Goal: Task Accomplishment & Management: Manage account settings

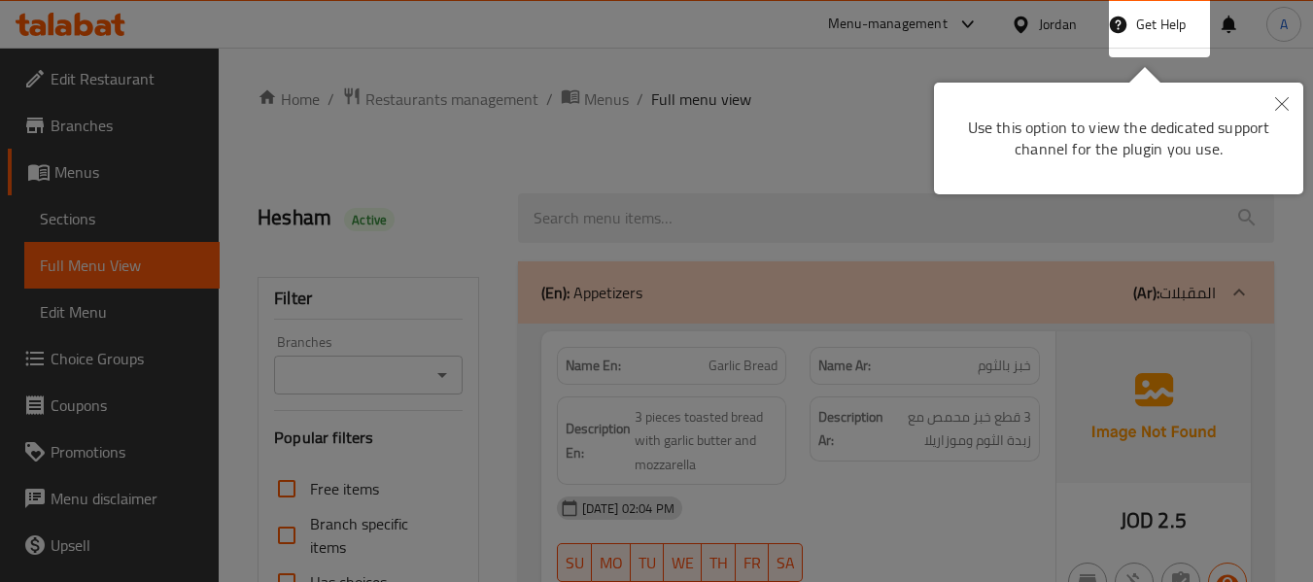
click at [1280, 104] on icon "Close" at bounding box center [1282, 104] width 14 height 14
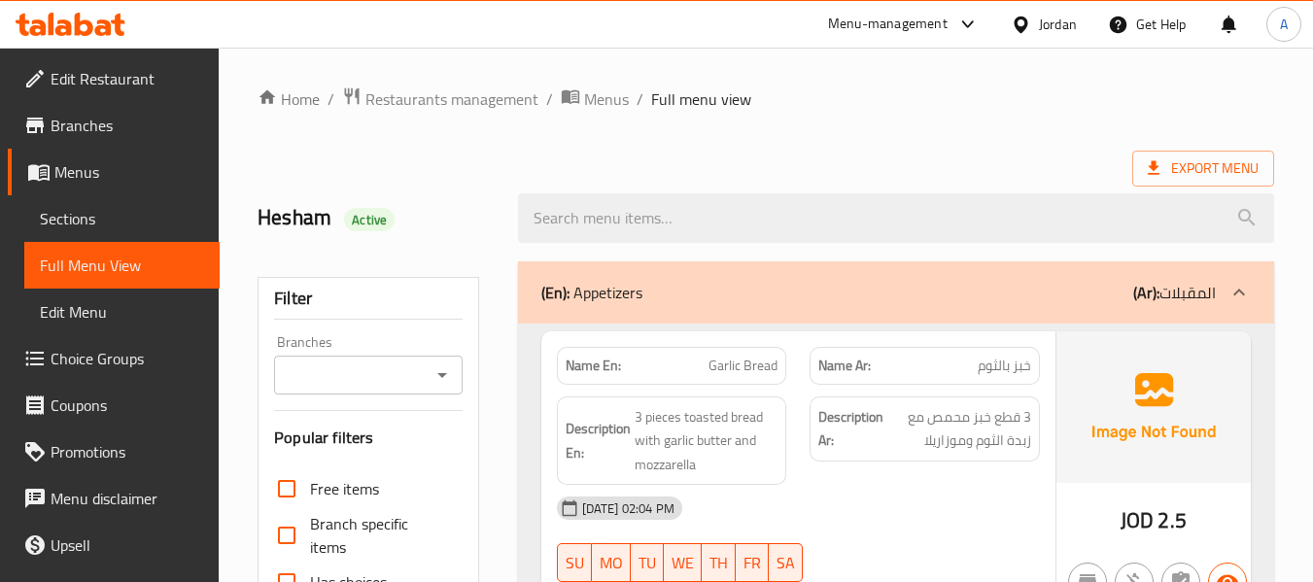
click at [1035, 32] on div at bounding box center [1025, 24] width 28 height 21
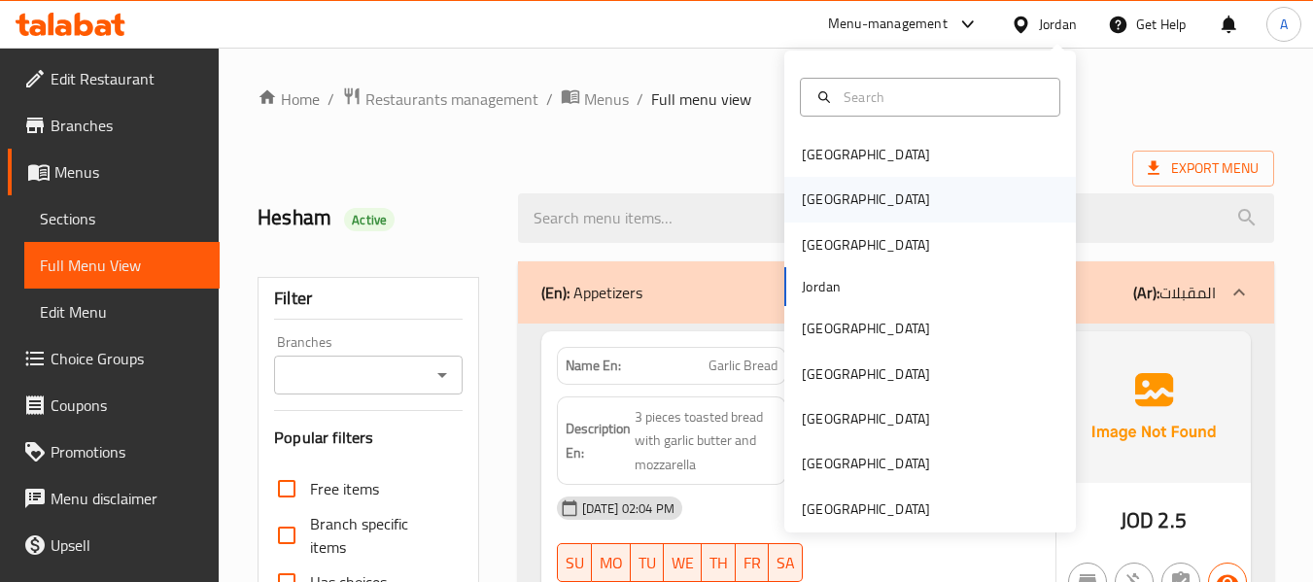
click at [804, 203] on div "Egypt" at bounding box center [866, 199] width 128 height 21
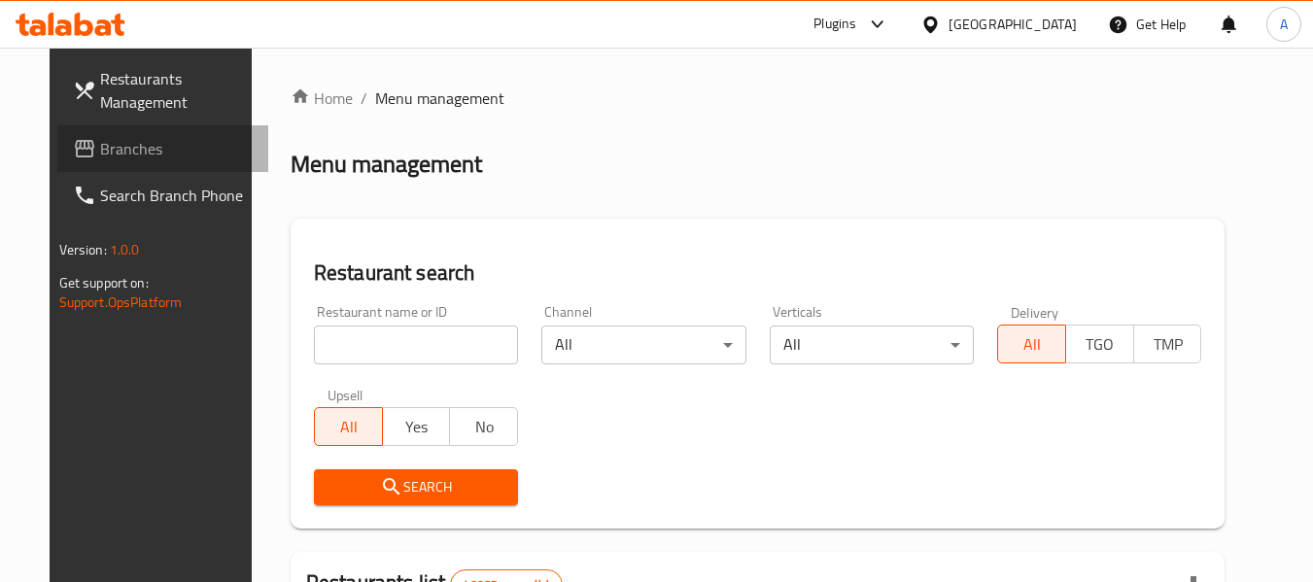
click at [100, 146] on span "Branches" at bounding box center [177, 148] width 154 height 23
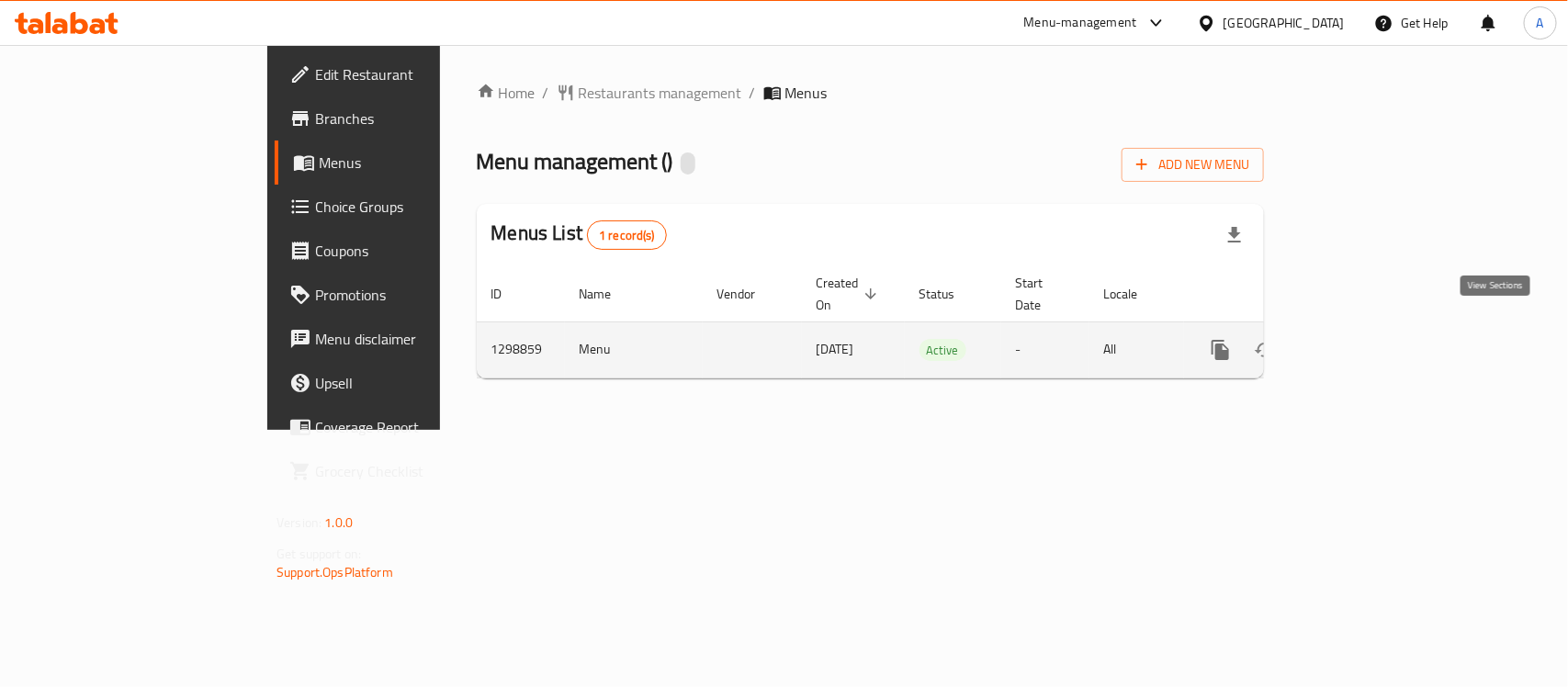
click at [1364, 339] on icon "enhanced table" at bounding box center [1353, 350] width 22 height 22
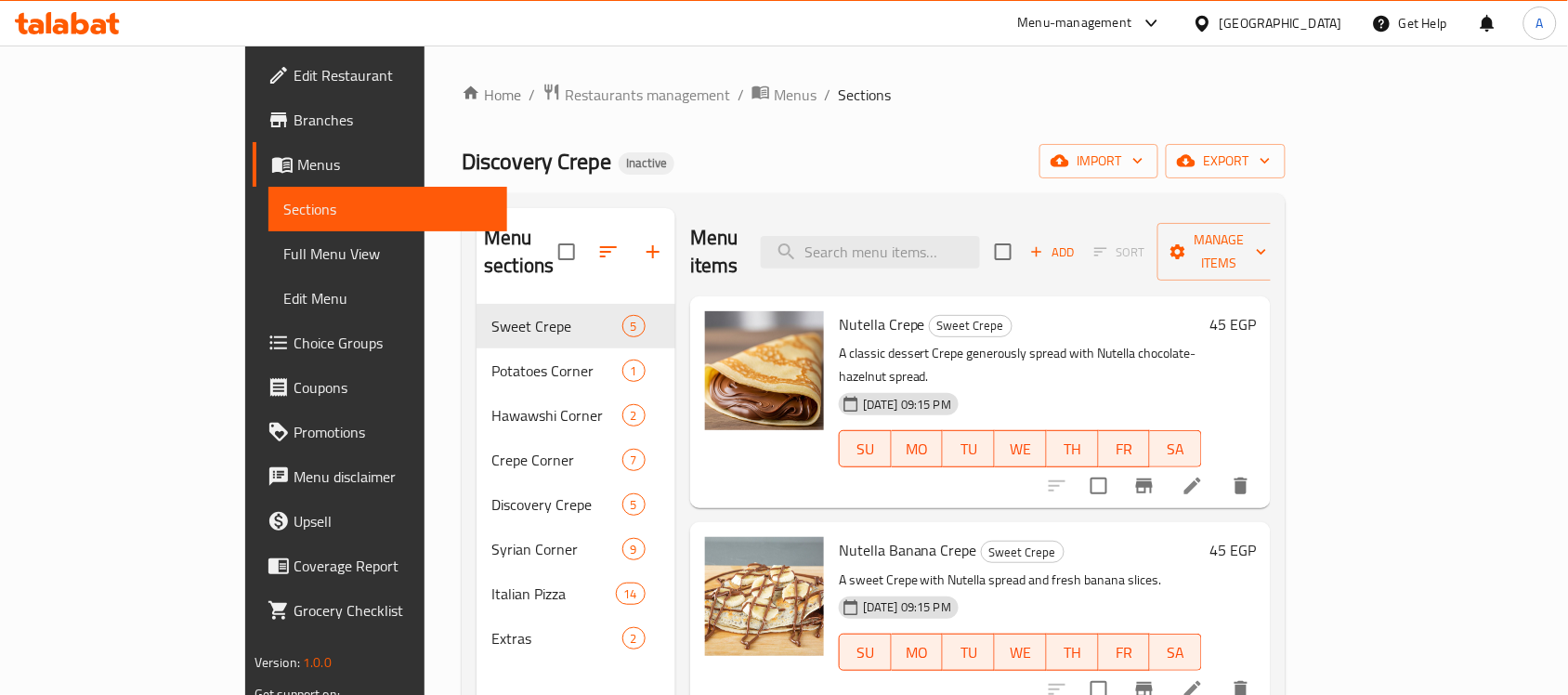
click at [1082, 154] on div "Discovery Crepe Inactive import export" at bounding box center [873, 162] width 824 height 34
click at [283, 248] on span "Full Menu View" at bounding box center [387, 253] width 209 height 22
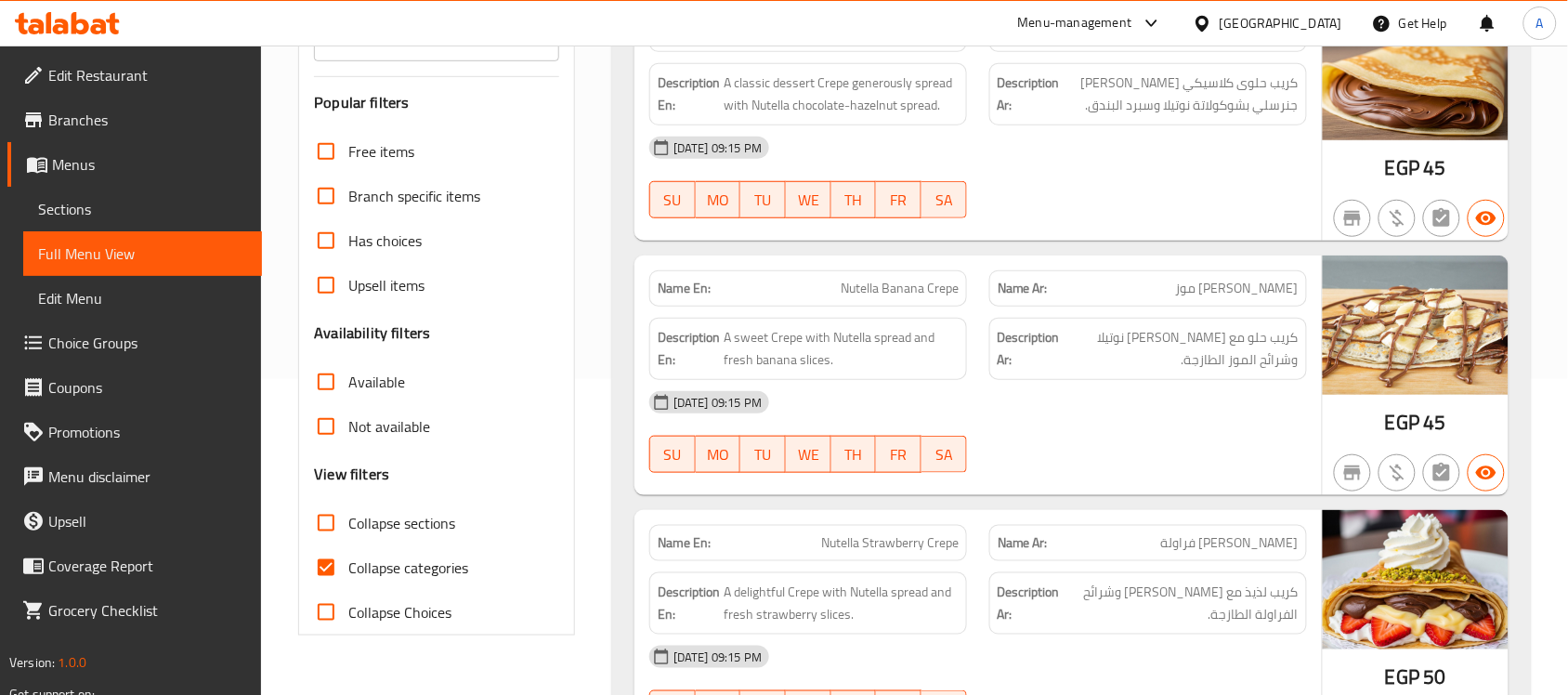
scroll to position [348, 0]
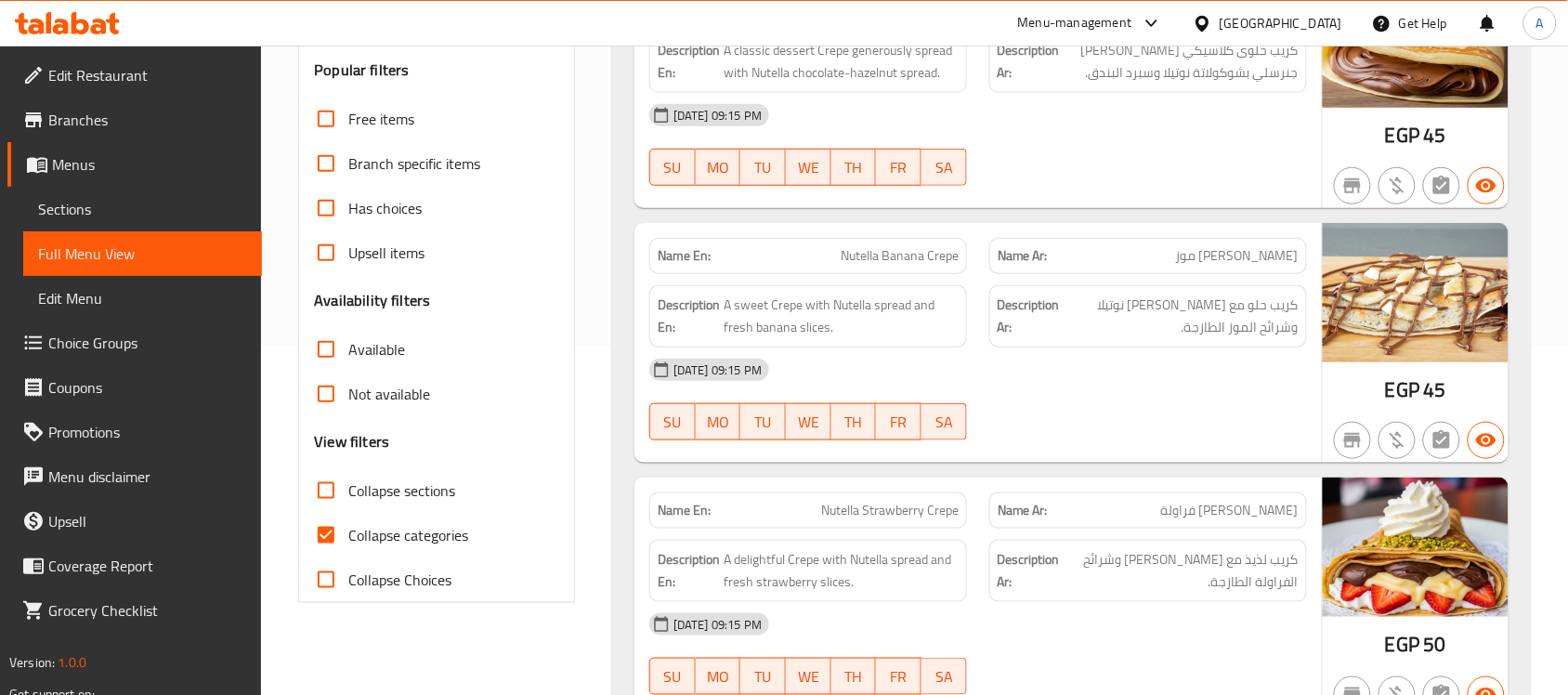
click at [332, 522] on input "Collapse categories" at bounding box center [326, 535] width 45 height 45
checkbox input "false"
click at [332, 485] on input "Collapse sections" at bounding box center [326, 490] width 45 height 45
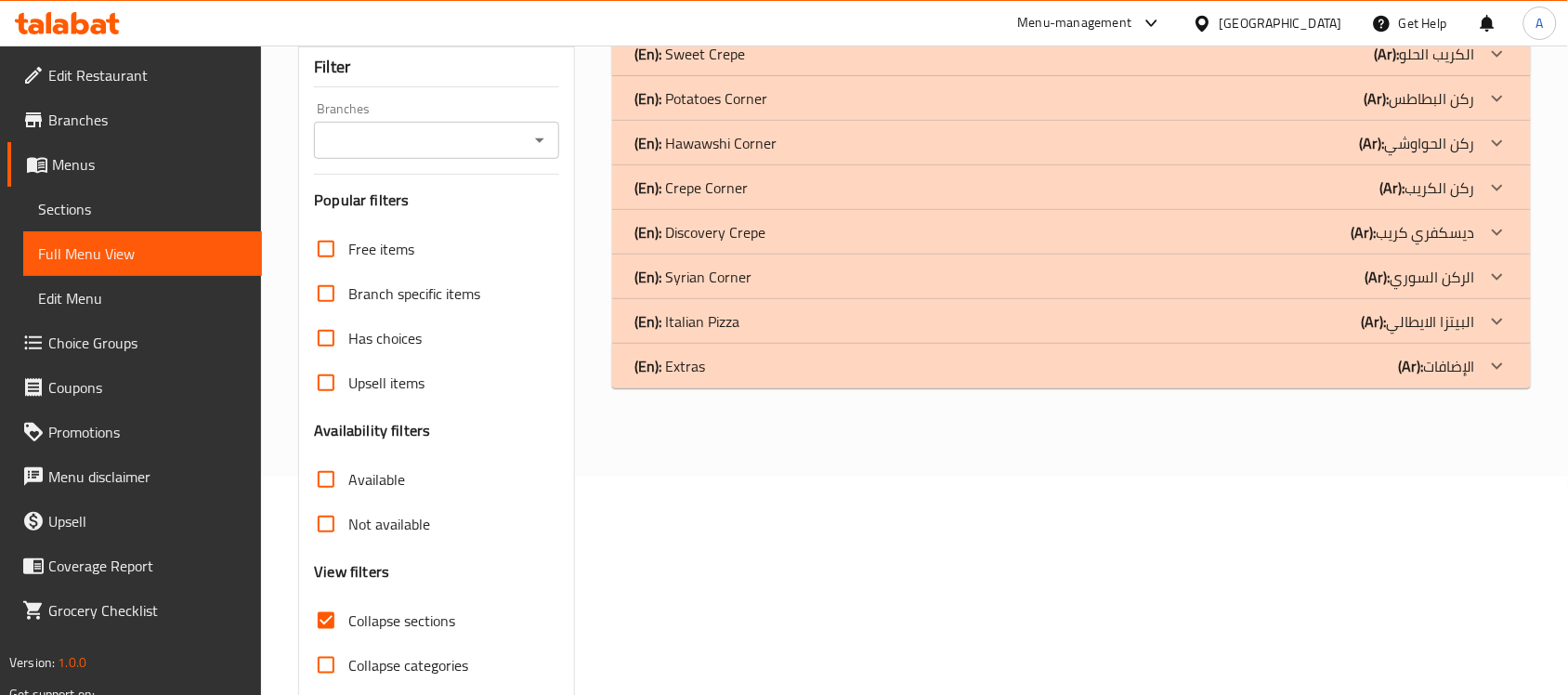
scroll to position [178, 0]
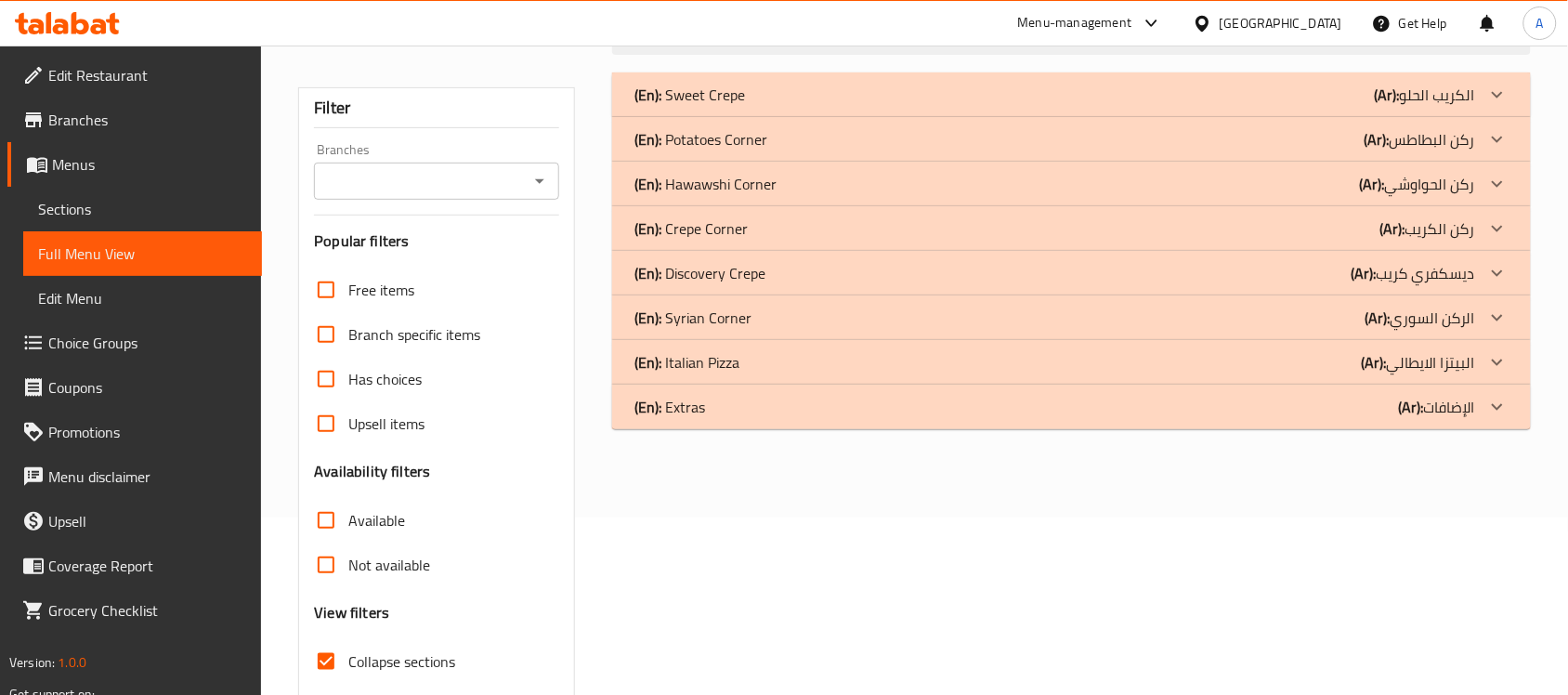
click at [730, 106] on p "(En): Crepe Corner" at bounding box center [690, 94] width 111 height 22
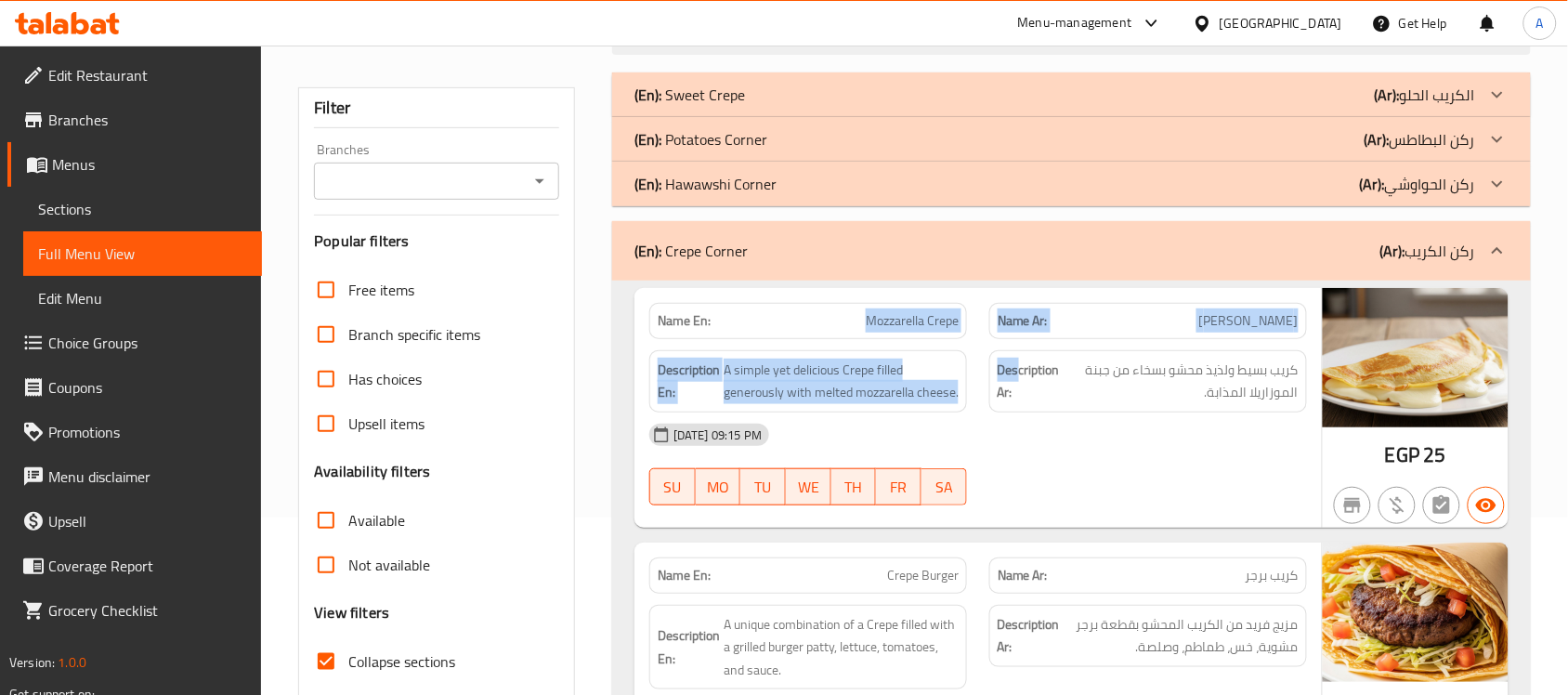
drag, startPoint x: 792, startPoint y: 333, endPoint x: 1042, endPoint y: 393, distance: 257.1
click at [1018, 339] on div "Name En: Mozzarella Crepe Name Ar: كريب موتزاريلا Description En: A simple yet …" at bounding box center [977, 407] width 687 height 240
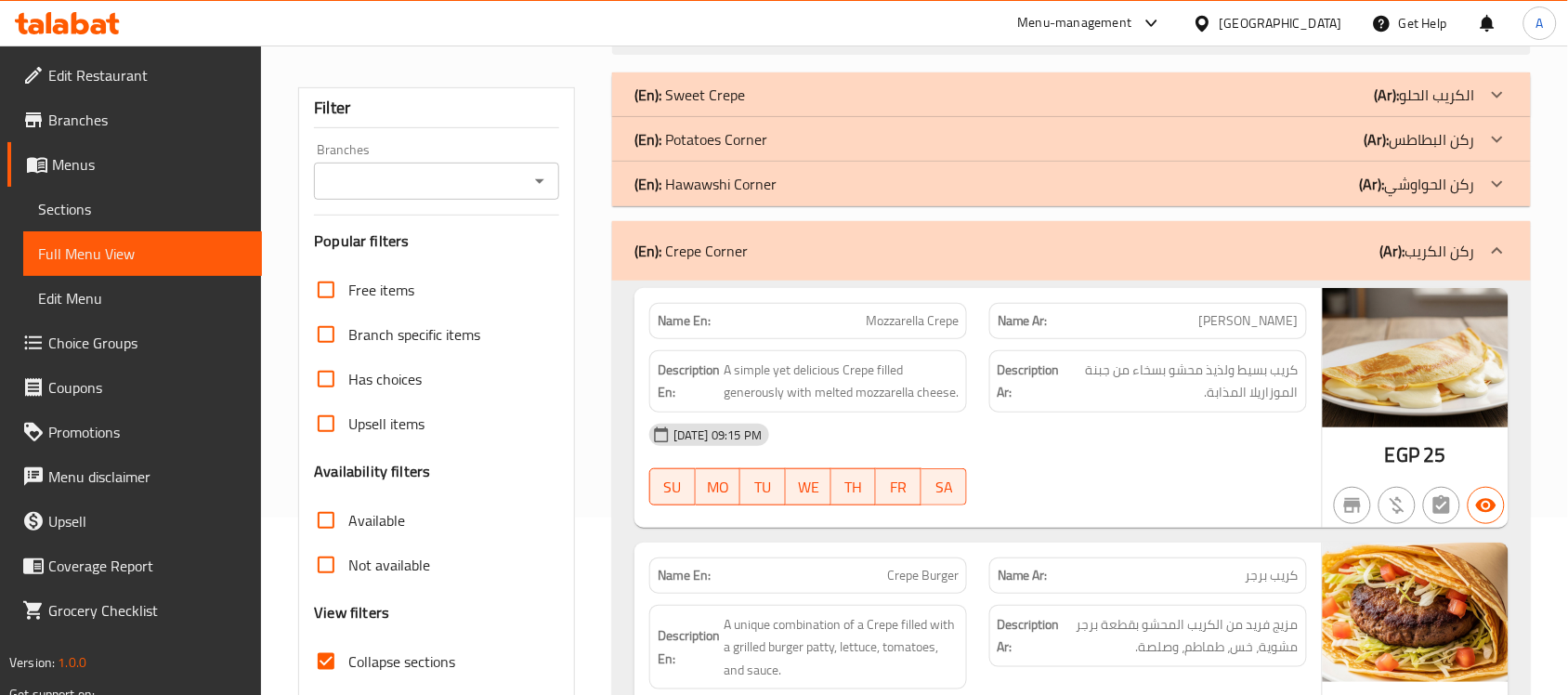
click at [1055, 470] on div "03-07-2025 09:15 PM SU MO TU WE TH FR SA" at bounding box center [977, 465] width 679 height 104
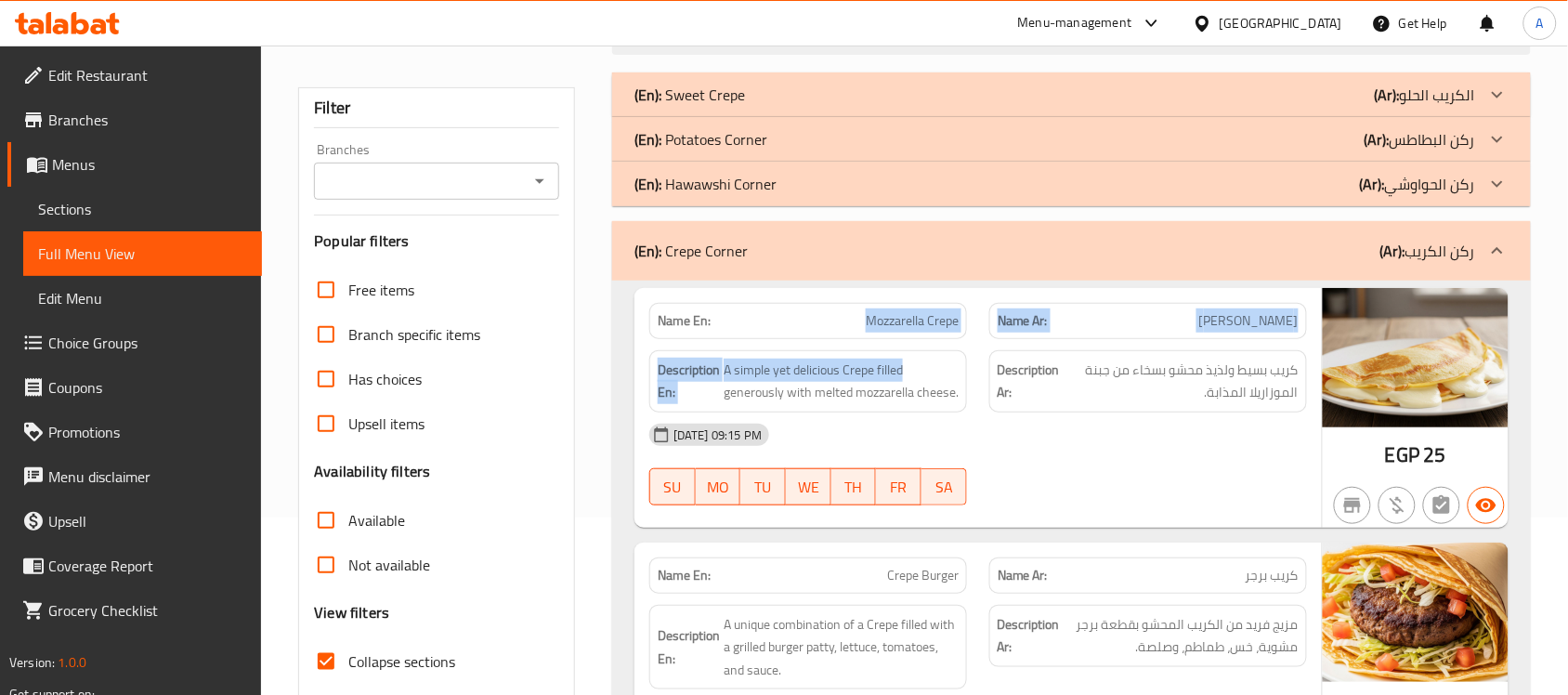
drag, startPoint x: 843, startPoint y: 300, endPoint x: 973, endPoint y: 406, distance: 167.7
click at [959, 392] on div "Name En: Mozzarella Crepe Name Ar: كريب موتزاريلا Description En: A simple yet …" at bounding box center [977, 407] width 687 height 240
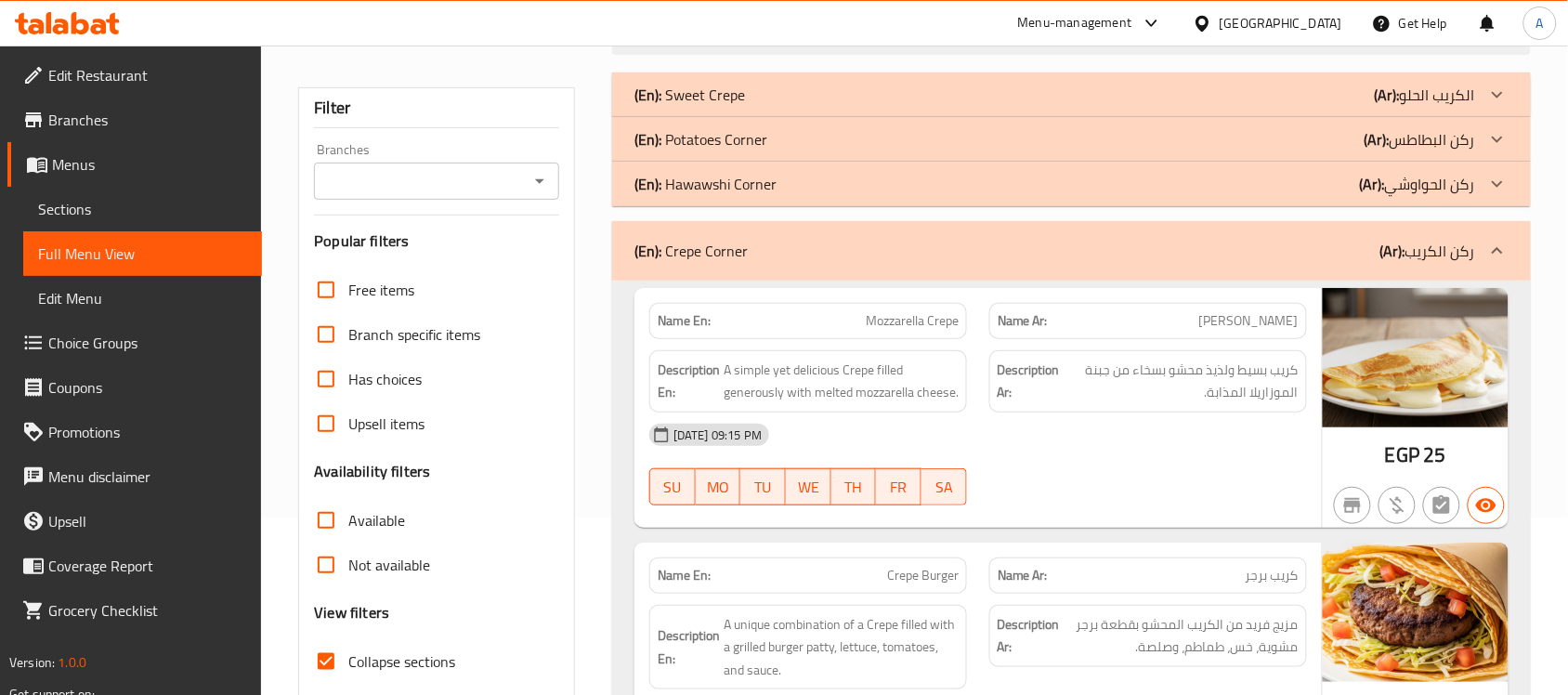
click at [1015, 447] on div "03-07-2025 09:15 PM" at bounding box center [977, 435] width 679 height 45
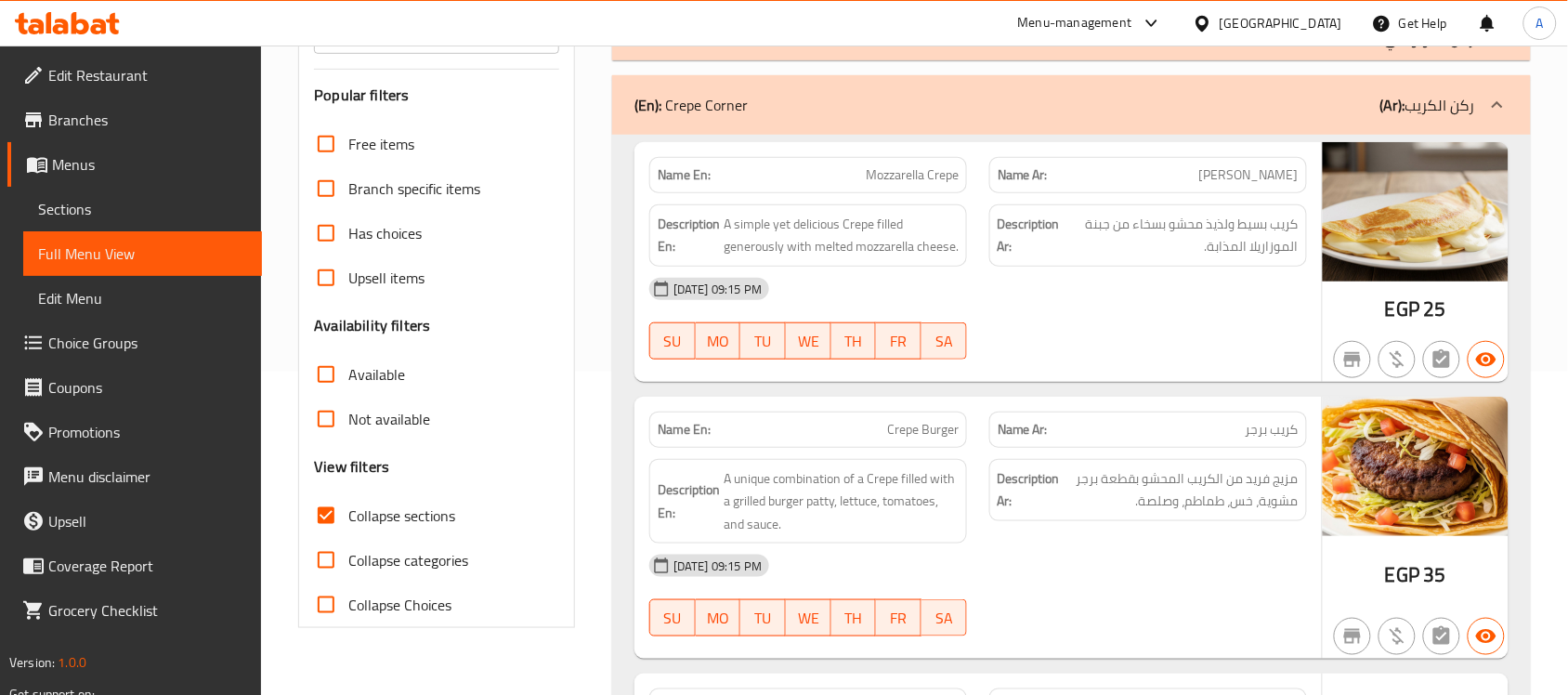
scroll to position [526, 0]
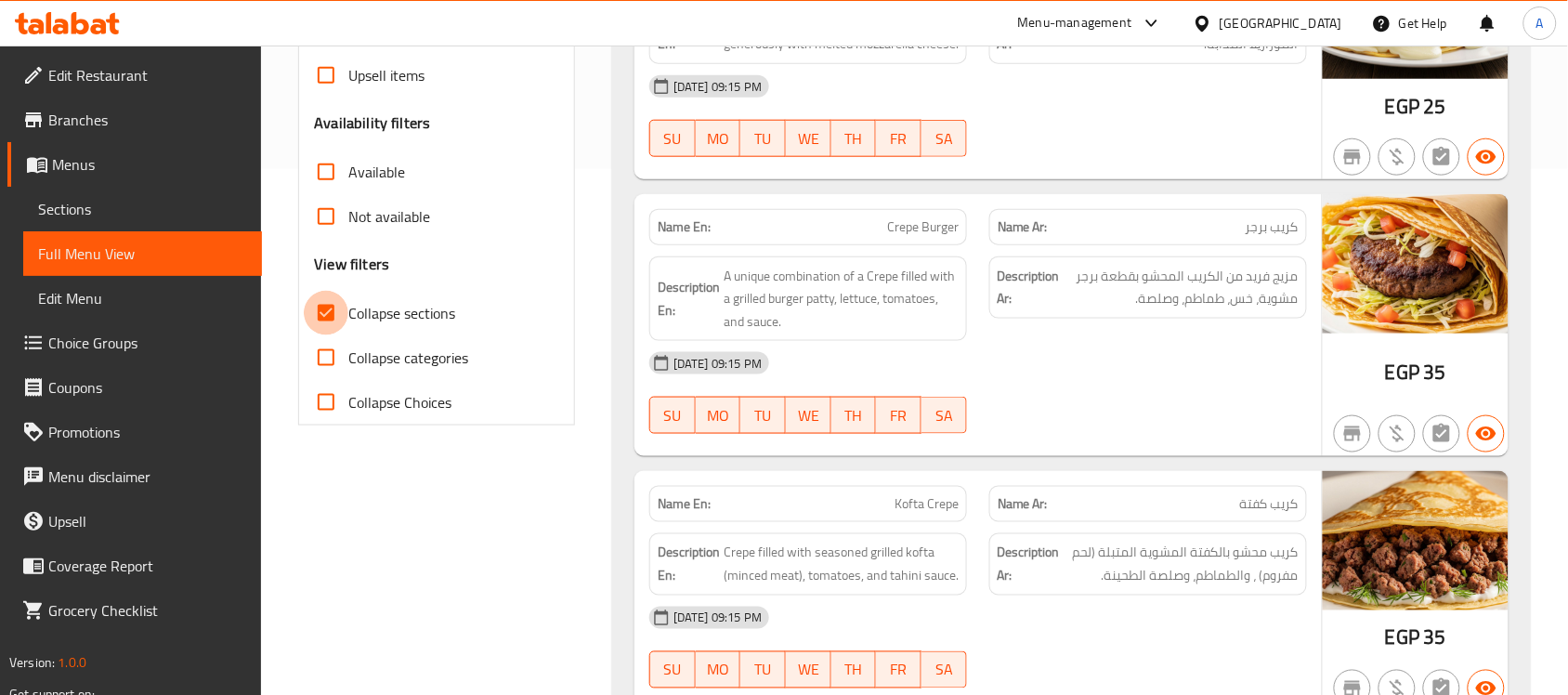
click at [336, 317] on input "Collapse sections" at bounding box center [326, 313] width 45 height 45
checkbox input "false"
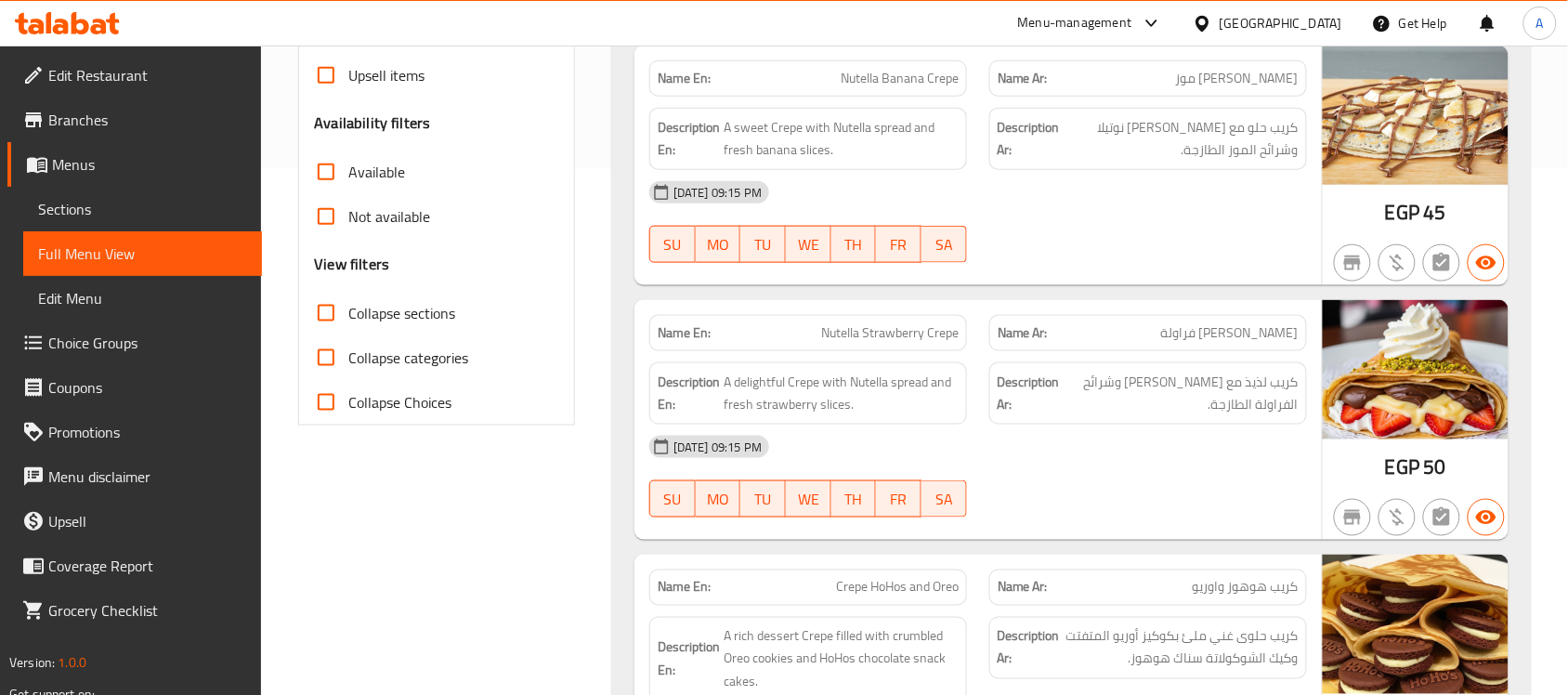
click at [1131, 195] on div "03-07-2025 09:15 PM" at bounding box center [977, 192] width 679 height 45
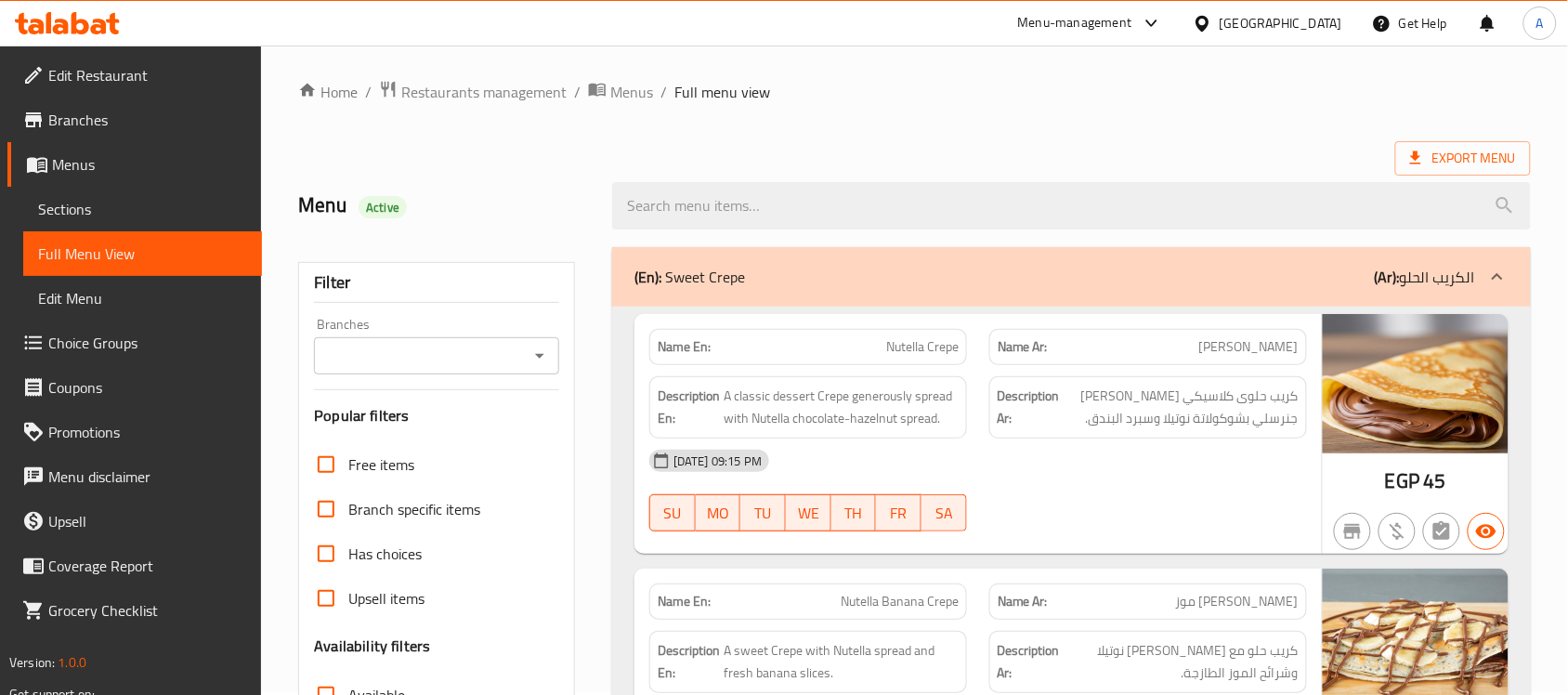
scroll to position [0, 0]
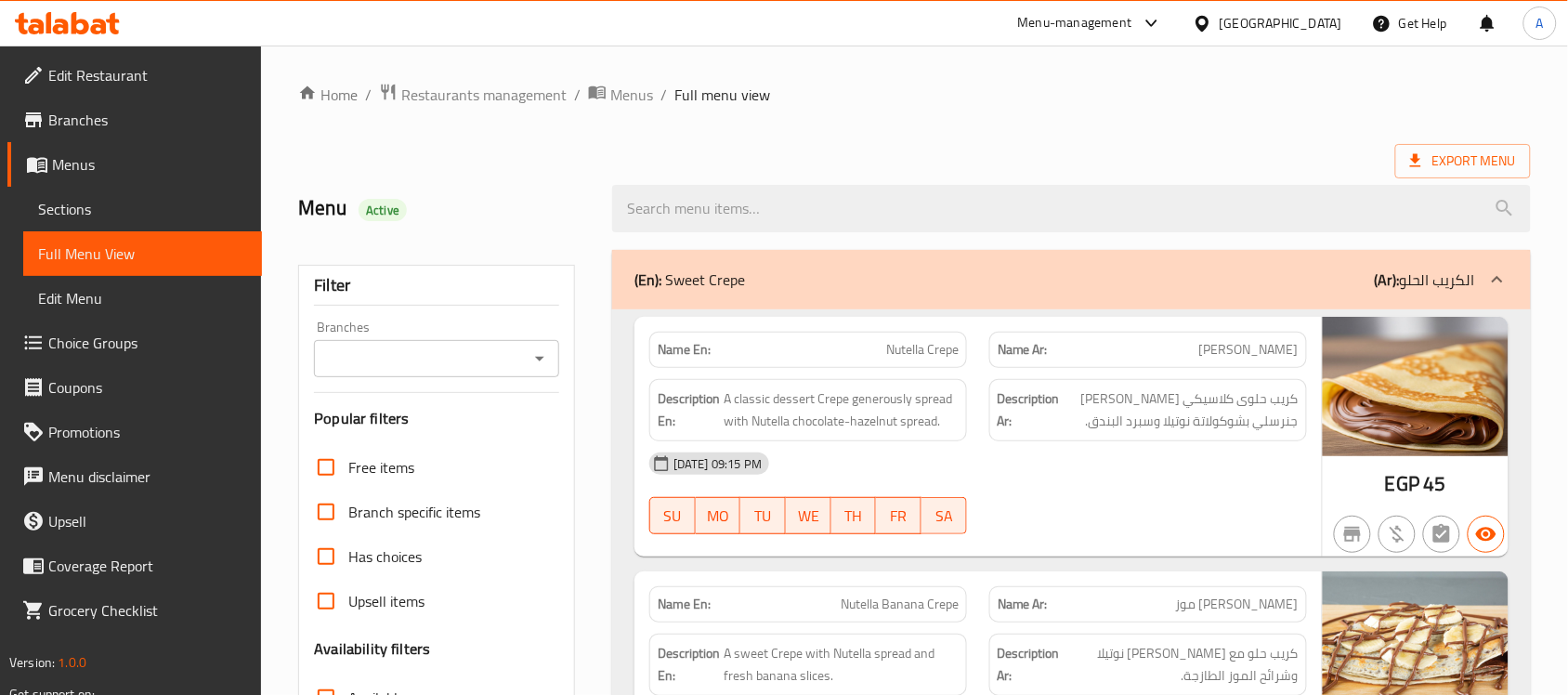
click at [903, 149] on div "Export Menu" at bounding box center [914, 162] width 1233 height 34
click at [1133, 155] on div "Export Menu" at bounding box center [914, 162] width 1233 height 34
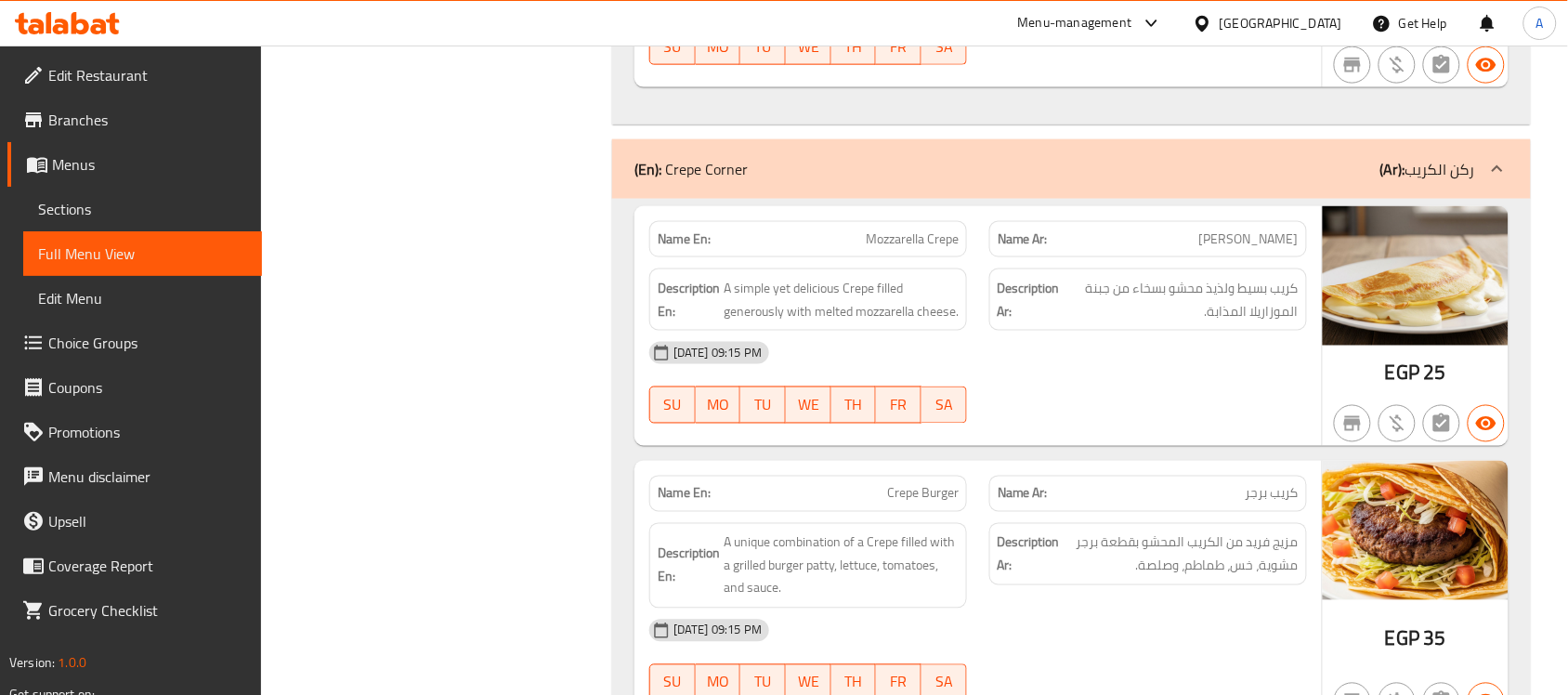
scroll to position [2943, 0]
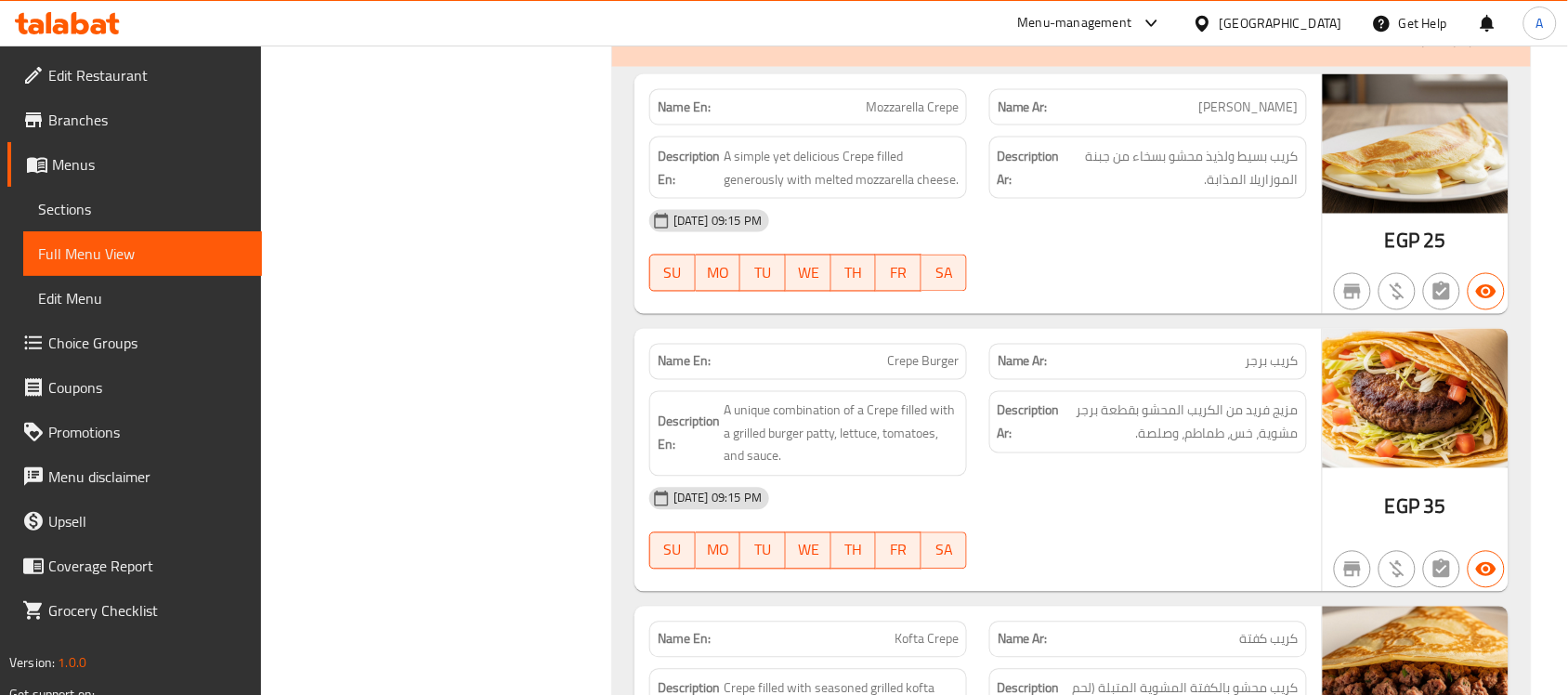
drag, startPoint x: 815, startPoint y: 115, endPoint x: 1154, endPoint y: 200, distance: 349.5
drag, startPoint x: 1101, startPoint y: 185, endPoint x: 1061, endPoint y: 228, distance: 58.7
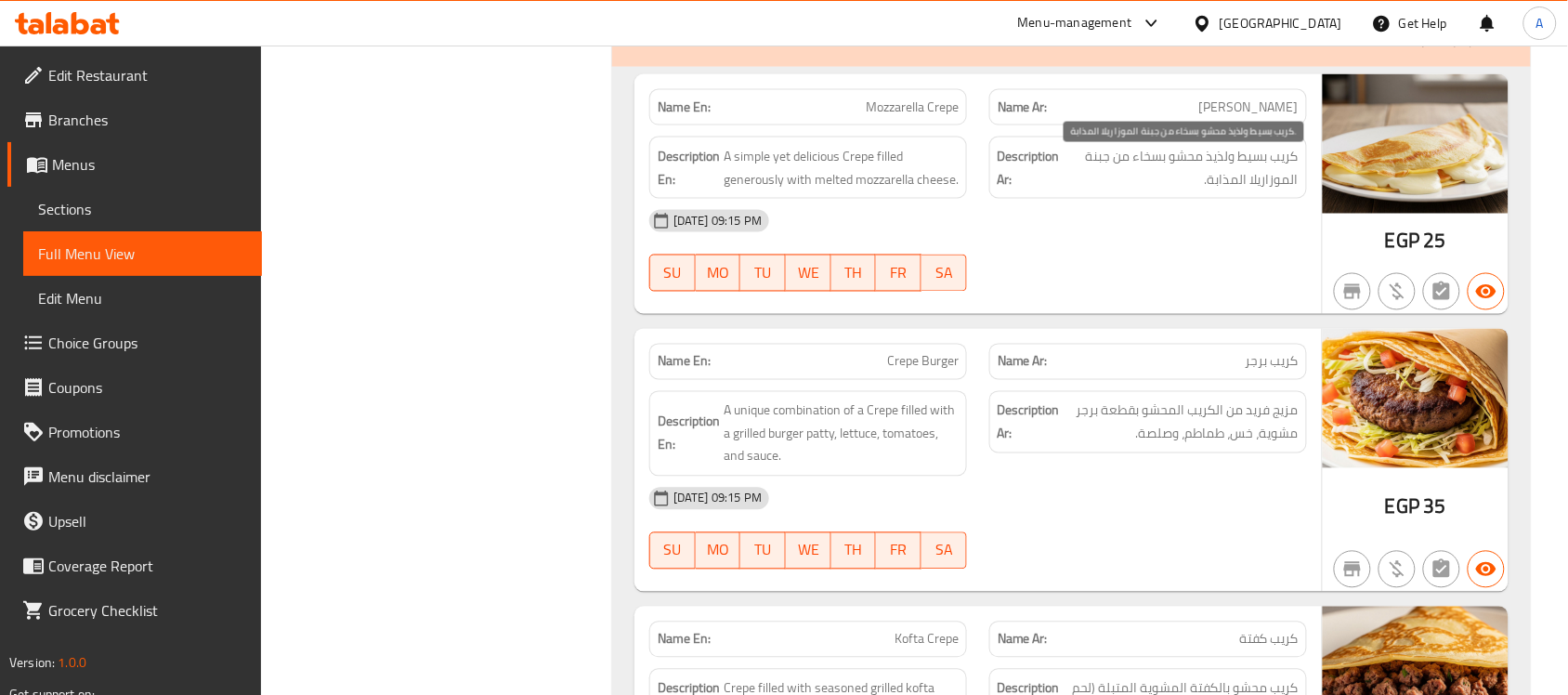
click at [1205, 190] on span "كريب بسيط ولذيذ محشو بسخاء من جبنة الموزاريلا المذابة." at bounding box center [1181, 168] width 235 height 46
click at [1218, 179] on span "كريب بسيط ولذيذ محشو بسخاء من جبنة الموزاريلا المذابة." at bounding box center [1181, 168] width 235 height 46
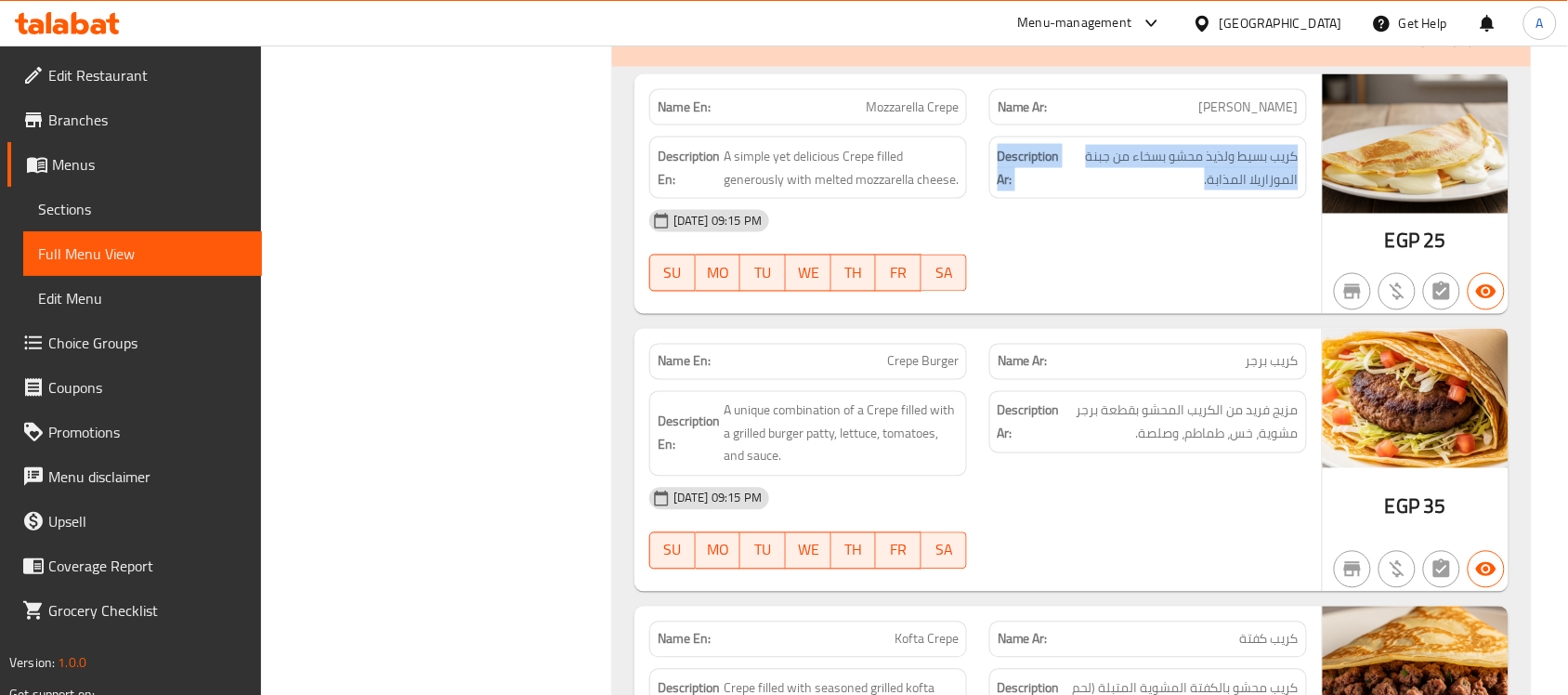
drag, startPoint x: 1218, startPoint y: 179, endPoint x: 1010, endPoint y: 193, distance: 208.5
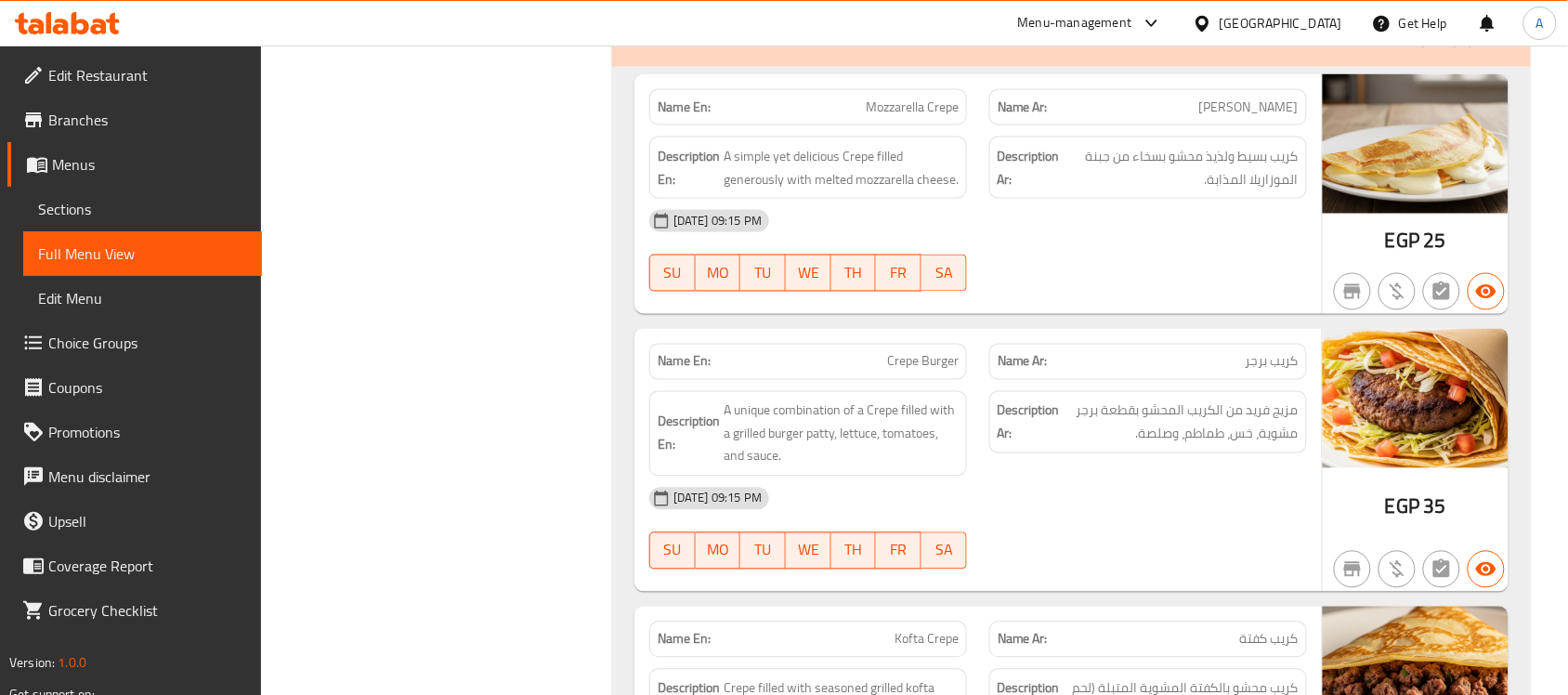
drag, startPoint x: 790, startPoint y: 170, endPoint x: 864, endPoint y: 193, distance: 77.5
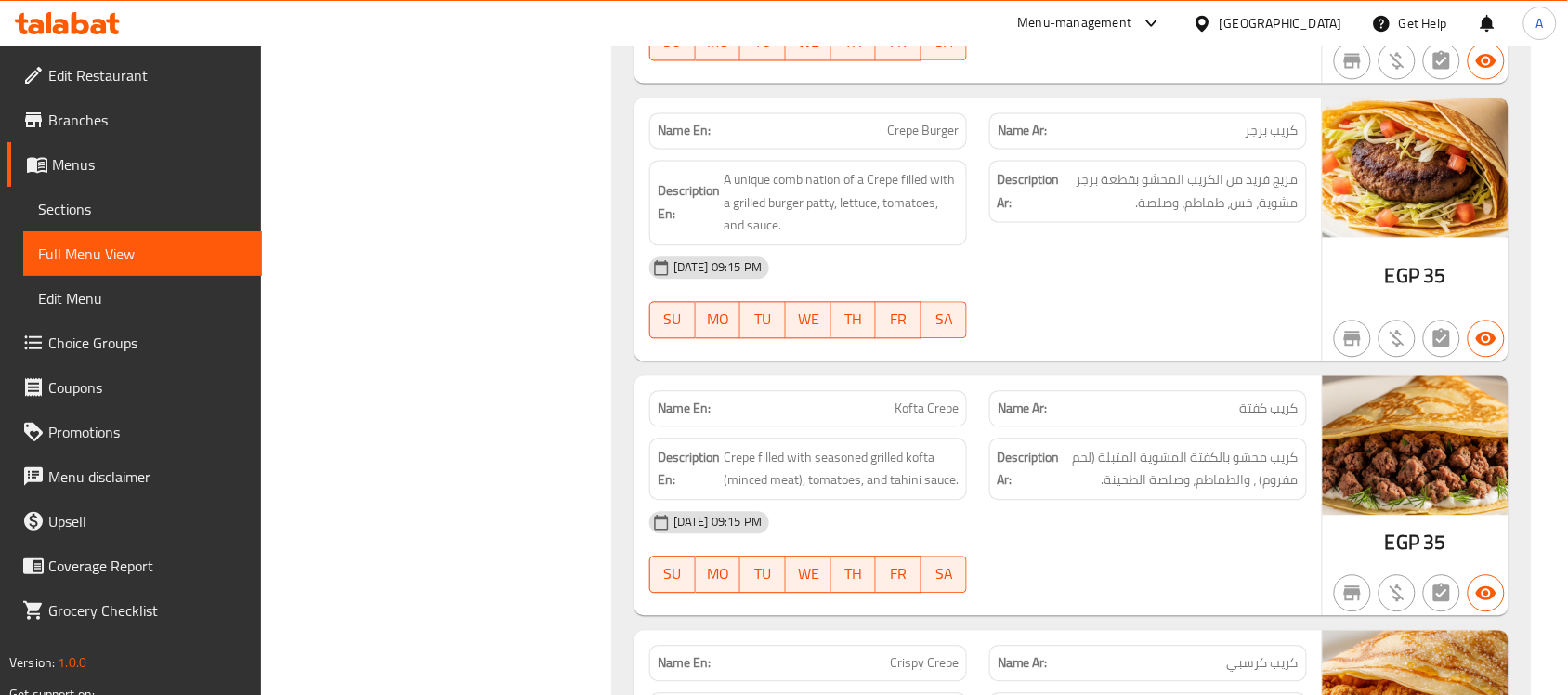
scroll to position [3175, 0]
drag, startPoint x: 876, startPoint y: 149, endPoint x: 996, endPoint y: 182, distance: 124.5
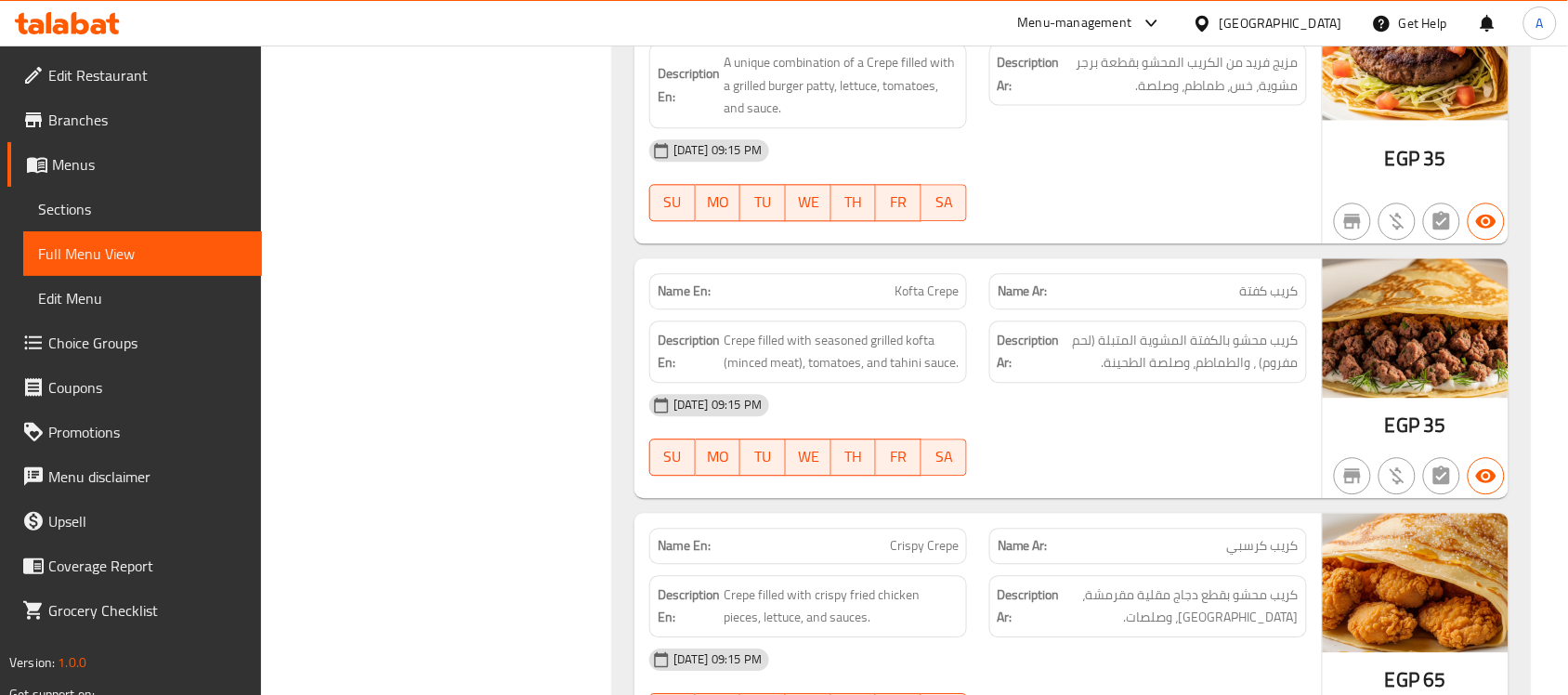
scroll to position [2827, 0]
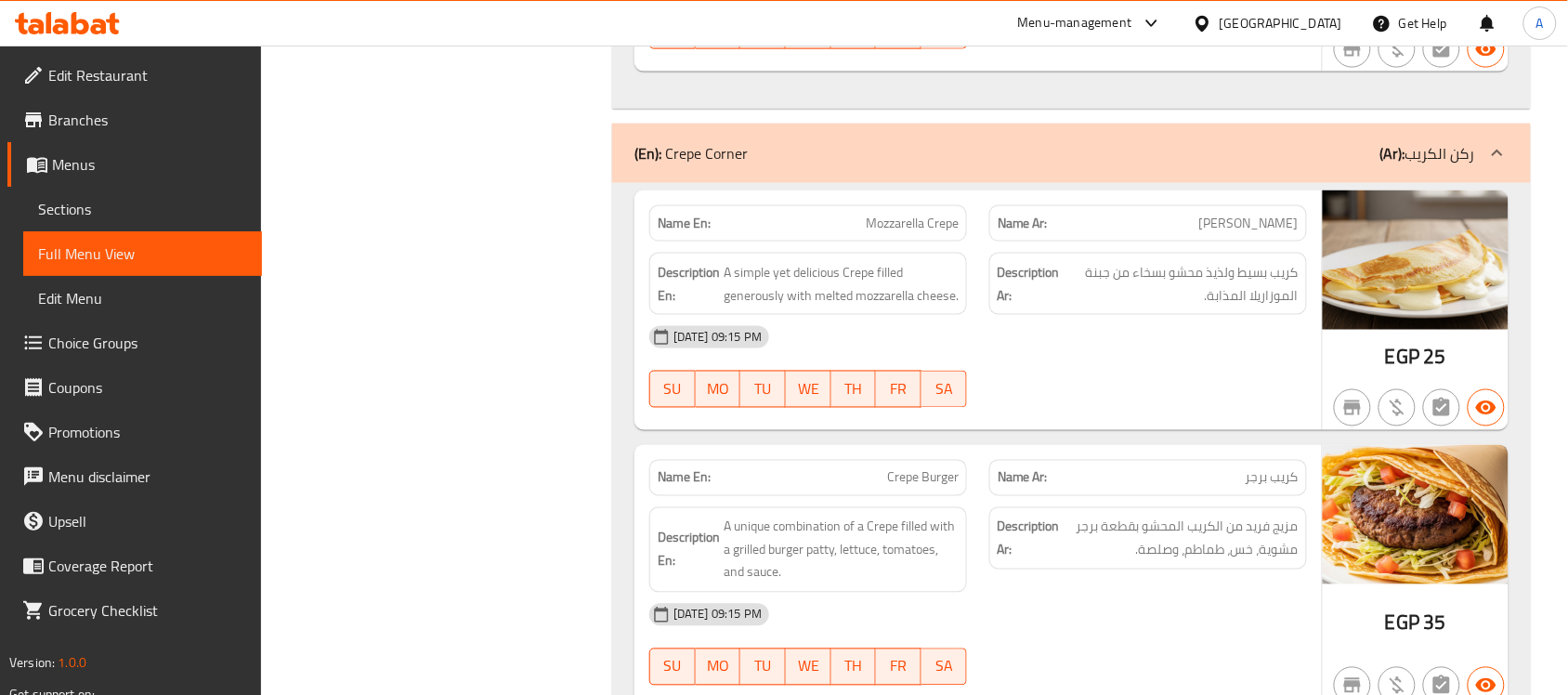
click at [1219, 21] on div at bounding box center [1206, 23] width 27 height 20
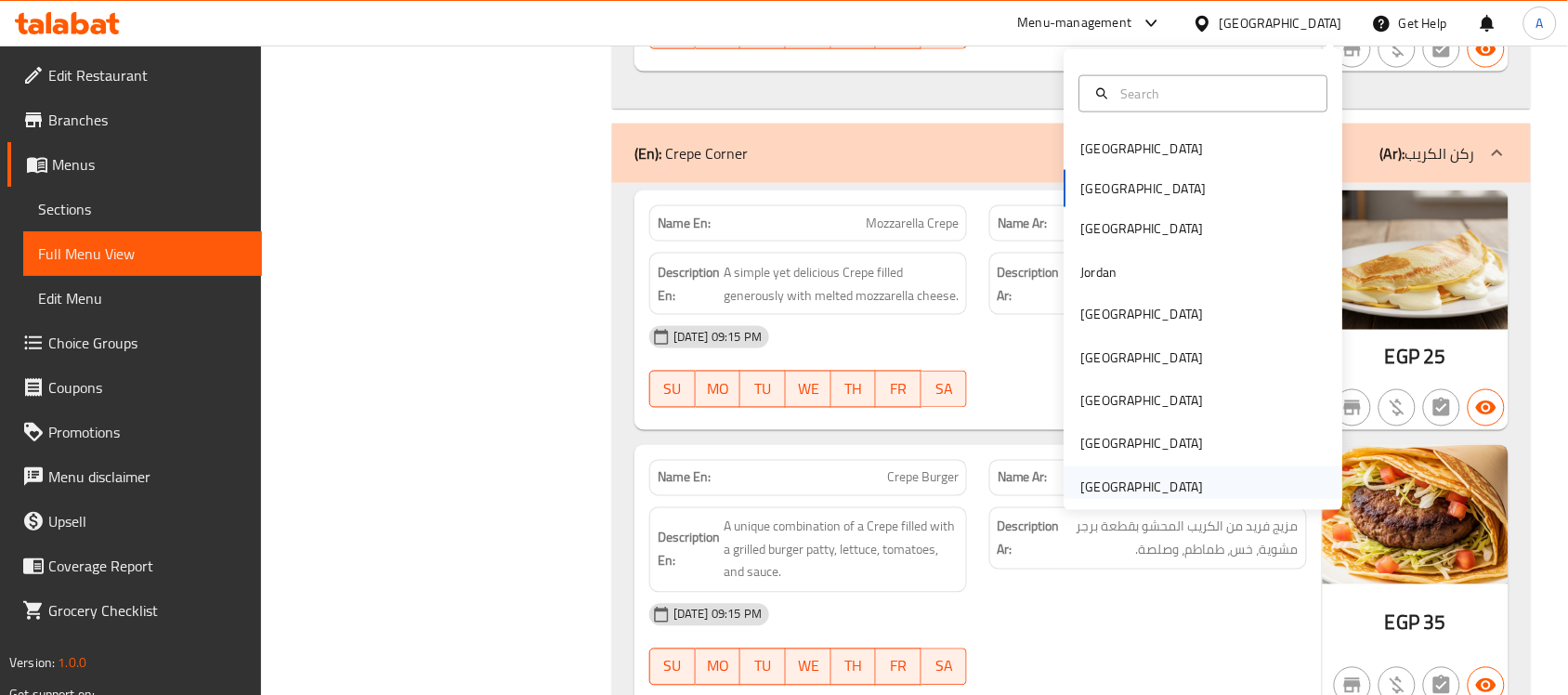
click at [1149, 485] on div "United Arab Emirates" at bounding box center [1142, 488] width 122 height 20
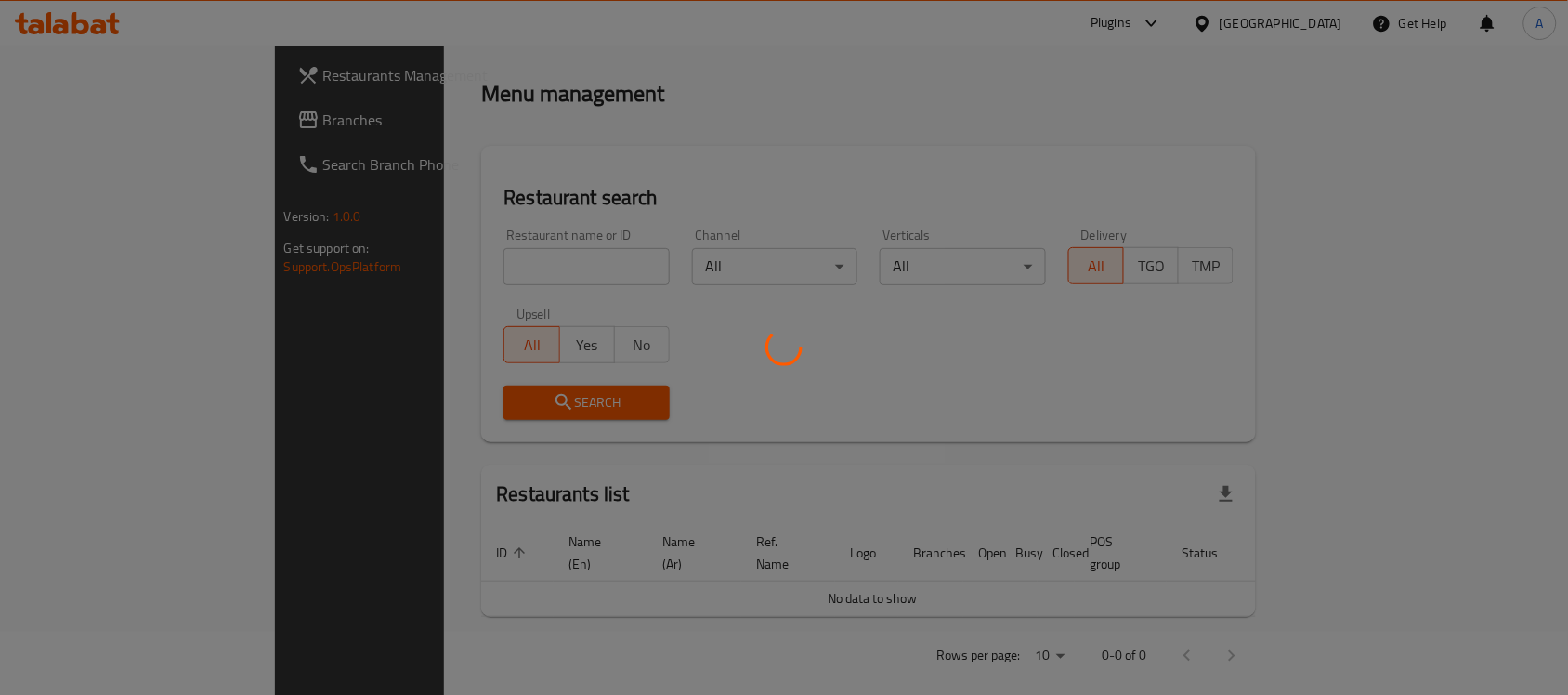
scroll to position [688, 0]
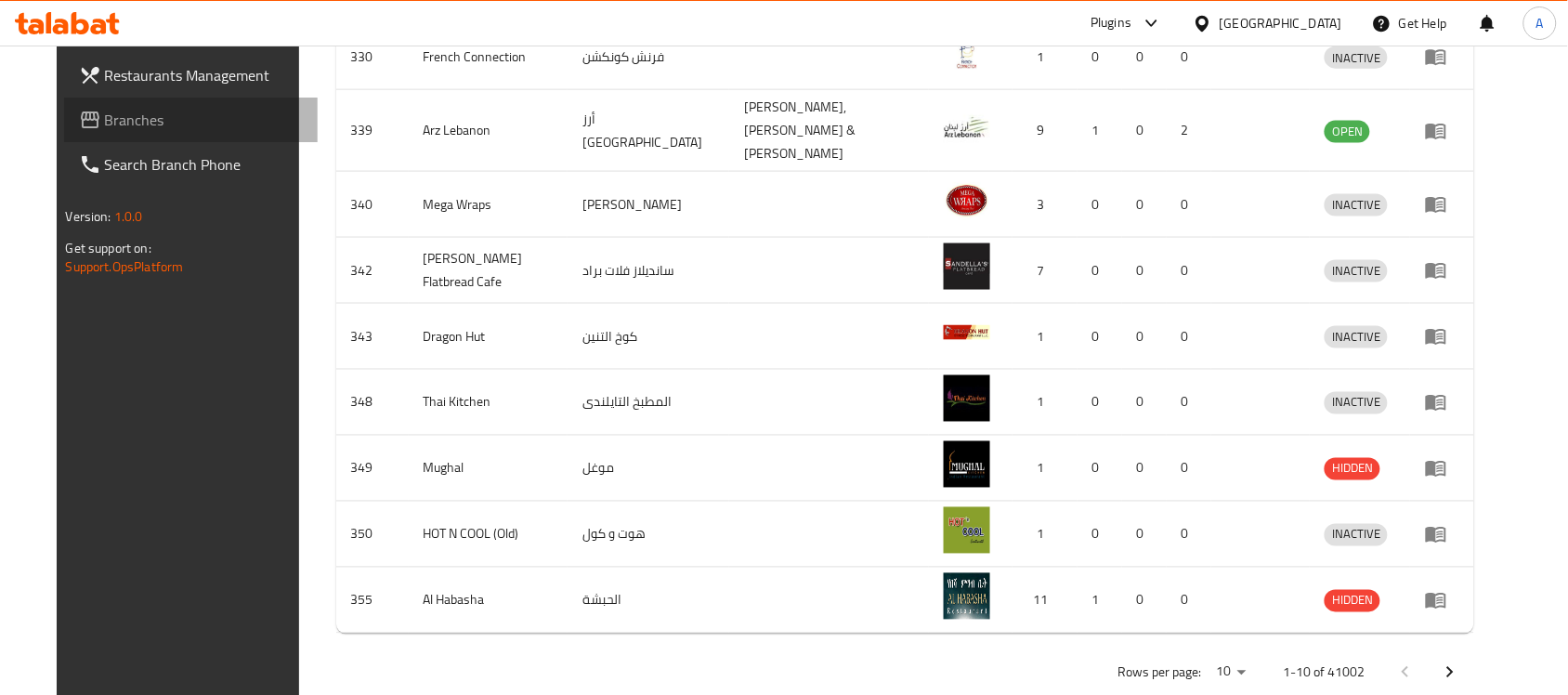
click at [105, 123] on span "Branches" at bounding box center [204, 119] width 199 height 22
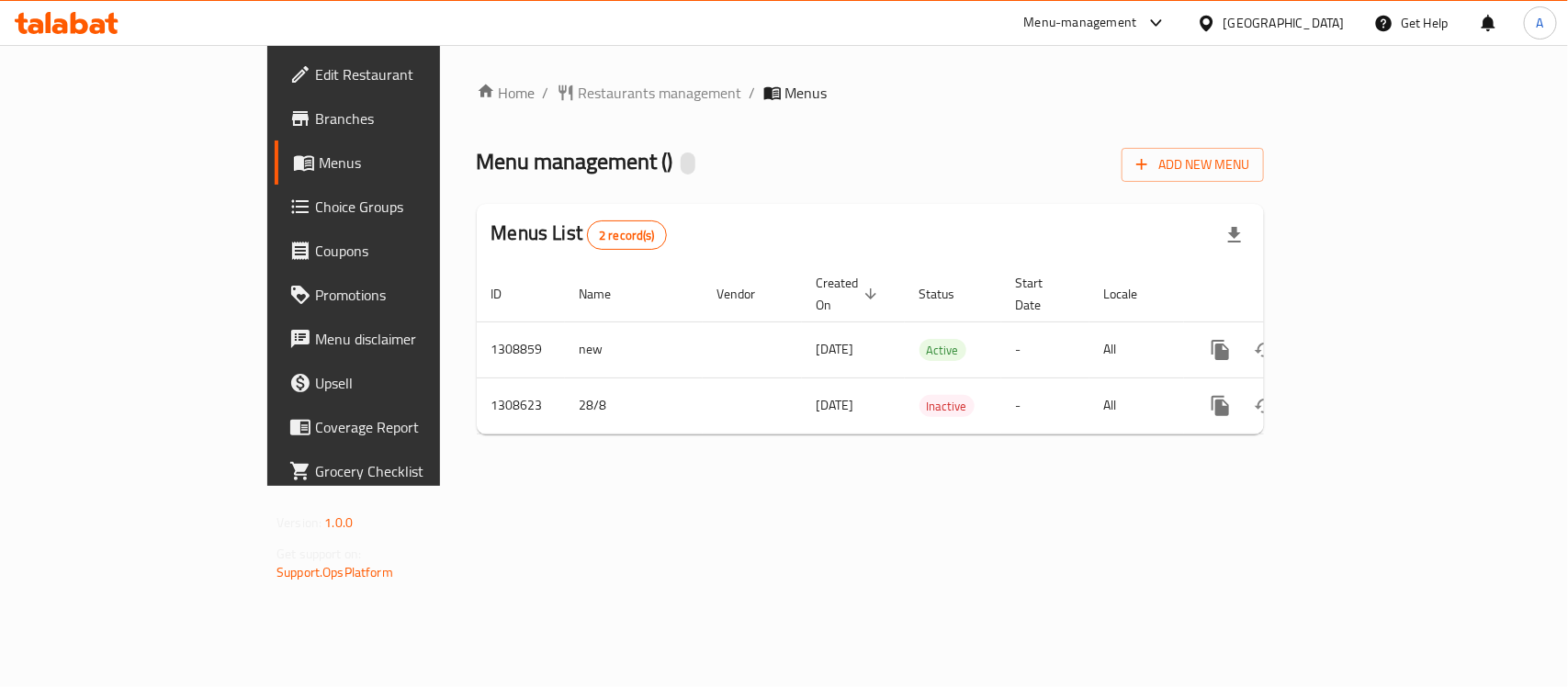
click at [476, 170] on span "Menu management ( )" at bounding box center [575, 162] width 197 height 42
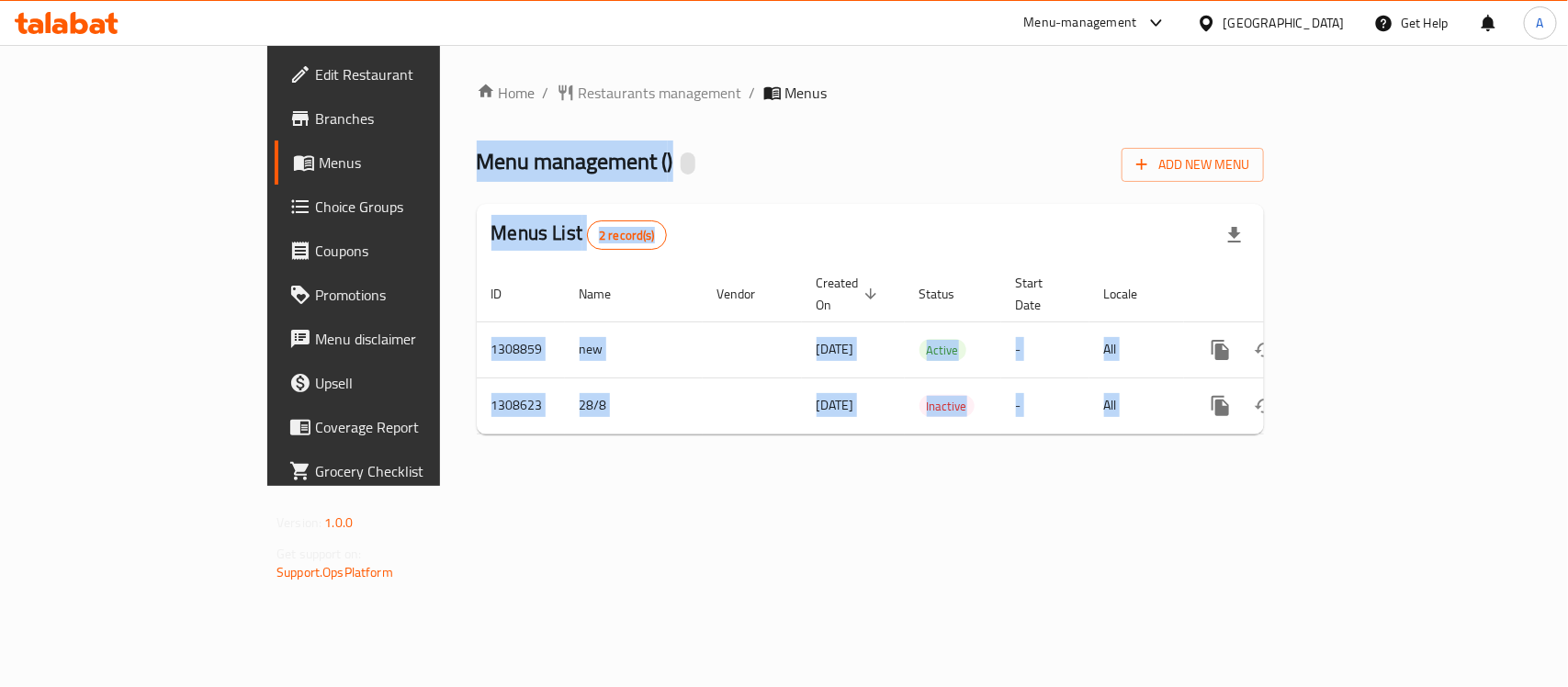
drag, startPoint x: 355, startPoint y: 170, endPoint x: 822, endPoint y: 519, distance: 583.0
click at [820, 486] on div "Home / Restaurants management / Menus Menu management ( ) Add New Menu Menus Li…" at bounding box center [870, 266] width 861 height 441
click at [818, 486] on div "Home / Restaurants management / Menus Menu management ( ) Add New Menu Menus Li…" at bounding box center [870, 266] width 861 height 441
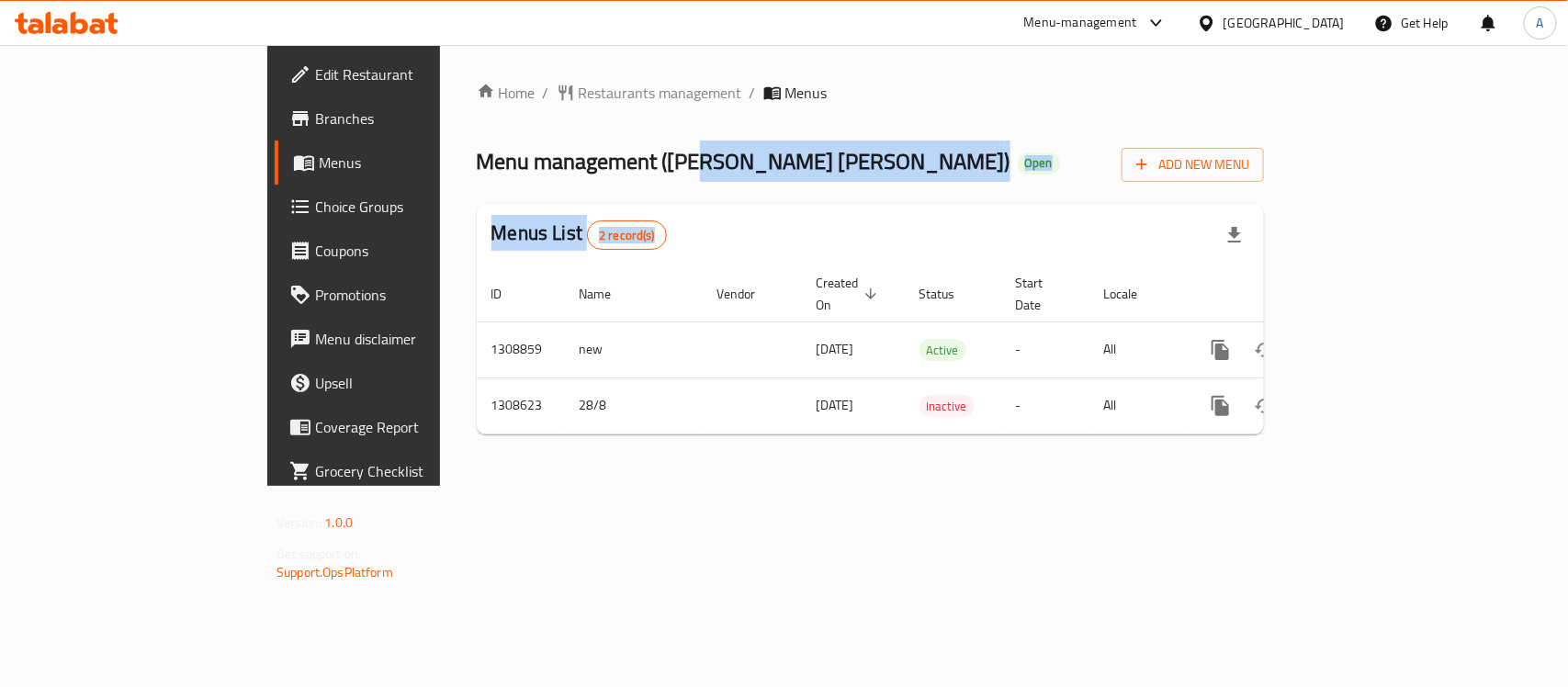
drag, startPoint x: 788, startPoint y: 515, endPoint x: 520, endPoint y: 151, distance: 452.0
click at [520, 151] on div "Home / Restaurants management / Menus Menu management ( [PERSON_NAME] [PERSON_N…" at bounding box center [870, 266] width 861 height 441
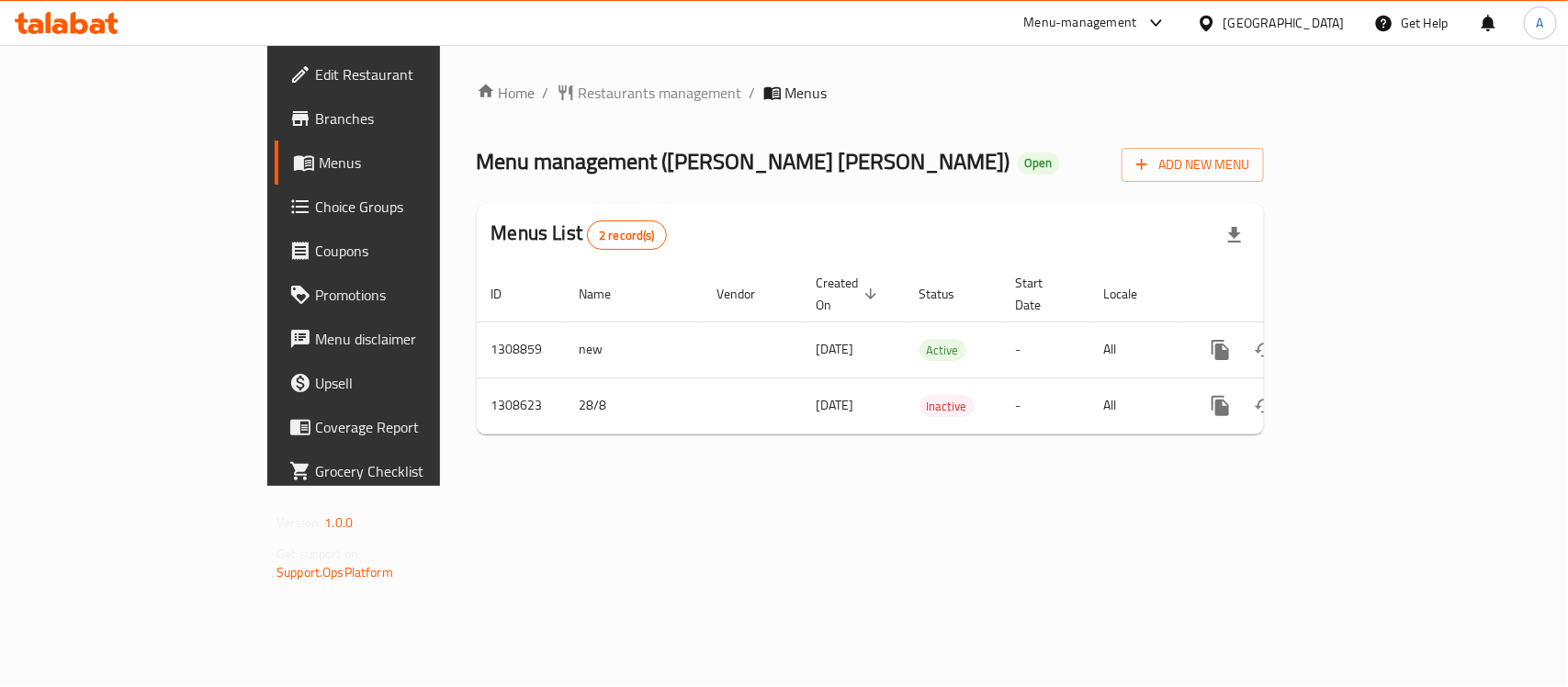
click at [476, 162] on span "Menu management ( [PERSON_NAME] [PERSON_NAME] )" at bounding box center [743, 162] width 534 height 42
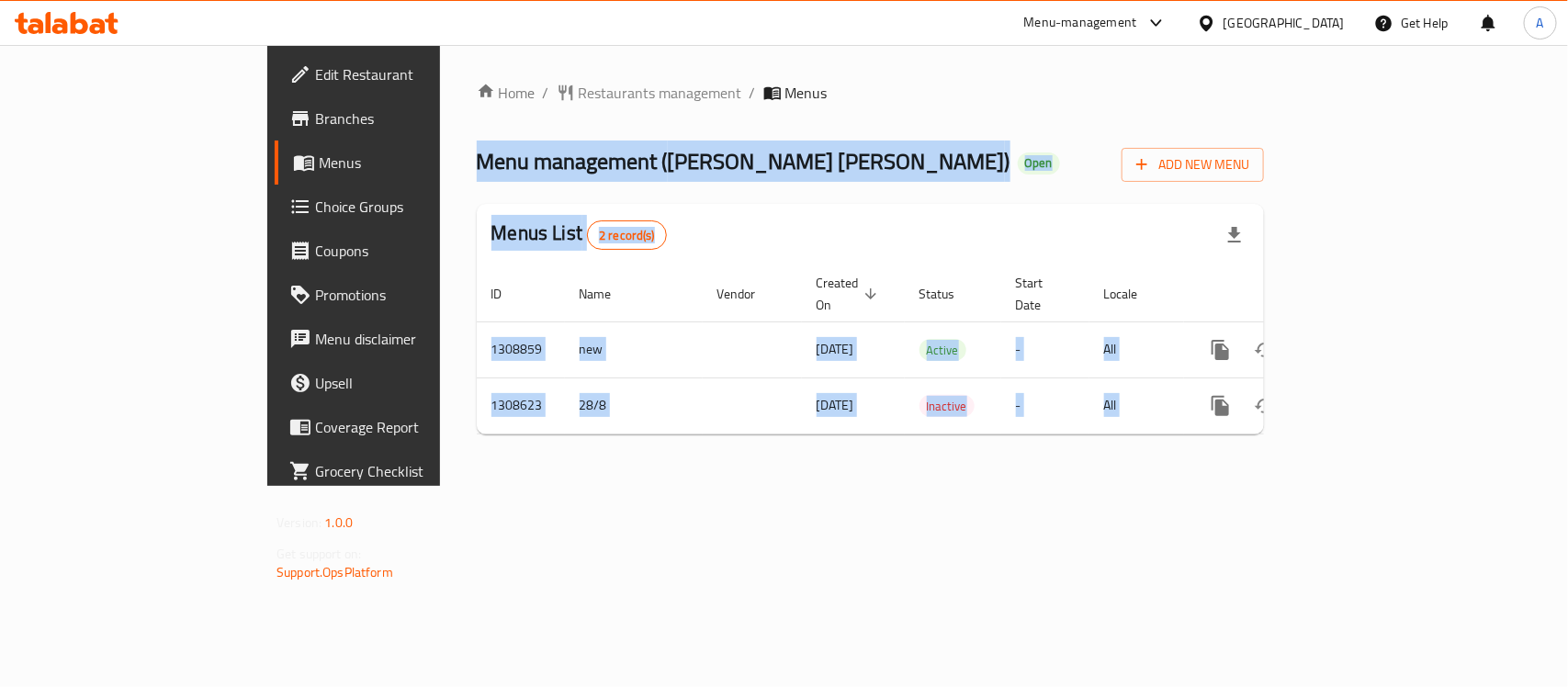
drag, startPoint x: 472, startPoint y: 162, endPoint x: 845, endPoint y: 448, distance: 470.0
click at [814, 438] on div "Home / Restaurants management / Menus Menu management ( [PERSON_NAME] [PERSON_N…" at bounding box center [870, 266] width 861 height 441
click at [949, 466] on div "Home / Restaurants management / Menus Menu management ( [PERSON_NAME] [PERSON_N…" at bounding box center [870, 266] width 861 height 441
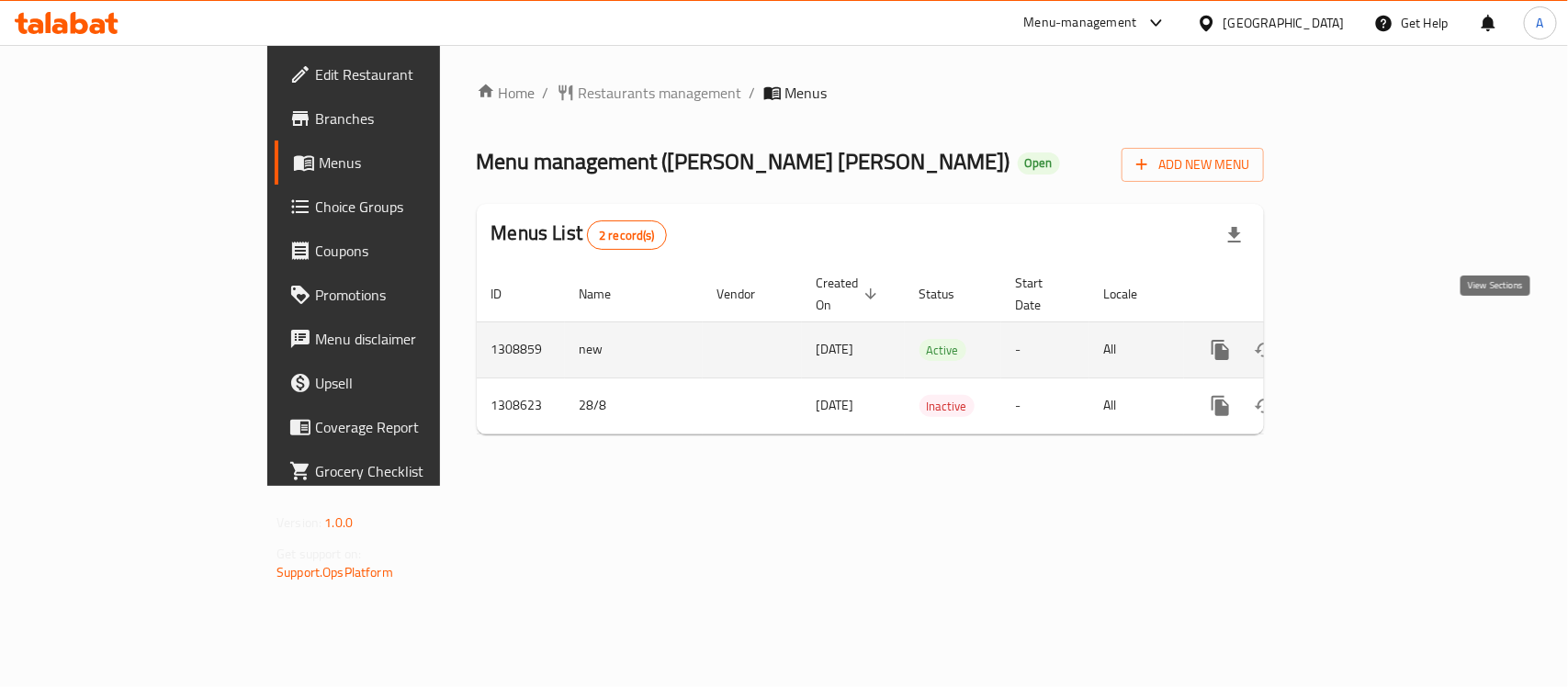
click at [1364, 339] on icon "enhanced table" at bounding box center [1353, 350] width 22 height 22
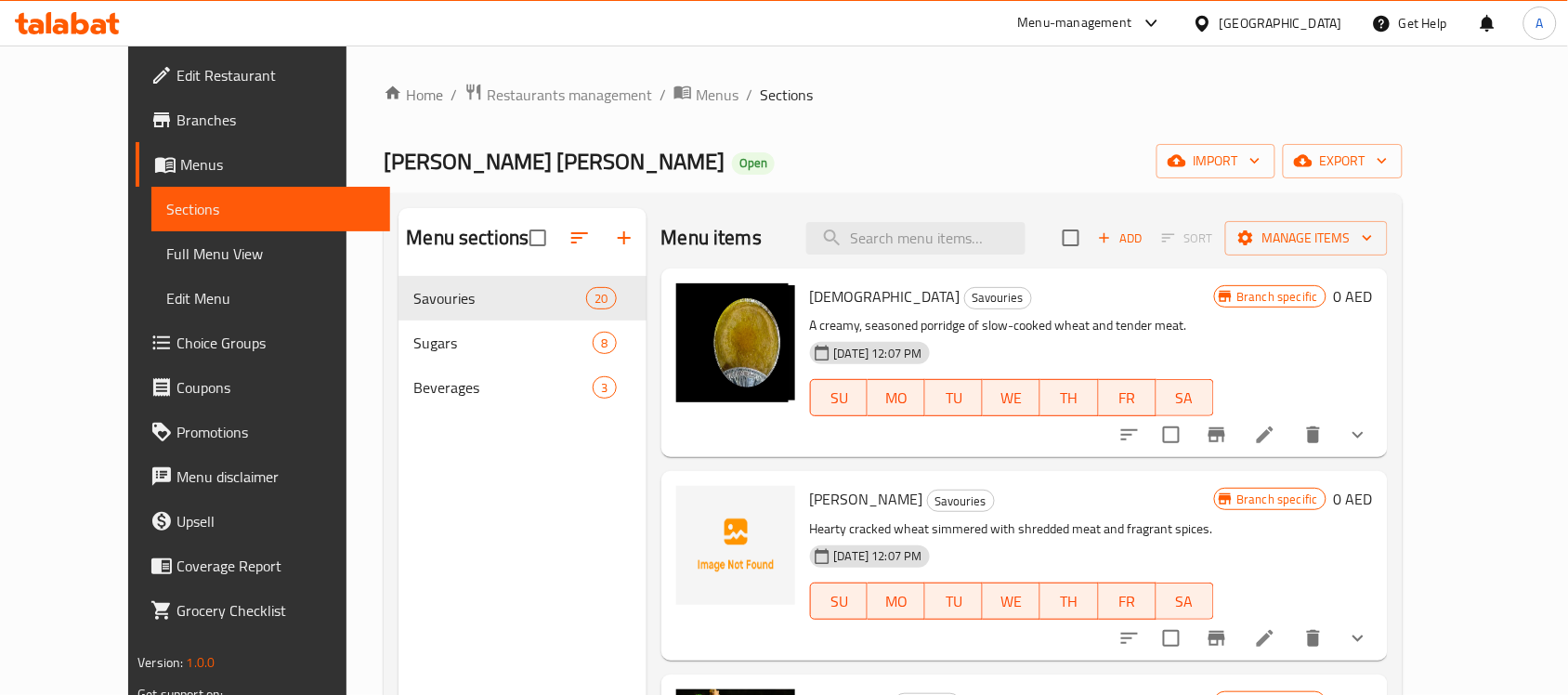
click at [383, 145] on span "[PERSON_NAME] [PERSON_NAME]" at bounding box center [553, 162] width 341 height 42
click at [383, 145] on span "Barakat Al Joud" at bounding box center [553, 162] width 341 height 42
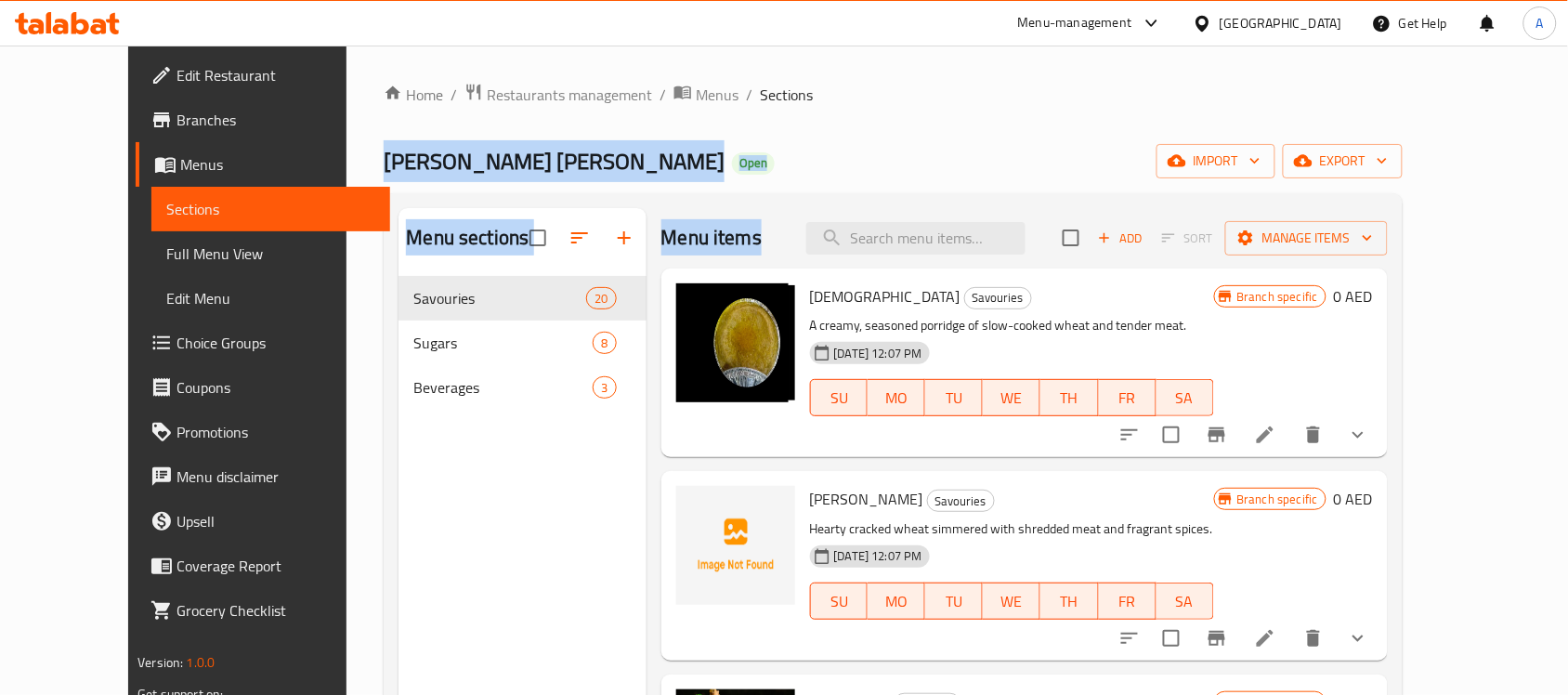
drag, startPoint x: 336, startPoint y: 145, endPoint x: 768, endPoint y: 196, distance: 435.0
click at [768, 196] on div "Home / Restaurants management / Menus / Sections Barakat Al Joud Open import ex…" at bounding box center [891, 501] width 1018 height 836
click at [787, 163] on div "Barakat Al Joud Open import export" at bounding box center [891, 162] width 1018 height 34
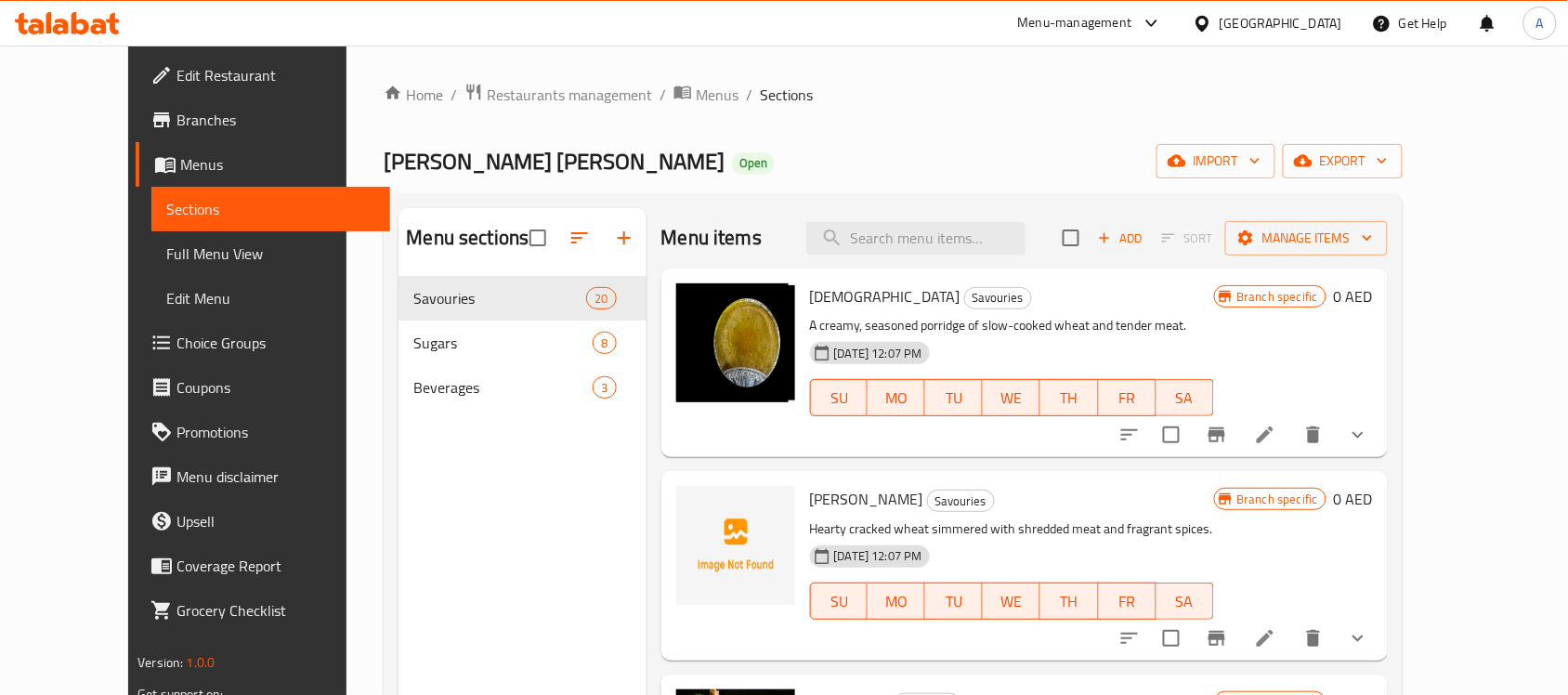
click at [1380, 424] on button "show more" at bounding box center [1358, 435] width 45 height 45
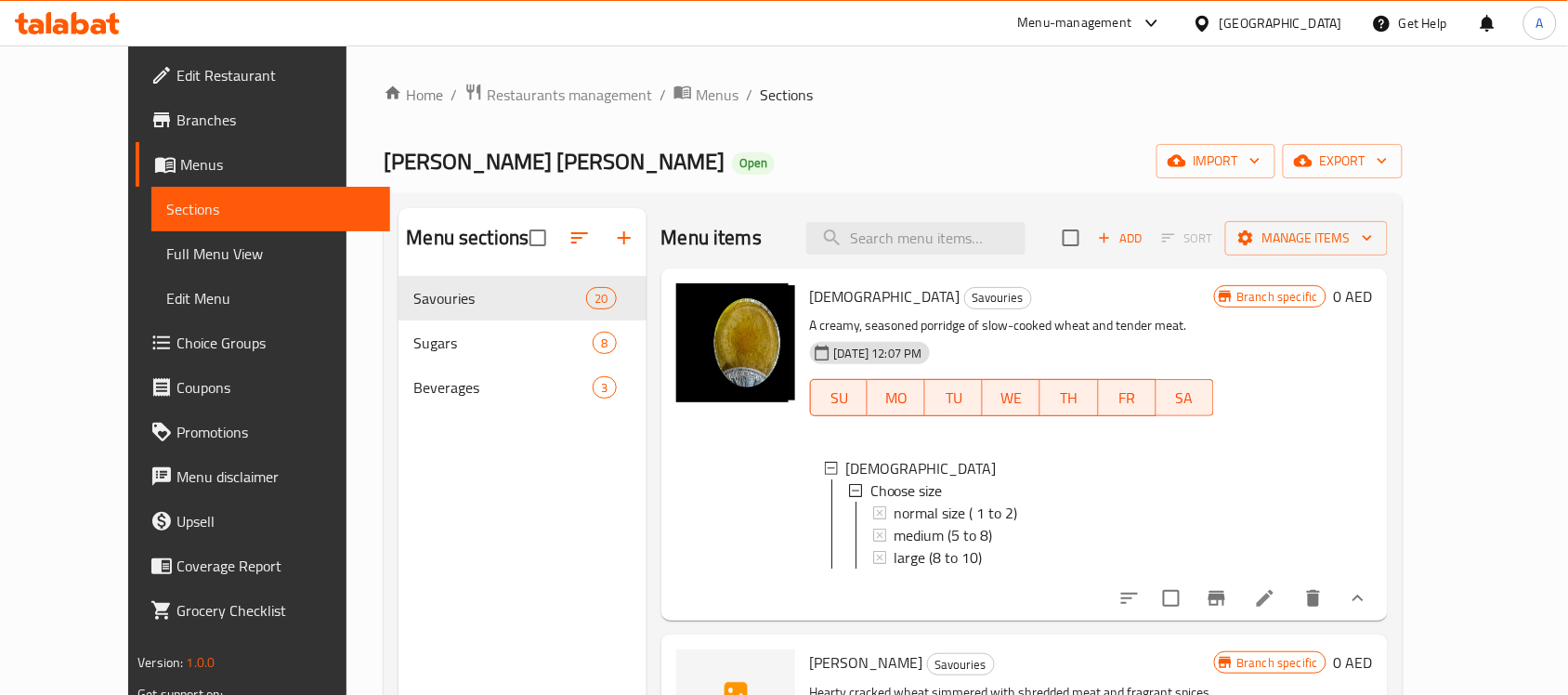
click at [383, 169] on span "Barakat Al Joud" at bounding box center [553, 162] width 341 height 42
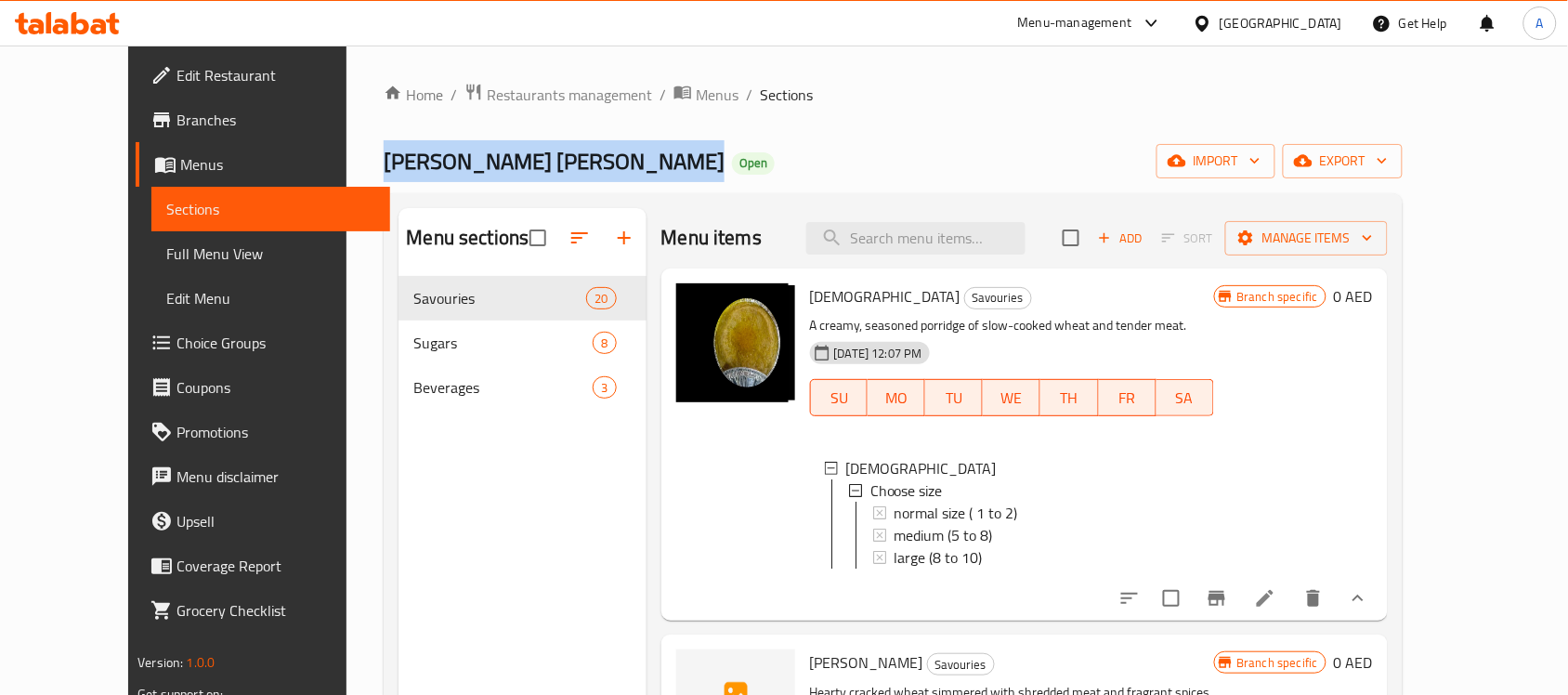
drag, startPoint x: 357, startPoint y: 169, endPoint x: 481, endPoint y: 168, distance: 124.0
click at [467, 170] on h2 "Barakat Al Joud Open" at bounding box center [578, 162] width 391 height 30
click at [502, 156] on div "Barakat Al Joud Open import export" at bounding box center [891, 162] width 1018 height 34
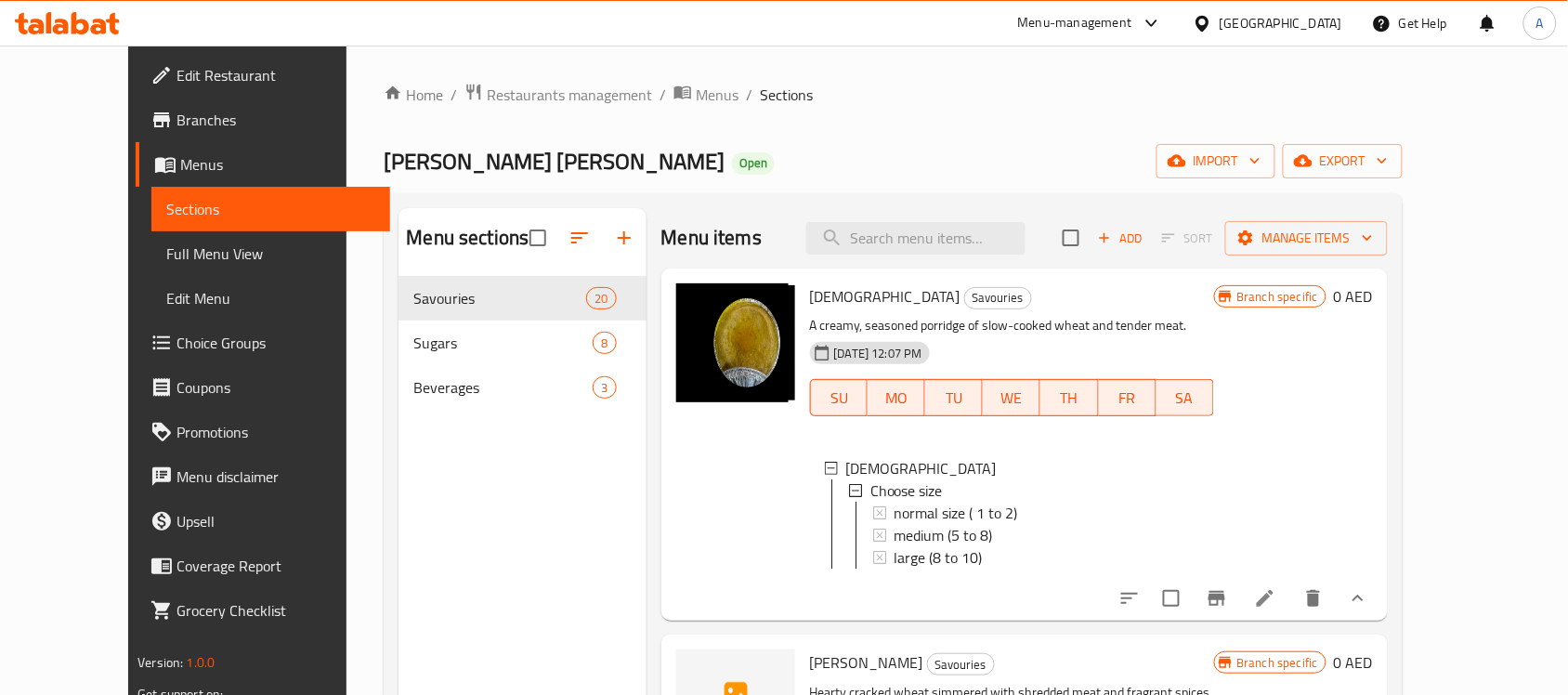
click at [383, 156] on span "Barakat Al Joud" at bounding box center [553, 162] width 341 height 42
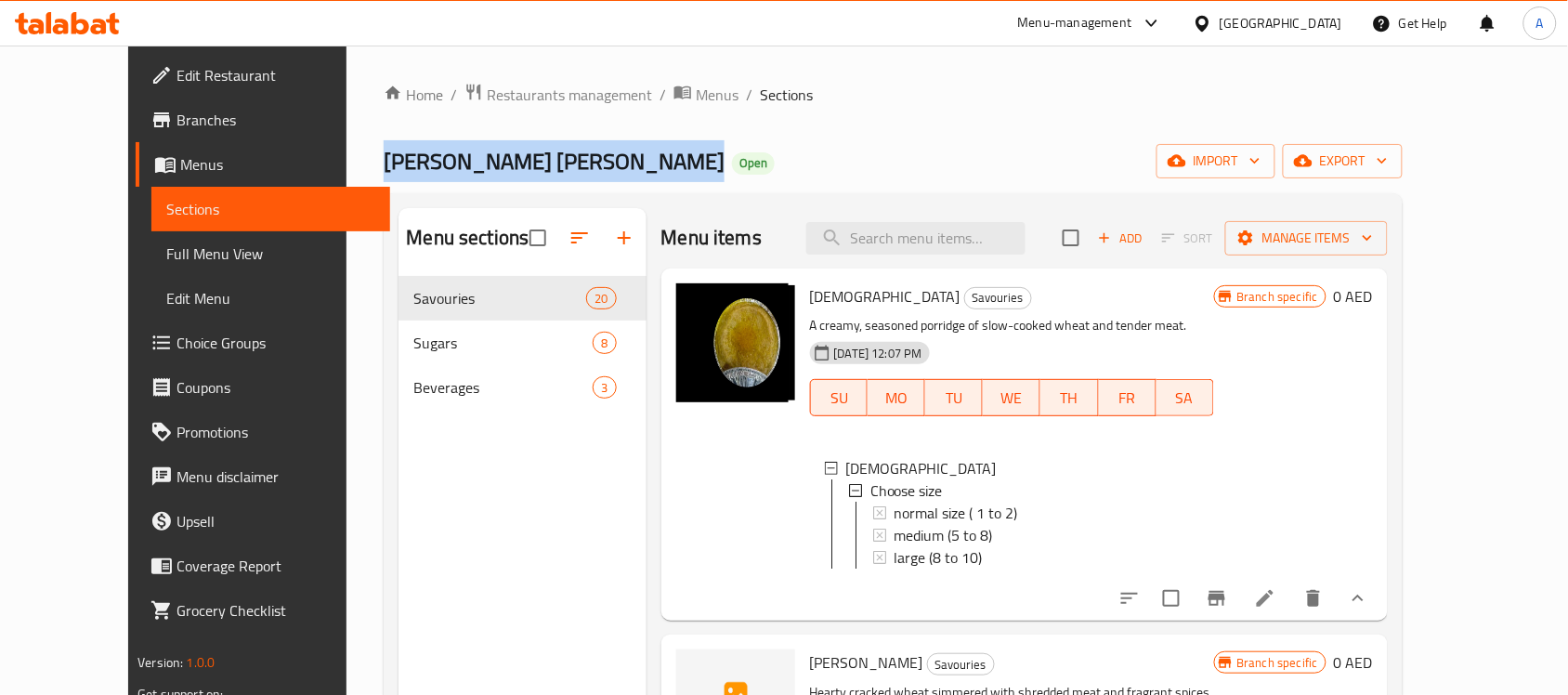
drag, startPoint x: 331, startPoint y: 156, endPoint x: 591, endPoint y: 170, distance: 260.4
click at [577, 169] on div "Barakat Al Joud Open import export" at bounding box center [891, 162] width 1018 height 34
click at [591, 165] on div "Barakat Al Joud Open import export" at bounding box center [891, 162] width 1018 height 34
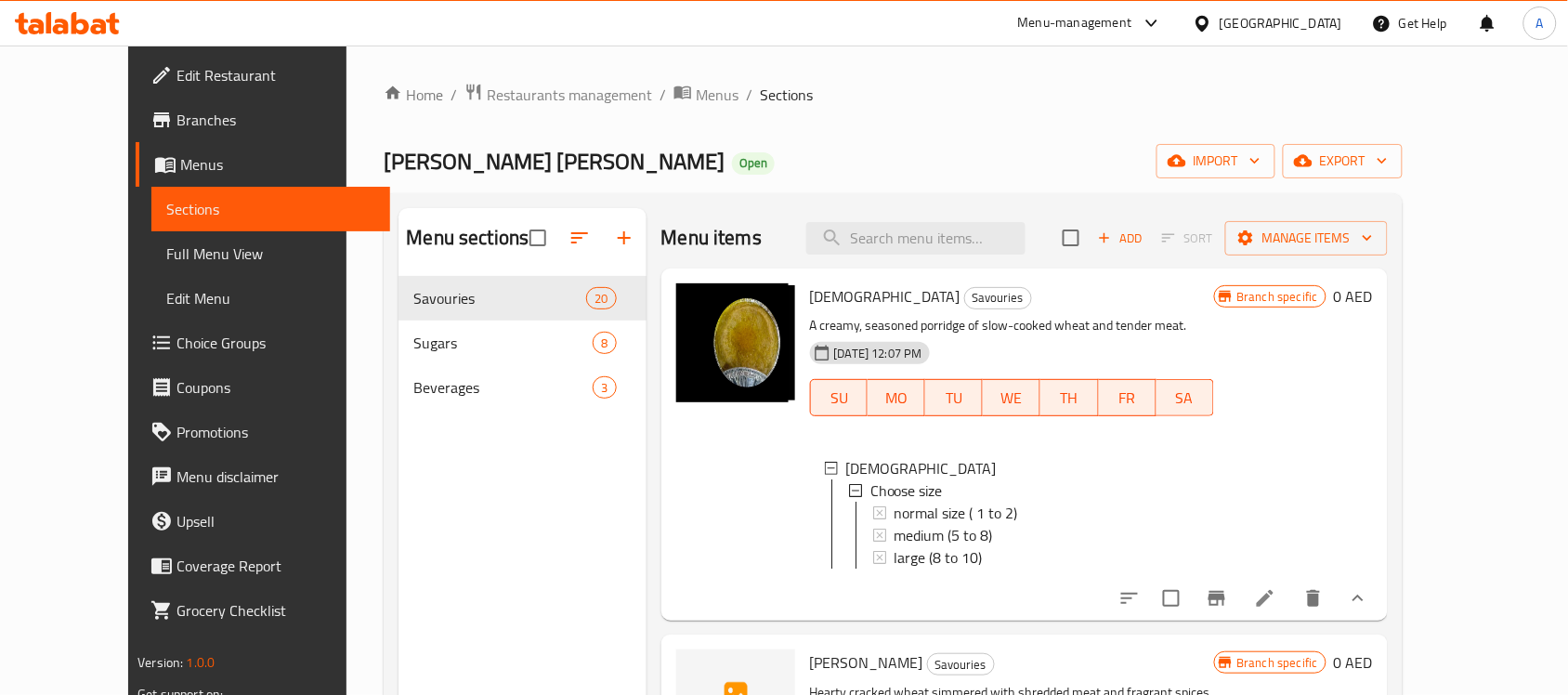
click at [383, 163] on span "Barakat Al Joud" at bounding box center [553, 162] width 341 height 42
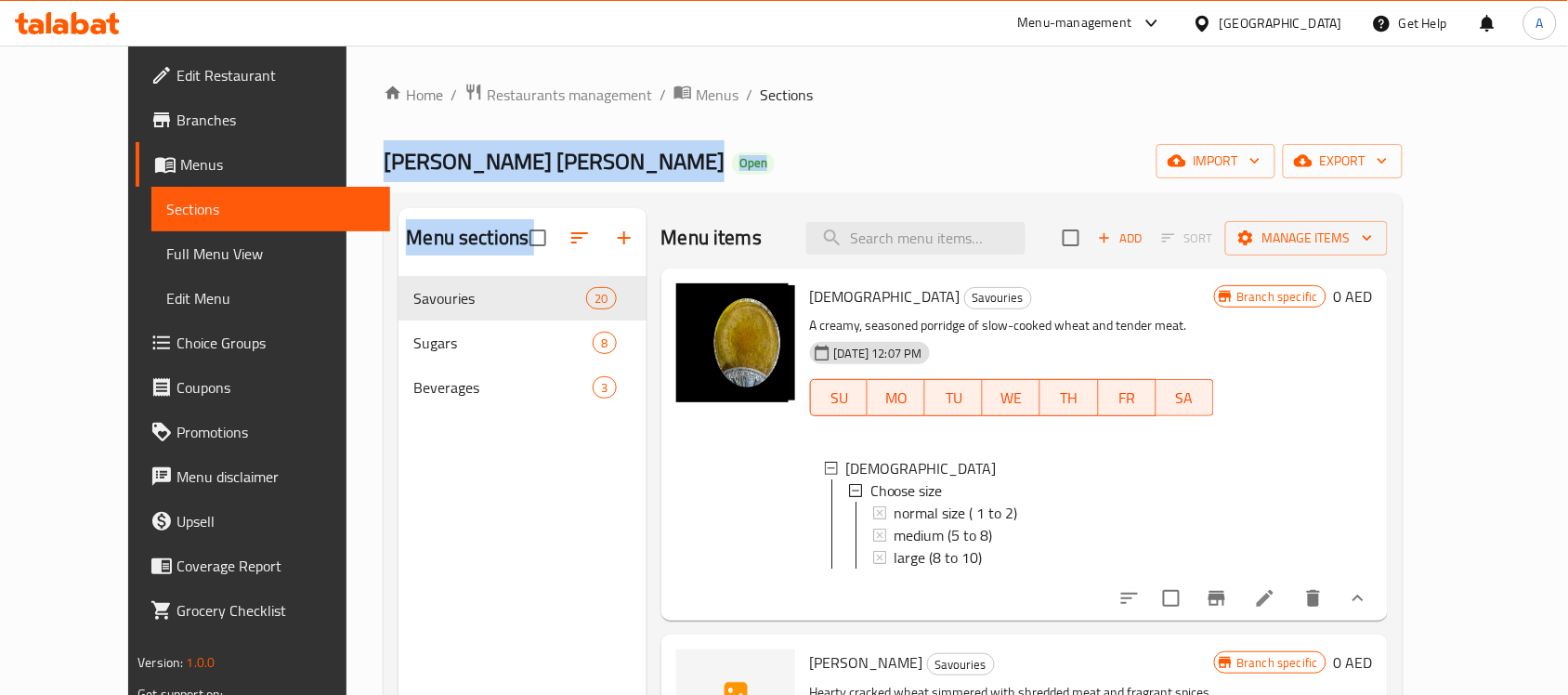
drag, startPoint x: 364, startPoint y: 163, endPoint x: 573, endPoint y: 210, distance: 214.2
click at [573, 210] on div "Home / Restaurants management / Menus / Sections Barakat Al Joud Open import ex…" at bounding box center [891, 501] width 1018 height 836
click at [574, 180] on div "Home / Restaurants management / Menus / Sections Barakat Al Joud Open import ex…" at bounding box center [891, 501] width 1018 height 836
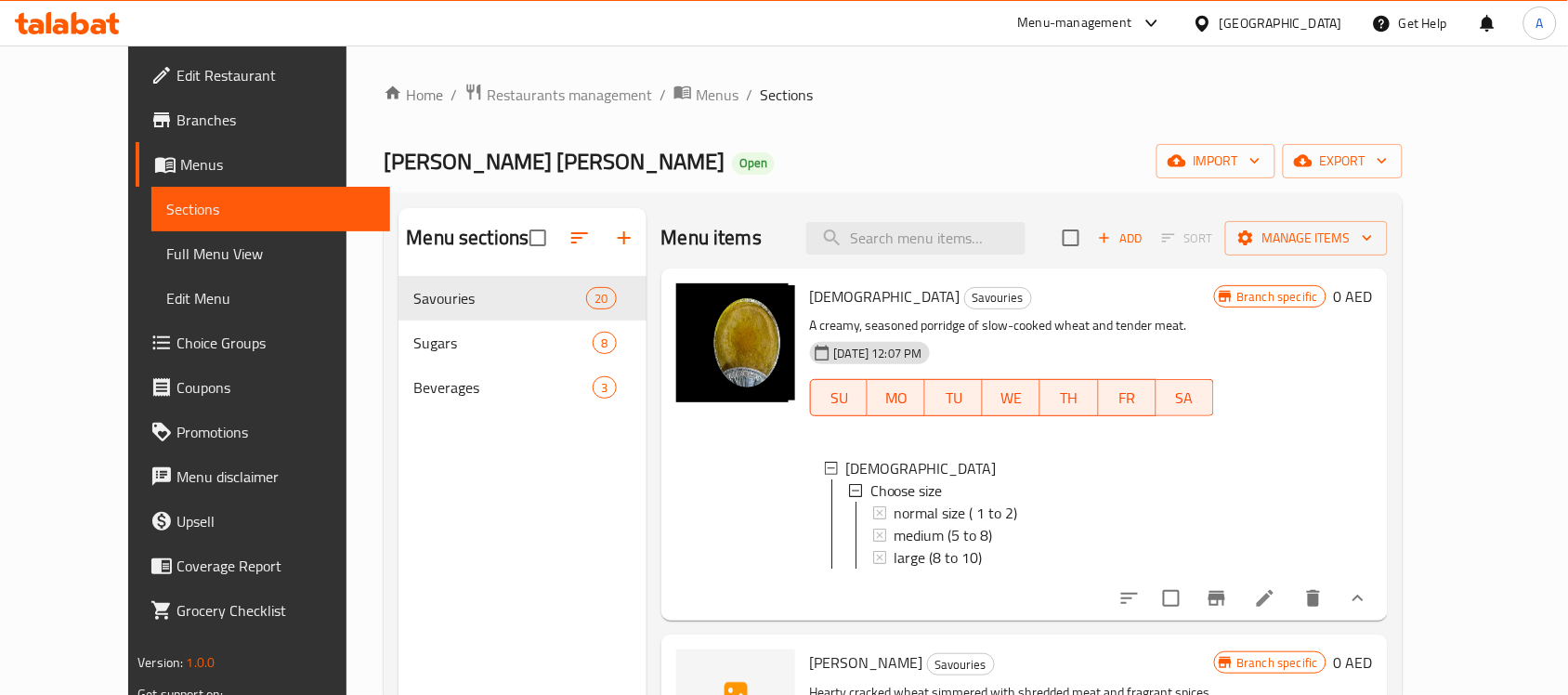
click at [383, 167] on span "Barakat Al Joud" at bounding box center [553, 162] width 341 height 42
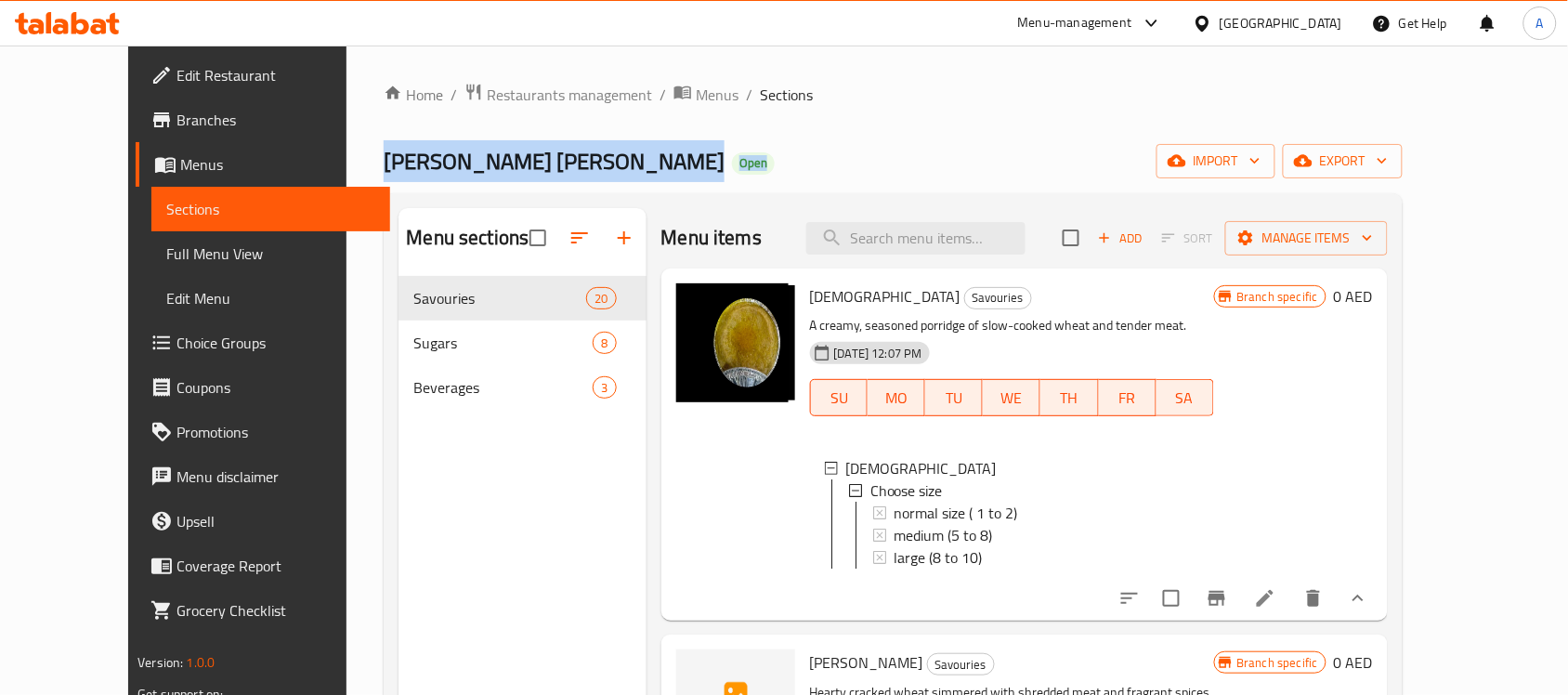
drag, startPoint x: 323, startPoint y: 167, endPoint x: 447, endPoint y: 230, distance: 139.1
click at [447, 230] on div "Home / Restaurants management / Menus / Sections Barakat Al Joud Open import ex…" at bounding box center [891, 501] width 1018 height 836
click at [548, 169] on div "Barakat Al Joud Open import export" at bounding box center [891, 162] width 1018 height 34
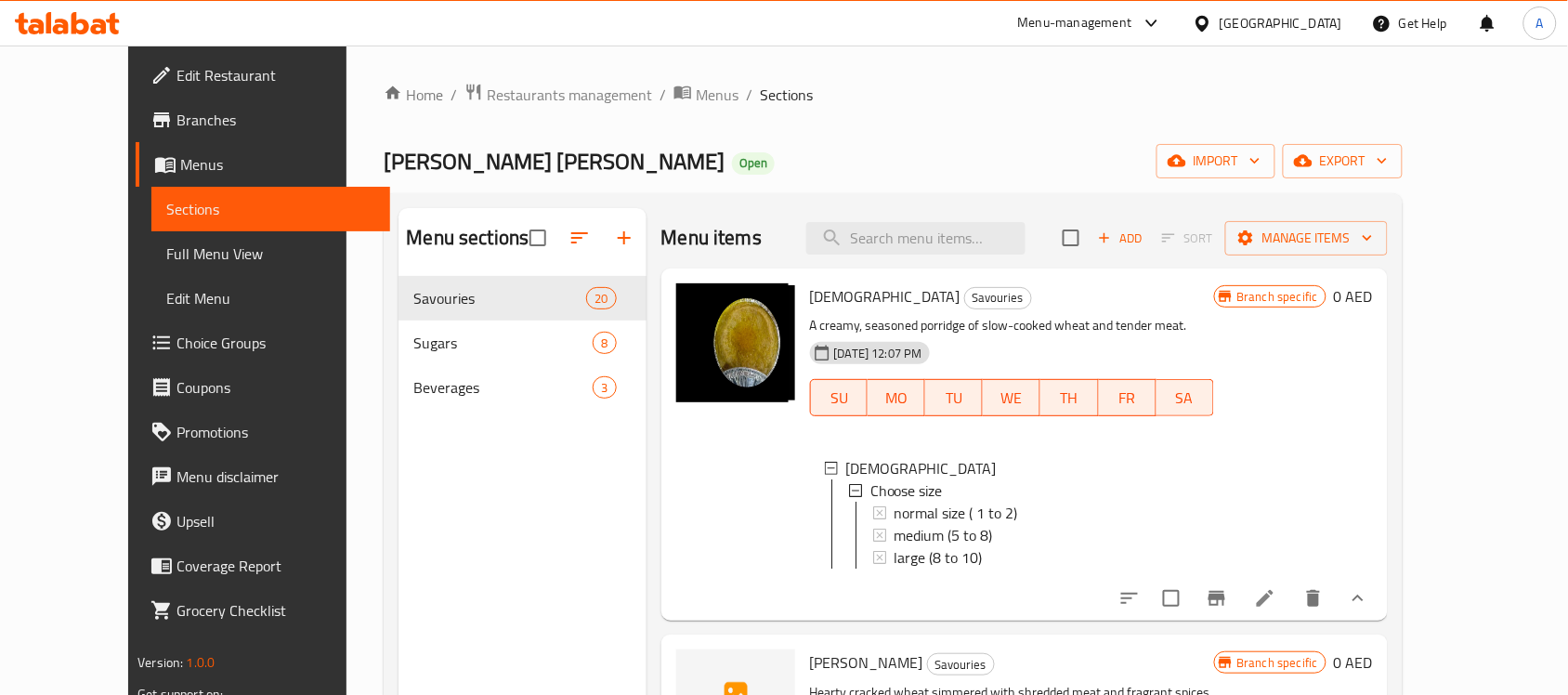
click at [388, 164] on span "Barakat Al Joud" at bounding box center [553, 162] width 341 height 42
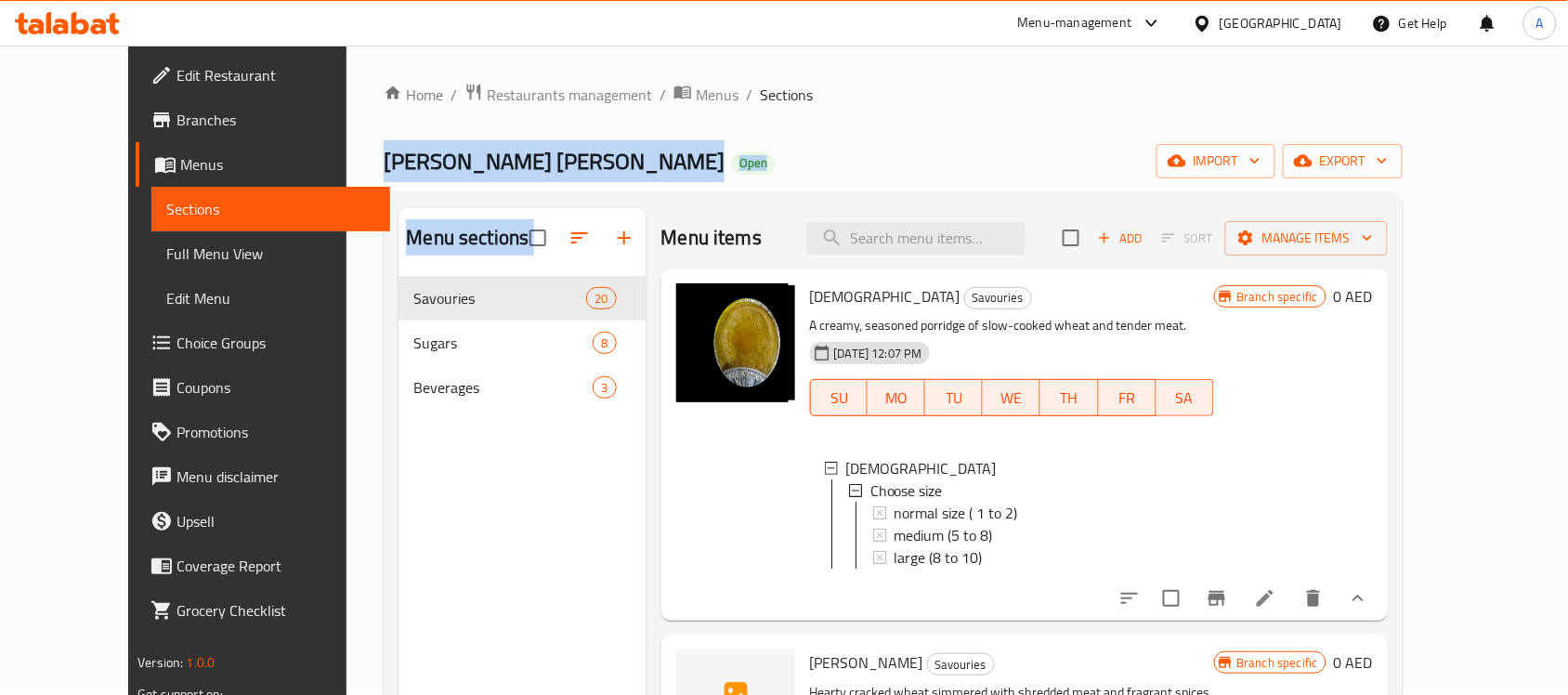
drag, startPoint x: 388, startPoint y: 164, endPoint x: 534, endPoint y: 299, distance: 198.8
click at [508, 323] on div "Home / Restaurants management / Menus / Sections Barakat Al Joud Open import ex…" at bounding box center [891, 501] width 1018 height 836
click at [553, 174] on div "Barakat Al Joud Open import export" at bounding box center [891, 162] width 1018 height 34
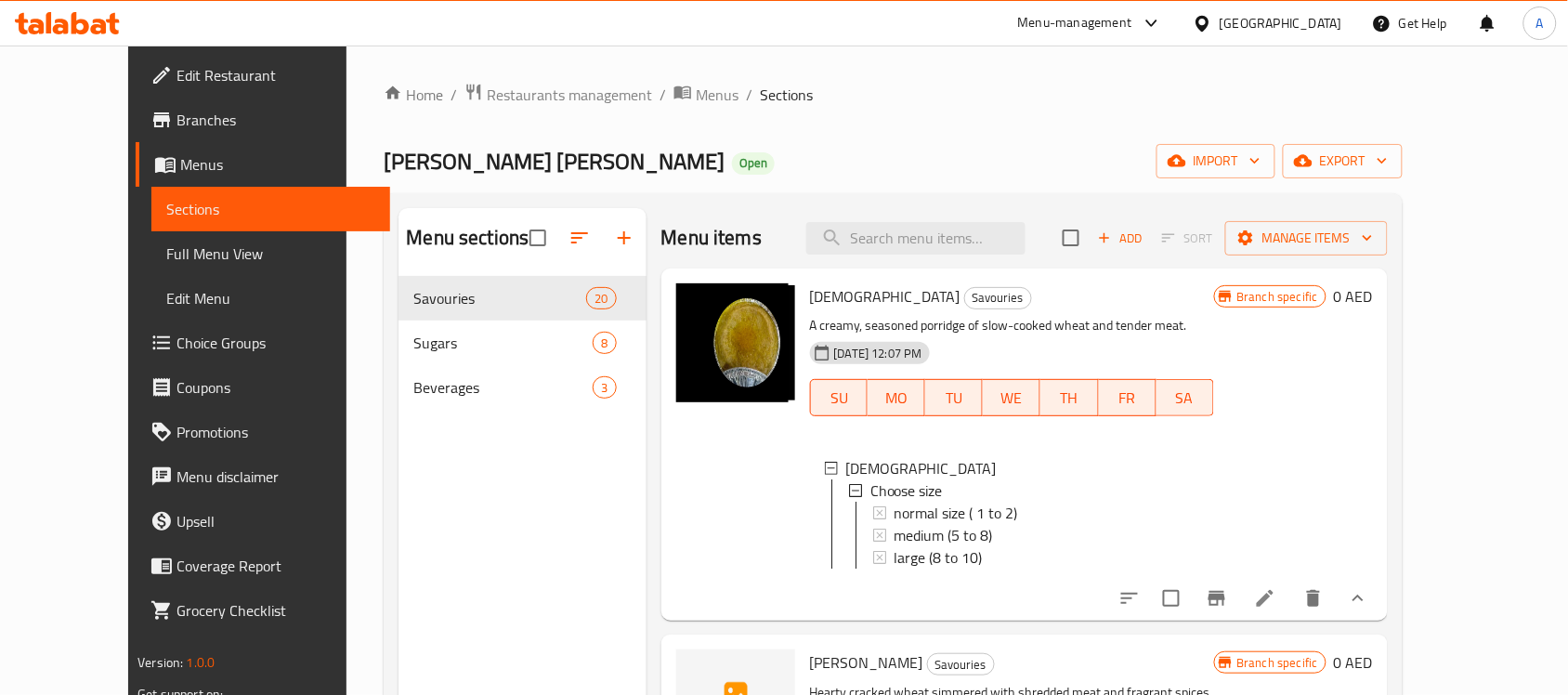
click at [383, 159] on span "Barakat Al Joud" at bounding box center [553, 162] width 341 height 42
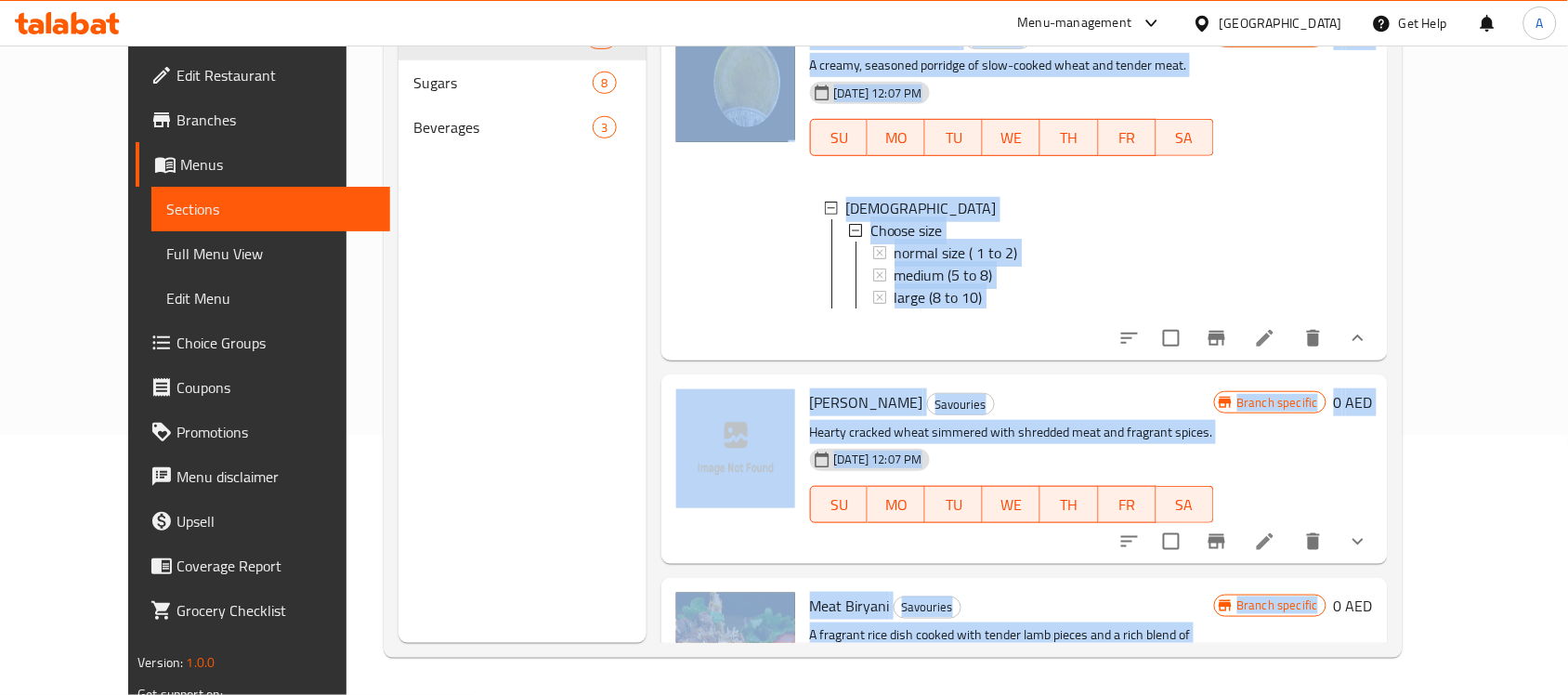
drag, startPoint x: 340, startPoint y: 159, endPoint x: 831, endPoint y: 749, distance: 767.6
click at [831, 435] on html "​ Menu-management United Arab Emirates Get Help A Edit Restaurant Branches Menu…" at bounding box center [784, 87] width 1568 height 695
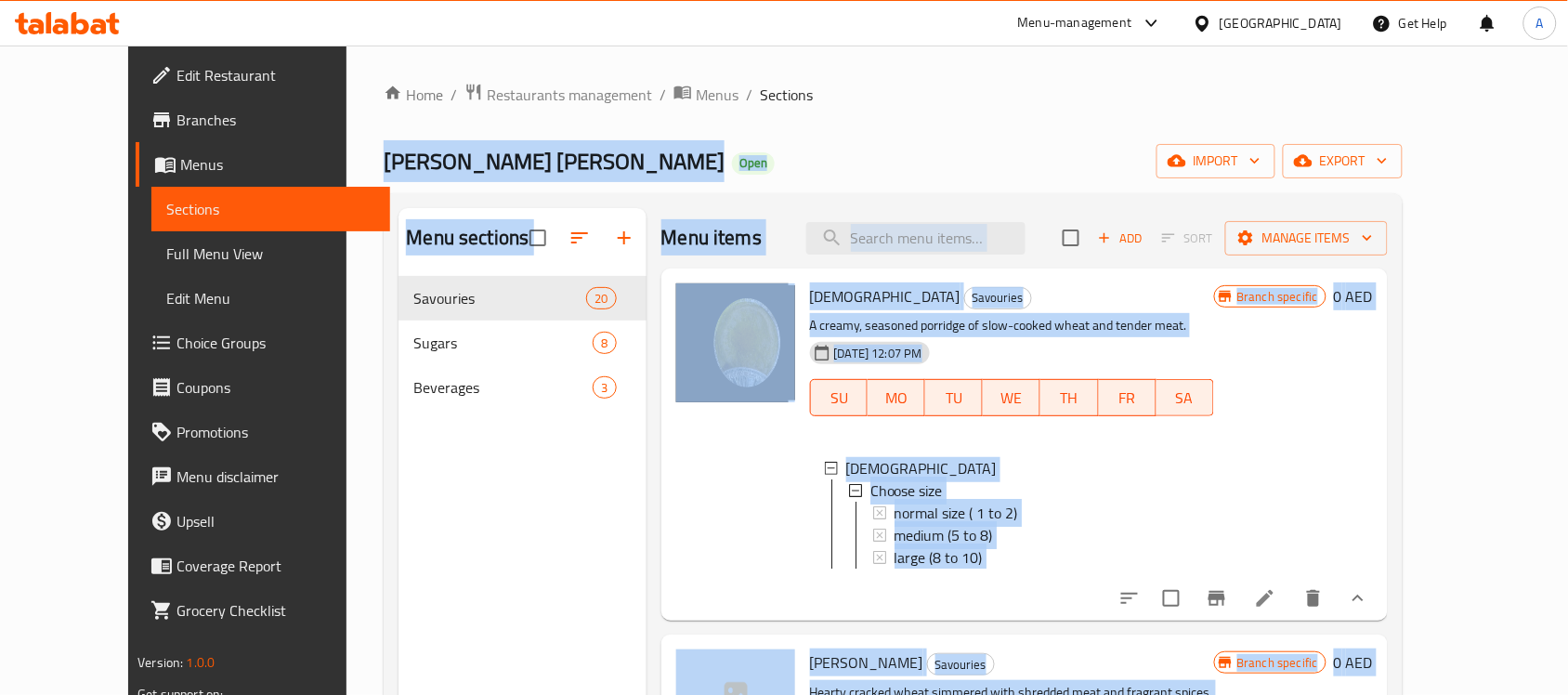
click at [800, 130] on div "Home / Restaurants management / Menus / Sections Barakat Al Joud Open import ex…" at bounding box center [891, 501] width 1018 height 836
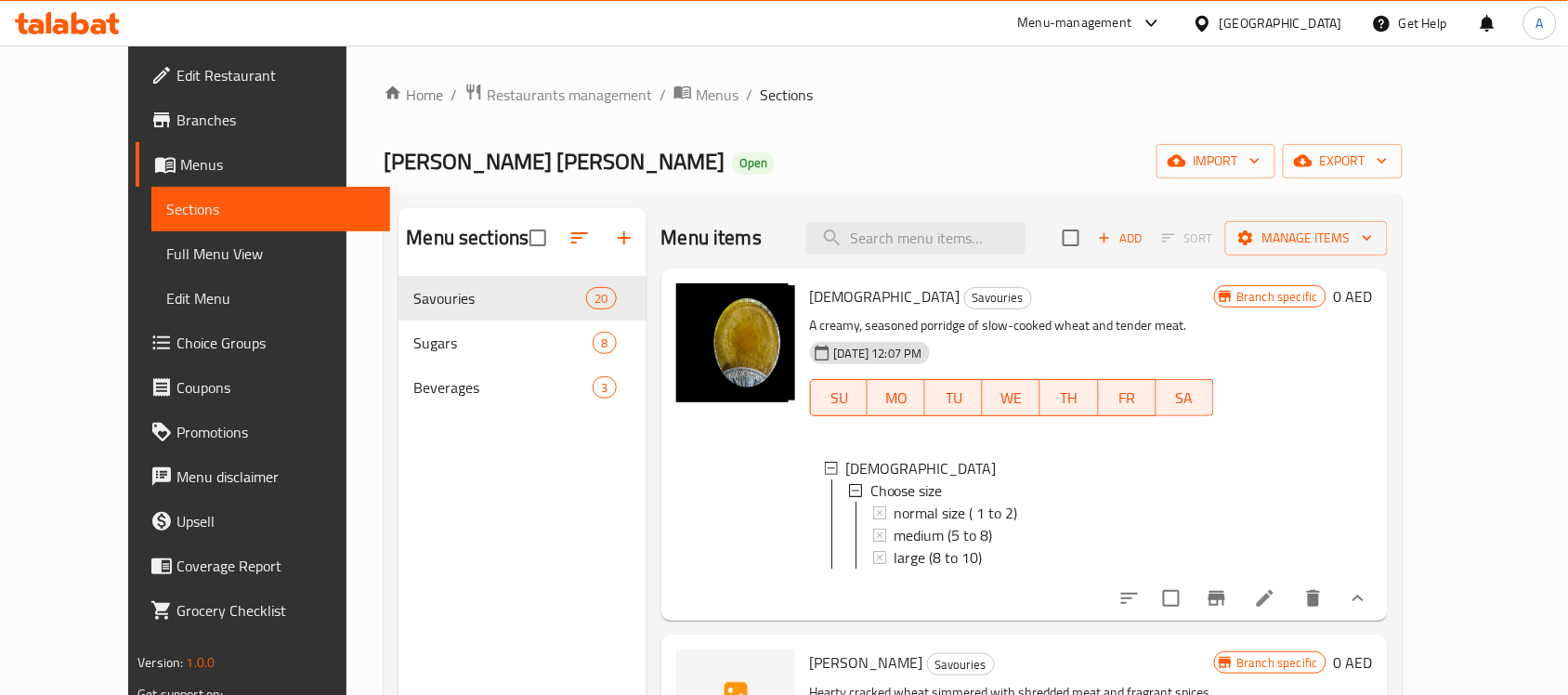
click at [383, 167] on span "Barakat Al Joud" at bounding box center [553, 162] width 341 height 42
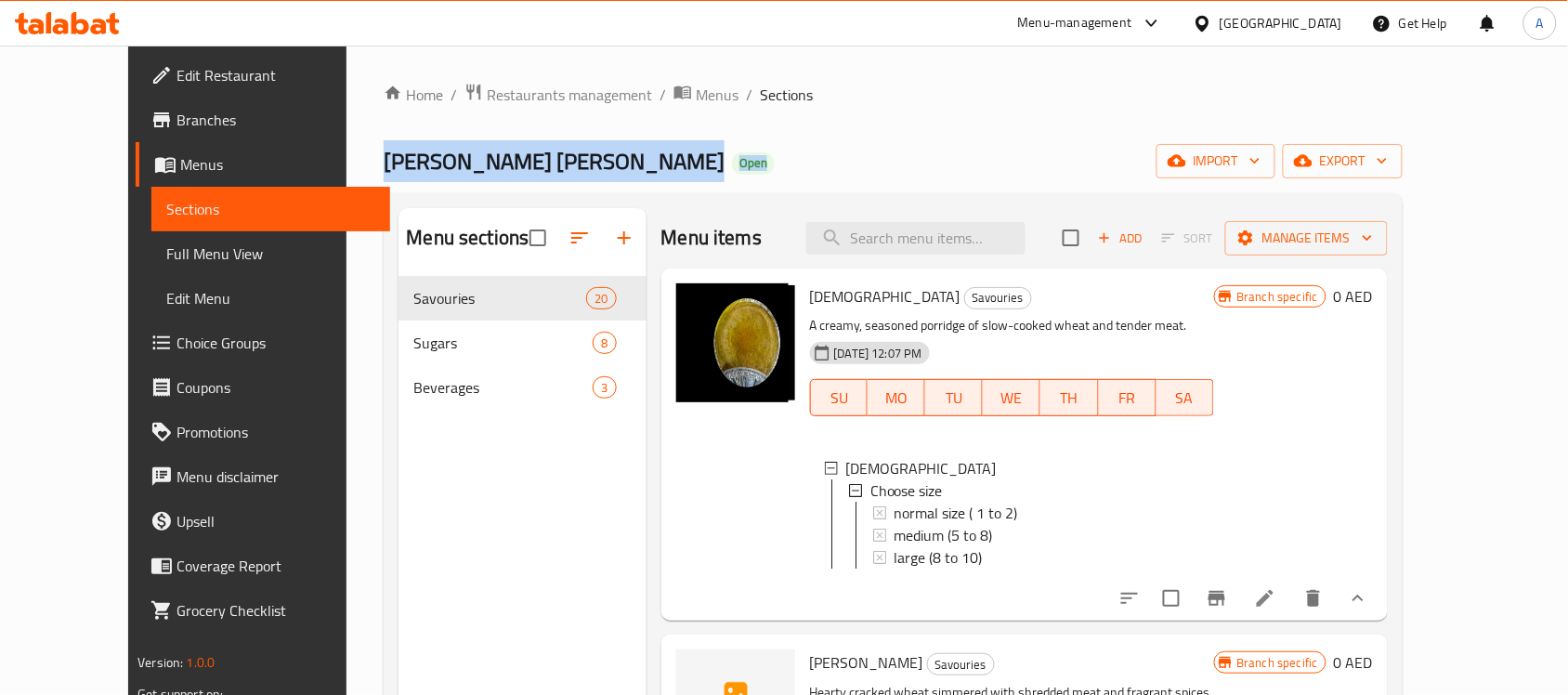
drag, startPoint x: 358, startPoint y: 167, endPoint x: 529, endPoint y: 183, distance: 171.7
click at [529, 183] on div "Home / Restaurants management / Menus / Sections Barakat Al Joud Open import ex…" at bounding box center [891, 501] width 1018 height 836
click at [544, 183] on div "Home / Restaurants management / Menus / Sections Barakat Al Joud Open import ex…" at bounding box center [891, 501] width 1018 height 836
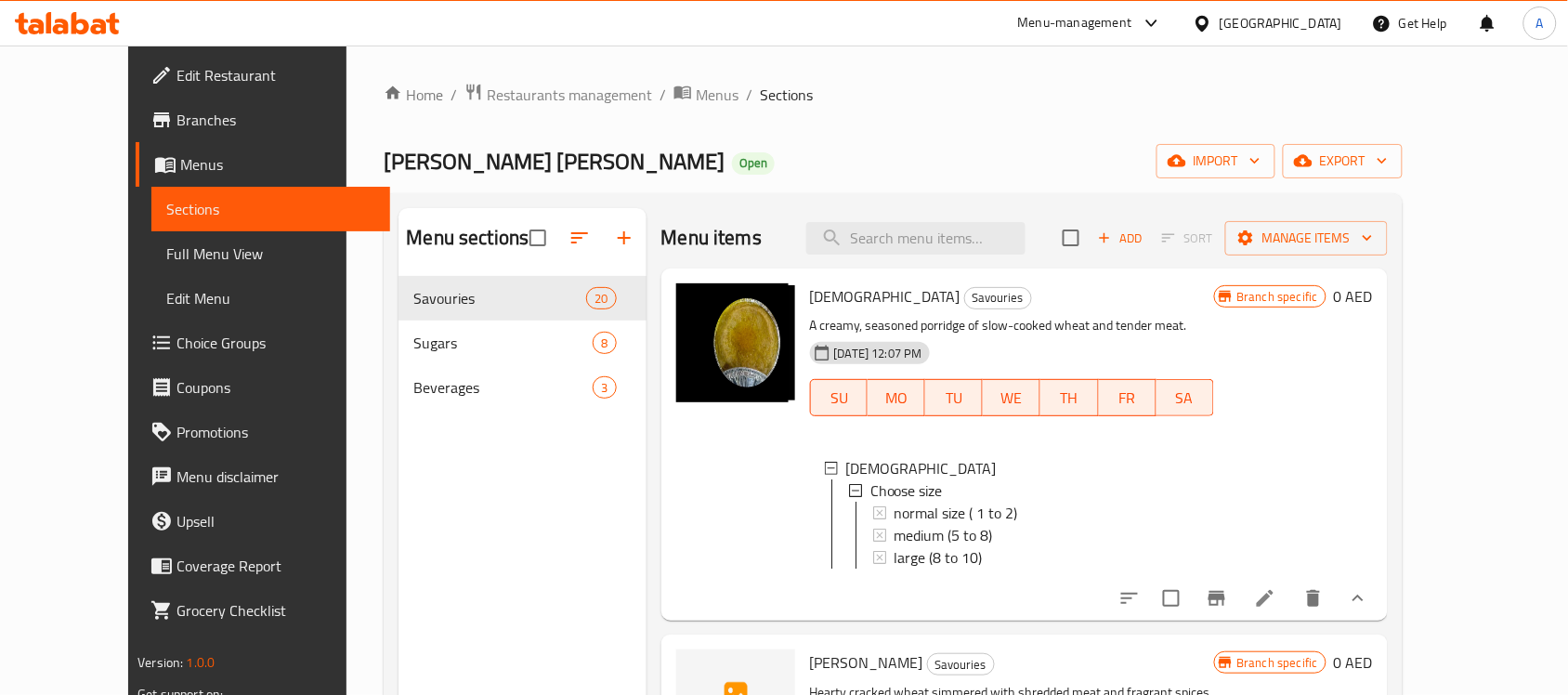
click at [383, 160] on span "Barakat Al Joud" at bounding box center [553, 162] width 341 height 42
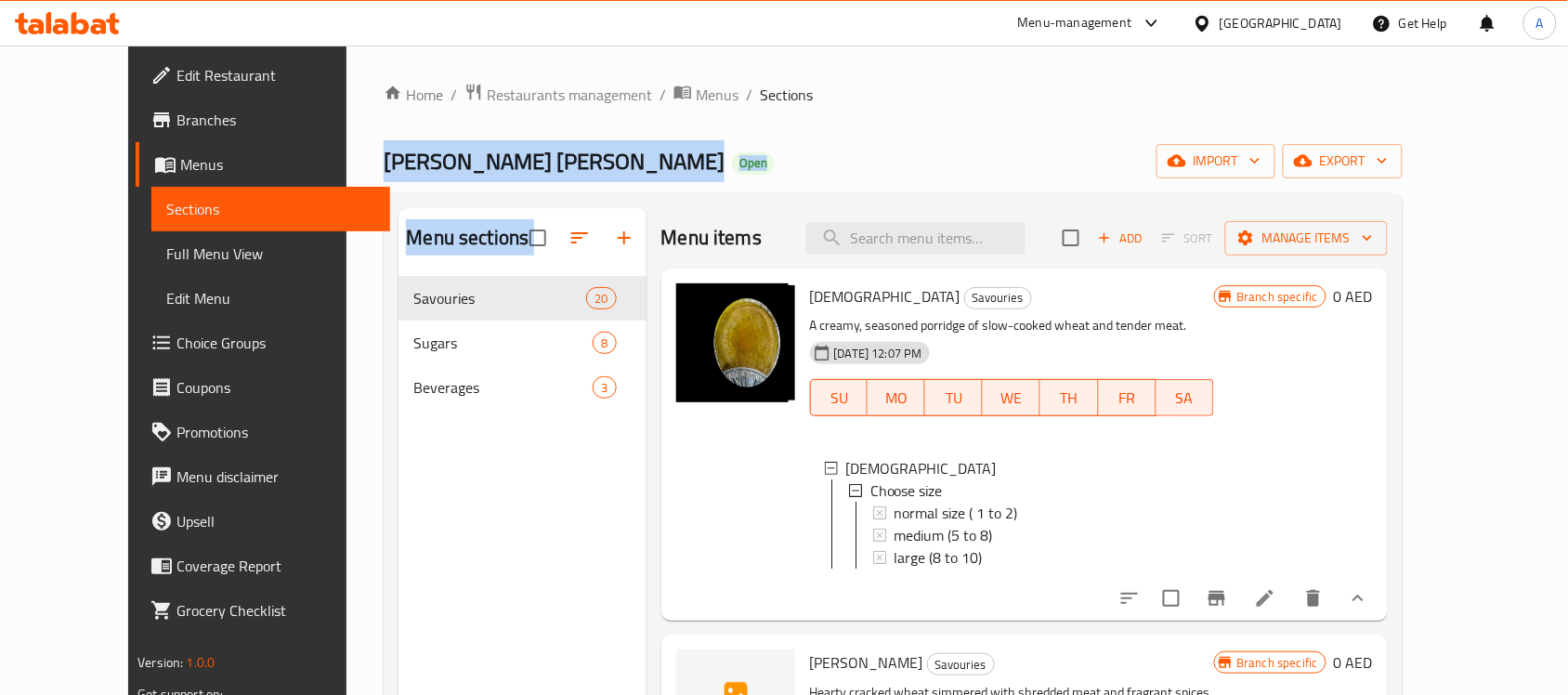
drag, startPoint x: 336, startPoint y: 160, endPoint x: 537, endPoint y: 470, distance: 369.5
click at [535, 466] on div "Home / Restaurants management / Menus / Sections Barakat Al Joud Open import ex…" at bounding box center [891, 501] width 1018 height 836
click at [657, 154] on div "Barakat Al Joud Open import export" at bounding box center [891, 162] width 1018 height 34
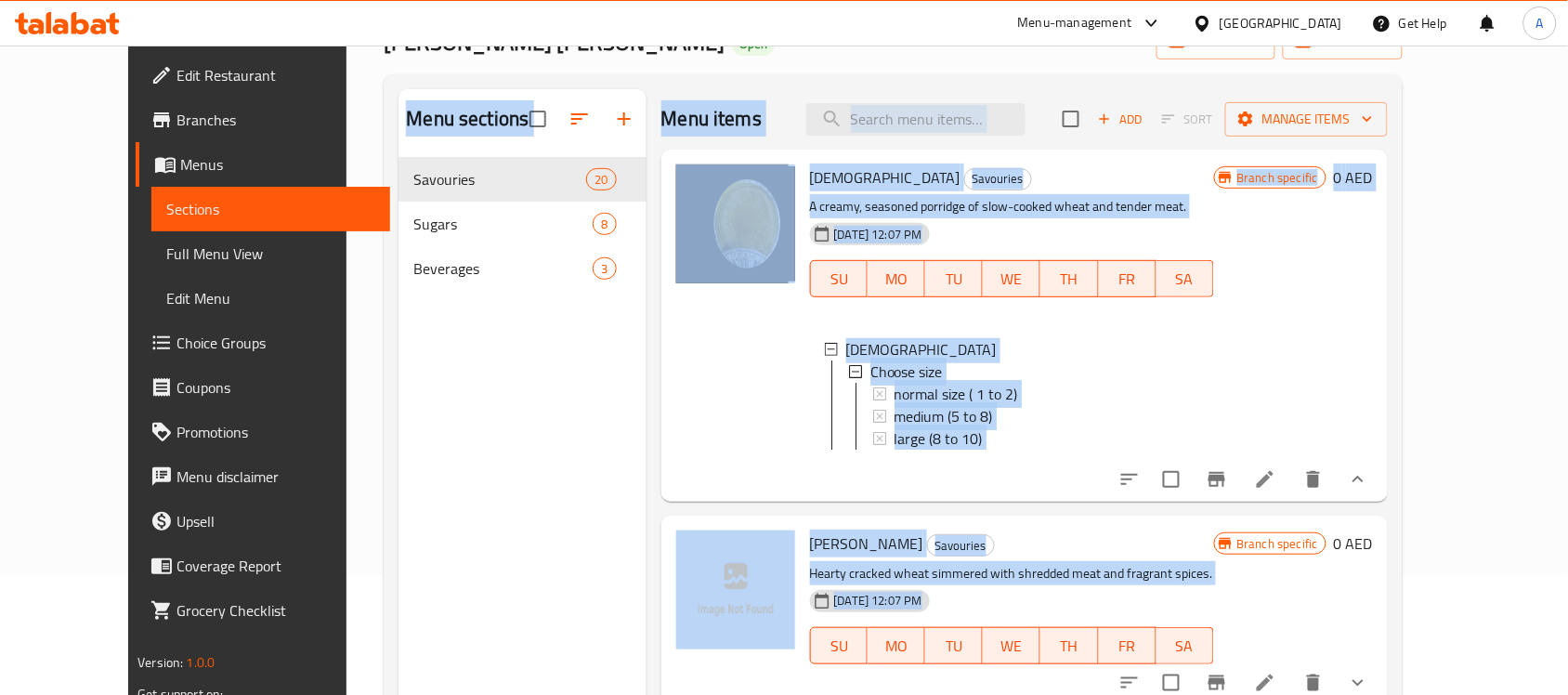
drag, startPoint x: 772, startPoint y: 174, endPoint x: 1038, endPoint y: 699, distance: 588.5
click at [1038, 576] on html "​ Menu-management United Arab Emirates Get Help A Edit Restaurant Branches Menu…" at bounding box center [784, 228] width 1568 height 695
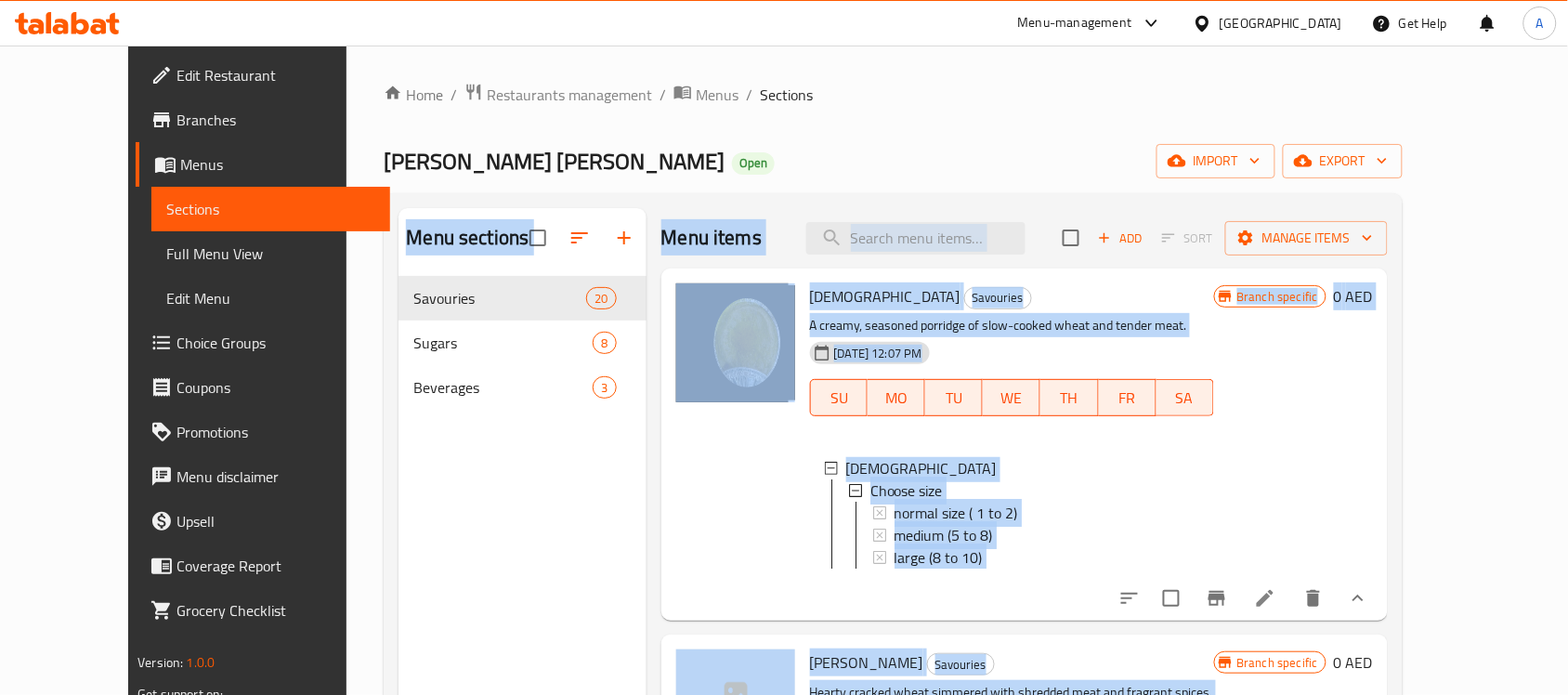
click at [834, 122] on div "Home / Restaurants management / Menus / Sections Barakat Al Joud Open import ex…" at bounding box center [891, 501] width 1018 height 836
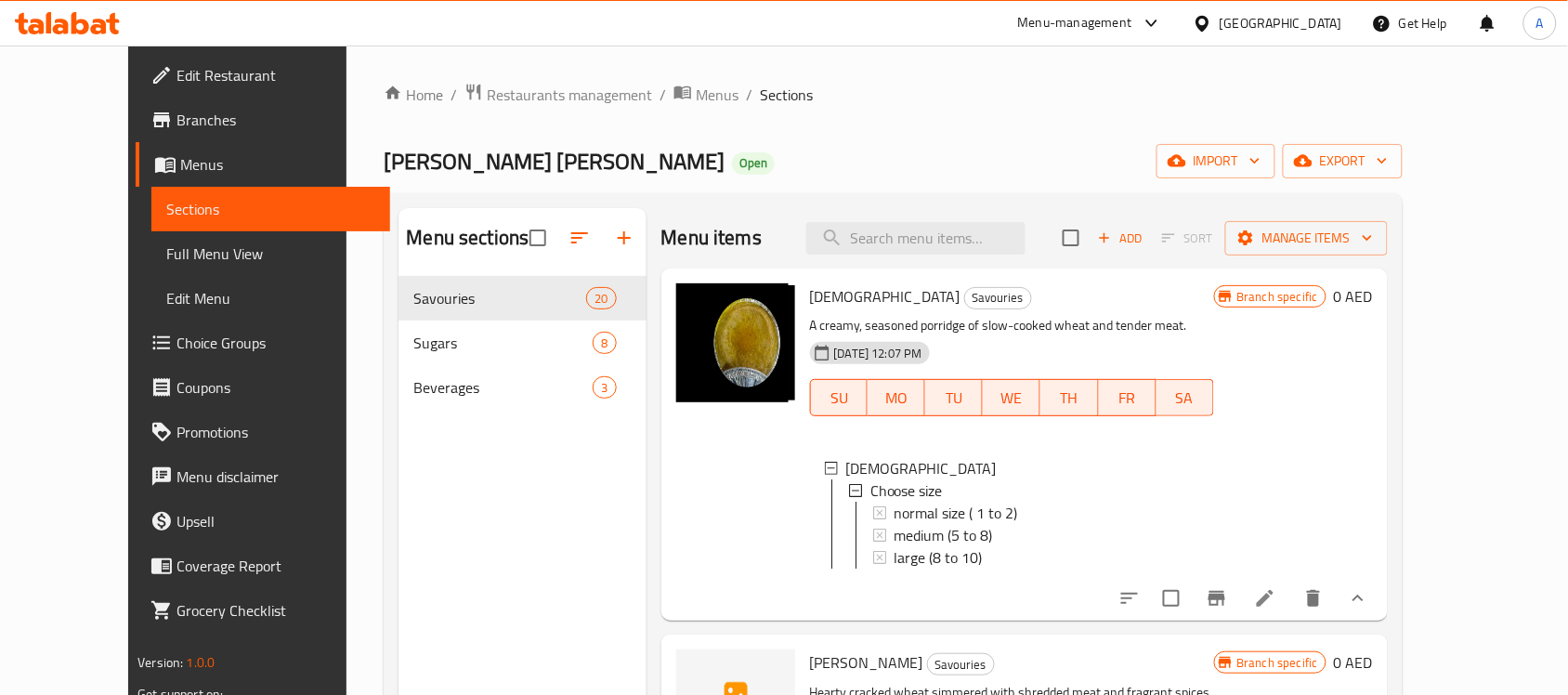
drag, startPoint x: 104, startPoint y: 257, endPoint x: 118, endPoint y: 249, distance: 16.1
click at [166, 257] on span "Full Menu View" at bounding box center [270, 253] width 209 height 22
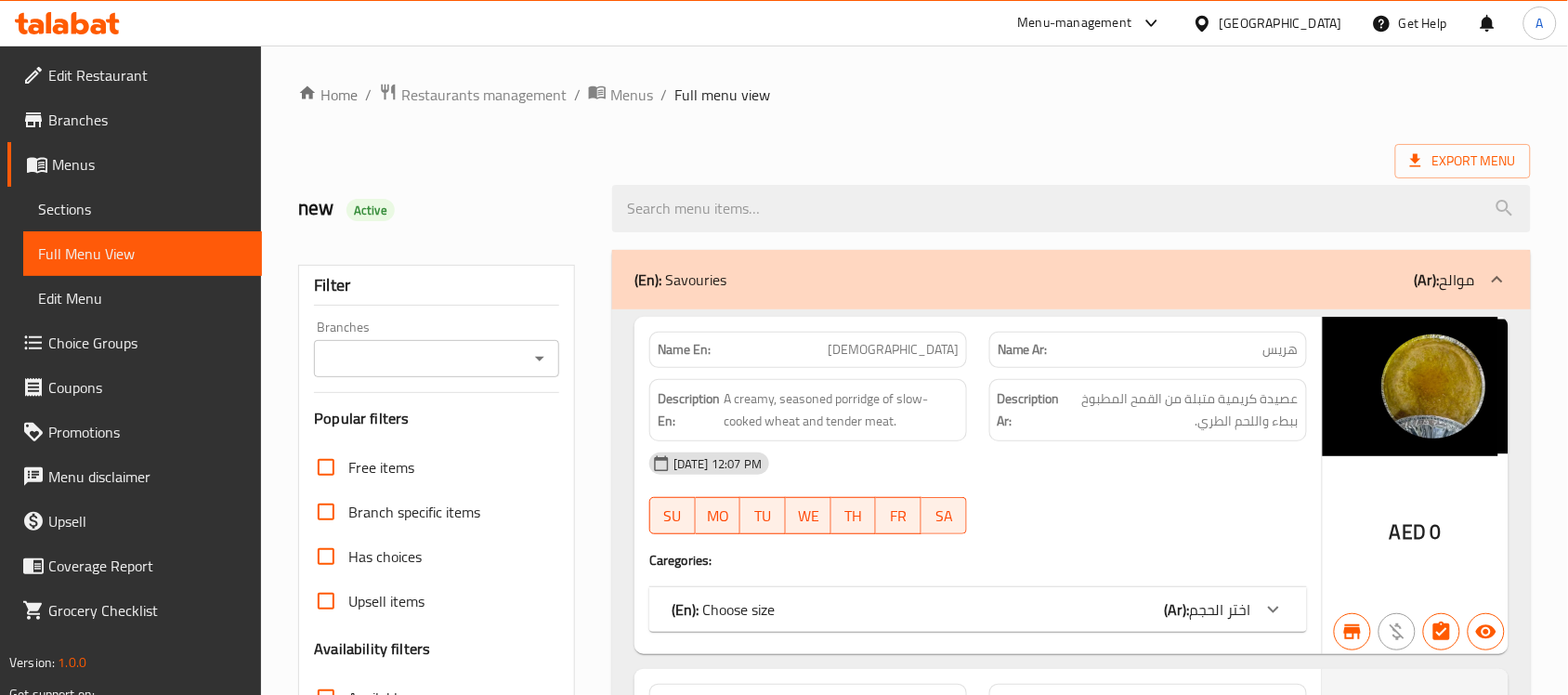
click at [316, 198] on h2 "new Active" at bounding box center [443, 207] width 291 height 28
drag, startPoint x: 316, startPoint y: 198, endPoint x: 379, endPoint y: 203, distance: 63.2
click at [378, 203] on h2 "new Active" at bounding box center [443, 207] width 291 height 28
click at [395, 205] on h2 "new Active" at bounding box center [443, 207] width 291 height 28
click at [310, 200] on h2 "new Active" at bounding box center [443, 207] width 291 height 28
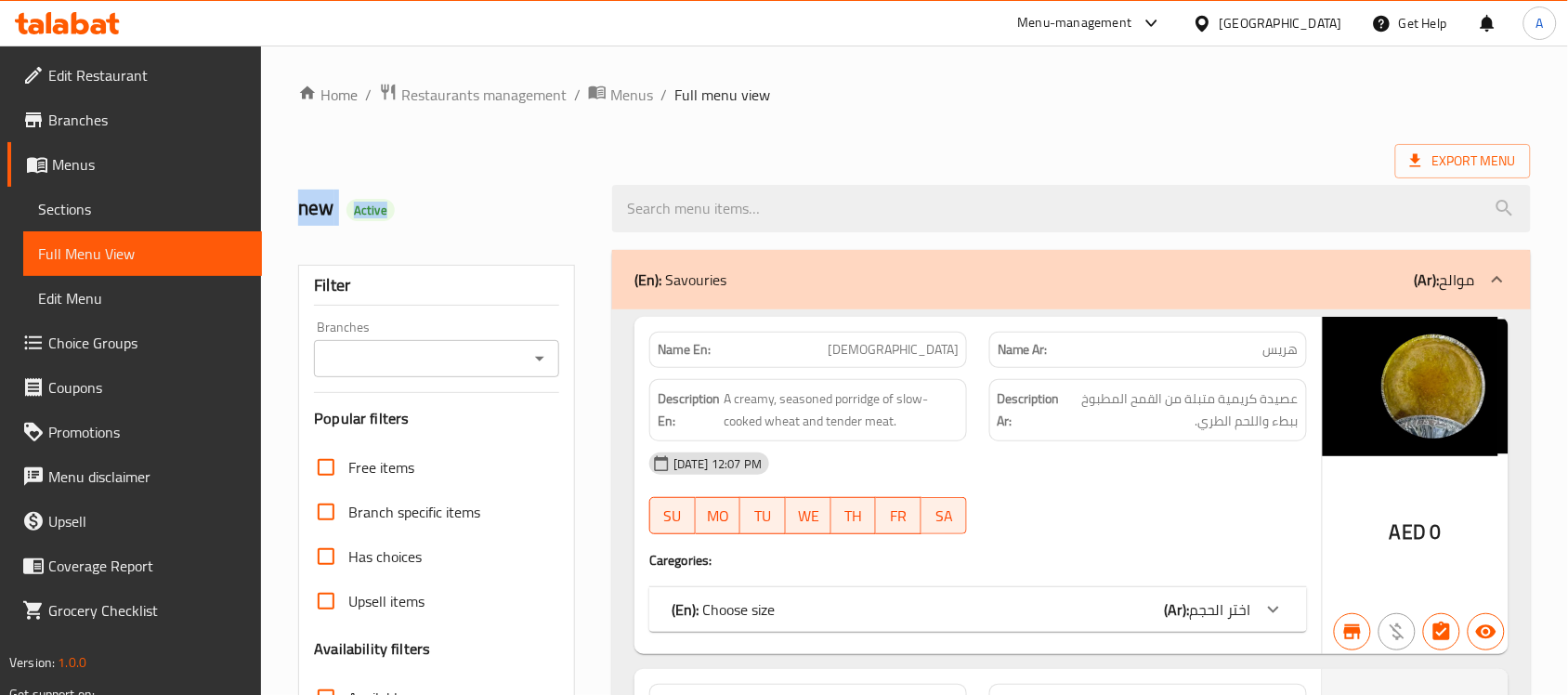
drag, startPoint x: 342, startPoint y: 203, endPoint x: 397, endPoint y: 212, distance: 55.7
click at [397, 212] on h2 "new Active" at bounding box center [443, 207] width 291 height 28
click at [412, 206] on h2 "new Active" at bounding box center [443, 207] width 291 height 28
click at [316, 212] on h2 "new Active" at bounding box center [443, 207] width 291 height 28
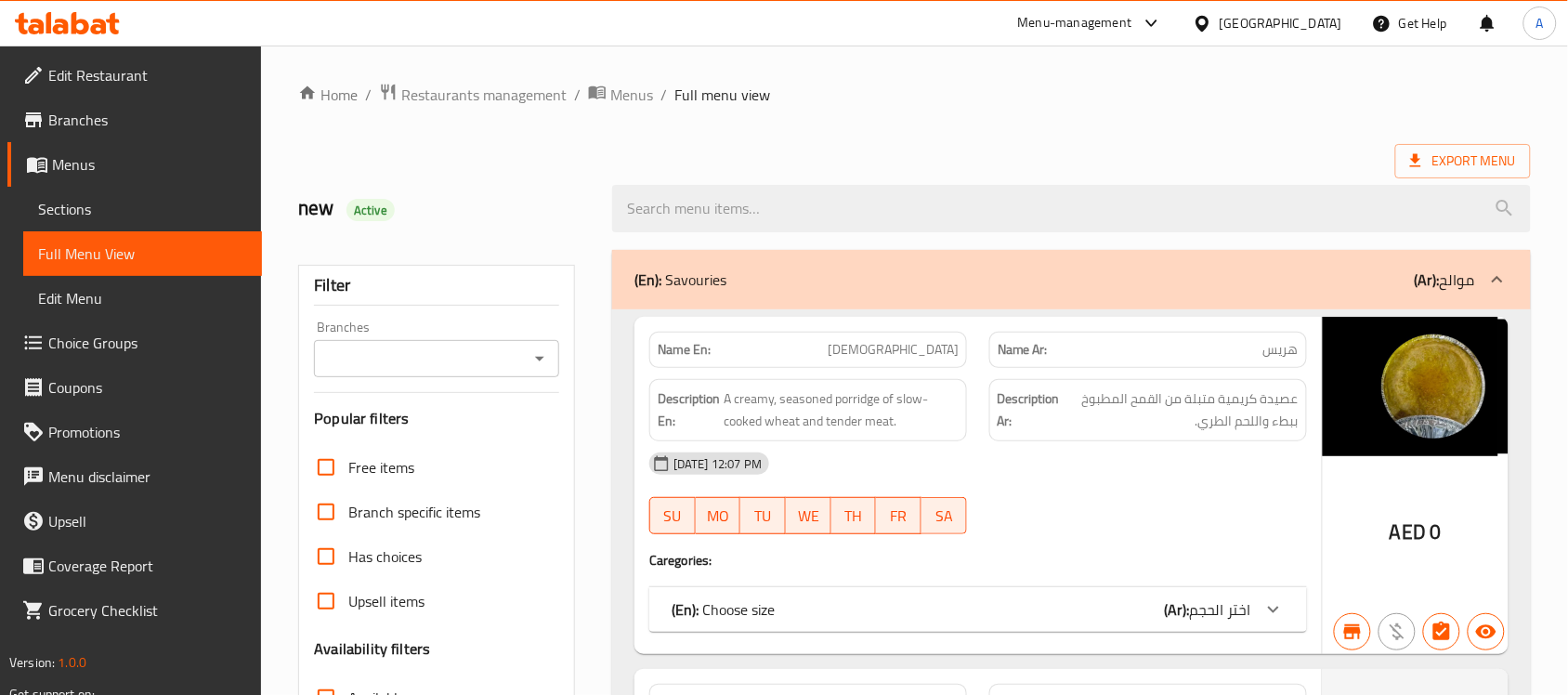
click at [391, 184] on div "new Active" at bounding box center [443, 208] width 314 height 83
drag, startPoint x: 313, startPoint y: 188, endPoint x: 395, endPoint y: 248, distance: 101.6
click at [487, 193] on div "new Active" at bounding box center [443, 208] width 314 height 83
click at [321, 211] on h2 "new Active" at bounding box center [443, 207] width 291 height 28
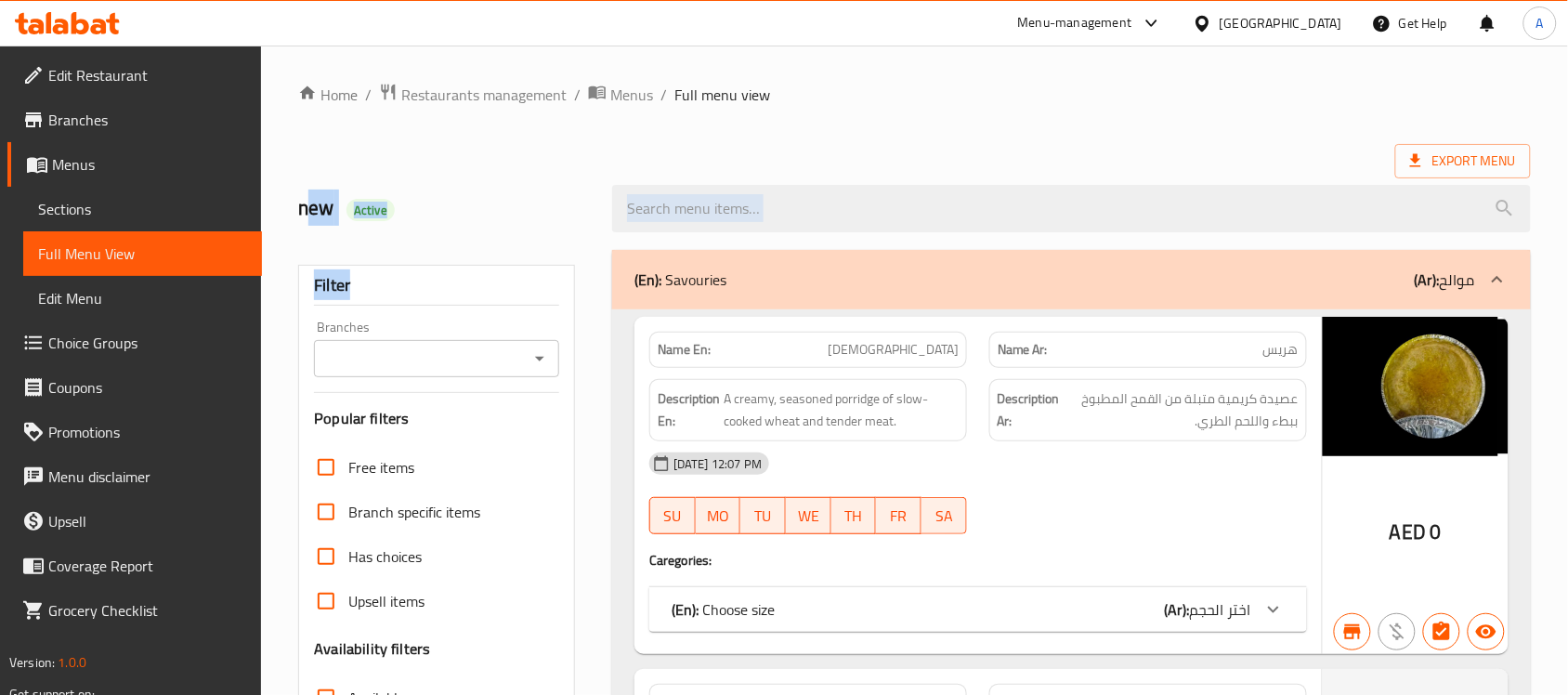
click at [321, 211] on h2 "new Active" at bounding box center [443, 207] width 291 height 28
click at [439, 215] on h2 "new Active" at bounding box center [443, 207] width 291 height 28
drag, startPoint x: 439, startPoint y: 215, endPoint x: 297, endPoint y: 198, distance: 143.0
click at [297, 198] on div "new Active" at bounding box center [443, 208] width 314 height 83
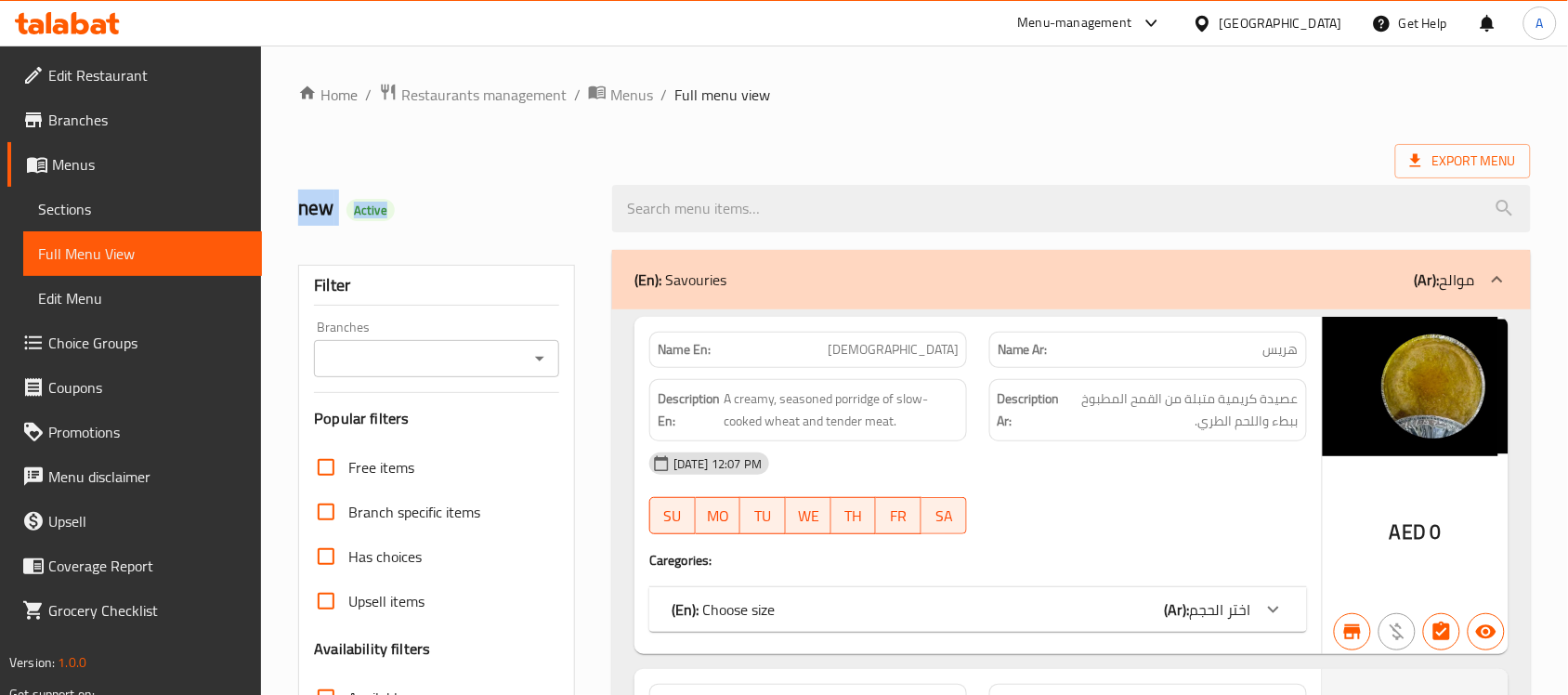
click at [317, 198] on h2 "new Active" at bounding box center [443, 207] width 291 height 28
drag, startPoint x: 317, startPoint y: 198, endPoint x: 424, endPoint y: 234, distance: 112.9
click at [411, 229] on div "new Active" at bounding box center [443, 208] width 314 height 83
click at [434, 221] on h2 "new Active" at bounding box center [443, 207] width 291 height 28
drag, startPoint x: 873, startPoint y: 158, endPoint x: 832, endPoint y: 158, distance: 41.0
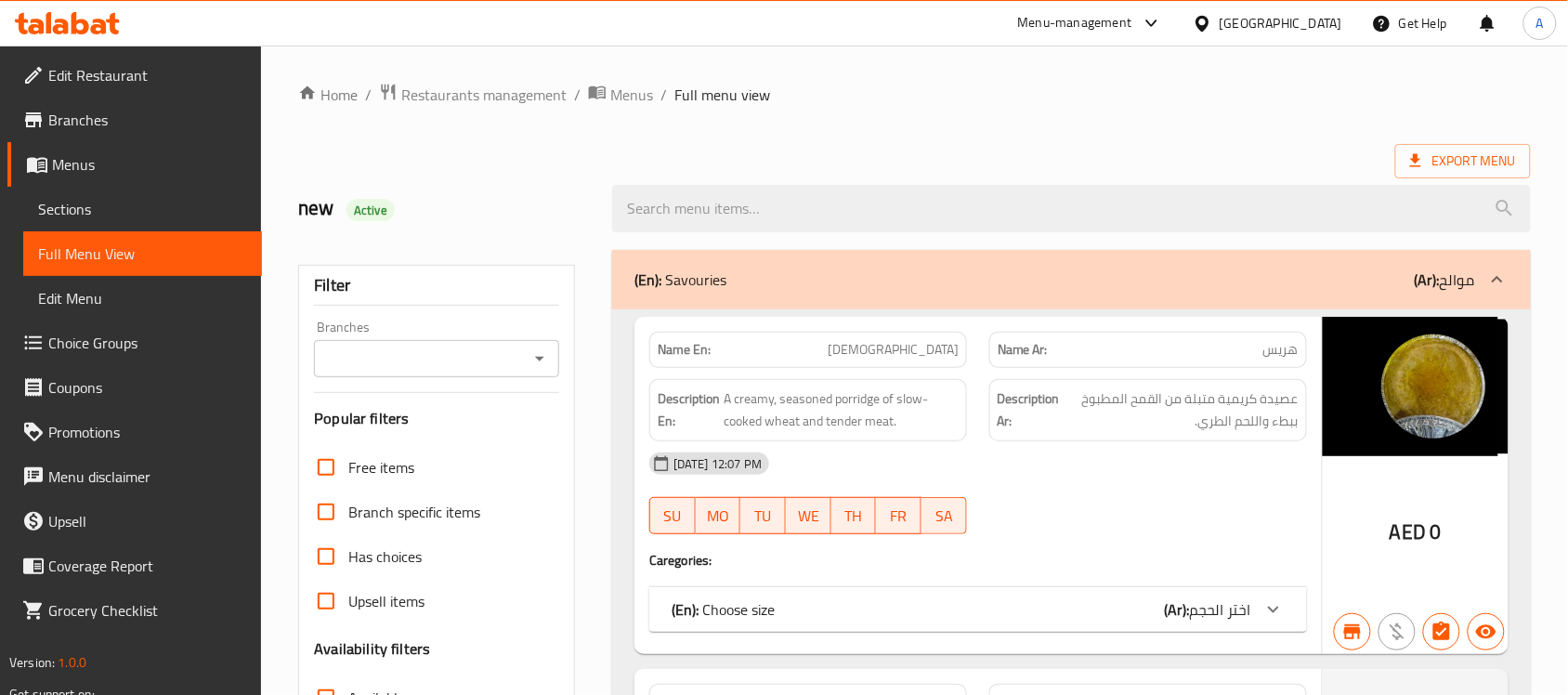
click at [874, 149] on div "Export Menu" at bounding box center [914, 162] width 1233 height 34
click at [323, 214] on h2 "new Active" at bounding box center [443, 207] width 291 height 28
drag, startPoint x: 323, startPoint y: 214, endPoint x: 428, endPoint y: 221, distance: 105.2
click at [428, 221] on h2 "new Active" at bounding box center [443, 207] width 291 height 28
click at [466, 192] on div "new Active" at bounding box center [443, 208] width 314 height 83
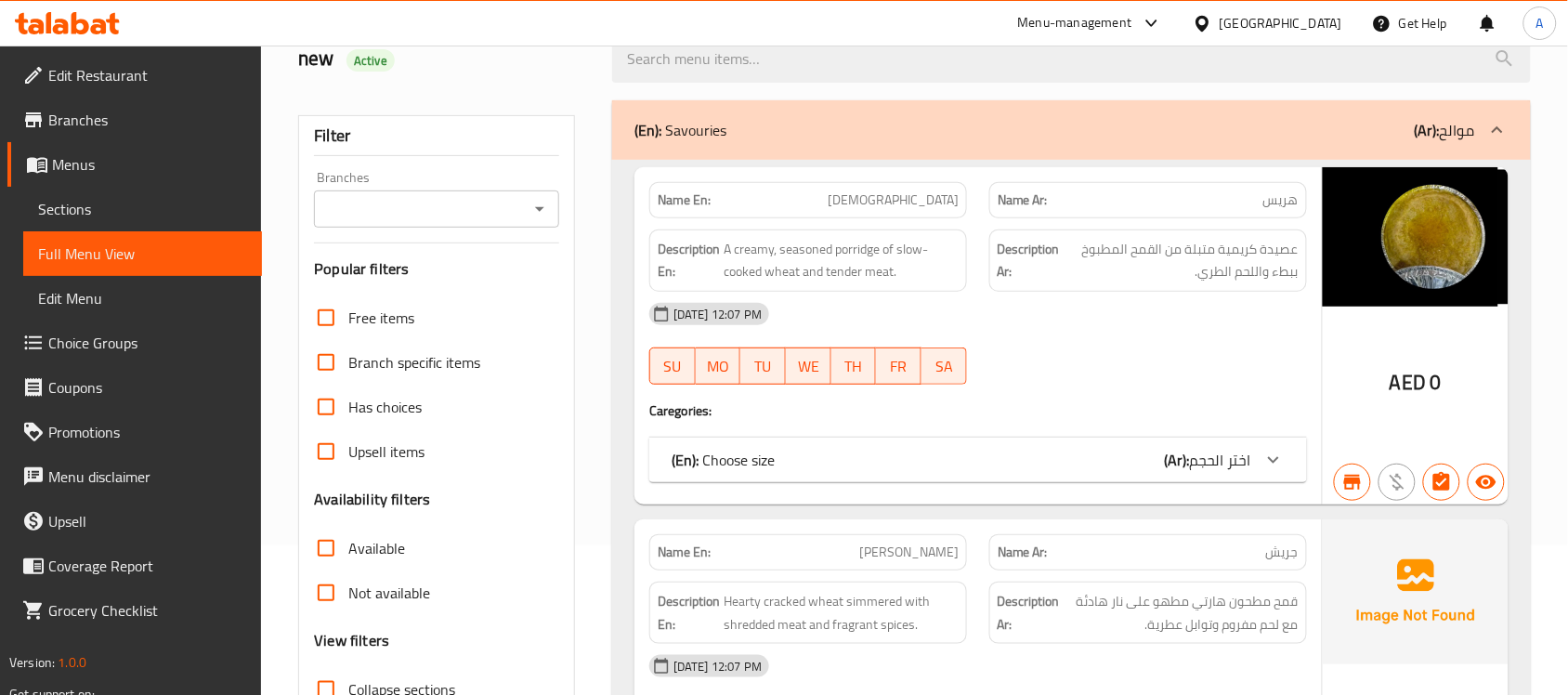
scroll to position [465, 0]
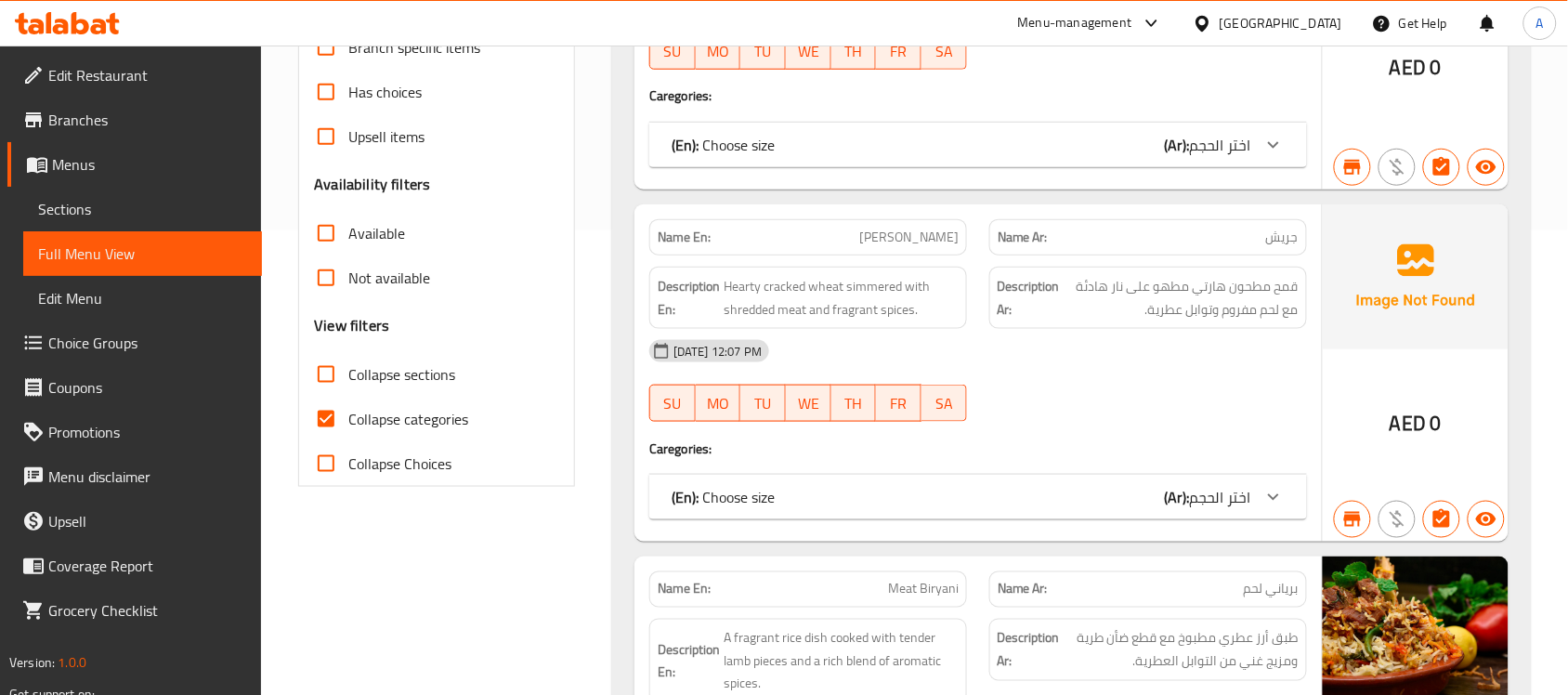
click at [365, 416] on span "Collapse categories" at bounding box center [407, 419] width 119 height 22
click at [348, 416] on input "Collapse categories" at bounding box center [326, 419] width 45 height 45
checkbox input "false"
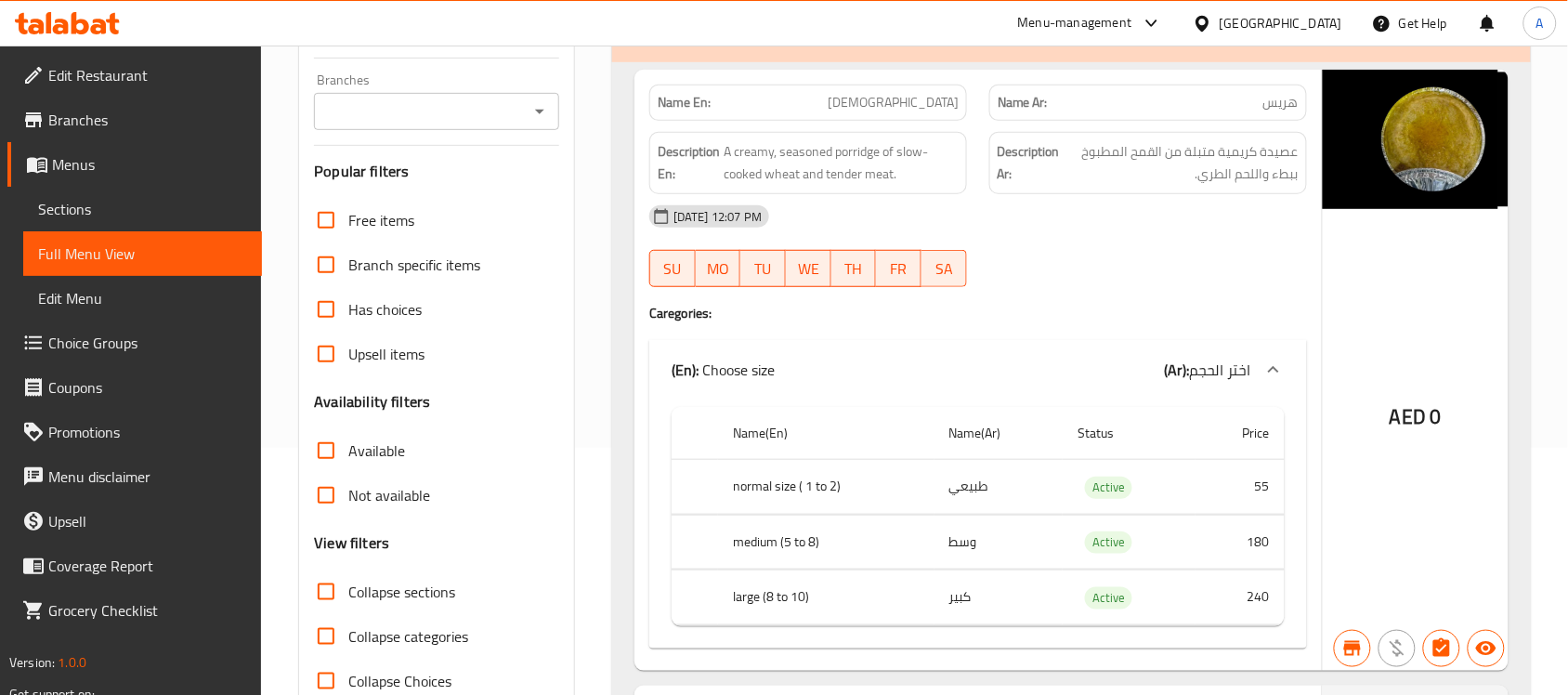
scroll to position [0, 0]
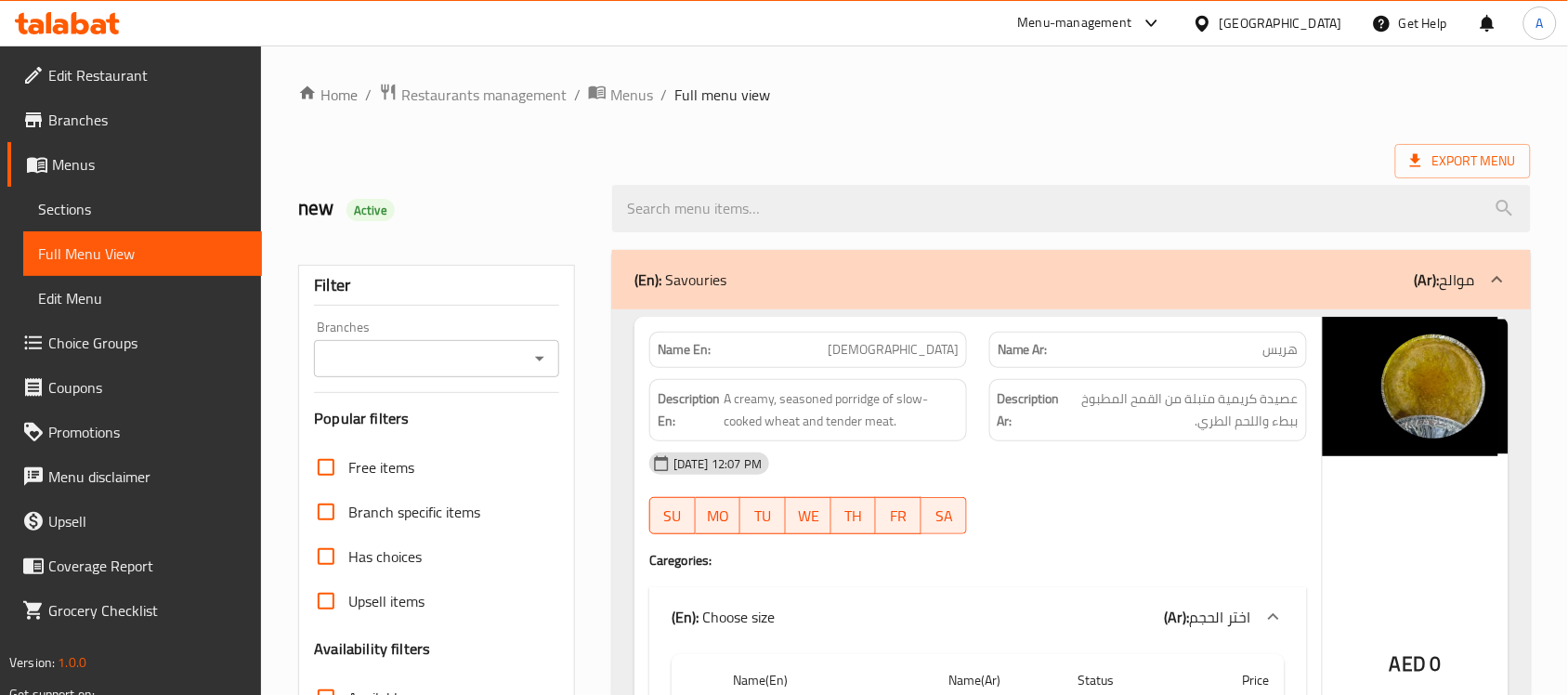
drag, startPoint x: 870, startPoint y: 348, endPoint x: 1140, endPoint y: 480, distance: 300.5
click at [1130, 472] on div "Name En: Harees Name Ar: هريس Description En: A creamy, seasoned porridge of sl…" at bounding box center [977, 617] width 687 height 601
click at [1172, 406] on span "عصيدة كريمية متبلة من القمح المطبوخ ببطء واللحم الطري." at bounding box center [1181, 410] width 235 height 46
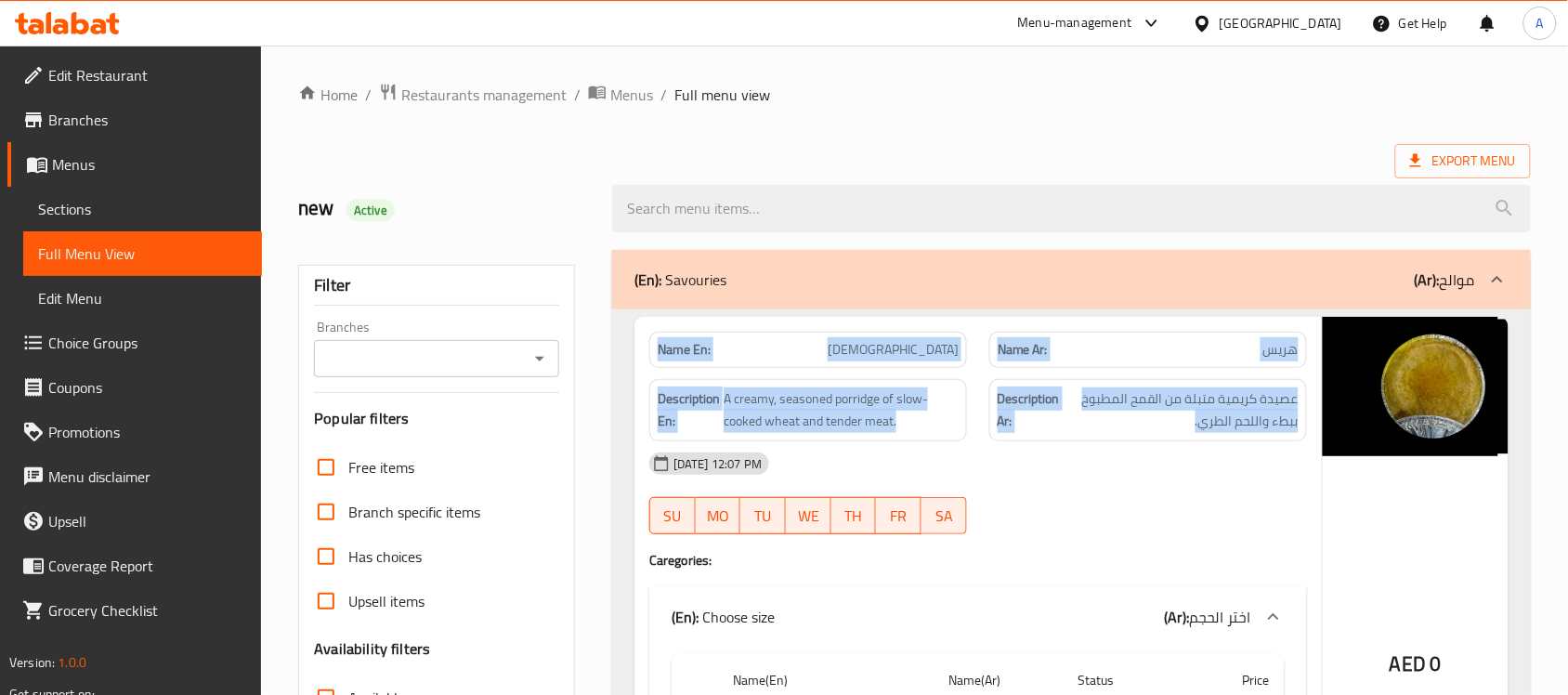
drag, startPoint x: 1172, startPoint y: 406, endPoint x: 689, endPoint y: 358, distance: 485.4
click at [689, 358] on div "Name En: Harees Name Ar: هريس Description En: A creamy, seasoned porridge of sl…" at bounding box center [977, 617] width 687 height 601
click at [689, 358] on strong "Name En:" at bounding box center [683, 350] width 53 height 19
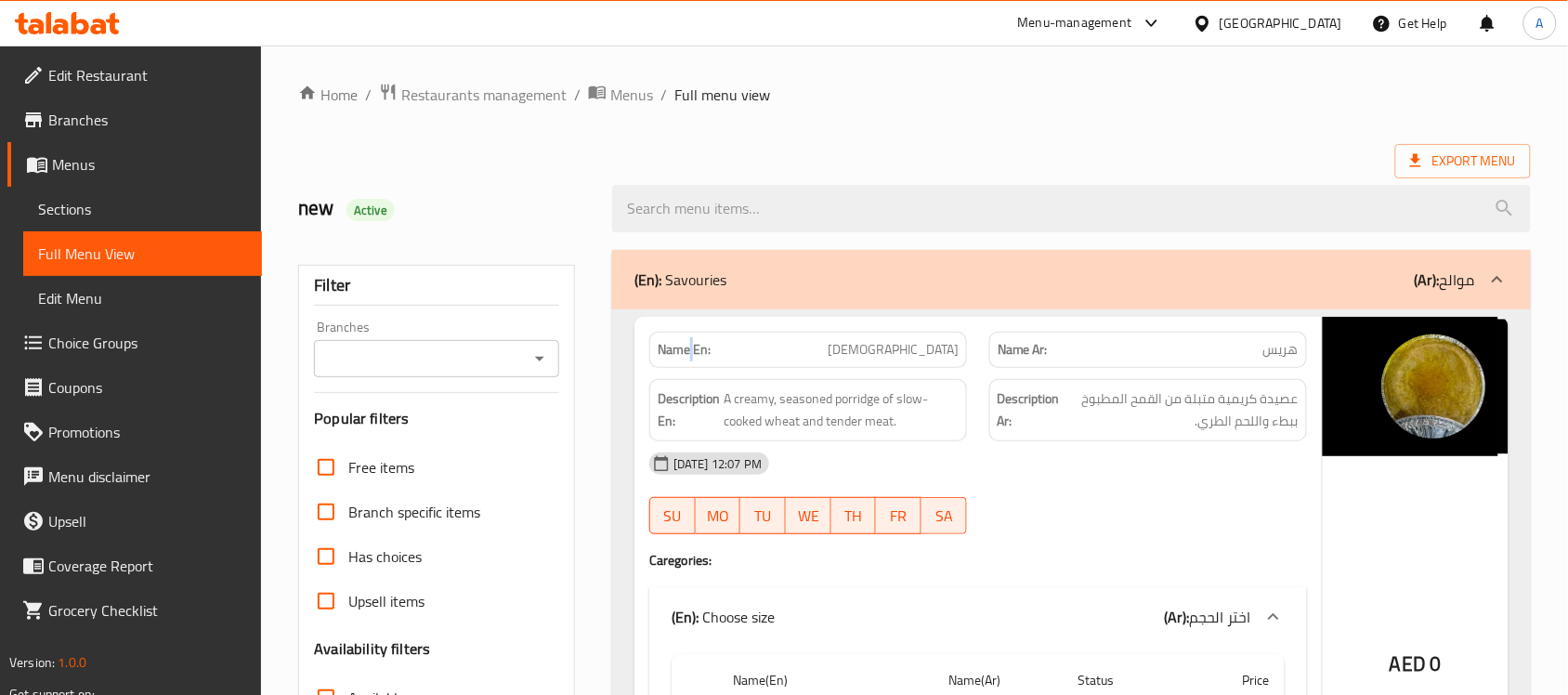
click at [689, 358] on strong "Name En:" at bounding box center [683, 350] width 53 height 19
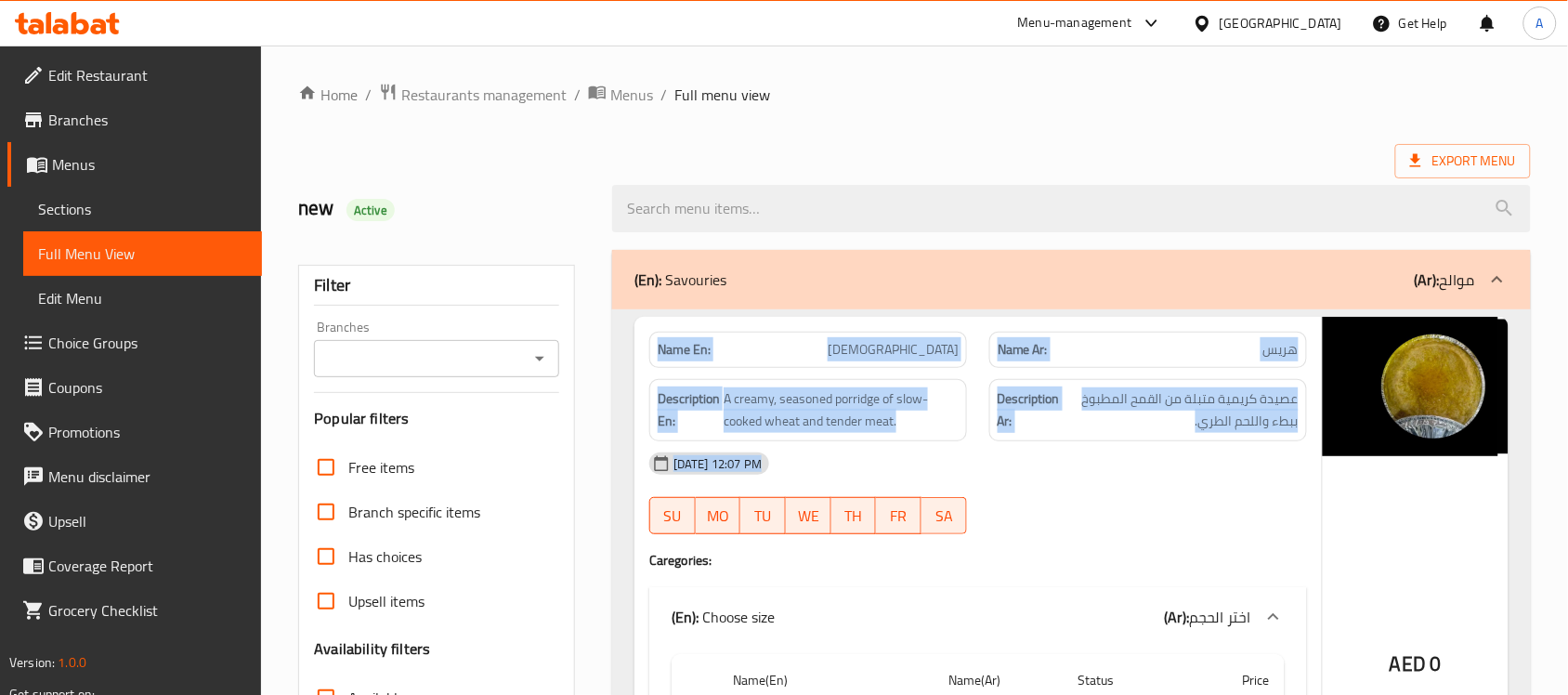
drag, startPoint x: 689, startPoint y: 358, endPoint x: 1120, endPoint y: 475, distance: 446.6
click at [1120, 475] on div "Name En: Harees Name Ar: هريس Description En: A creamy, seasoned porridge of sl…" at bounding box center [977, 617] width 687 height 601
click at [1126, 475] on div "30-08-2025 12:07 PM" at bounding box center [977, 464] width 679 height 45
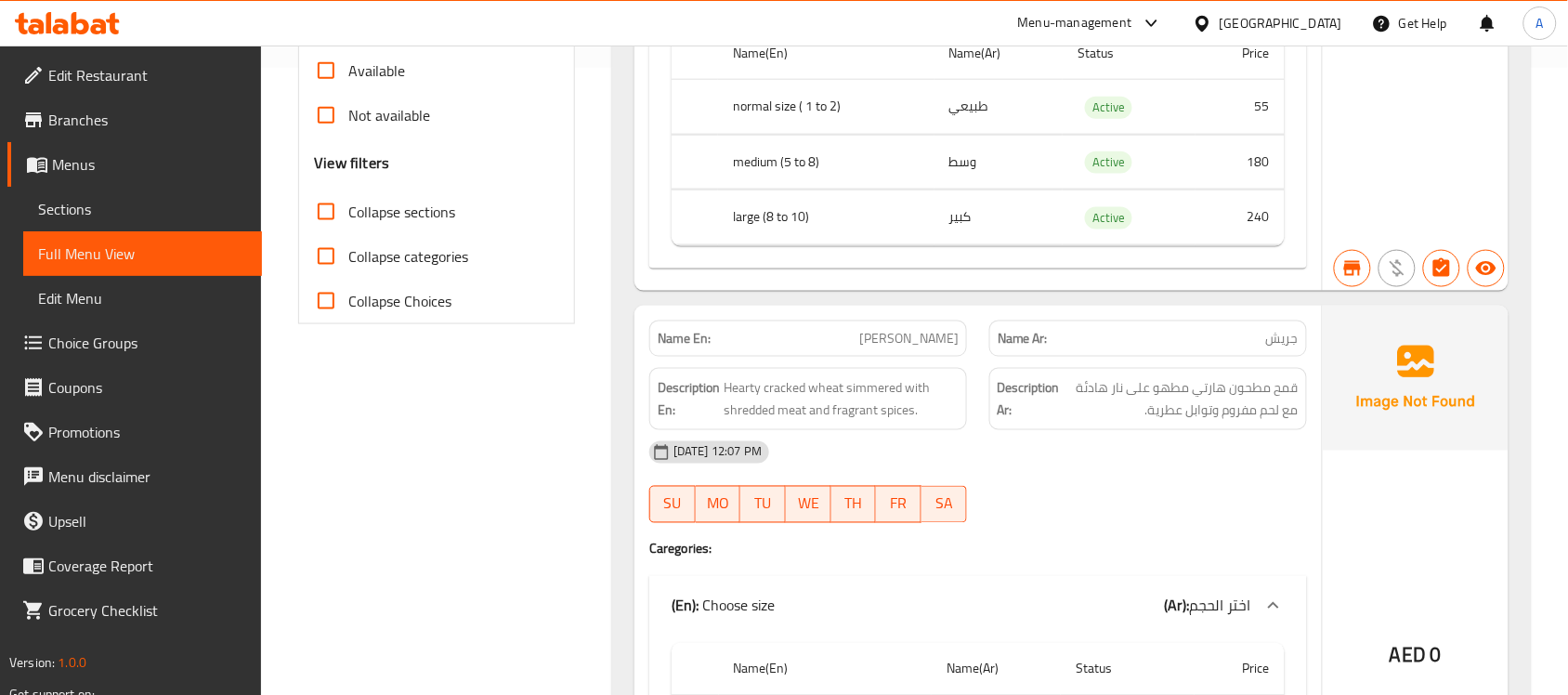
scroll to position [813, 0]
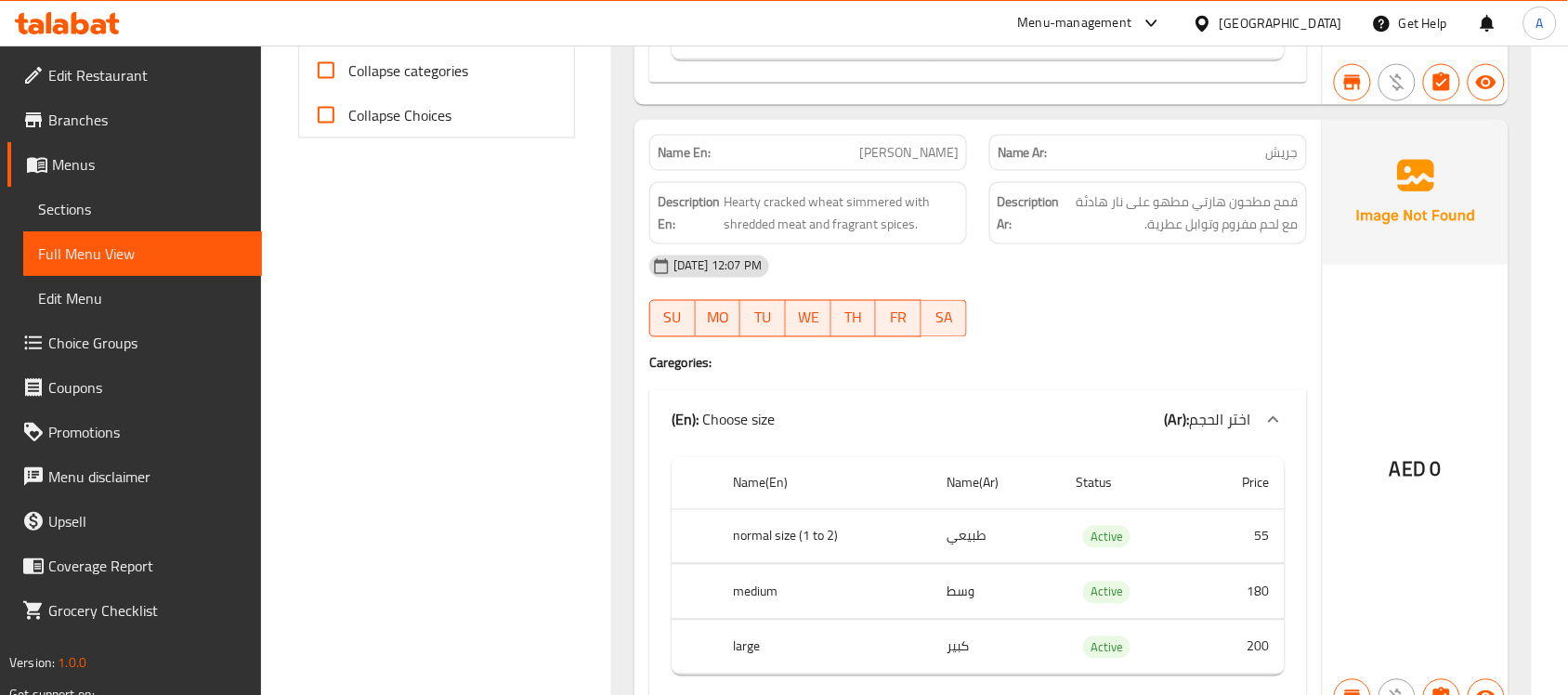
click at [678, 154] on strong "Name En:" at bounding box center [683, 153] width 53 height 19
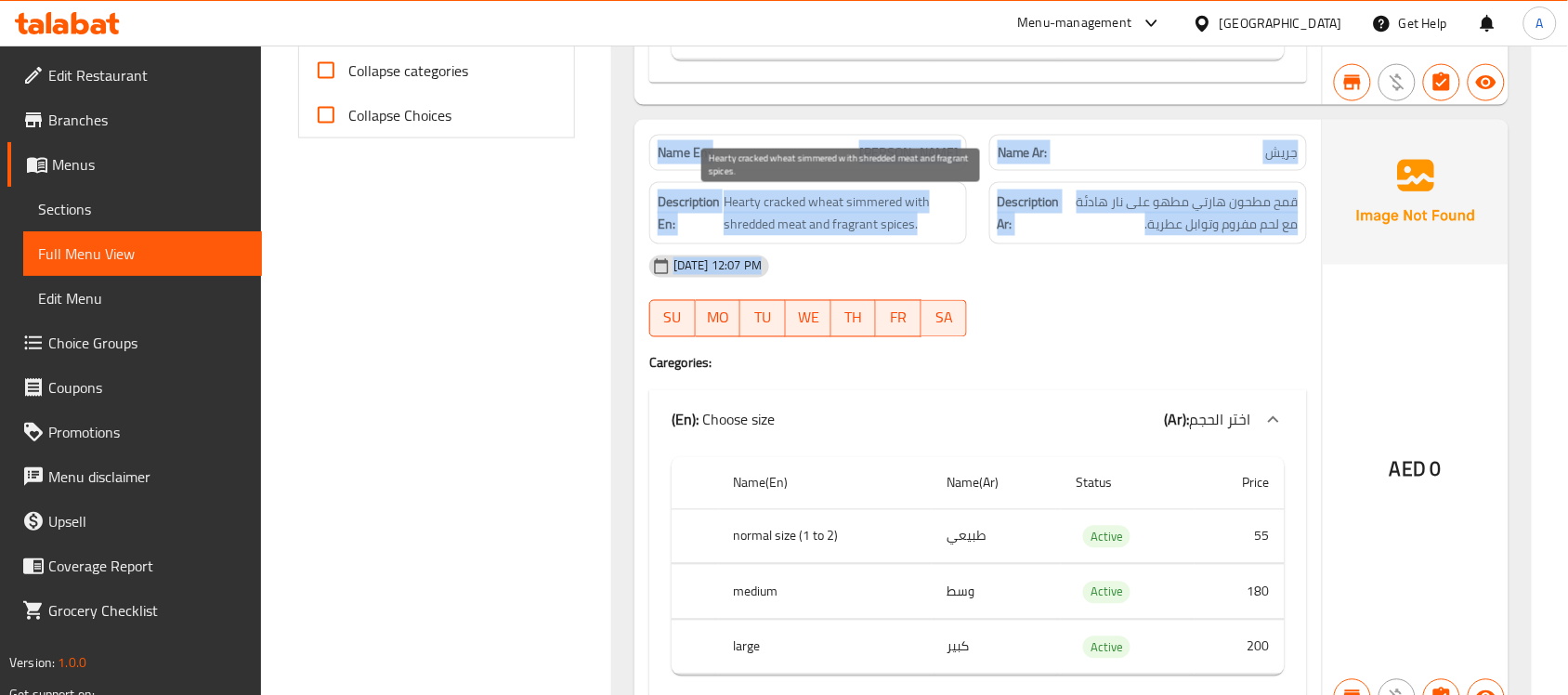
drag, startPoint x: 678, startPoint y: 154, endPoint x: 1152, endPoint y: 289, distance: 492.8
click at [1152, 289] on div "Name En: Gresh Name Ar: جريش Description En: Hearty cracked wheat simmered with…" at bounding box center [977, 420] width 687 height 601
click at [1153, 289] on div "30-08-2025 12:07 PM" at bounding box center [977, 267] width 679 height 45
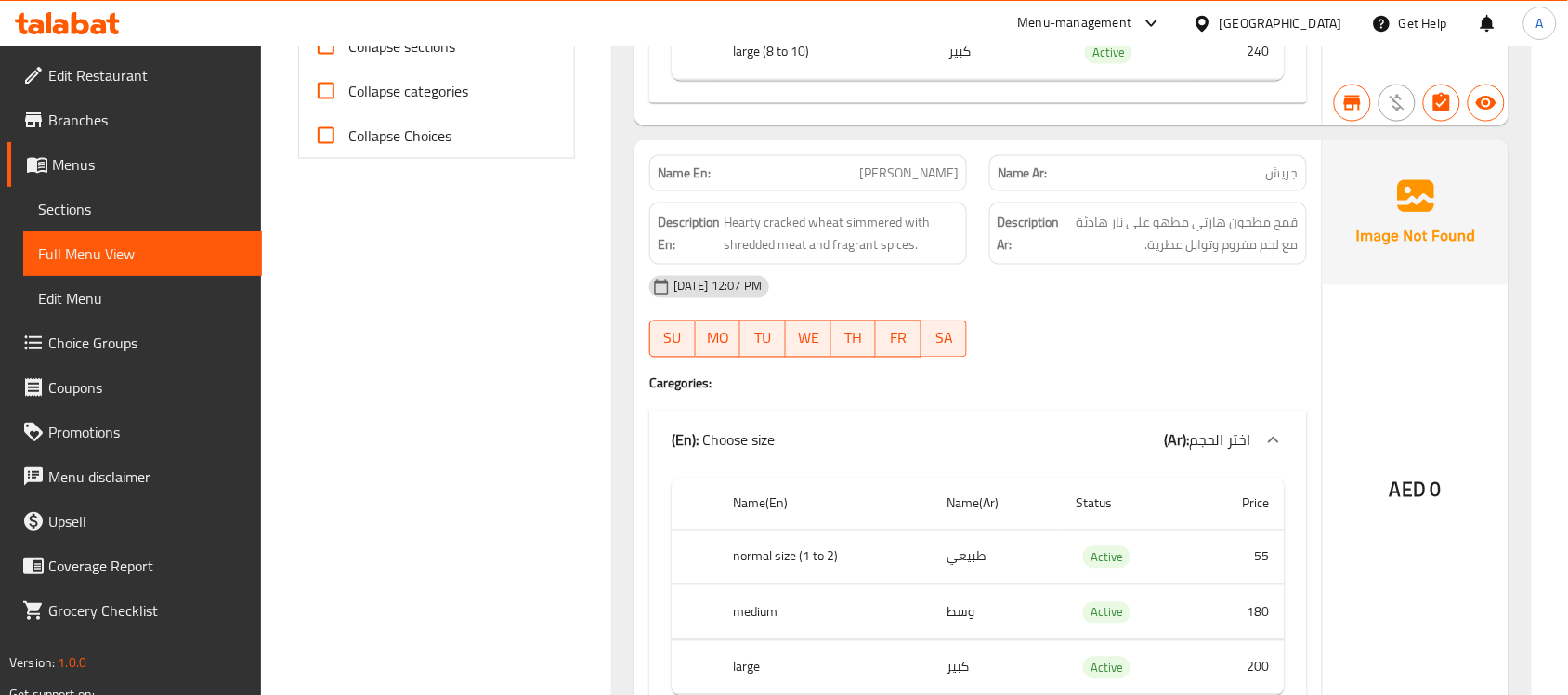
scroll to position [232, 0]
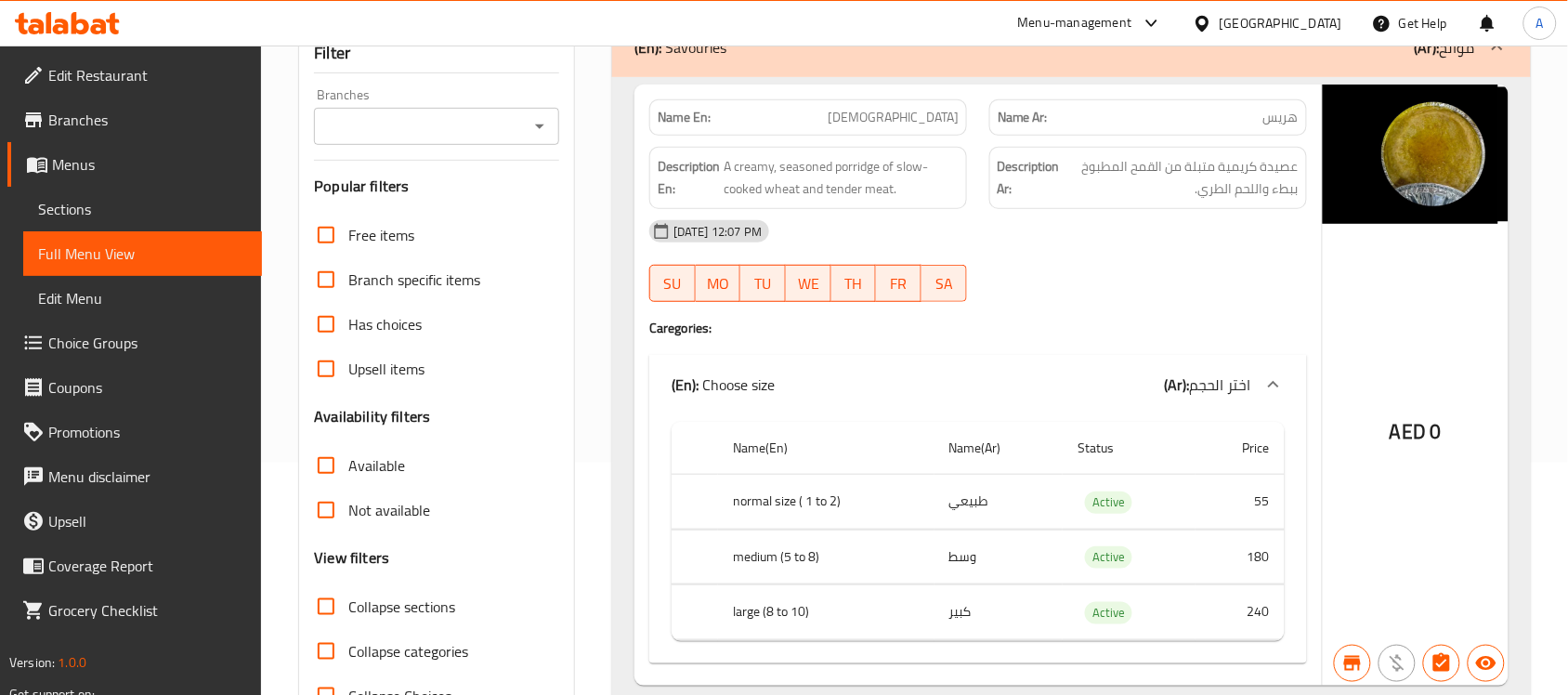
click at [671, 131] on div "Name En: Harees" at bounding box center [807, 118] width 317 height 36
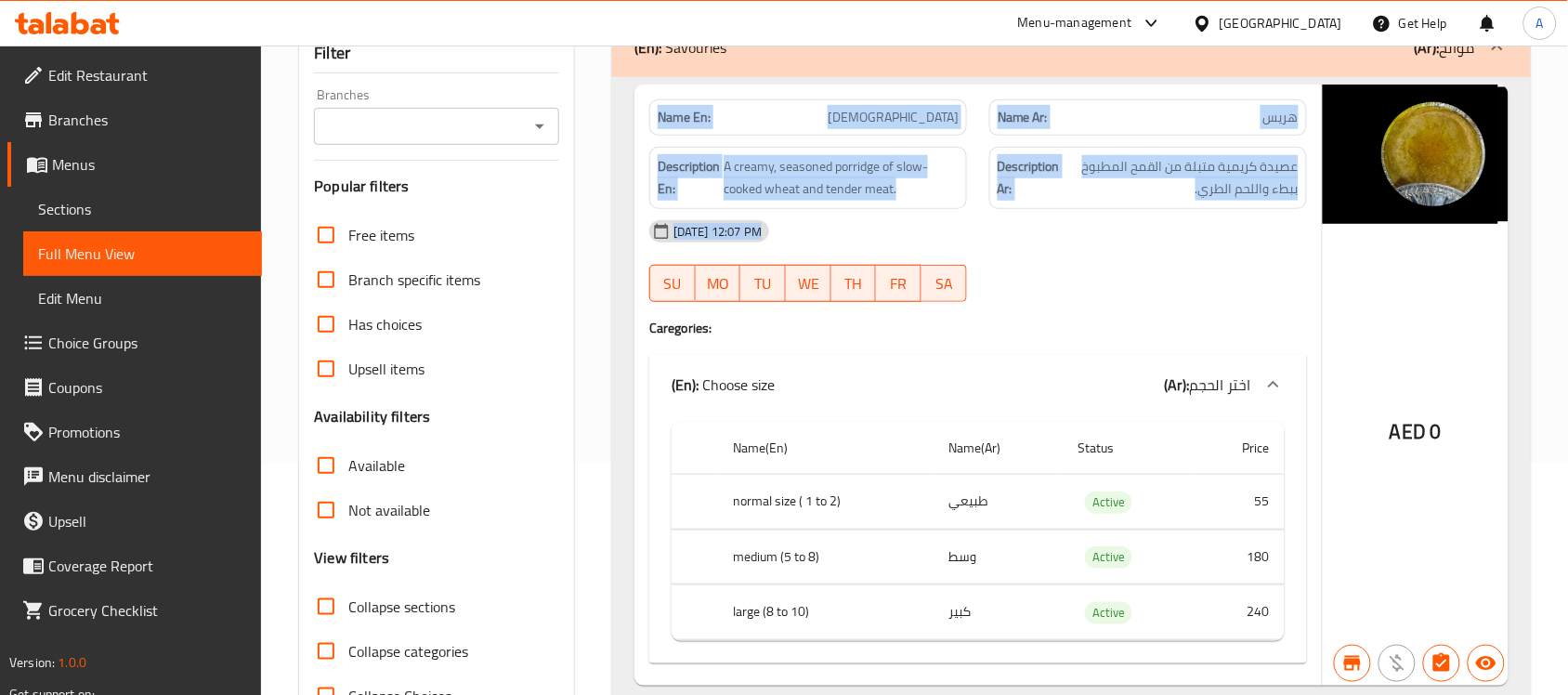
drag, startPoint x: 671, startPoint y: 131, endPoint x: 1020, endPoint y: 310, distance: 392.2
click at [1020, 310] on div "Name En: Harees Name Ar: هريس Description En: A creamy, seasoned porridge of sl…" at bounding box center [977, 384] width 687 height 601
click at [1069, 281] on div "30-08-2025 12:07 PM SU MO TU WE TH FR SA" at bounding box center [977, 261] width 679 height 104
drag, startPoint x: 1124, startPoint y: 281, endPoint x: 646, endPoint y: 118, distance: 505.0
click at [646, 118] on div "Name En: Harees Name Ar: هريس Description En: A creamy, seasoned porridge of sl…" at bounding box center [977, 384] width 687 height 601
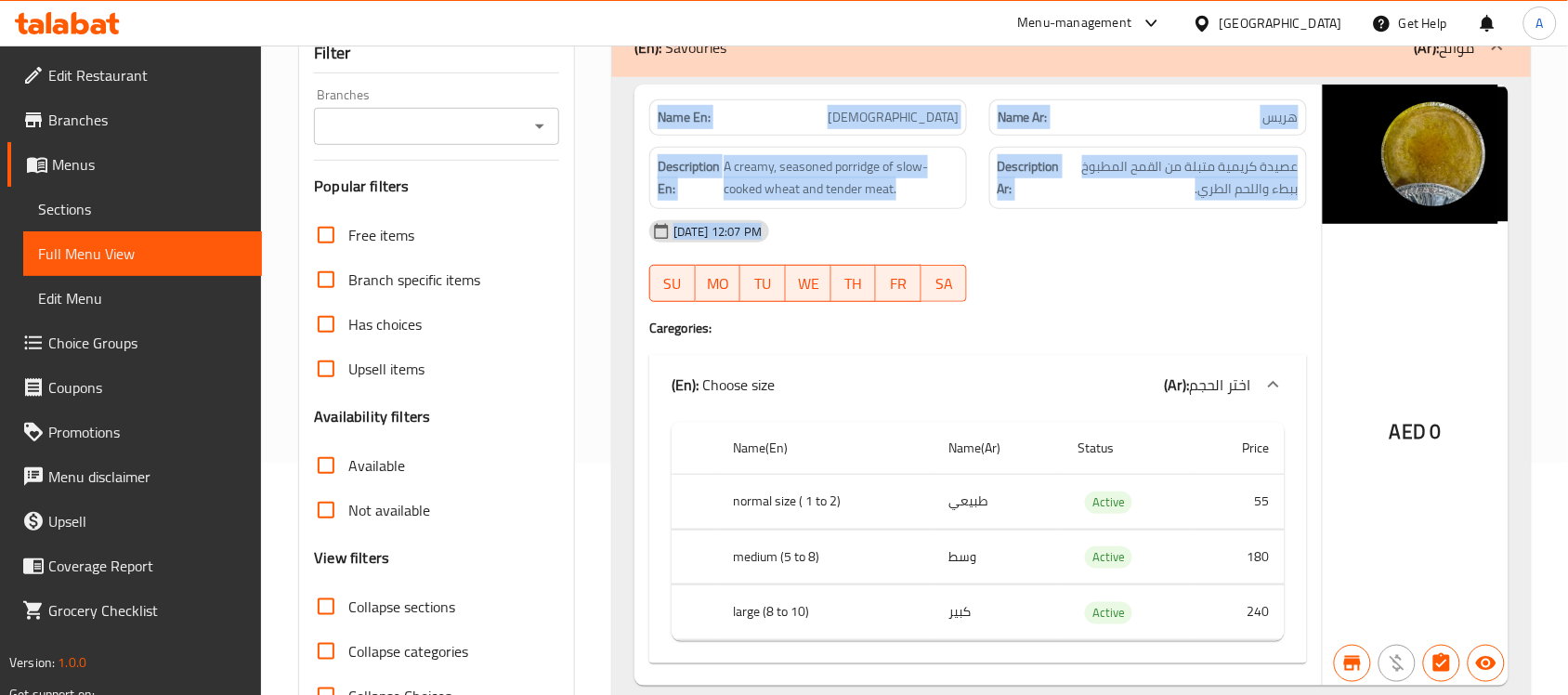
click at [646, 118] on div "Name En: Harees" at bounding box center [808, 117] width 340 height 58
drag, startPoint x: 646, startPoint y: 118, endPoint x: 1151, endPoint y: 272, distance: 528.0
click at [1142, 270] on div "Name En: Harees Name Ar: هريس Description En: A creamy, seasoned porridge of sl…" at bounding box center [977, 384] width 687 height 601
click at [1152, 272] on div "30-08-2025 12:07 PM SU MO TU WE TH FR SA" at bounding box center [977, 261] width 679 height 104
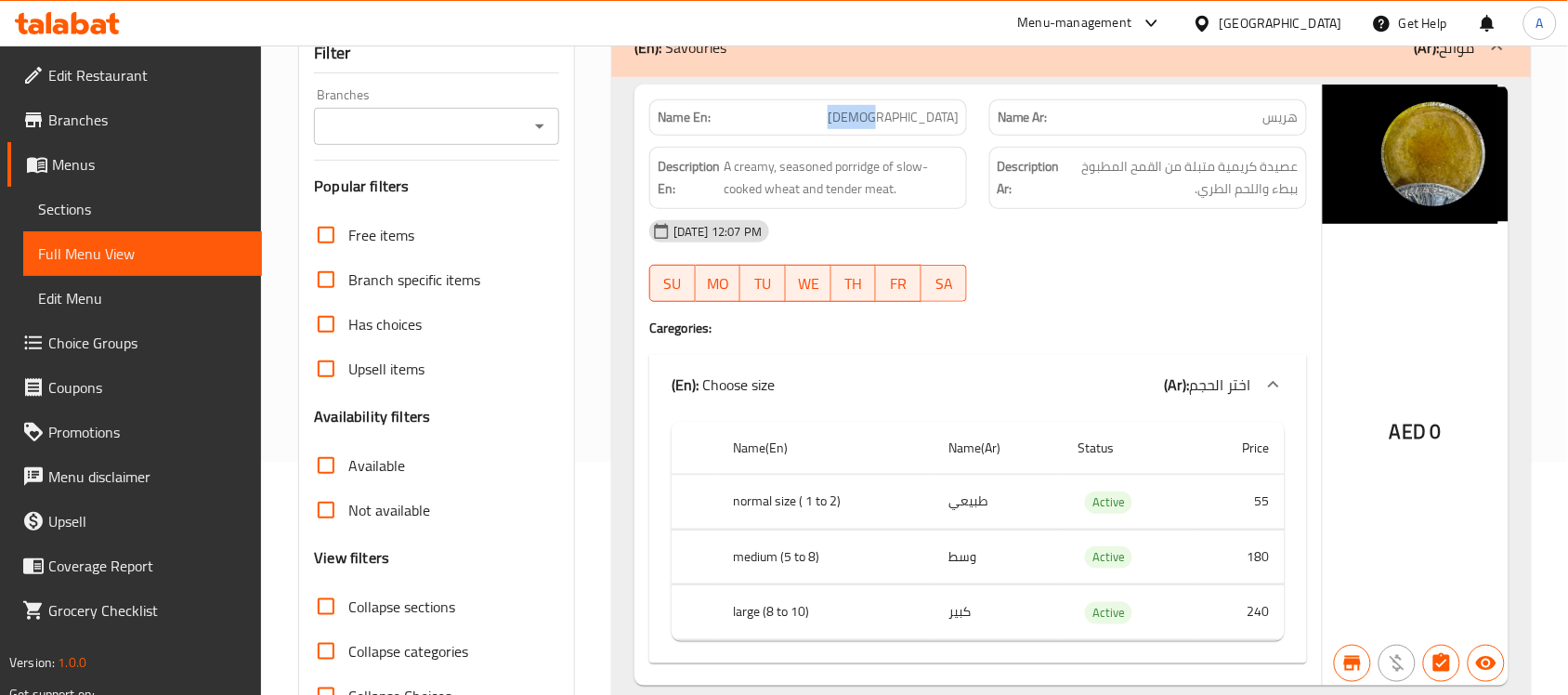
drag, startPoint x: 981, startPoint y: 105, endPoint x: 1068, endPoint y: 140, distance: 93.8
click at [1010, 113] on div "Name En: Harees Name Ar: هريس" at bounding box center [977, 117] width 679 height 58
click at [1193, 147] on div "Description Ar: عصيدة كريمية متبلة من القمح المطبوخ ببطء واللحم الطري." at bounding box center [1148, 178] width 317 height 62
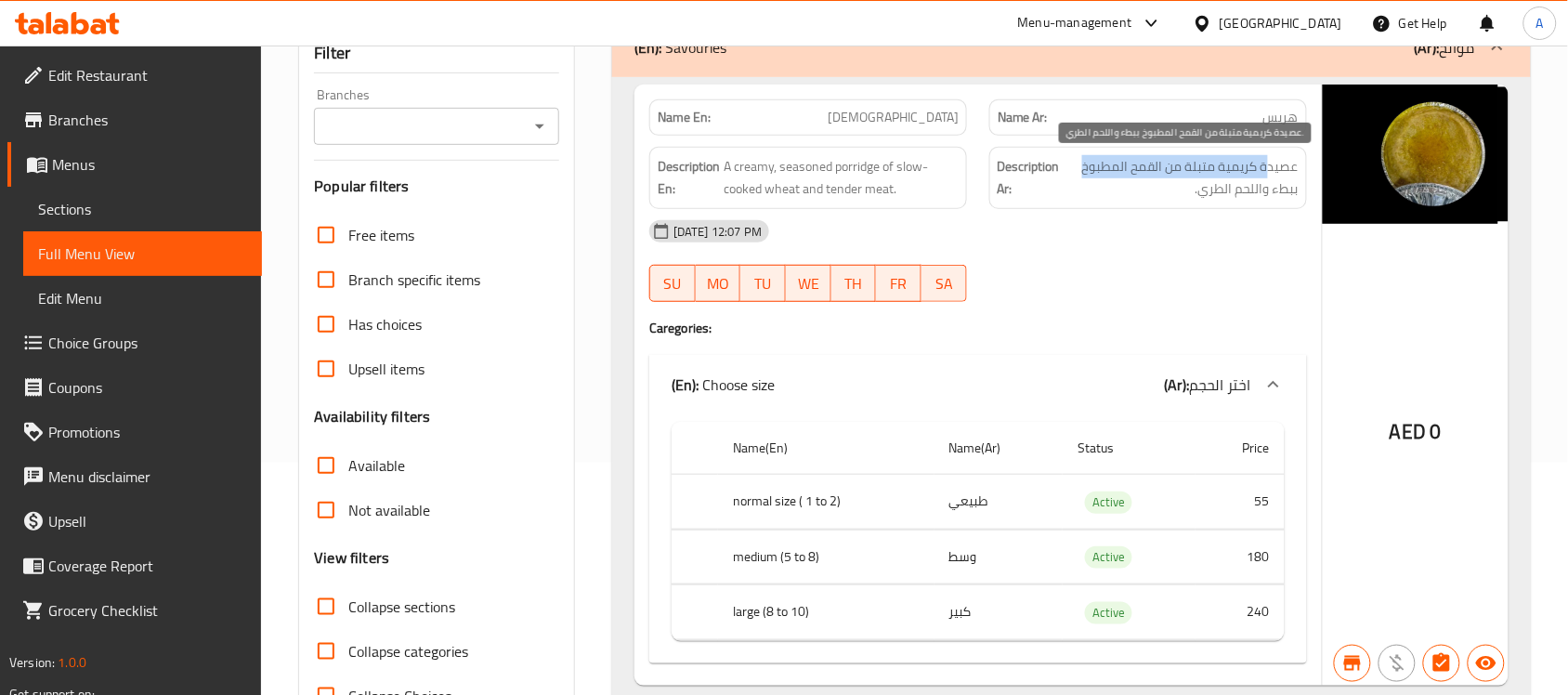
drag, startPoint x: 1254, startPoint y: 173, endPoint x: 1066, endPoint y: 168, distance: 188.1
click at [1075, 165] on span "عصيدة كريمية متبلة من القمح المطبوخ ببطء واللحم الطري." at bounding box center [1181, 178] width 235 height 46
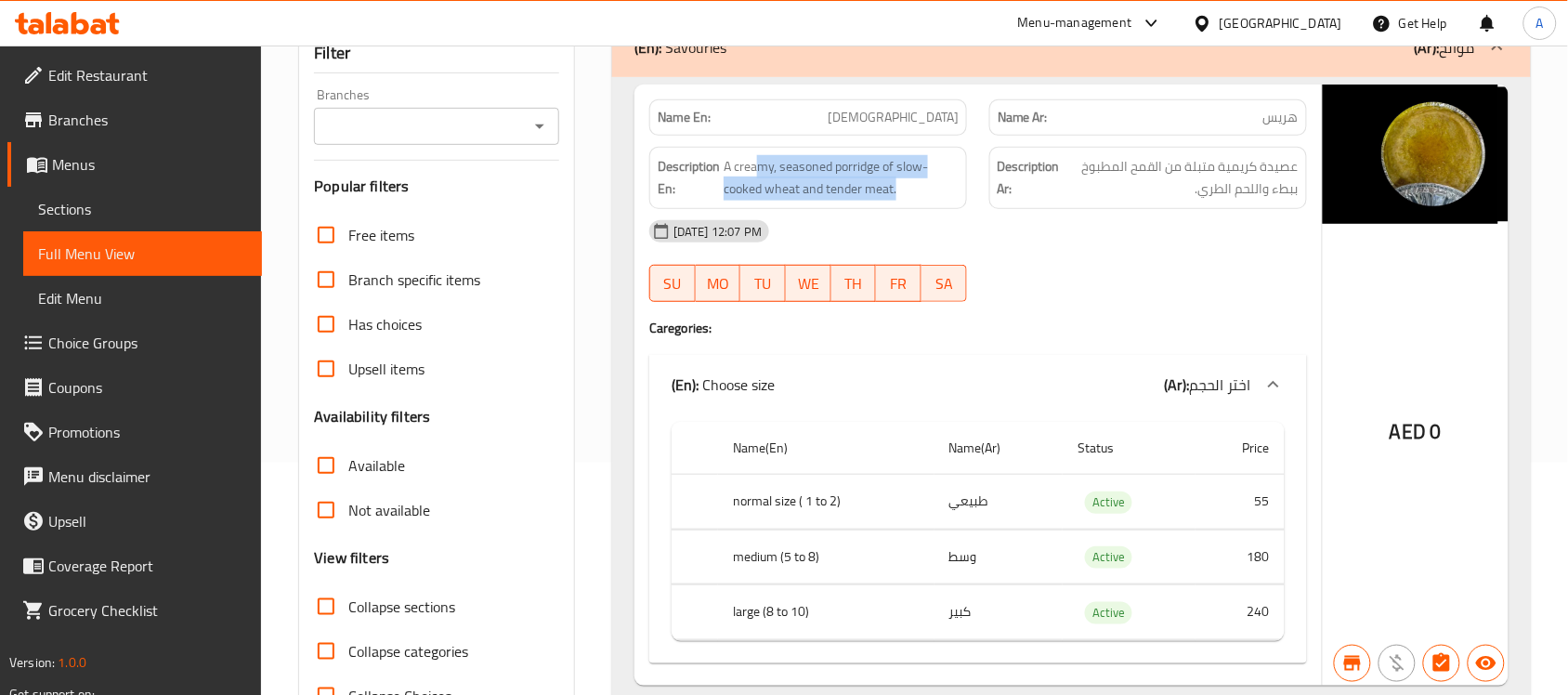
drag, startPoint x: 754, startPoint y: 154, endPoint x: 901, endPoint y: 184, distance: 150.0
click at [901, 184] on div "Description En: A creamy, seasoned porridge of slow-cooked wheat and tender mea…" at bounding box center [807, 178] width 317 height 62
click at [781, 186] on span "A creamy, seasoned porridge of slow-cooked wheat and tender meat." at bounding box center [841, 178] width 235 height 46
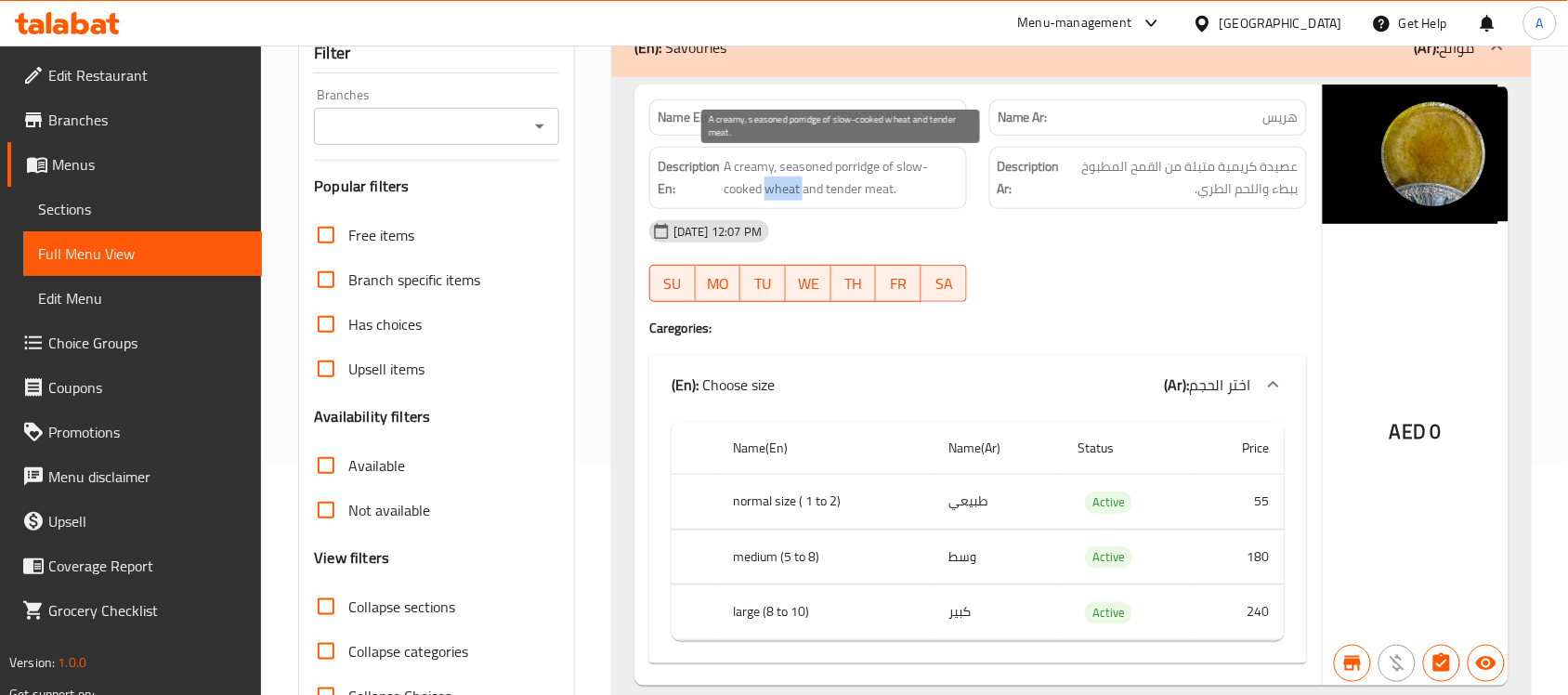
click at [781, 186] on span "A creamy, seasoned porridge of slow-cooked wheat and tender meat." at bounding box center [841, 178] width 235 height 46
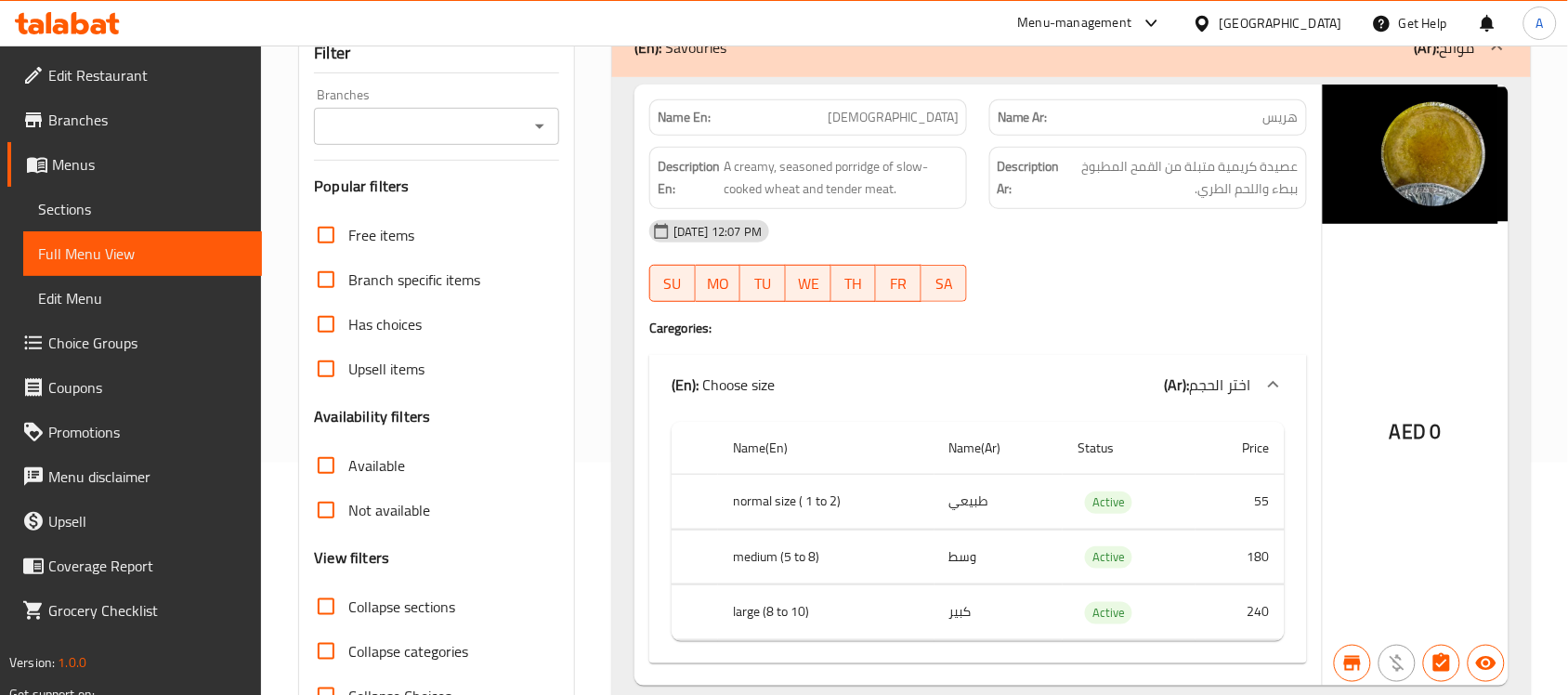
click at [1198, 248] on div "30-08-2025 12:07 PM" at bounding box center [977, 231] width 679 height 45
drag, startPoint x: 1175, startPoint y: 170, endPoint x: 1101, endPoint y: 173, distance: 74.1
click at [1101, 173] on span "عصيدة كريمية متبلة من القمح المطبوخ ببطء واللحم الطري." at bounding box center [1181, 178] width 235 height 46
drag, startPoint x: 1275, startPoint y: 197, endPoint x: 1235, endPoint y: 202, distance: 40.3
click at [1249, 197] on span "عصيدة كريمية متبلة من القمح المطبوخ ببطء واللحم الطري." at bounding box center [1181, 178] width 235 height 46
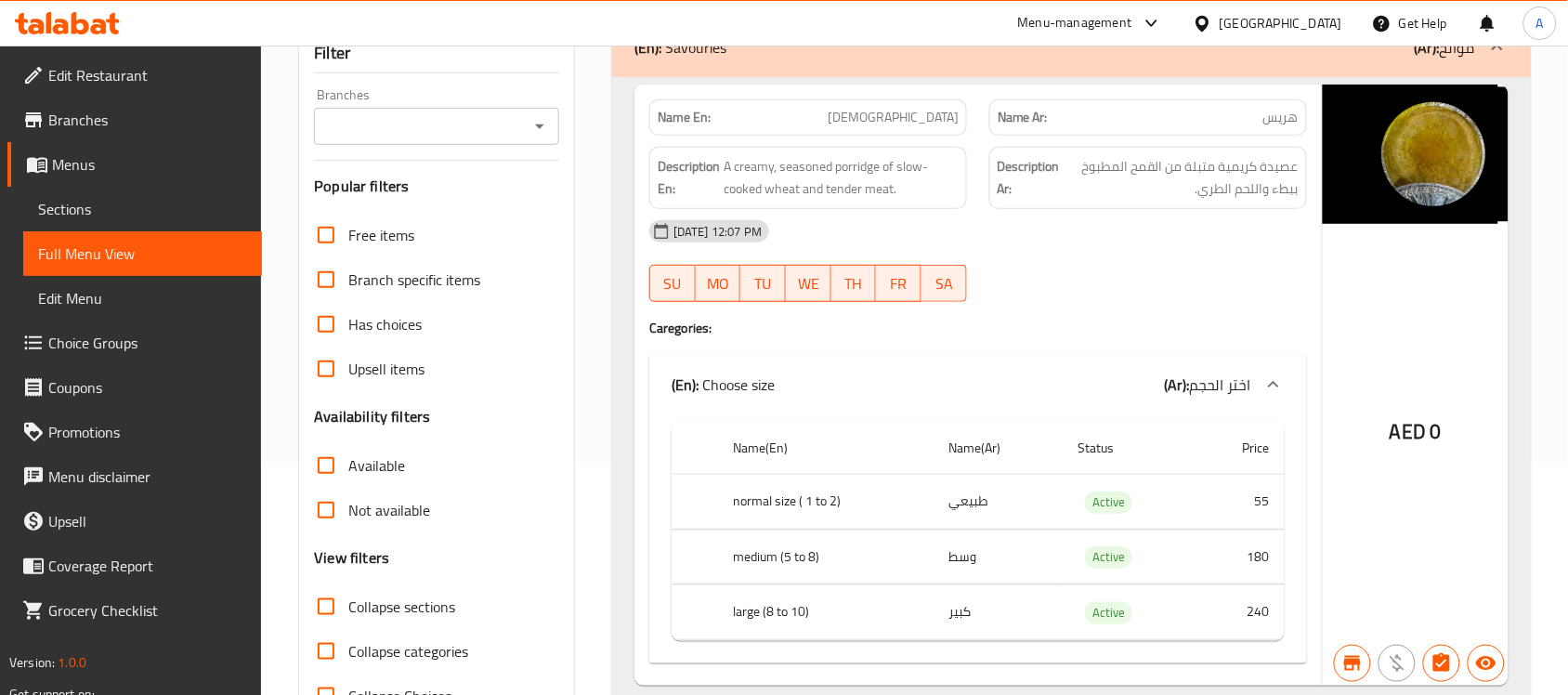
click at [1179, 263] on div "30-08-2025 12:07 PM SU MO TU WE TH FR SA" at bounding box center [977, 261] width 679 height 104
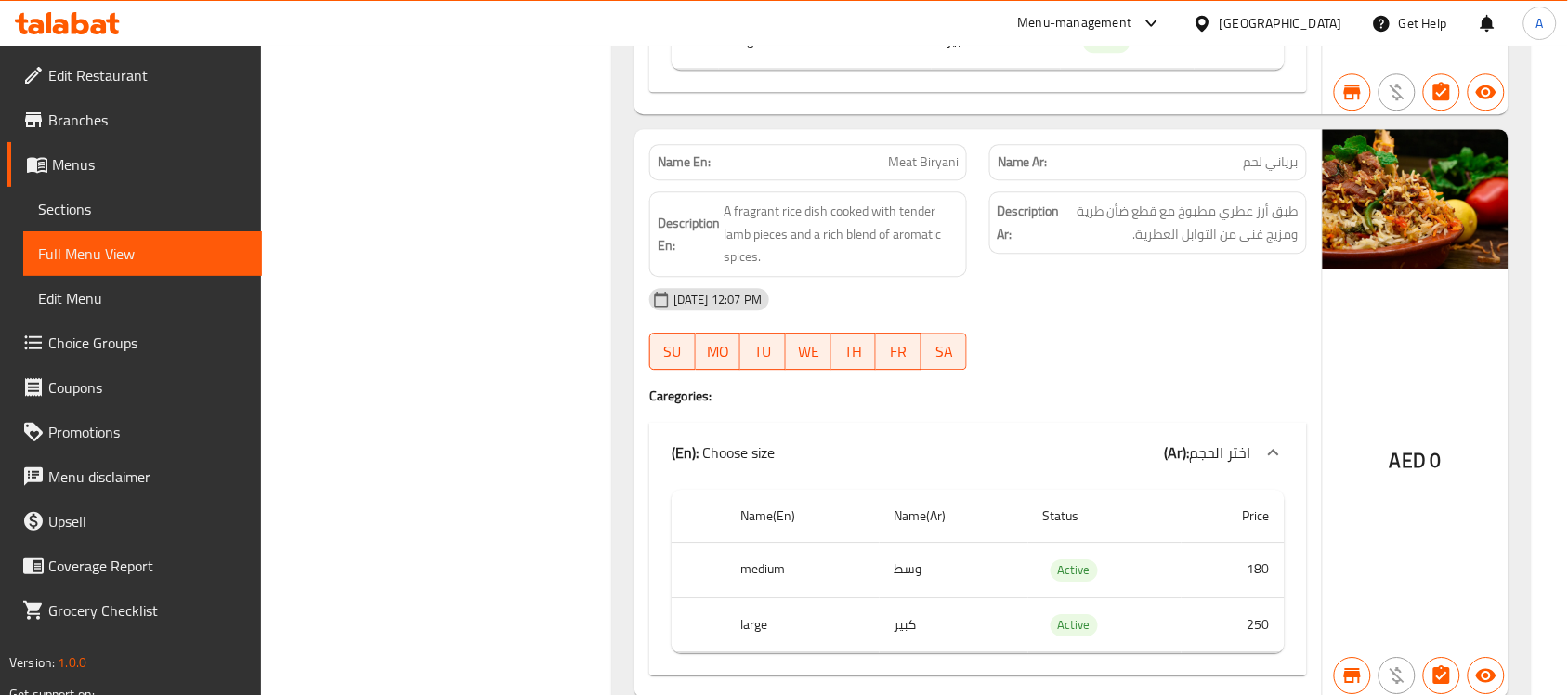
scroll to position [1626, 0]
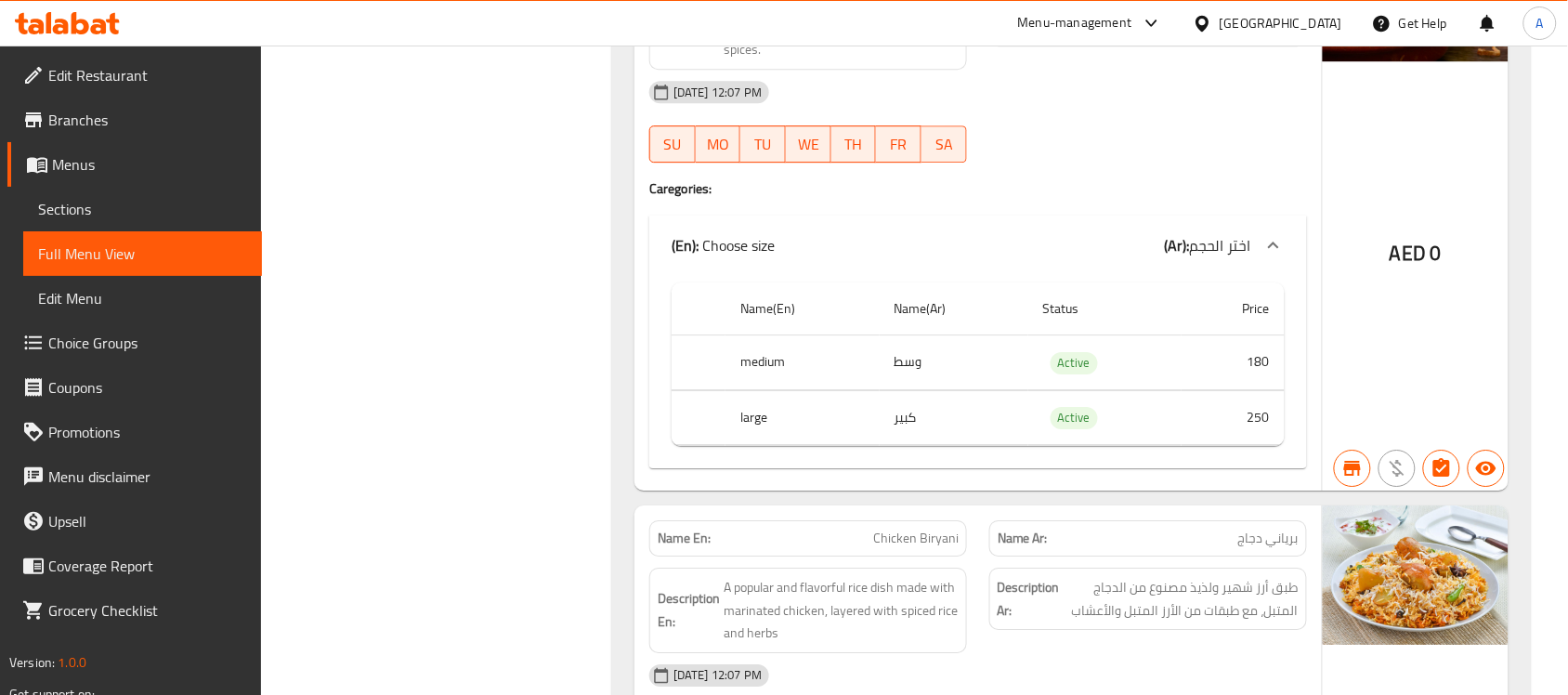
drag, startPoint x: 572, startPoint y: 233, endPoint x: 890, endPoint y: 410, distance: 363.9
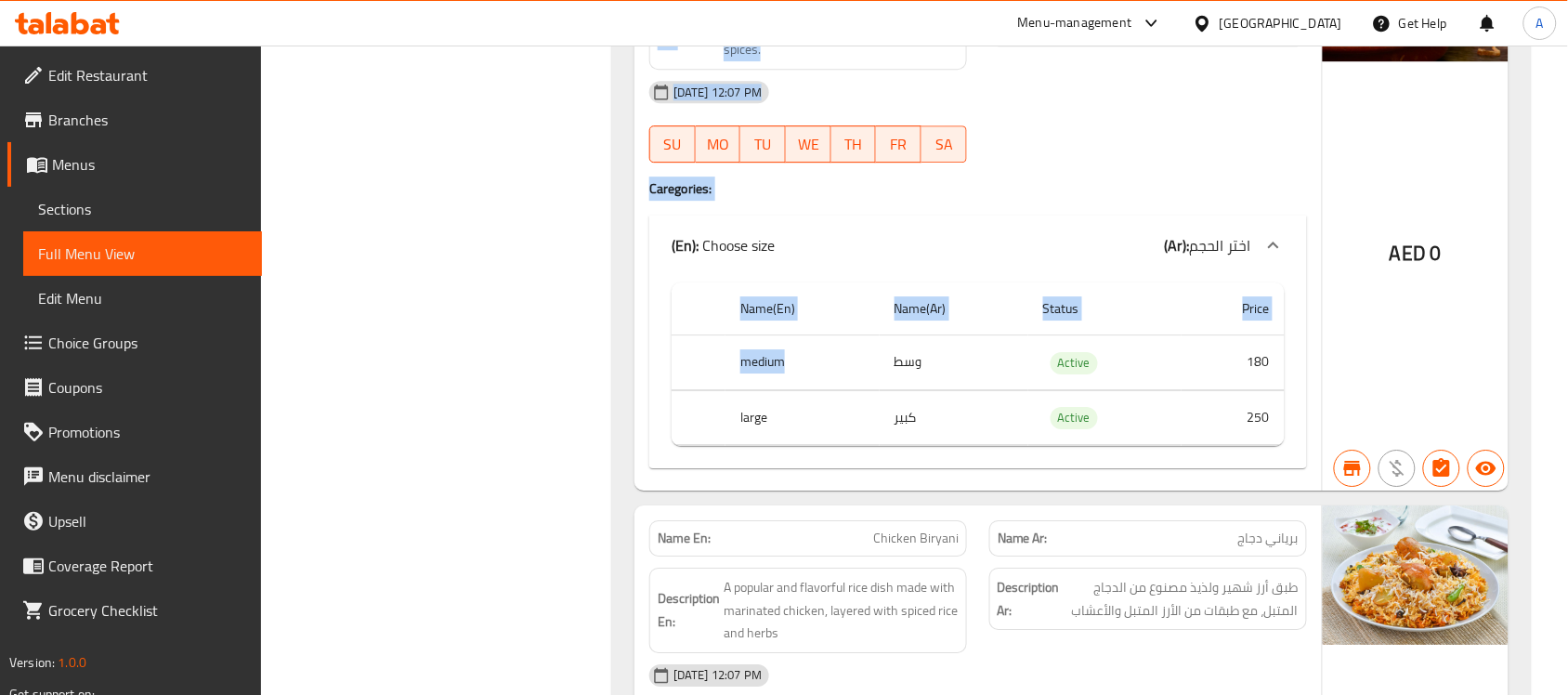
drag, startPoint x: 520, startPoint y: 232, endPoint x: 797, endPoint y: 469, distance: 364.6
drag, startPoint x: 492, startPoint y: 201, endPoint x: 780, endPoint y: 447, distance: 378.8
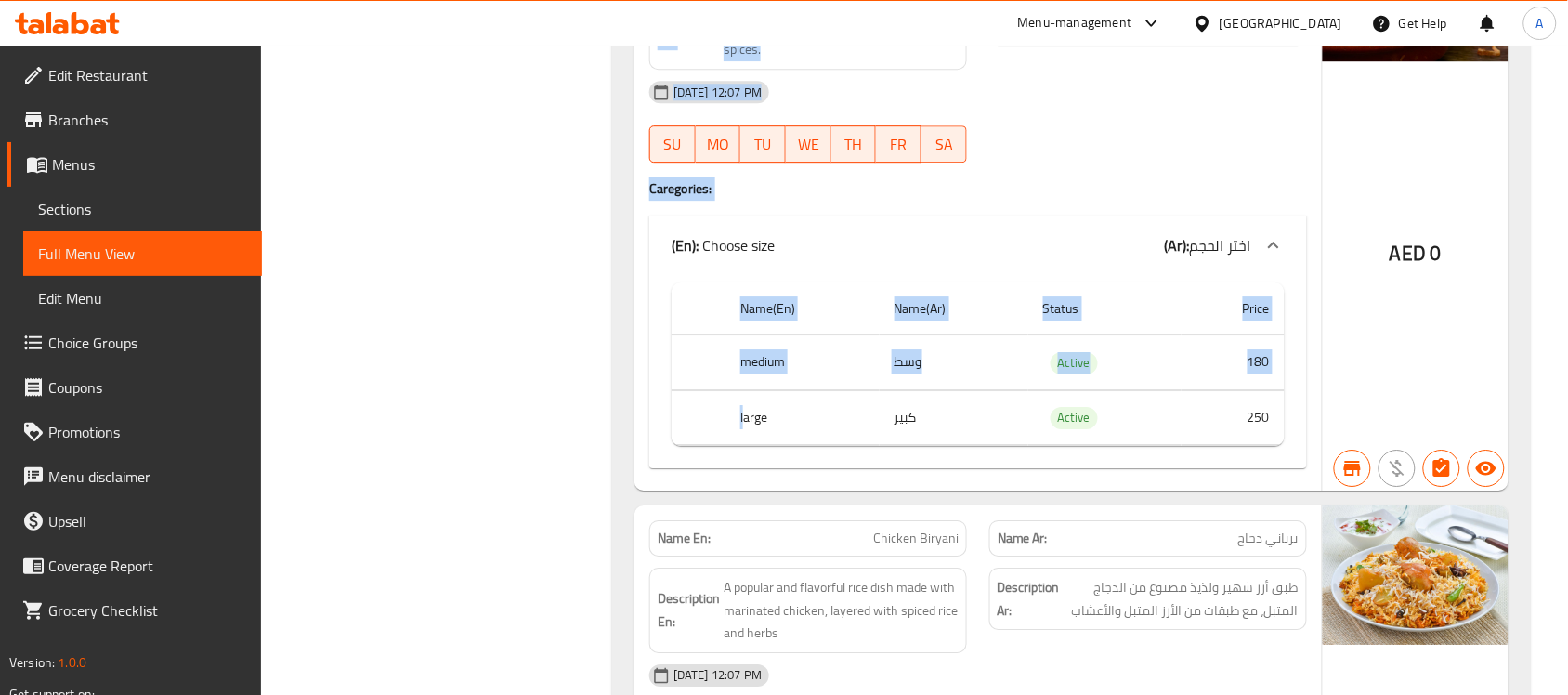
drag, startPoint x: 509, startPoint y: 187, endPoint x: 712, endPoint y: 467, distance: 345.8
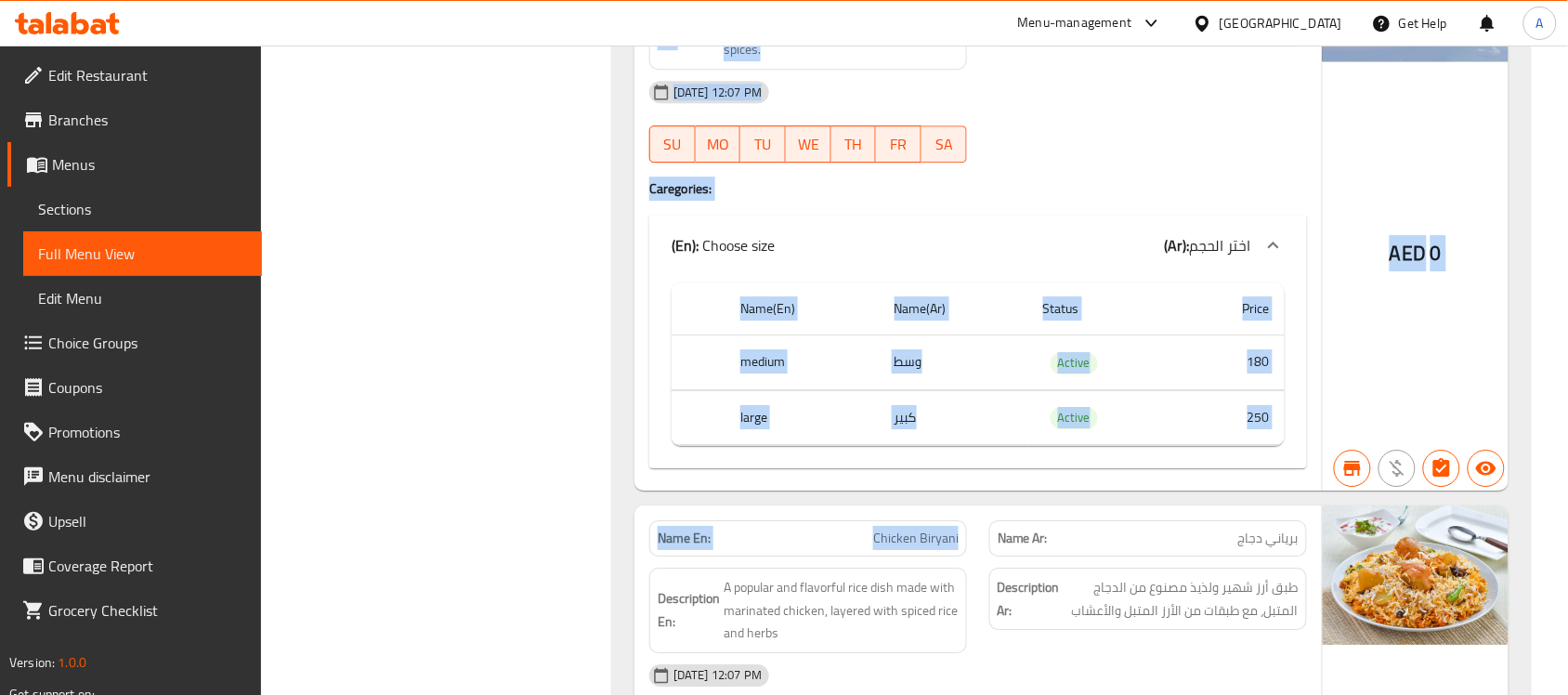
drag, startPoint x: 549, startPoint y: 198, endPoint x: 969, endPoint y: 553, distance: 549.9
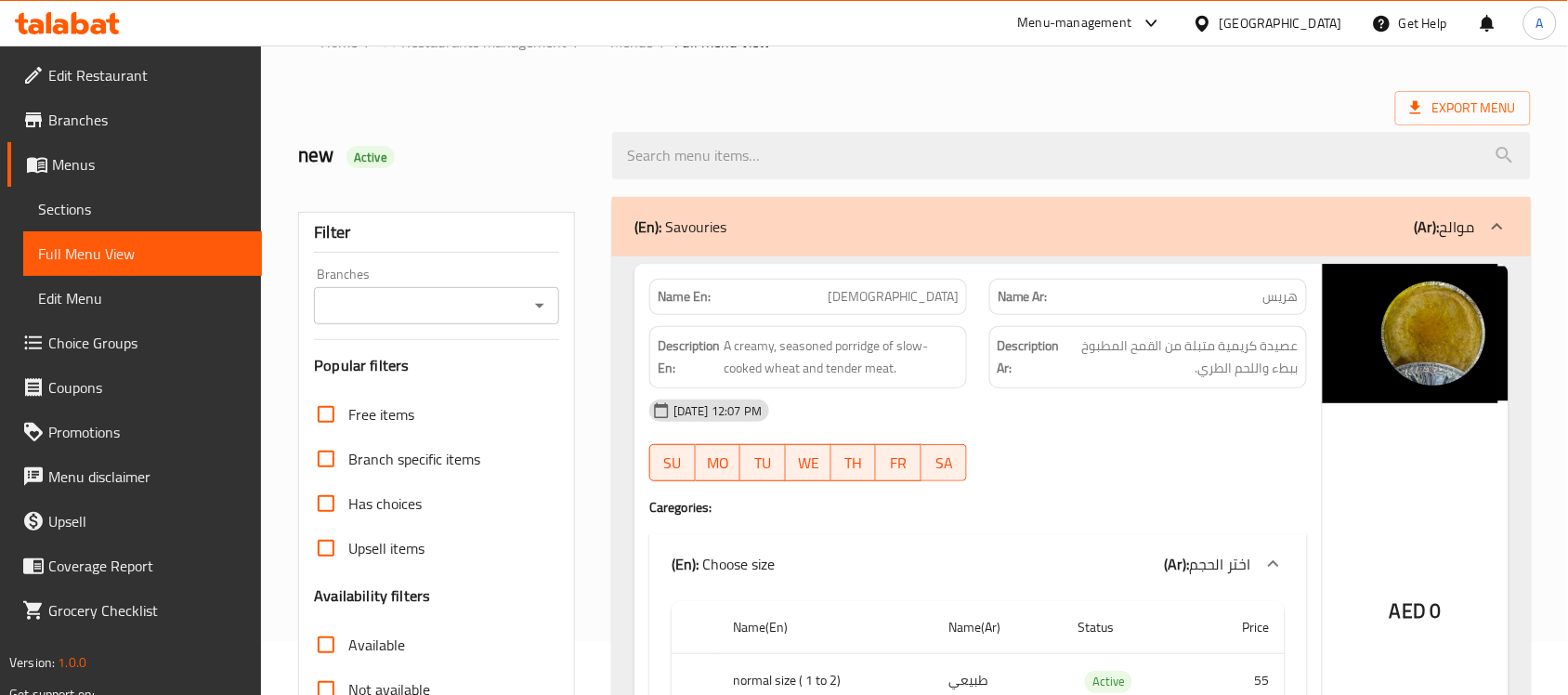
scroll to position [0, 0]
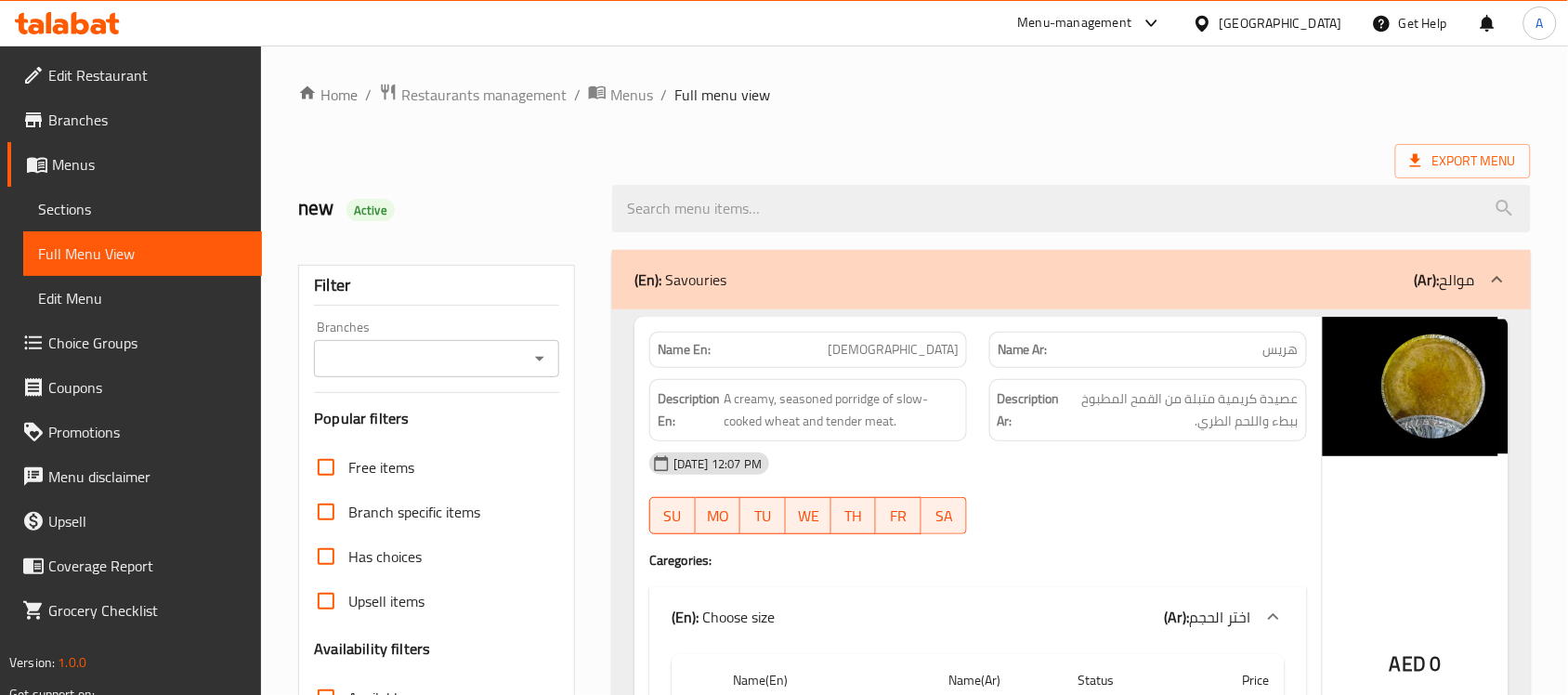
click at [841, 182] on div at bounding box center [1071, 208] width 941 height 70
click at [313, 219] on h2 "new Active" at bounding box center [443, 207] width 291 height 28
drag, startPoint x: 313, startPoint y: 219, endPoint x: 404, endPoint y: 229, distance: 91.5
click at [404, 229] on div "new Active" at bounding box center [443, 208] width 314 height 83
click at [433, 200] on h2 "new Active" at bounding box center [443, 207] width 291 height 28
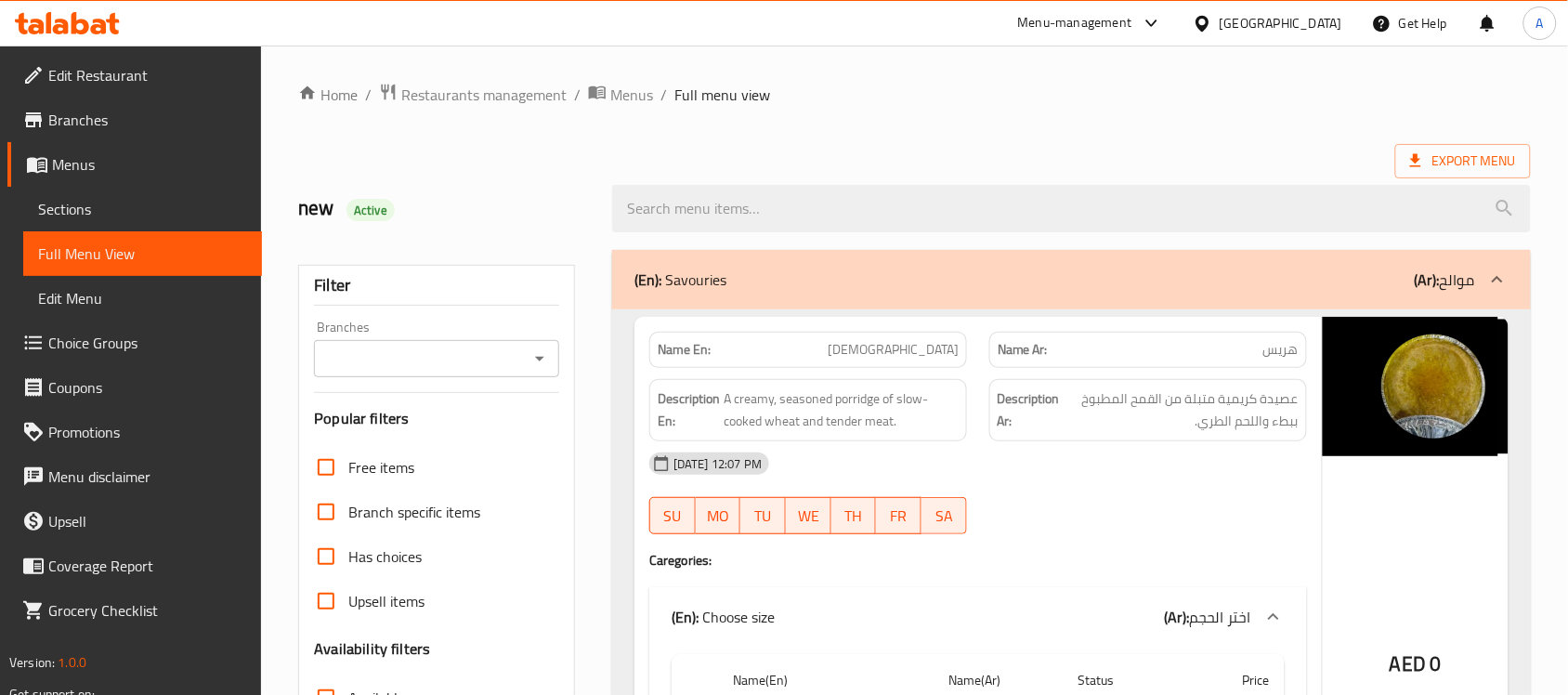
click at [485, 100] on span "Restaurants management" at bounding box center [483, 94] width 165 height 22
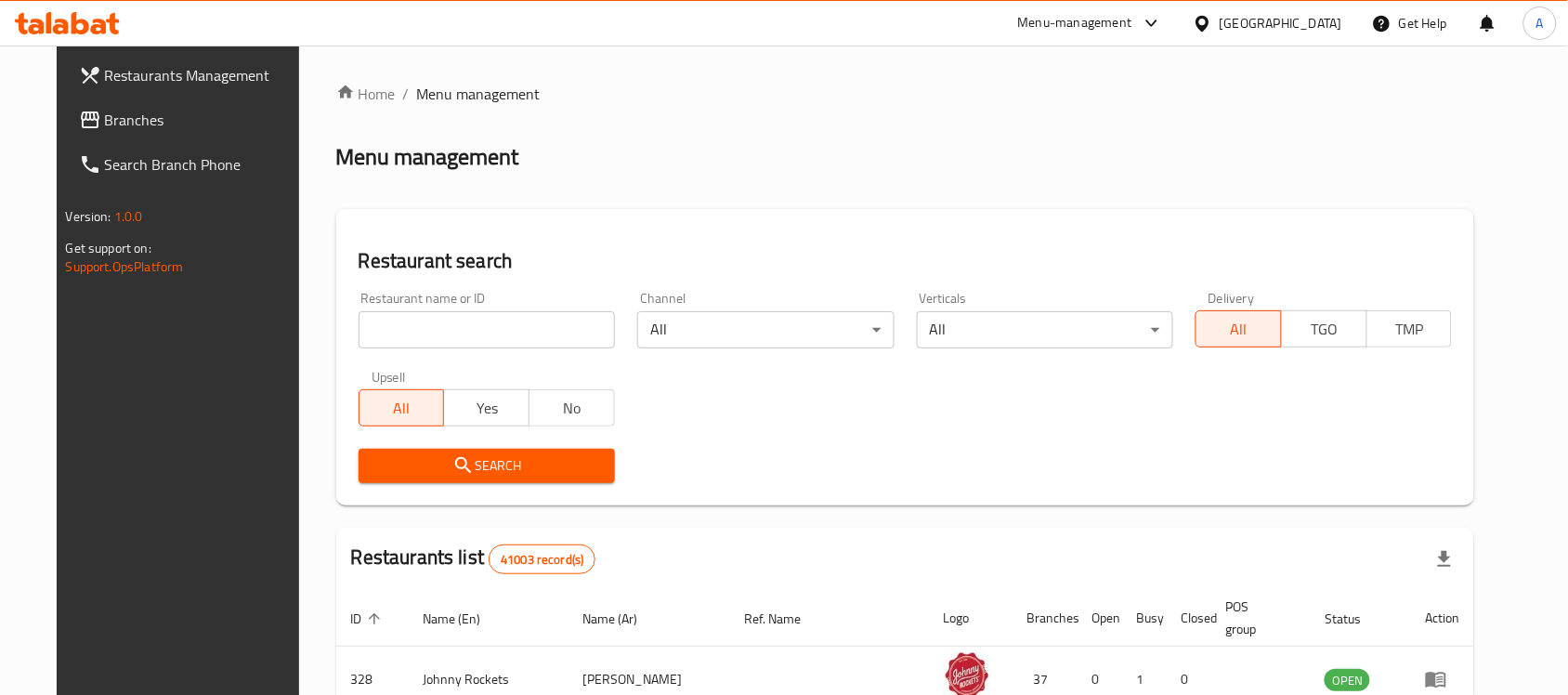
click at [105, 115] on span "Branches" at bounding box center [204, 119] width 199 height 22
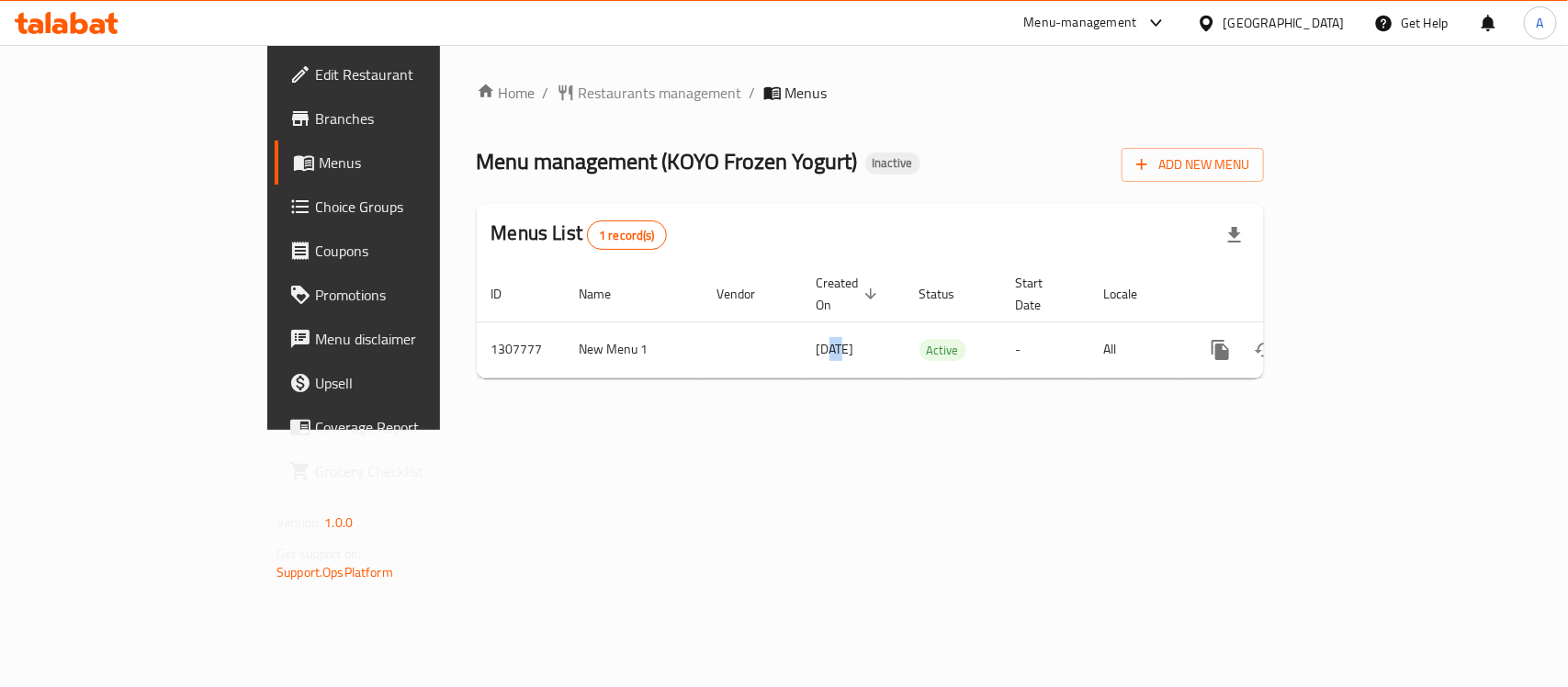
drag, startPoint x: 648, startPoint y: 338, endPoint x: 718, endPoint y: 374, distance: 78.7
click at [802, 342] on td "25/08/2025" at bounding box center [853, 349] width 103 height 56
click at [736, 390] on div "Home / Restaurants management / Menus Menu management ( KOYO Frozen Yogurt ) In…" at bounding box center [870, 237] width 861 height 385
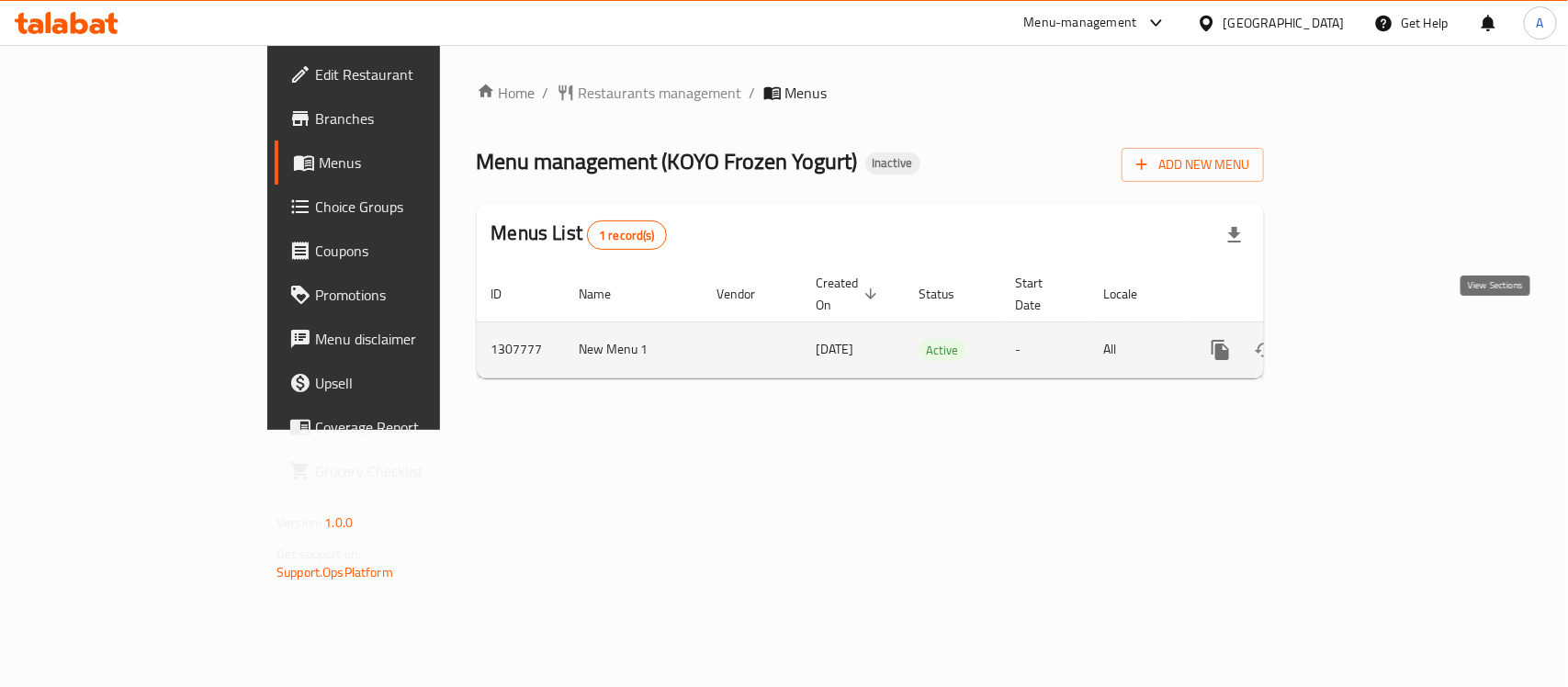
click at [1375, 328] on link "enhanced table" at bounding box center [1353, 350] width 44 height 44
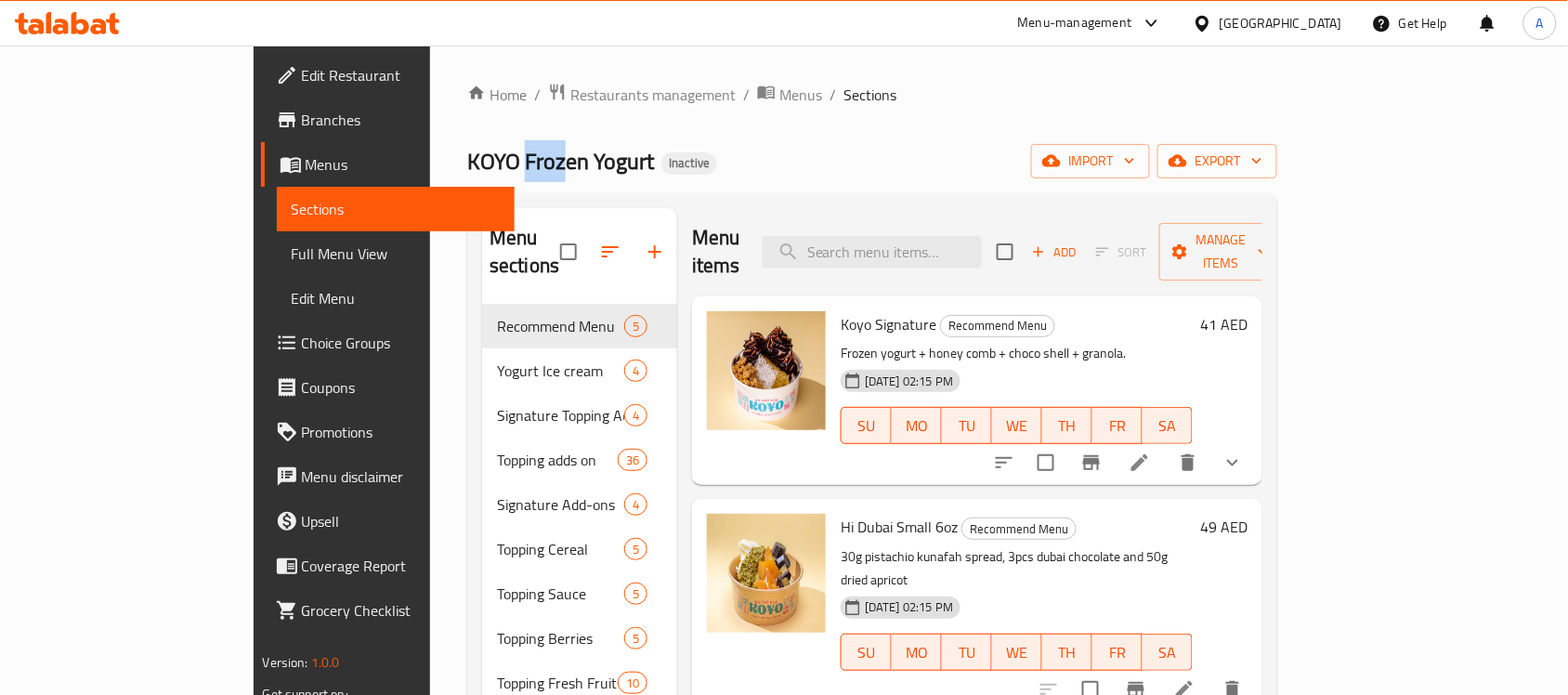
drag, startPoint x: 359, startPoint y: 177, endPoint x: 404, endPoint y: 178, distance: 45.0
click at [467, 178] on span "KOYO Frozen Yogurt" at bounding box center [560, 162] width 186 height 42
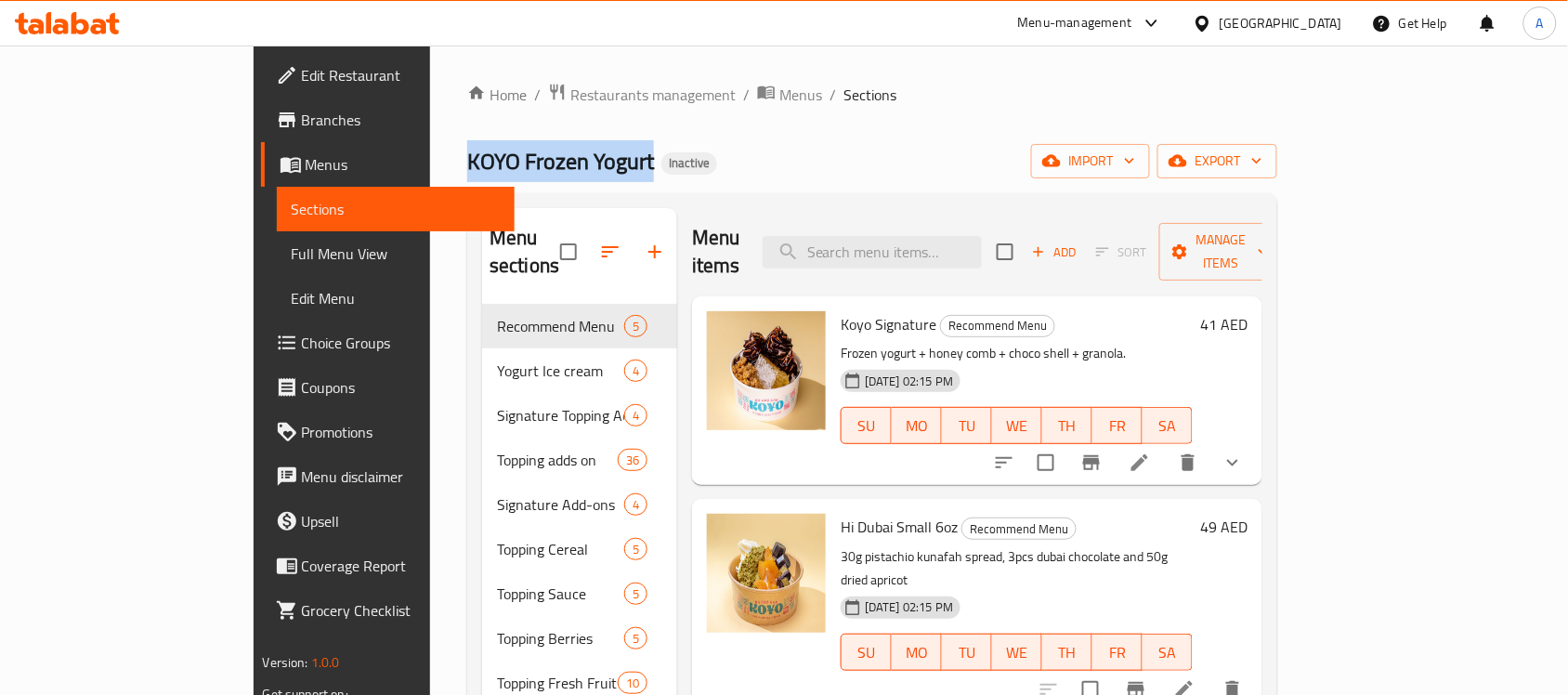
click at [467, 165] on span "KOYO Frozen Yogurt" at bounding box center [560, 162] width 186 height 42
click at [655, 172] on div "KOYO Frozen Yogurt Inactive import export" at bounding box center [872, 162] width 810 height 34
click at [779, 83] on span "Menus" at bounding box center [800, 94] width 43 height 22
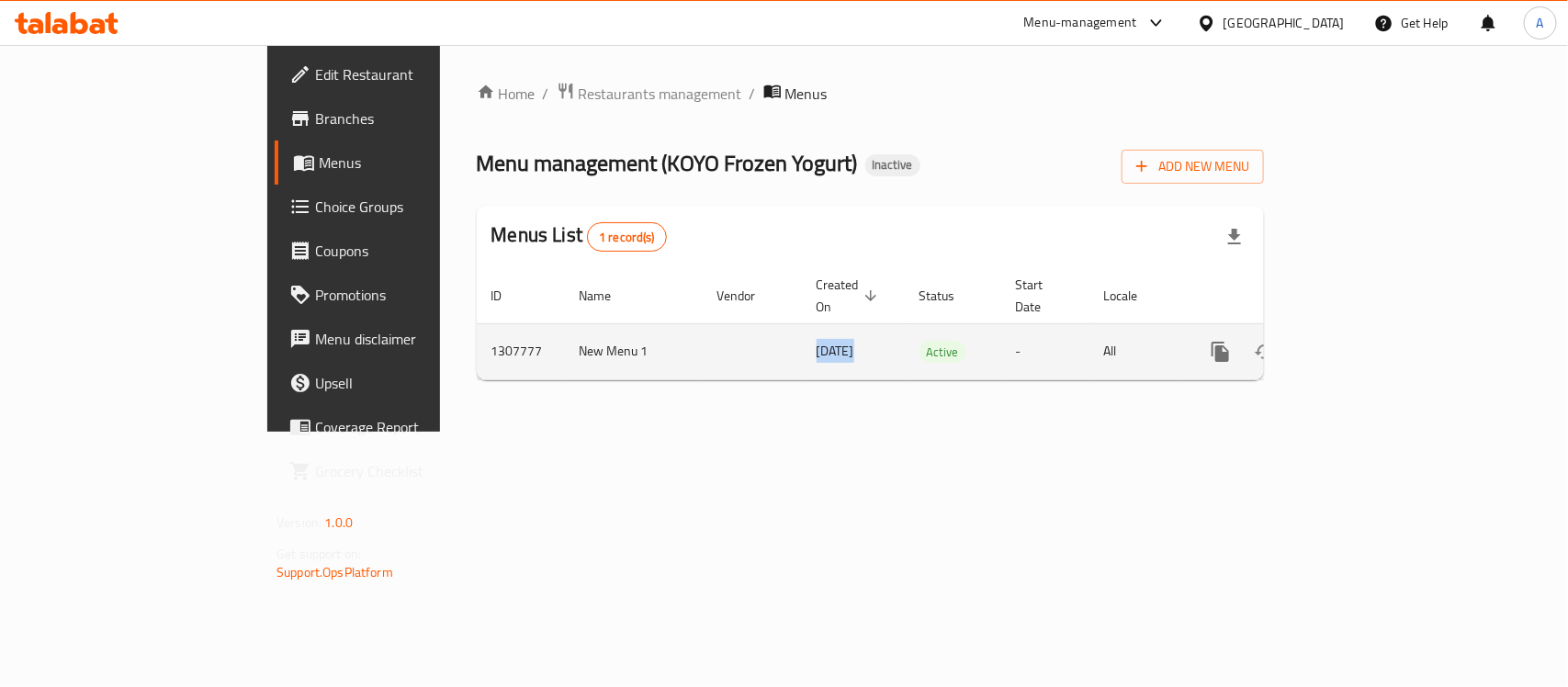
drag, startPoint x: 657, startPoint y: 335, endPoint x: 692, endPoint y: 331, distance: 35.2
click at [802, 331] on td "[DATE]" at bounding box center [853, 351] width 103 height 56
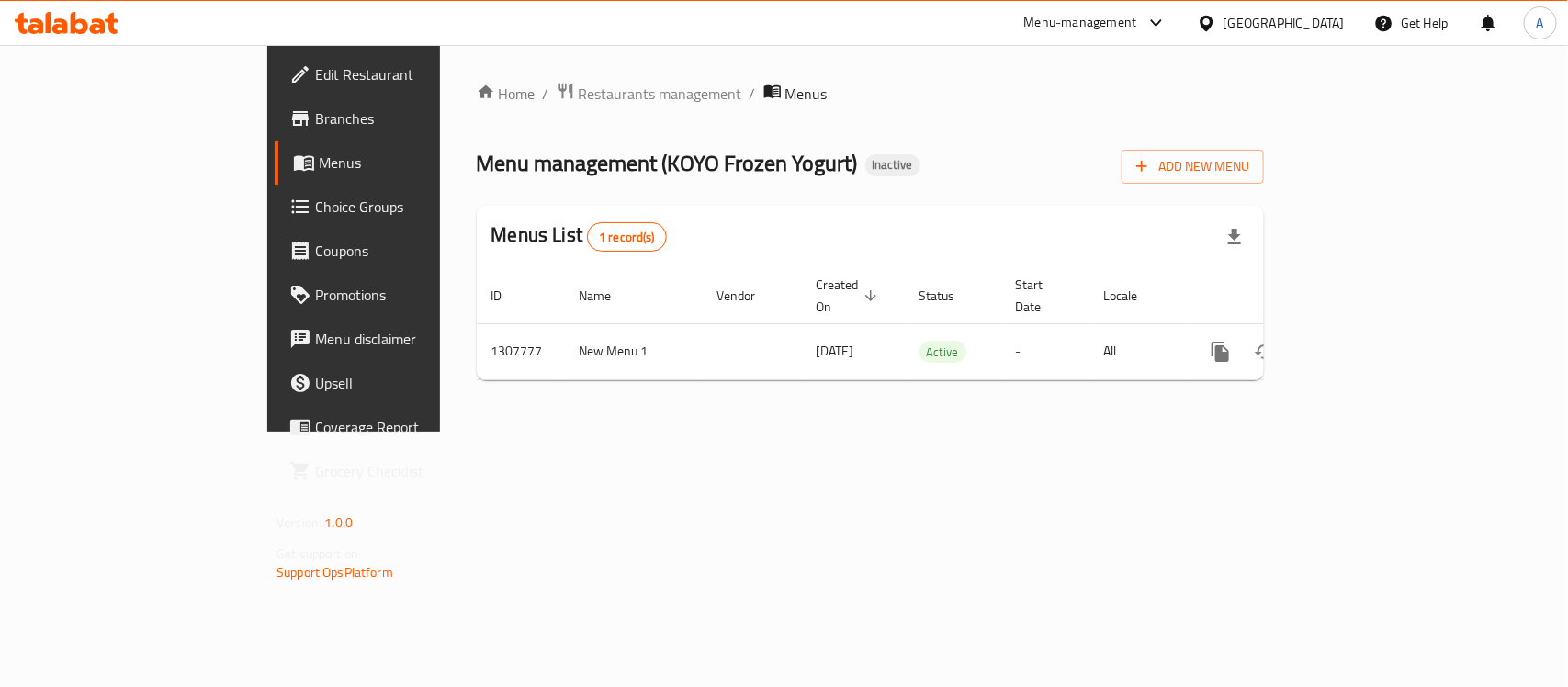
click at [708, 377] on div "Home / Restaurants management / Menus Menu management ( KOYO Frozen Yogurt ) In…" at bounding box center [870, 238] width 861 height 386
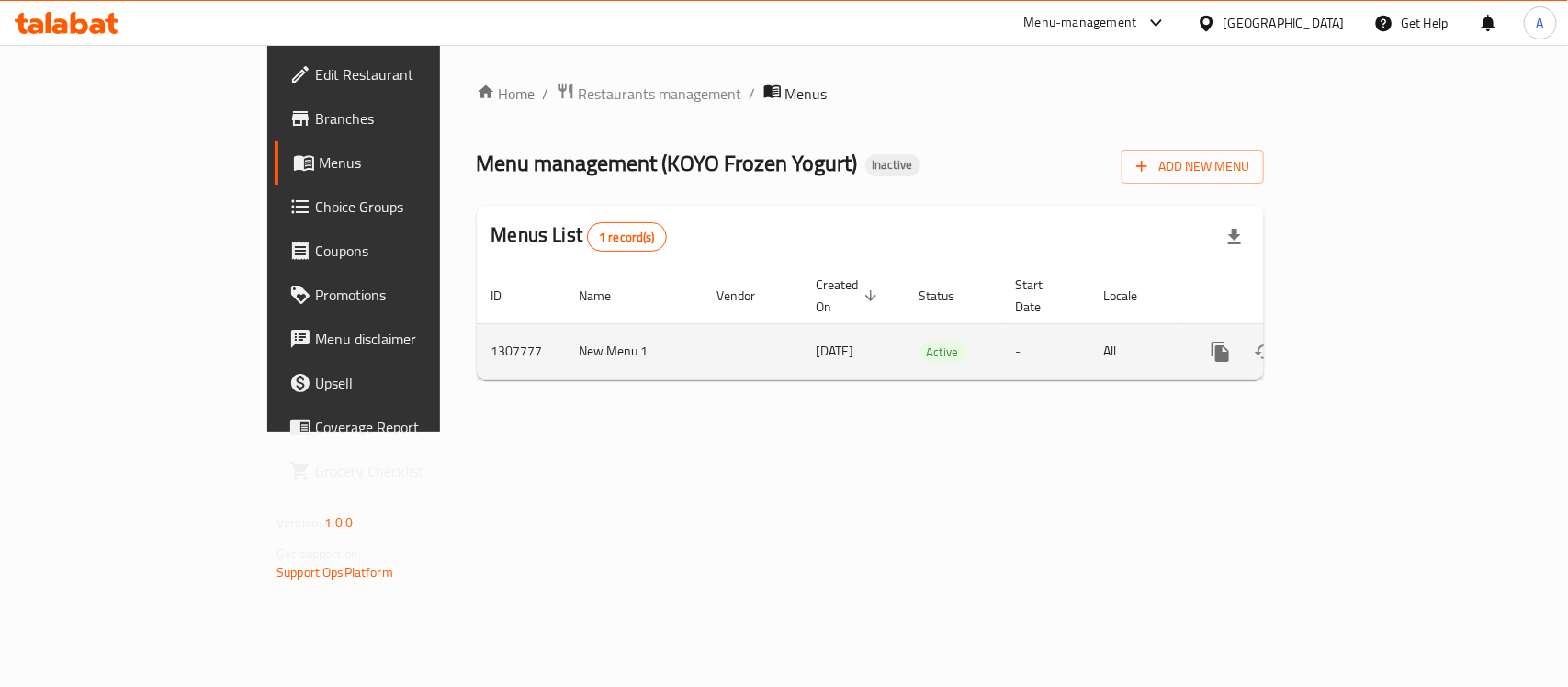
click at [817, 339] on span "[DATE]" at bounding box center [836, 351] width 38 height 24
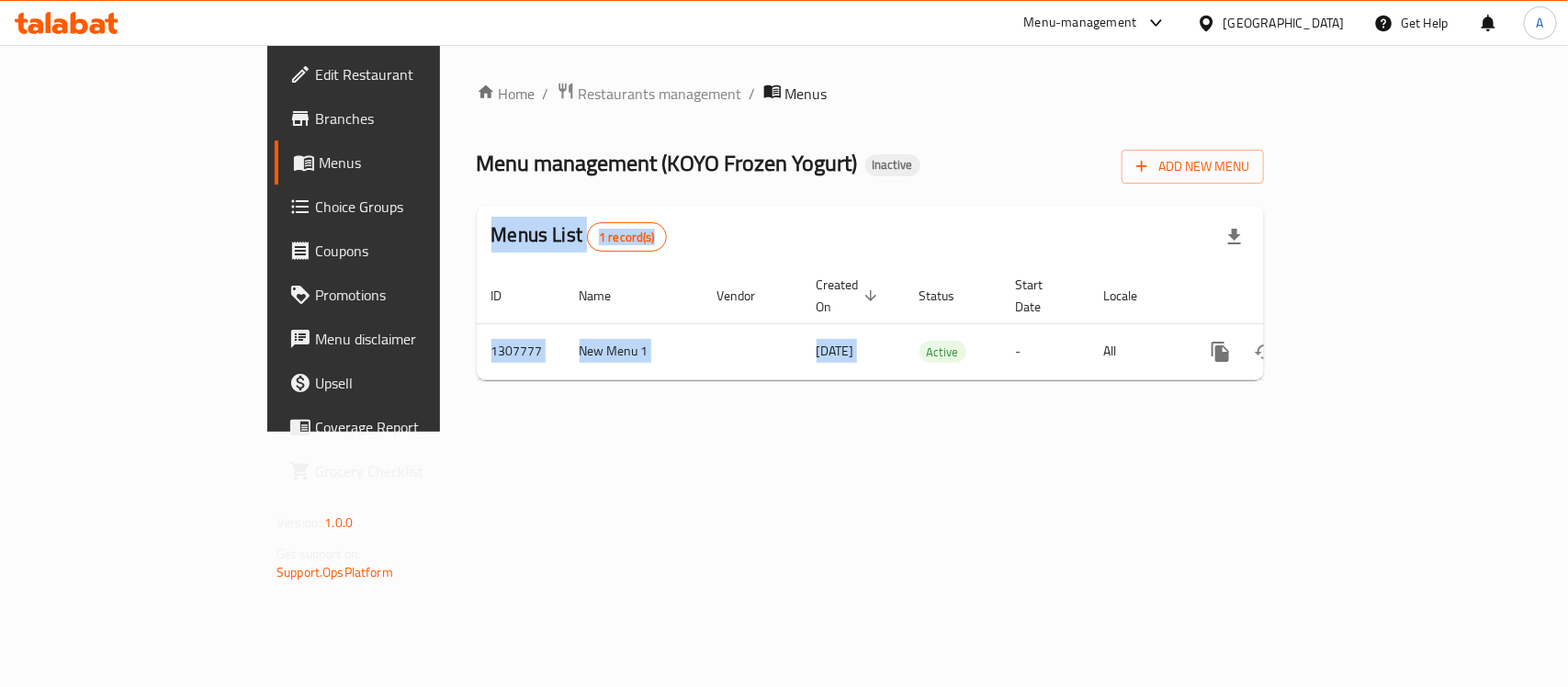
drag, startPoint x: 690, startPoint y: 318, endPoint x: 267, endPoint y: 235, distance: 431.1
click at [440, 235] on div "Home / Restaurants management / Menus Menu management ( KOYO Frozen Yogurt ) In…" at bounding box center [870, 238] width 861 height 386
click at [604, 400] on div "Home / Restaurants management / Menus Menu management ( KOYO Frozen Yogurt ) In…" at bounding box center [870, 238] width 861 height 386
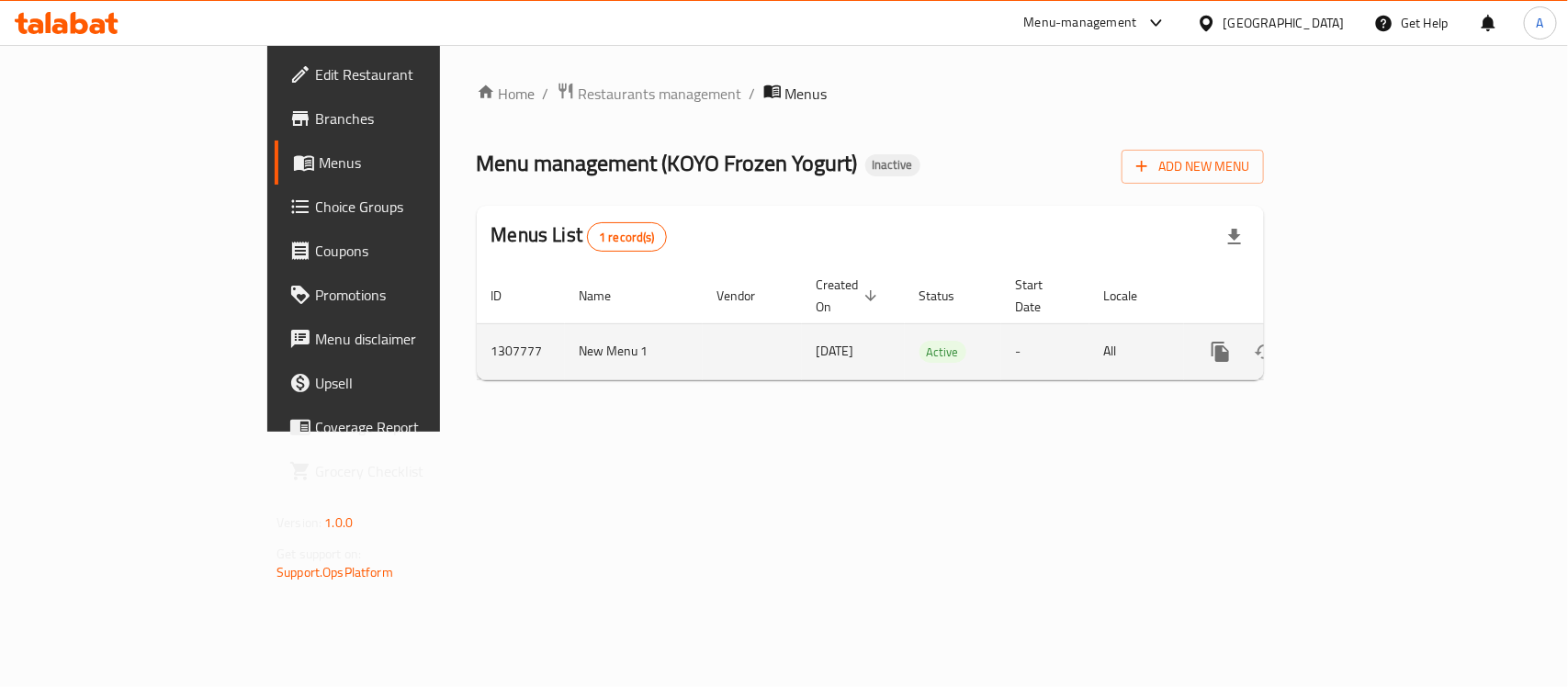
drag, startPoint x: 621, startPoint y: 338, endPoint x: 717, endPoint y: 338, distance: 96.0
click at [716, 338] on tr "1307777 New Menu 1 25/08/2025 Active - All" at bounding box center [933, 351] width 913 height 56
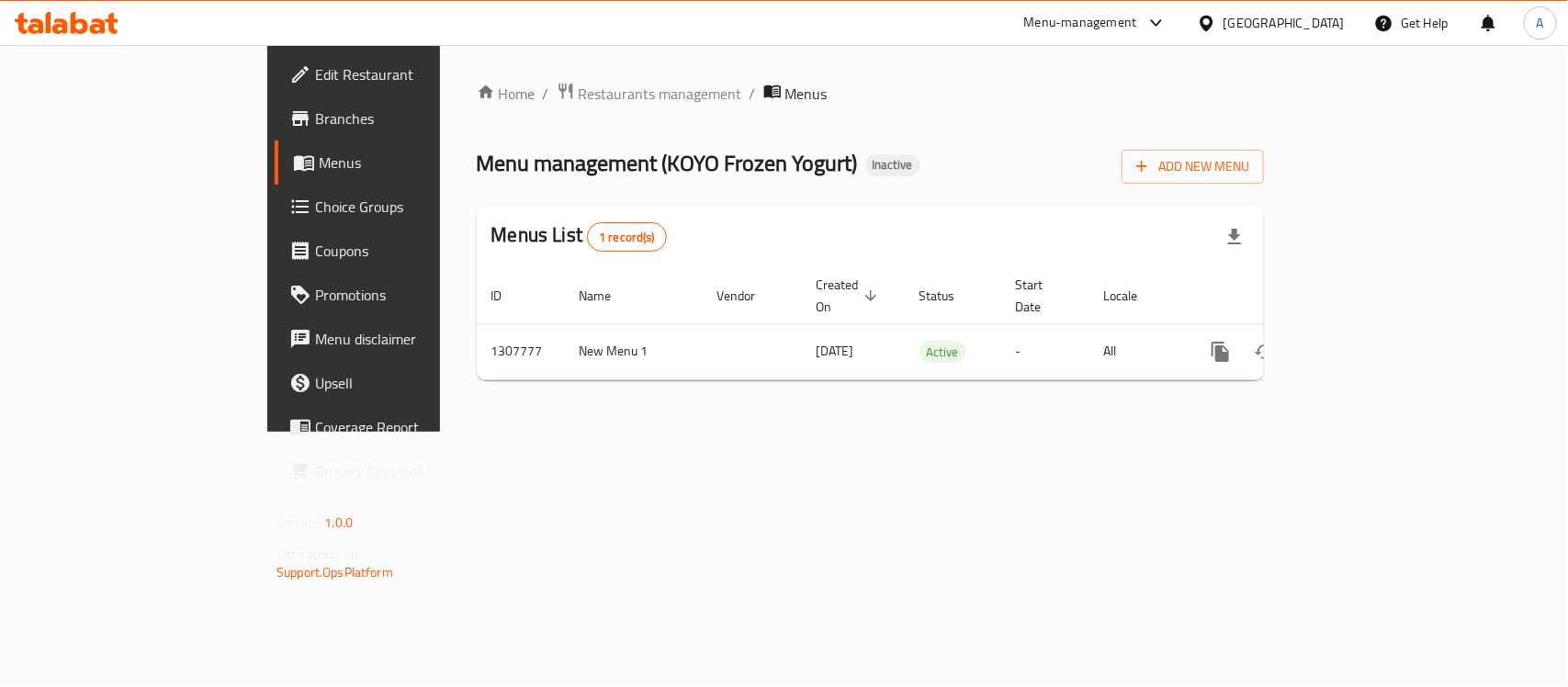
click at [692, 386] on div "Home / Restaurants management / Menus Menu management ( KOYO Frozen Yogurt ) In…" at bounding box center [870, 238] width 861 height 386
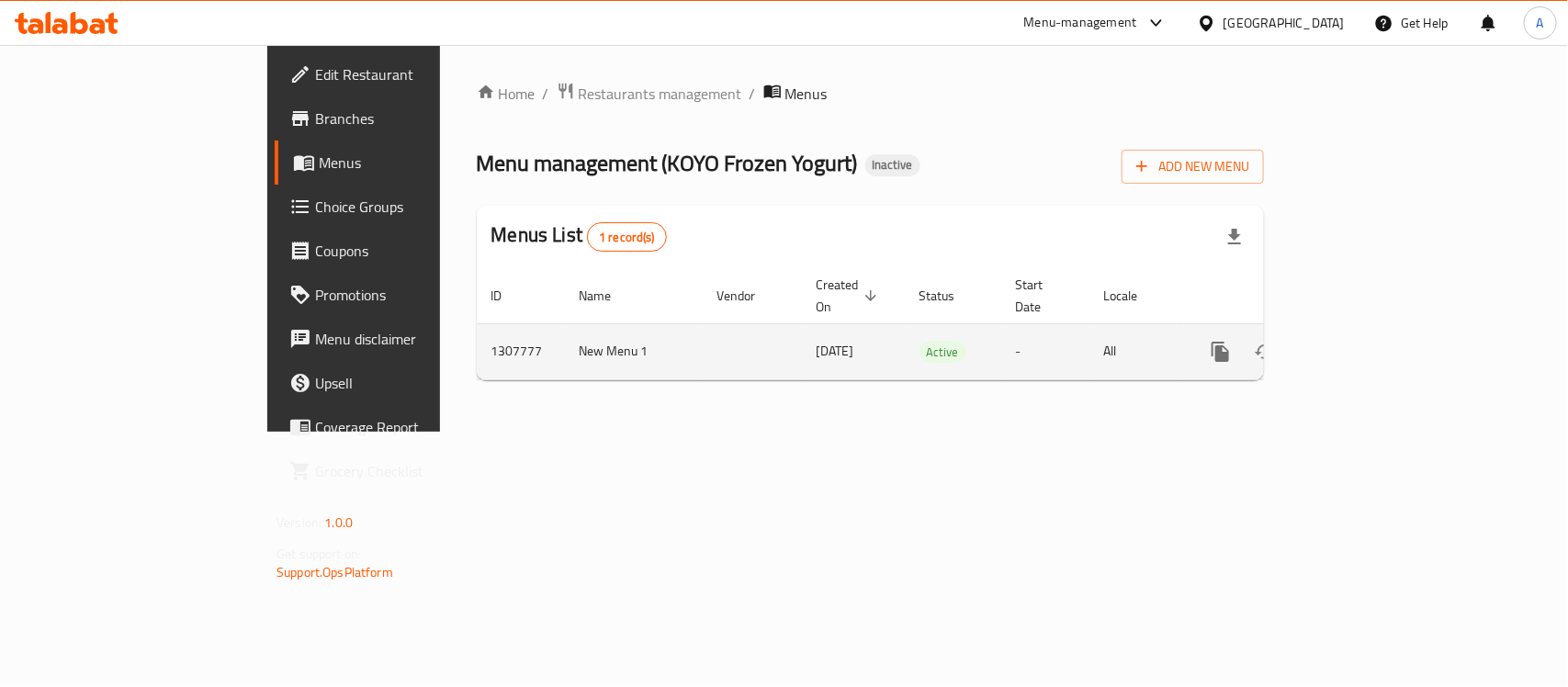
drag, startPoint x: 708, startPoint y: 326, endPoint x: 611, endPoint y: 335, distance: 97.4
click at [611, 335] on tr "1307777 New Menu 1 25/08/2025 Active - All" at bounding box center [933, 351] width 913 height 56
click at [817, 339] on span "[DATE]" at bounding box center [836, 351] width 38 height 24
drag, startPoint x: 687, startPoint y: 334, endPoint x: 641, endPoint y: 334, distance: 46.0
click at [817, 339] on span "[DATE]" at bounding box center [836, 351] width 38 height 24
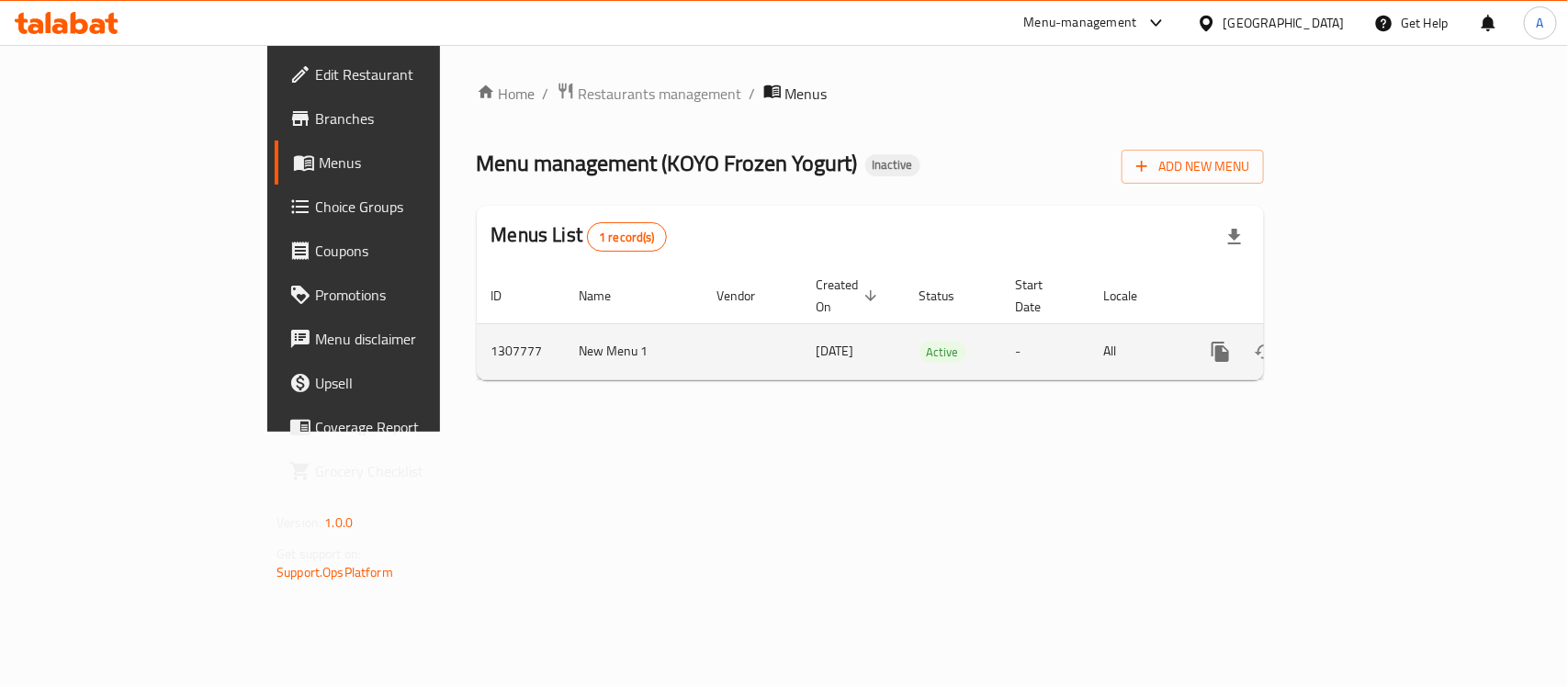
click at [817, 339] on span "[DATE]" at bounding box center [836, 351] width 38 height 24
drag, startPoint x: 641, startPoint y: 334, endPoint x: 678, endPoint y: 332, distance: 37.1
click at [817, 339] on span "[DATE]" at bounding box center [836, 351] width 38 height 24
drag, startPoint x: 686, startPoint y: 332, endPoint x: 641, endPoint y: 332, distance: 45.0
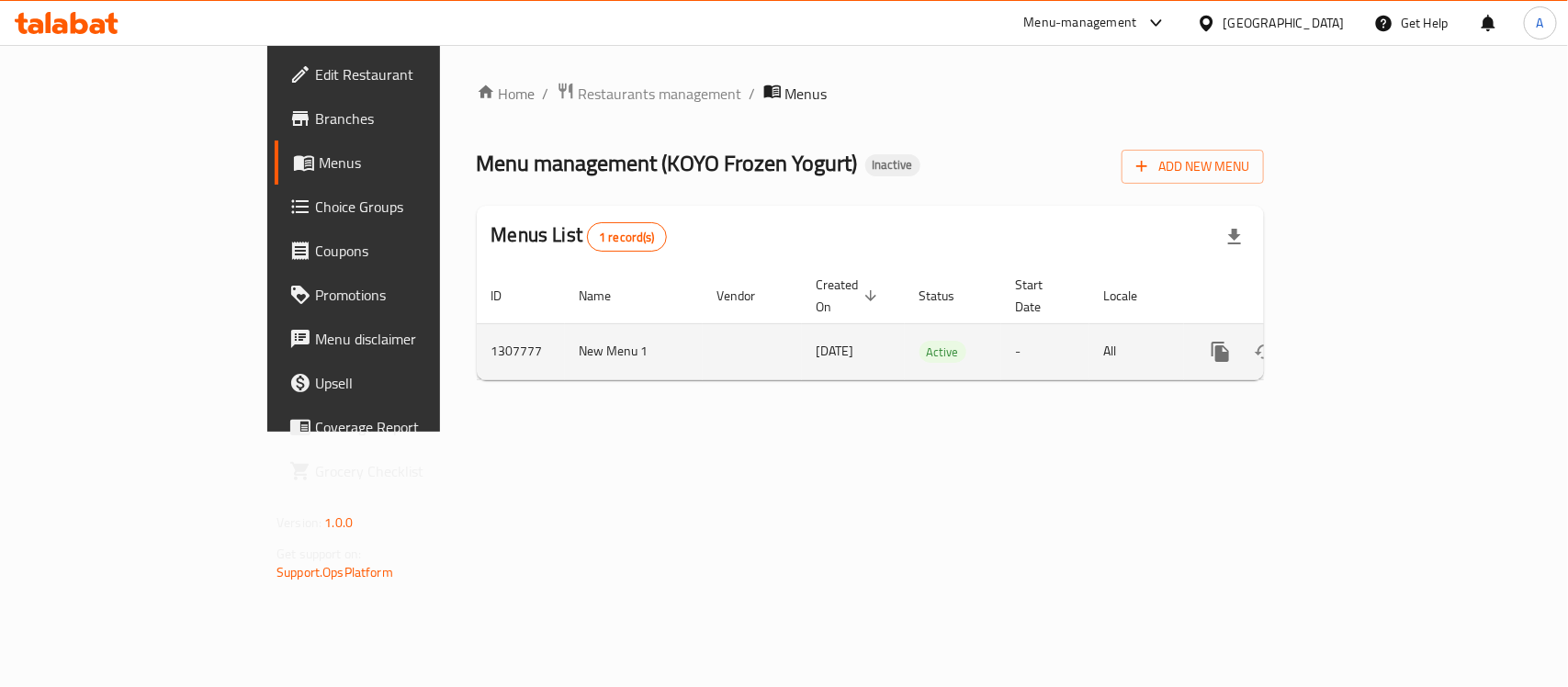
click at [817, 339] on span "[DATE]" at bounding box center [836, 351] width 38 height 24
drag, startPoint x: 641, startPoint y: 332, endPoint x: 690, endPoint y: 332, distance: 49.0
click at [817, 339] on span "[DATE]" at bounding box center [836, 351] width 38 height 24
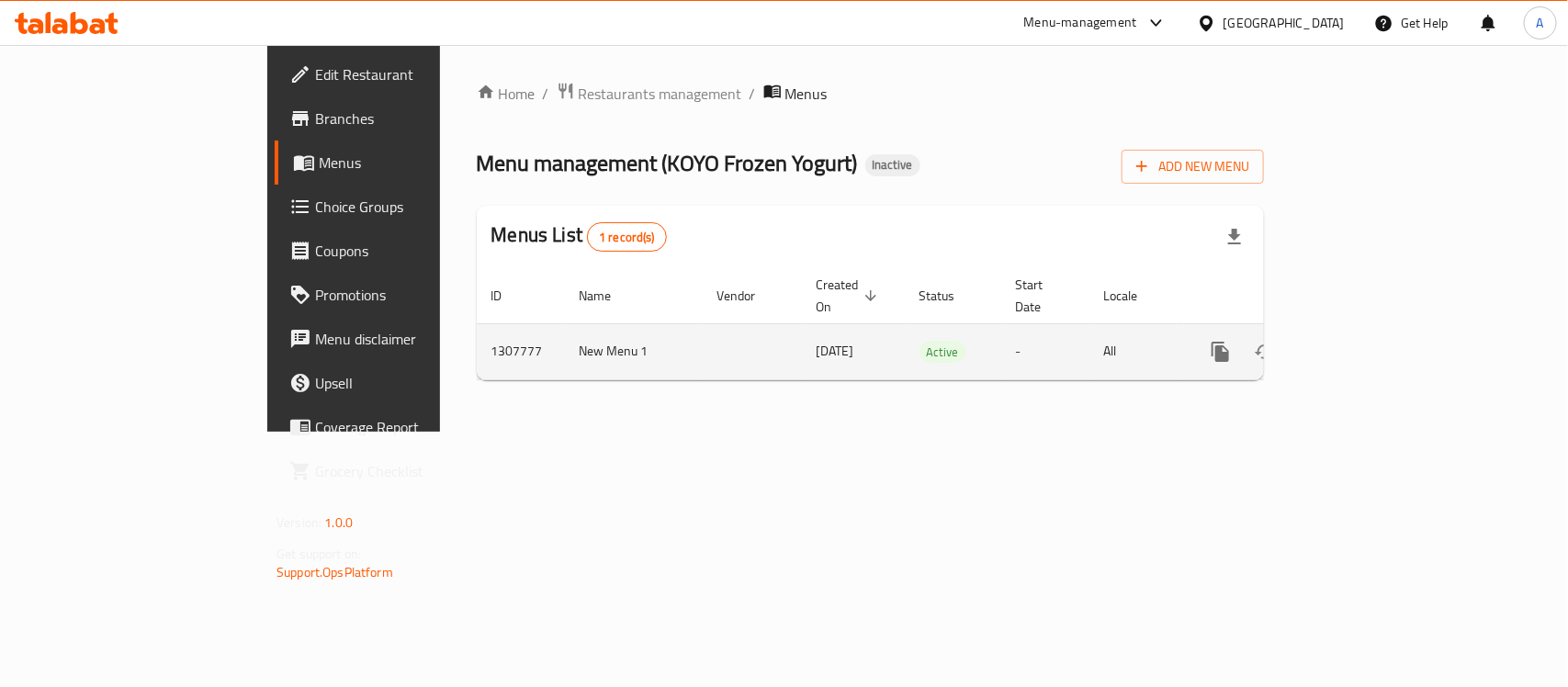
drag, startPoint x: 690, startPoint y: 332, endPoint x: 311, endPoint y: 329, distance: 379.0
click at [476, 329] on tr "1307777 New Menu 1 25/08/2025 Active - All" at bounding box center [933, 351] width 913 height 56
click at [476, 335] on td "1307777" at bounding box center [520, 351] width 88 height 56
drag, startPoint x: 321, startPoint y: 335, endPoint x: 709, endPoint y: 338, distance: 388.0
click at [709, 338] on tr "1307777 New Menu 1 25/08/2025 Active - All" at bounding box center [933, 351] width 913 height 56
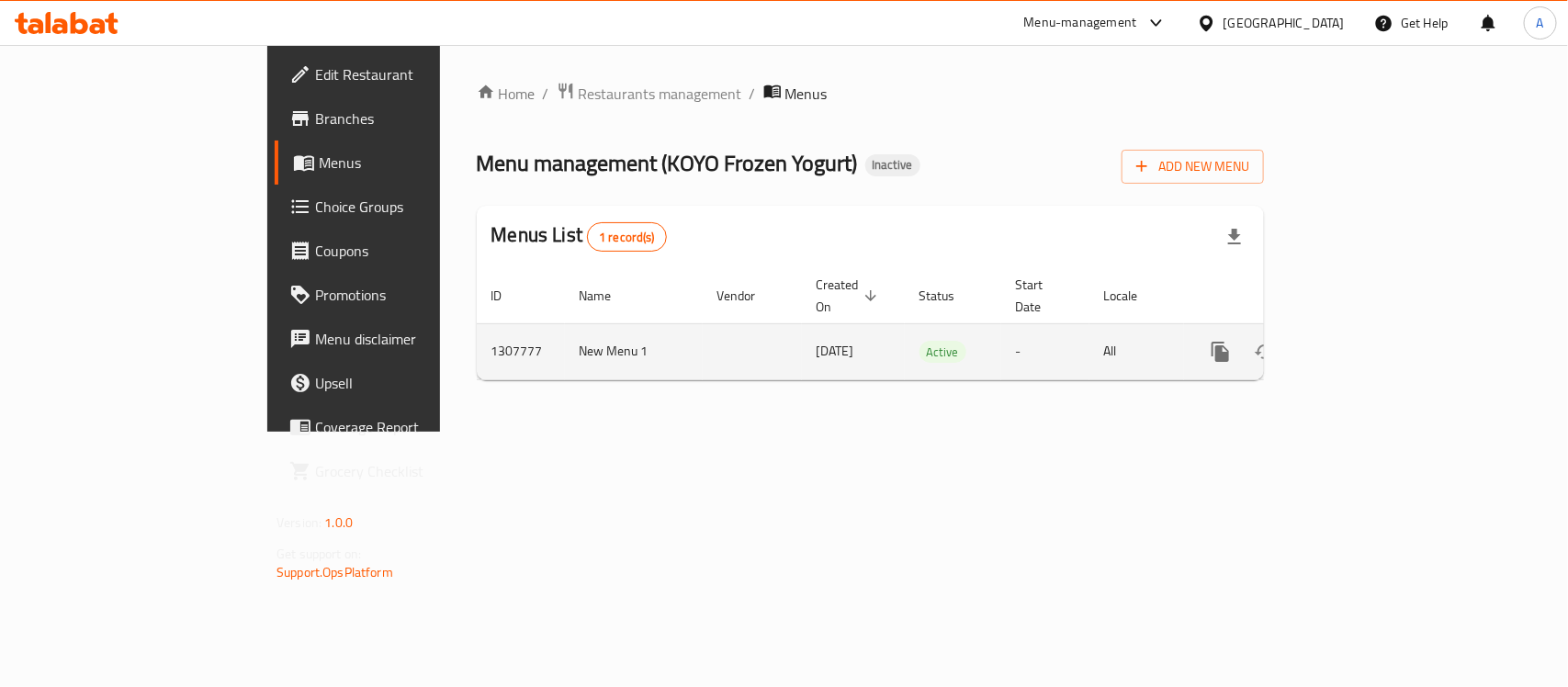
click at [817, 339] on span "[DATE]" at bounding box center [836, 351] width 38 height 24
drag, startPoint x: 701, startPoint y: 335, endPoint x: 336, endPoint y: 332, distance: 365.0
click at [476, 332] on tr "1307777 New Menu 1 25/08/2025 Active - All" at bounding box center [933, 351] width 913 height 56
click at [476, 332] on td "1307777" at bounding box center [520, 351] width 88 height 56
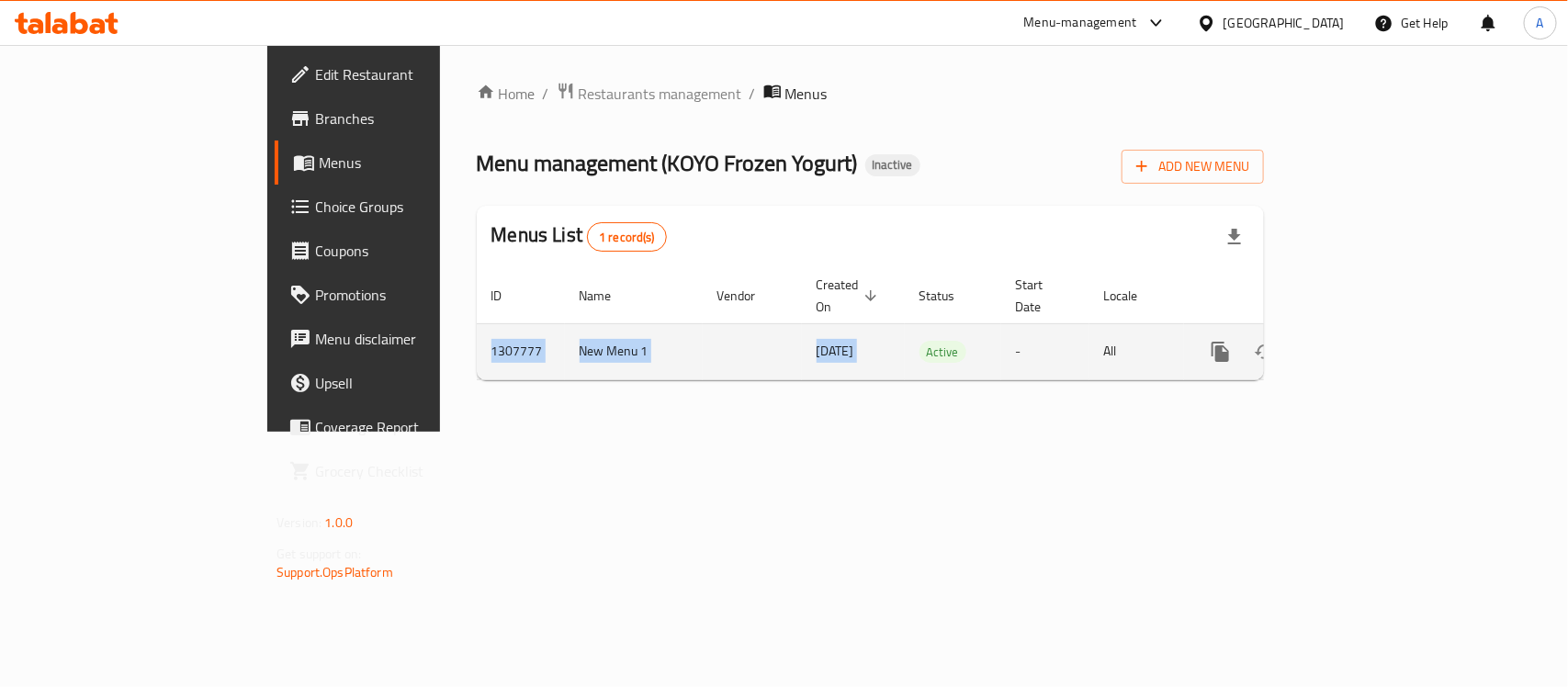
drag, startPoint x: 336, startPoint y: 332, endPoint x: 701, endPoint y: 327, distance: 365.0
click at [701, 327] on tr "1307777 New Menu 1 25/08/2025 Active - All" at bounding box center [933, 351] width 913 height 56
click at [817, 339] on span "[DATE]" at bounding box center [836, 351] width 38 height 24
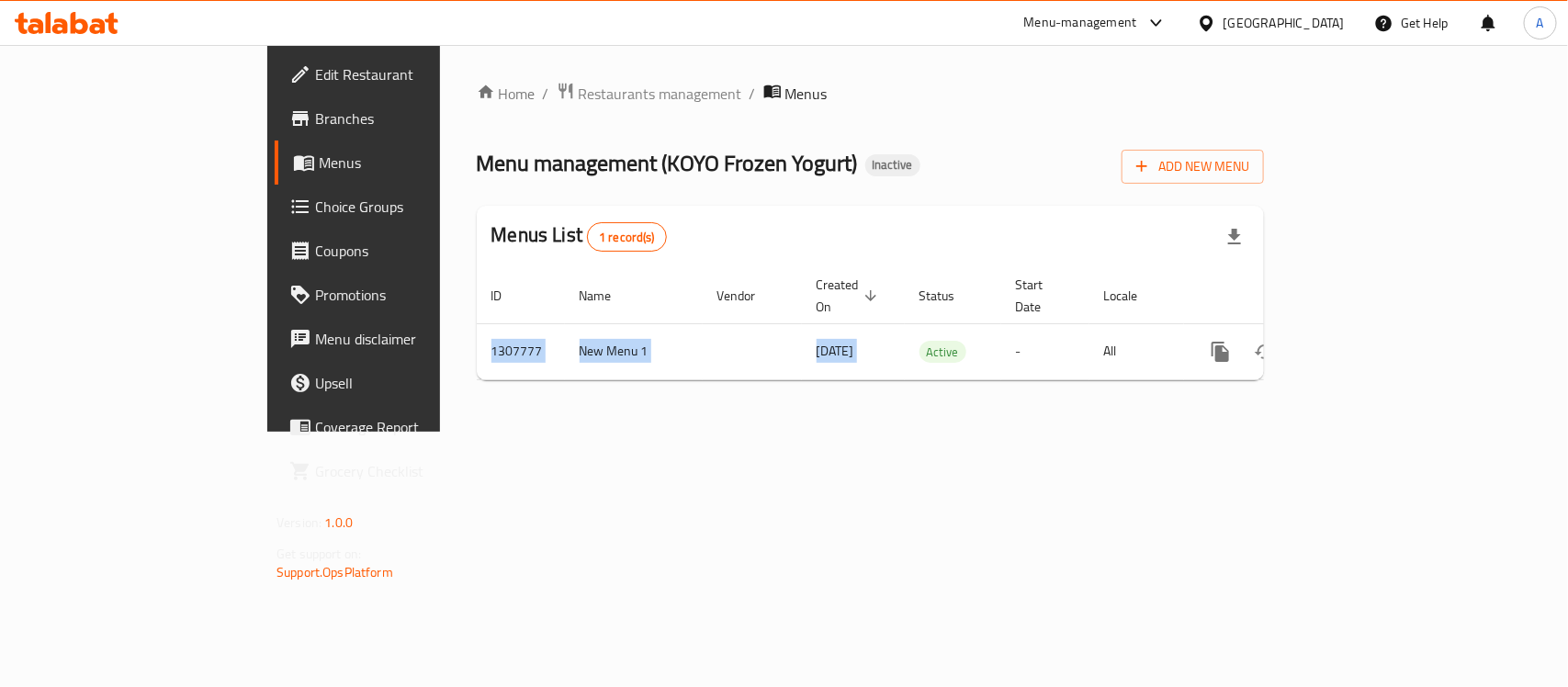
drag, startPoint x: 701, startPoint y: 327, endPoint x: 295, endPoint y: 328, distance: 406.0
click at [440, 328] on div "Home / Restaurants management / Menus Menu management ( KOYO Frozen Yogurt ) In…" at bounding box center [870, 238] width 861 height 386
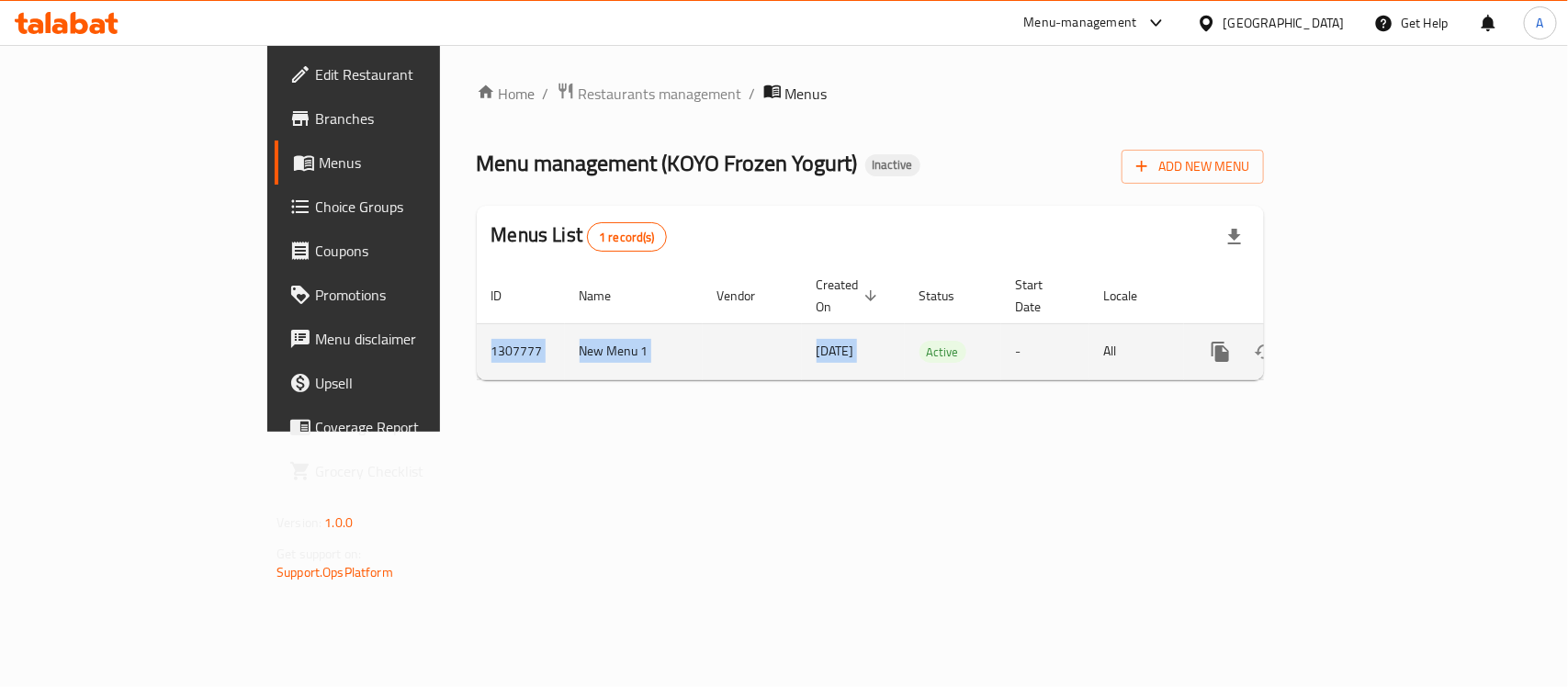
click at [476, 334] on td "1307777" at bounding box center [520, 351] width 88 height 56
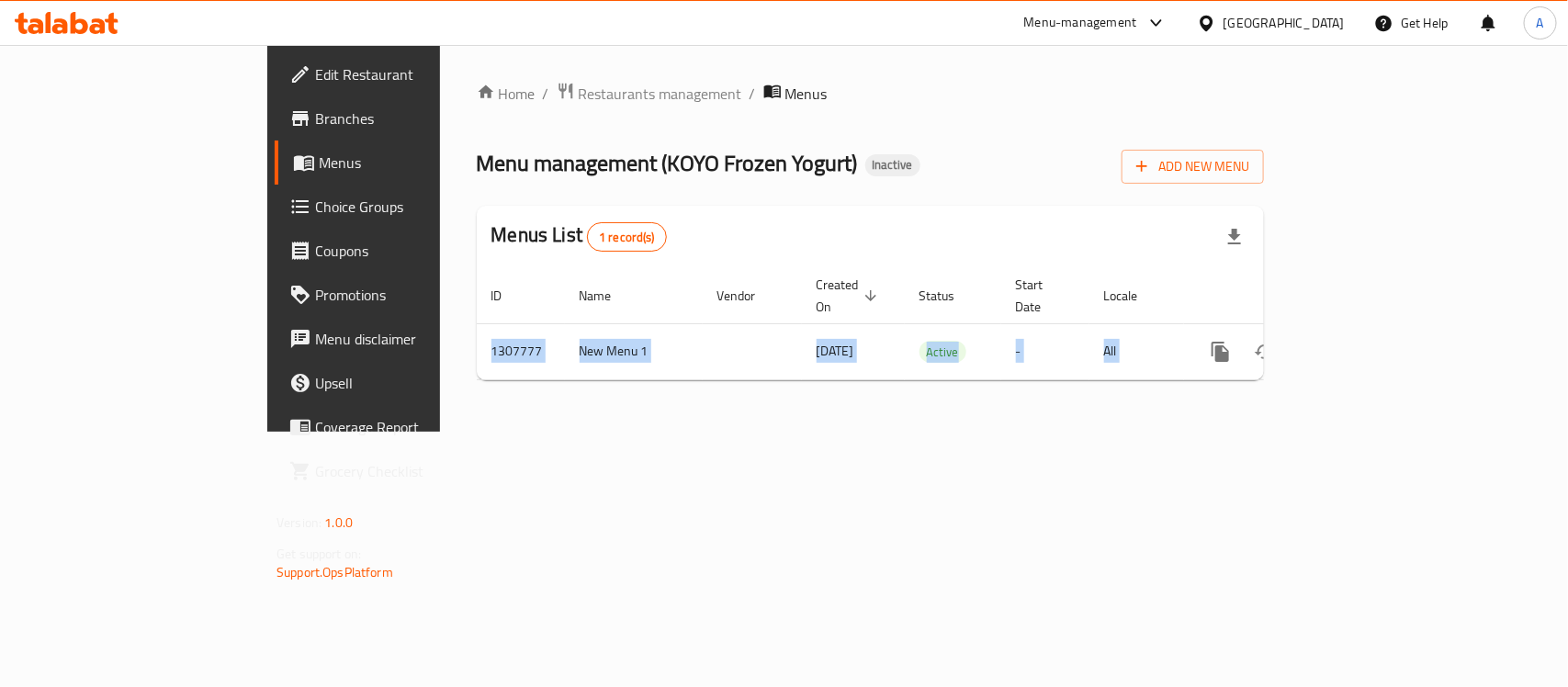
drag, startPoint x: 337, startPoint y: 334, endPoint x: 1254, endPoint y: 370, distance: 917.7
click at [1254, 370] on div "Home / Restaurants management / Menus Menu management ( KOYO Frozen Yogurt ) In…" at bounding box center [870, 238] width 787 height 313
click at [1098, 423] on div "Home / Restaurants management / Menus Menu management ( KOYO Frozen Yogurt ) In…" at bounding box center [870, 238] width 861 height 386
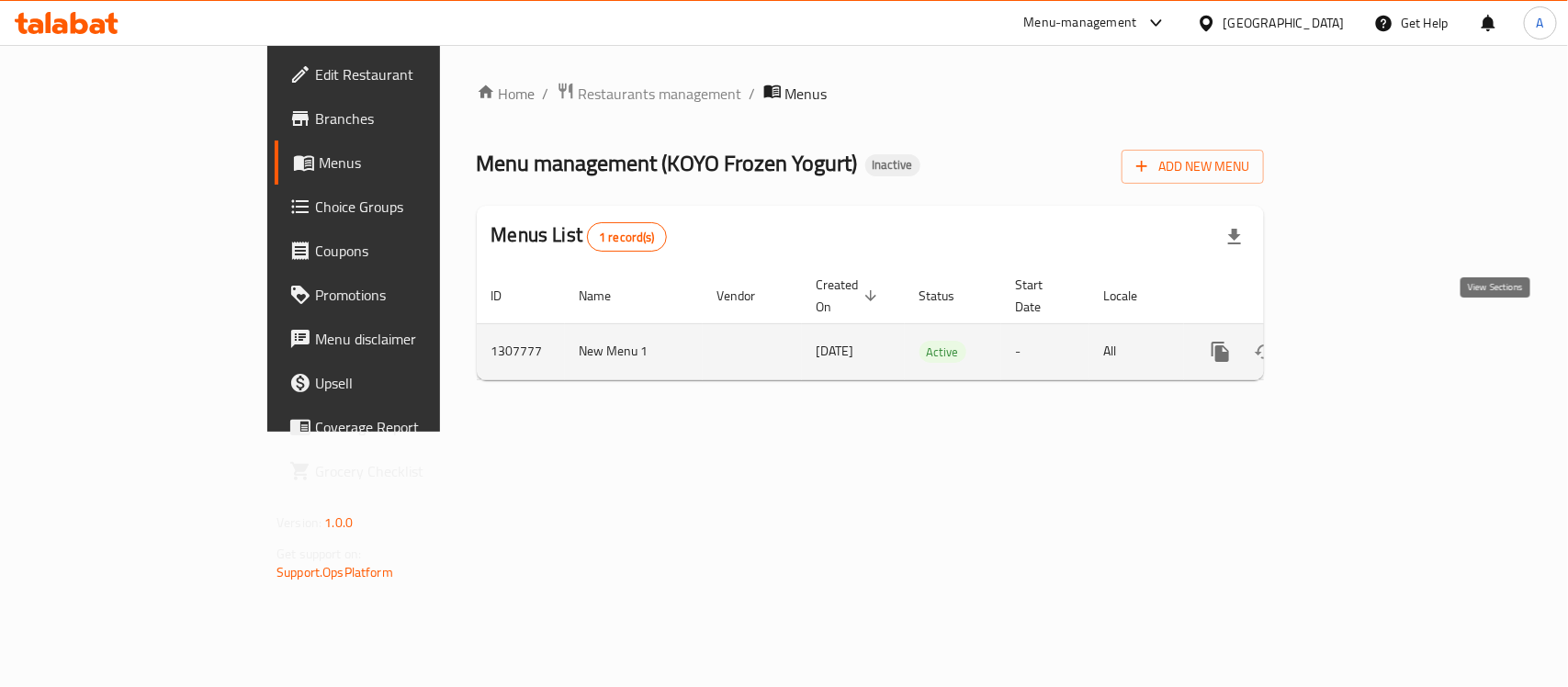
click at [1364, 341] on icon "enhanced table" at bounding box center [1353, 352] width 22 height 22
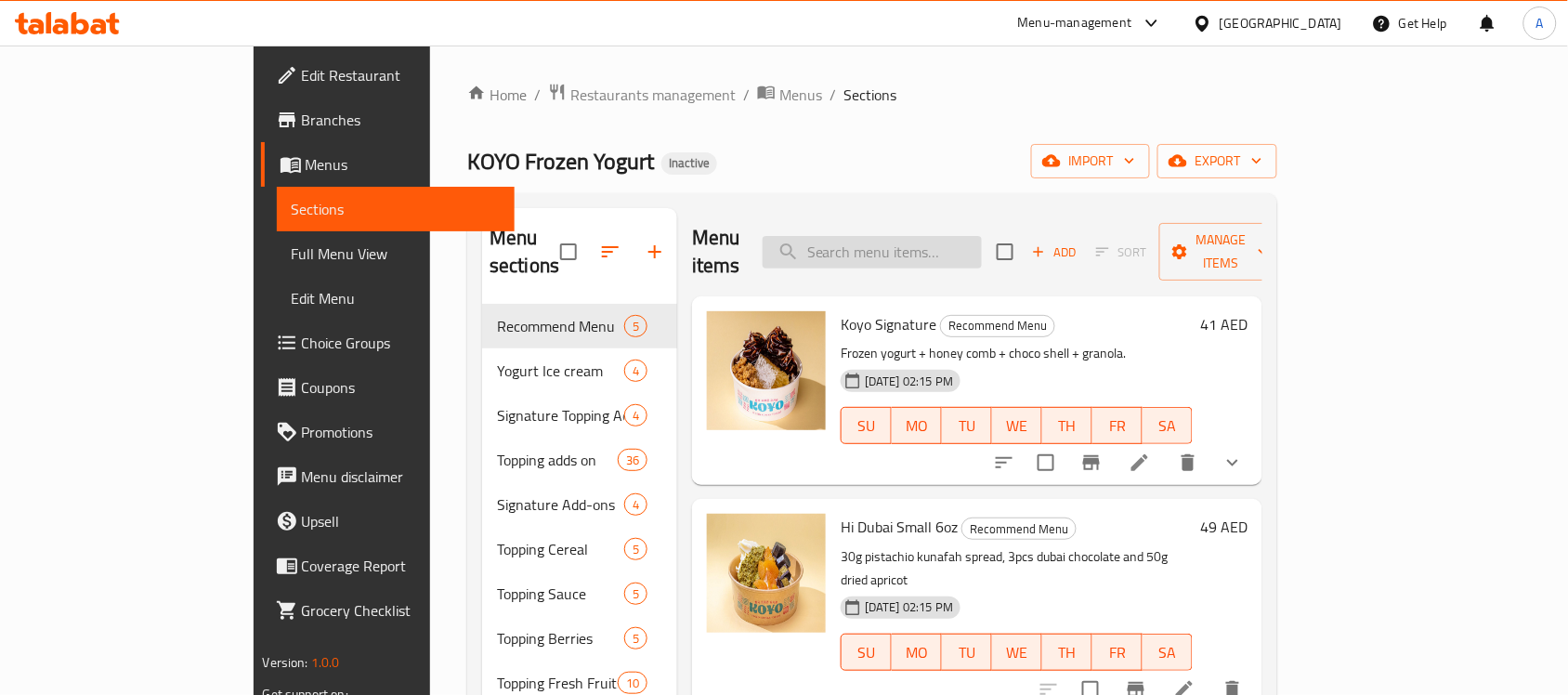
click at [981, 236] on input "search" at bounding box center [871, 252] width 219 height 33
paste input "Honey Comb"
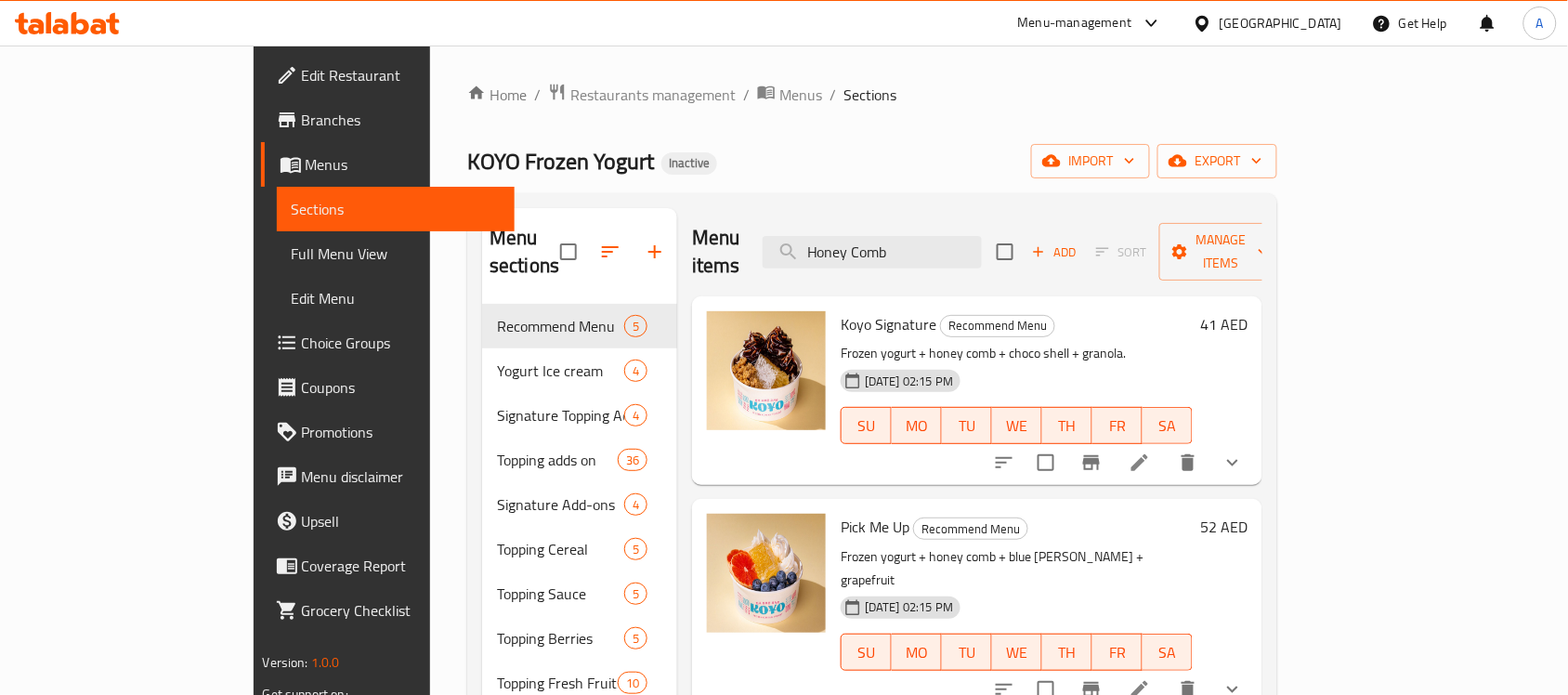
click at [963, 153] on div "KOYO Frozen Yogurt Inactive import export" at bounding box center [872, 162] width 810 height 34
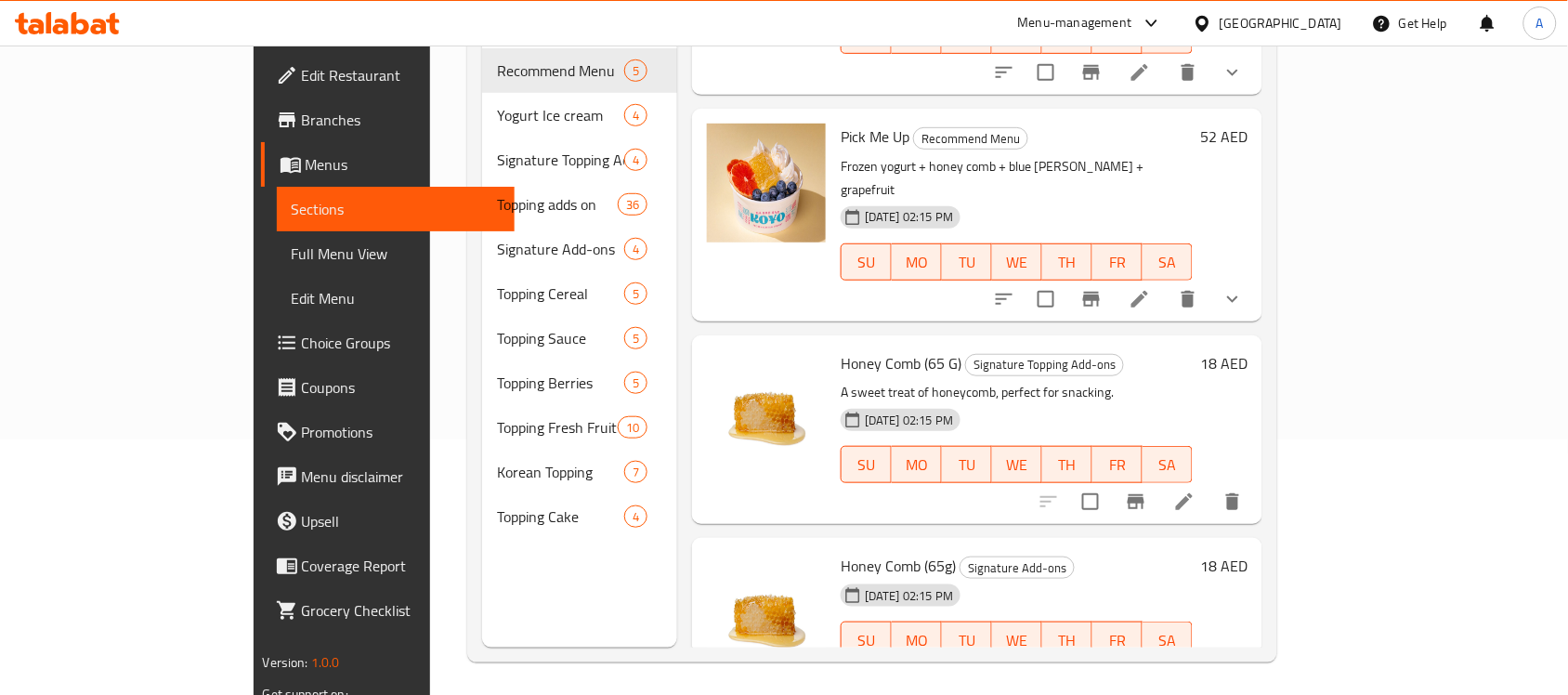
scroll to position [261, 0]
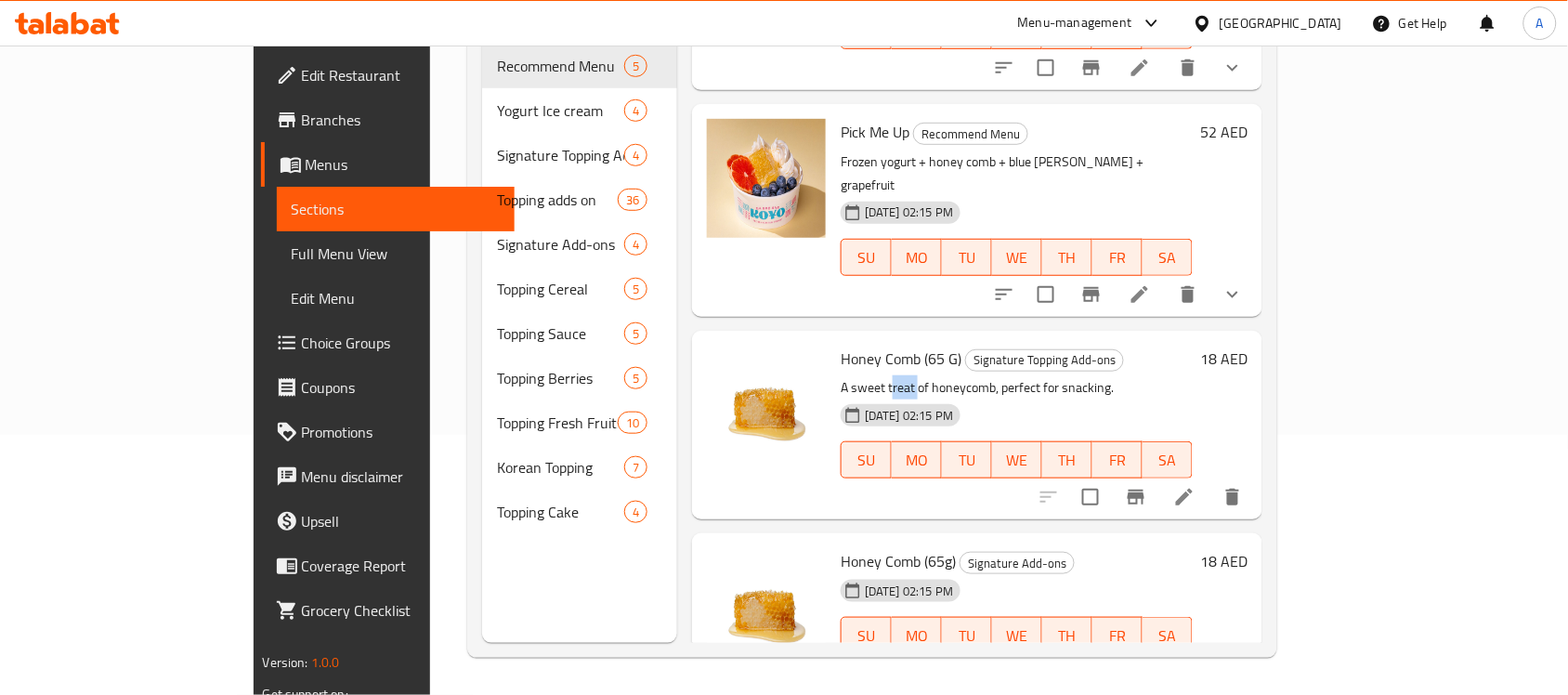
drag, startPoint x: 829, startPoint y: 341, endPoint x: 856, endPoint y: 341, distance: 27.0
click at [856, 377] on p "A sweet treat of honeycomb, perfect for snacking." at bounding box center [1017, 388] width 352 height 23
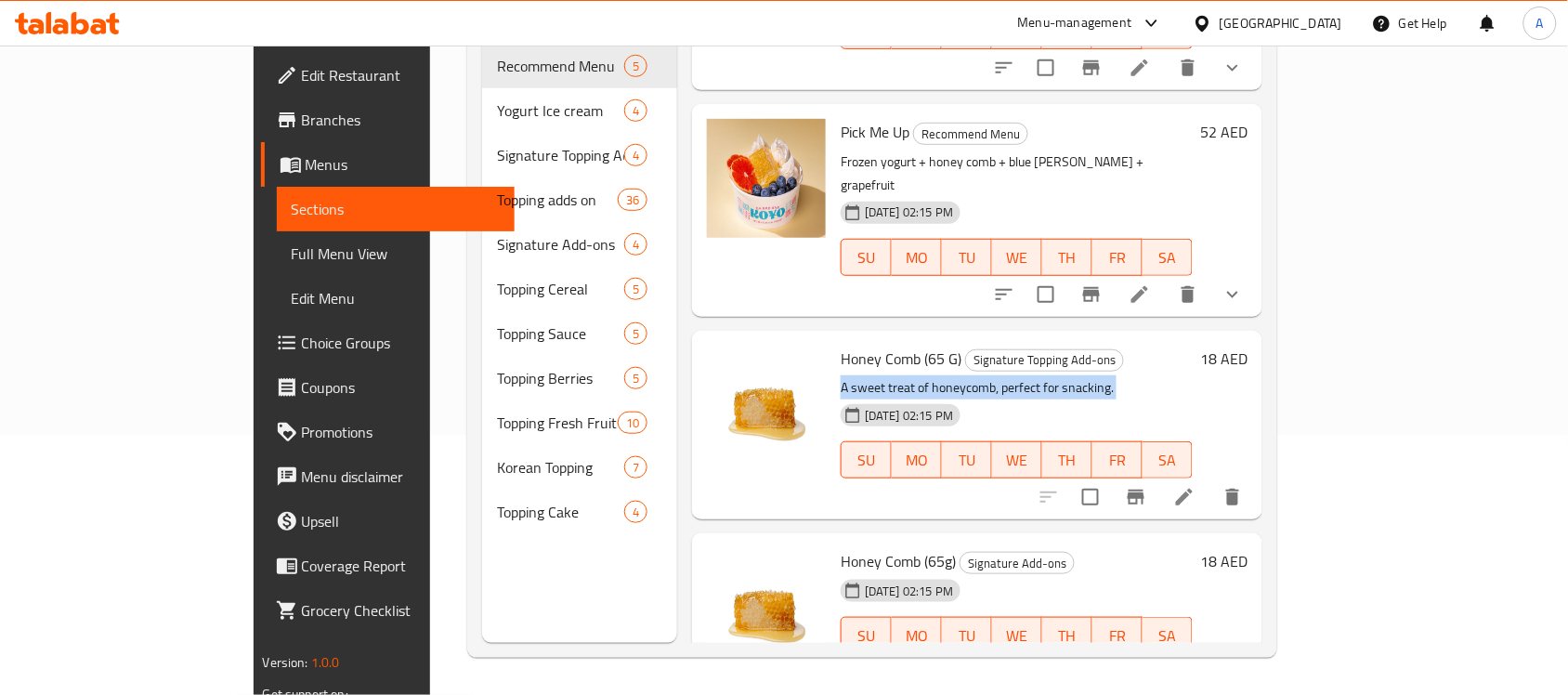
click at [856, 377] on p "A sweet treat of honeycomb, perfect for snacking." at bounding box center [1017, 388] width 352 height 23
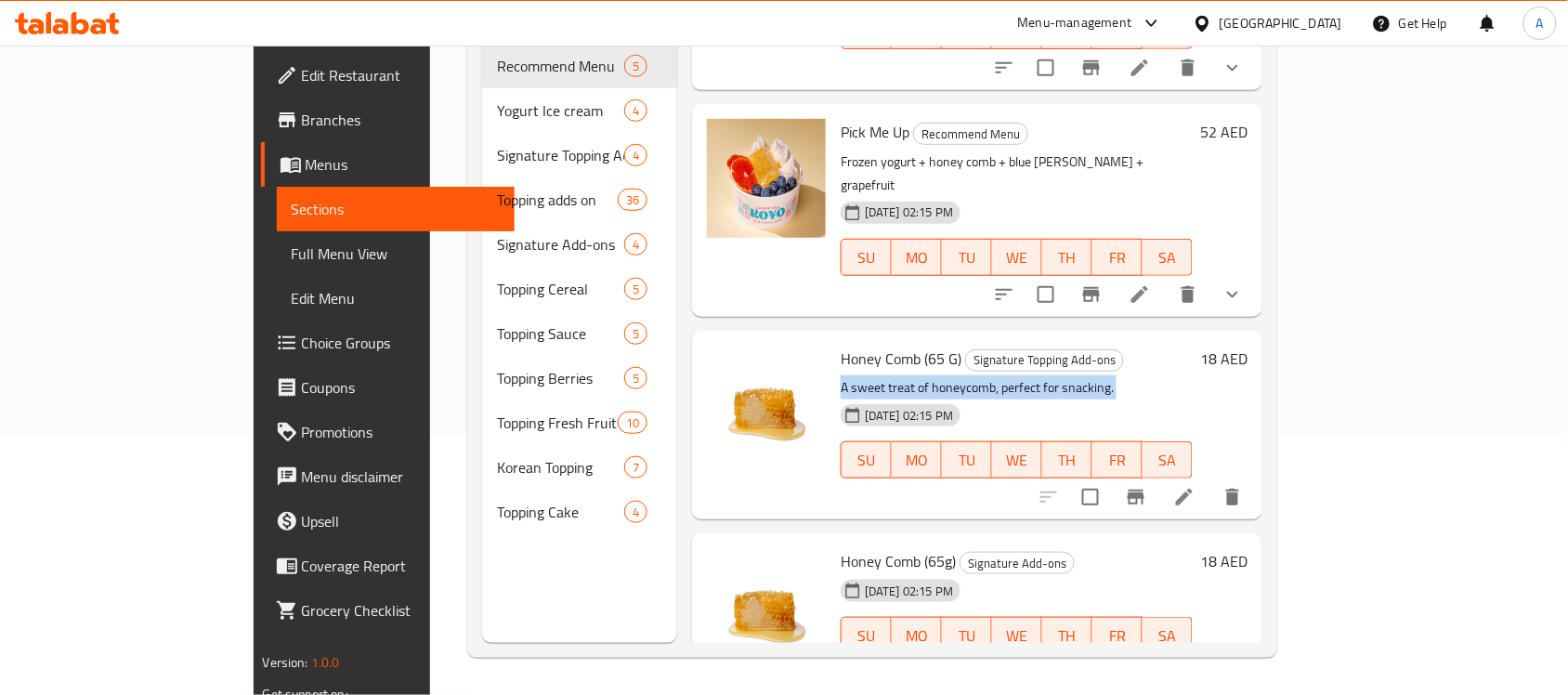
drag, startPoint x: 856, startPoint y: 341, endPoint x: 852, endPoint y: 351, distance: 10.8
click at [854, 377] on p "A sweet treat of honeycomb, perfect for snacking." at bounding box center [1017, 388] width 352 height 23
click at [845, 377] on p "A sweet treat of honeycomb, perfect for snacking." at bounding box center [1017, 388] width 352 height 23
click at [842, 338] on div "Honey Comb (65 G) Signature Topping Add-ons A sweet treat of honeycomb, perfect…" at bounding box center [1017, 425] width 367 height 174
click at [843, 377] on p "A sweet treat of honeycomb, perfect for snacking." at bounding box center [1017, 388] width 352 height 23
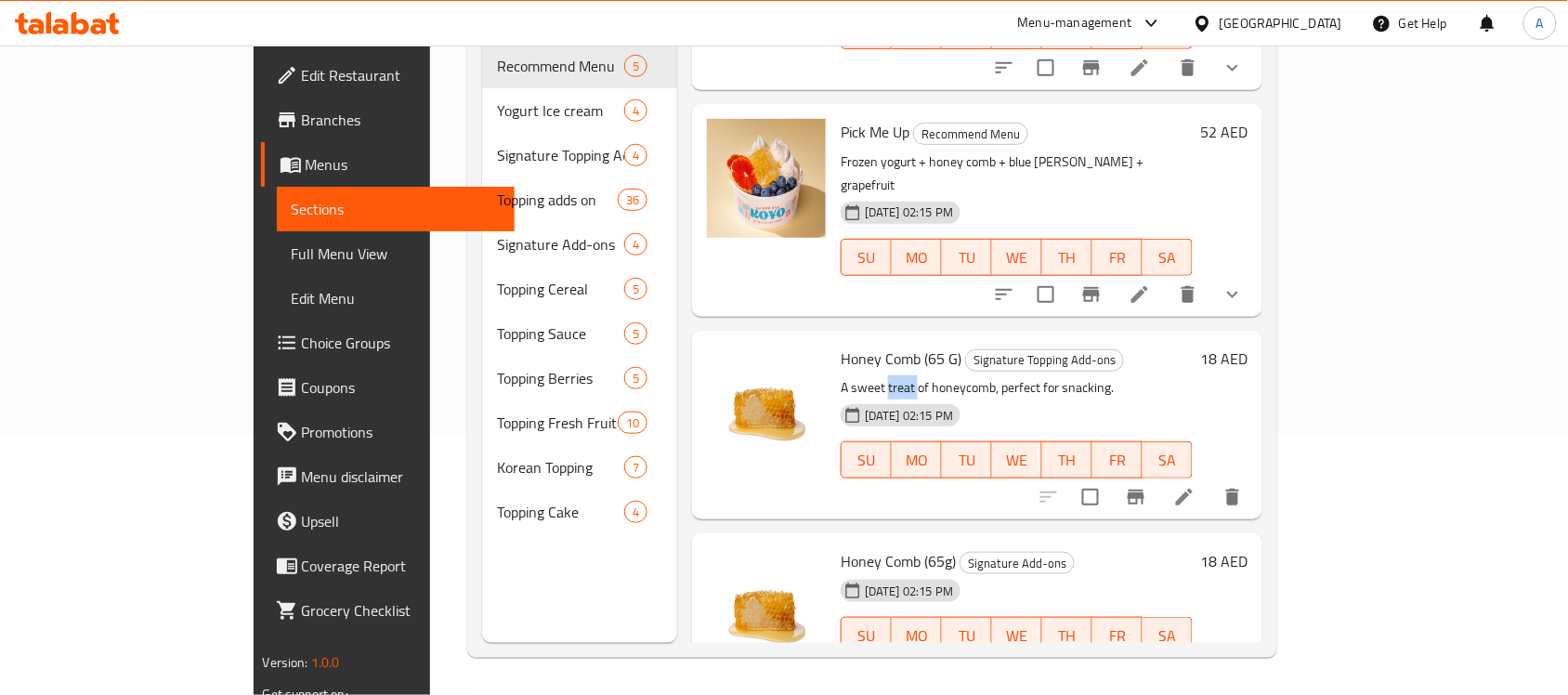
click at [843, 377] on p "A sweet treat of honeycomb, perfect for snacking." at bounding box center [1017, 388] width 352 height 23
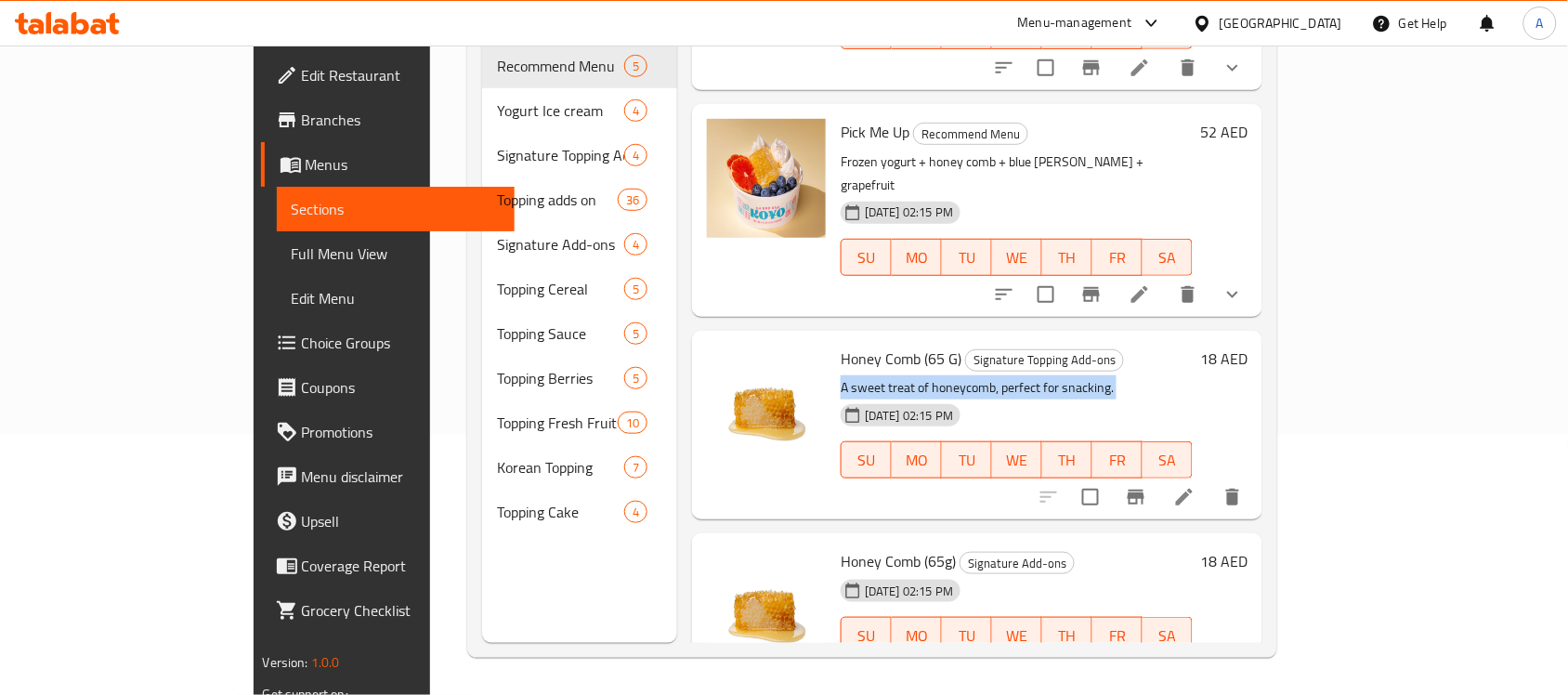
click at [843, 377] on p "A sweet treat of honeycomb, perfect for snacking." at bounding box center [1017, 388] width 352 height 23
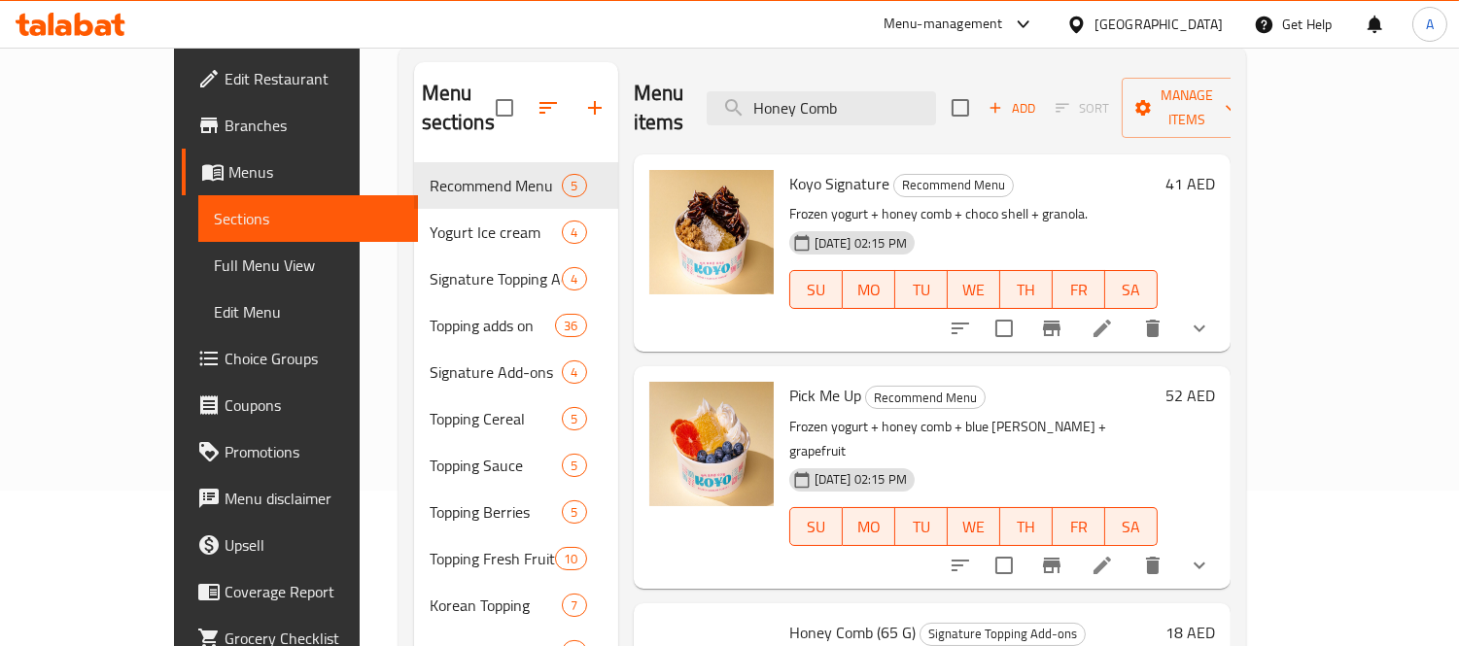
scroll to position [0, 0]
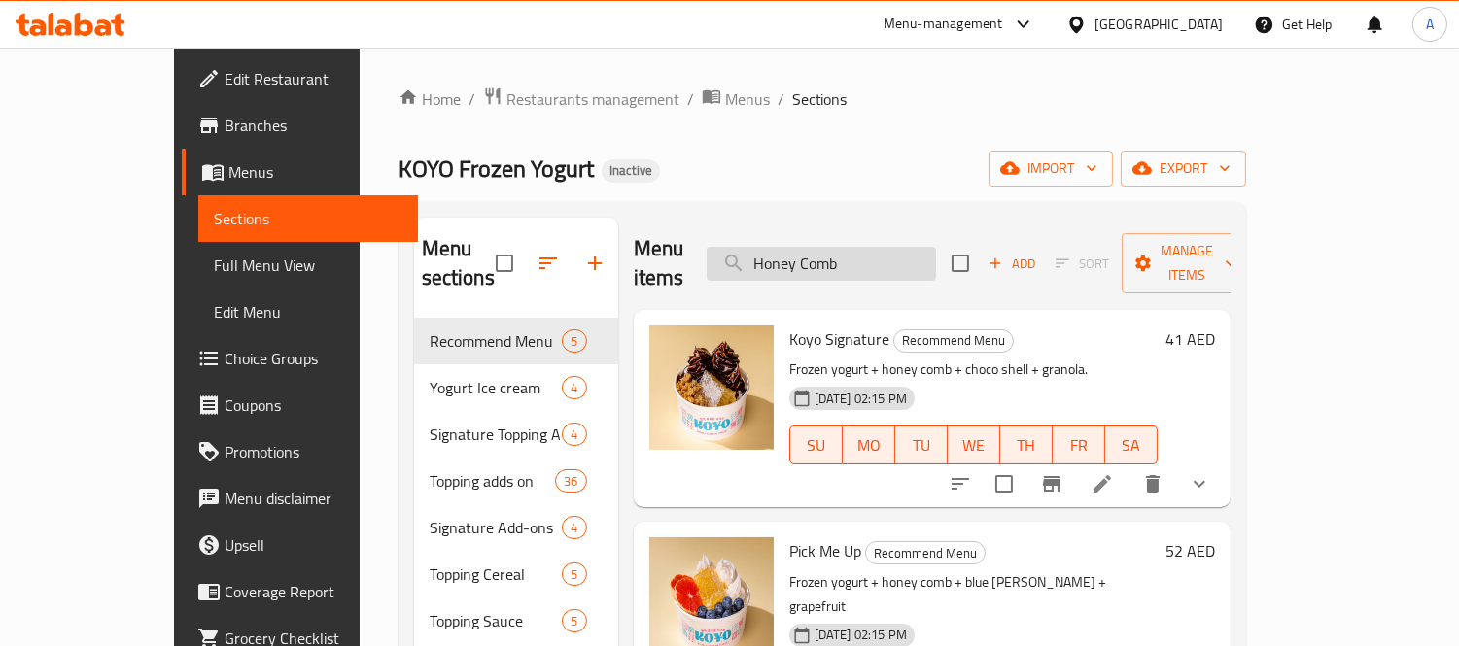
click at [861, 250] on input "Honey Comb" at bounding box center [821, 264] width 229 height 34
paste input "Ice Mochi (1pc)"
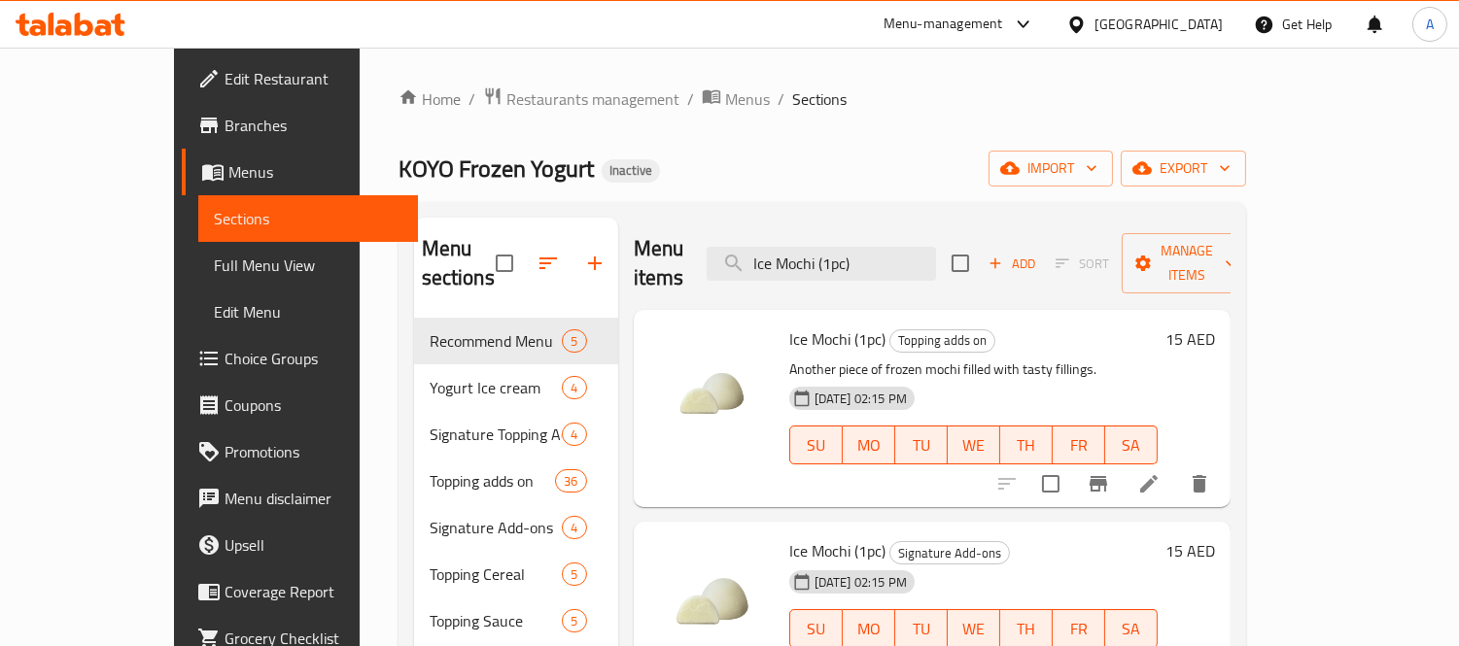
type input "Ice Mochi (1pc)"
click at [861, 189] on div "Home / Restaurants management / Menus / Sections KOYO Frozen Yogurt Inactive im…" at bounding box center [822, 483] width 848 height 793
click at [225, 126] on span "Branches" at bounding box center [314, 125] width 178 height 23
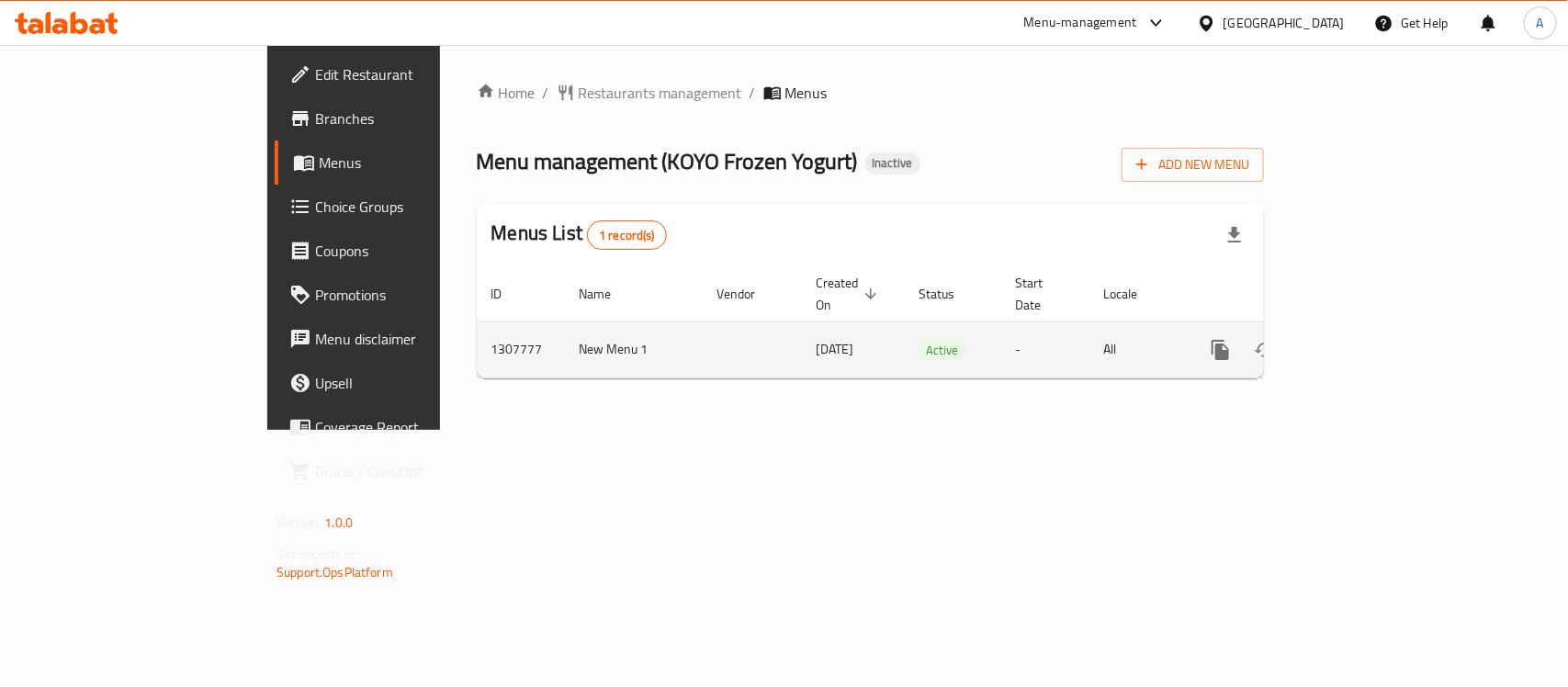
click at [1364, 339] on icon "enhanced table" at bounding box center [1353, 350] width 22 height 22
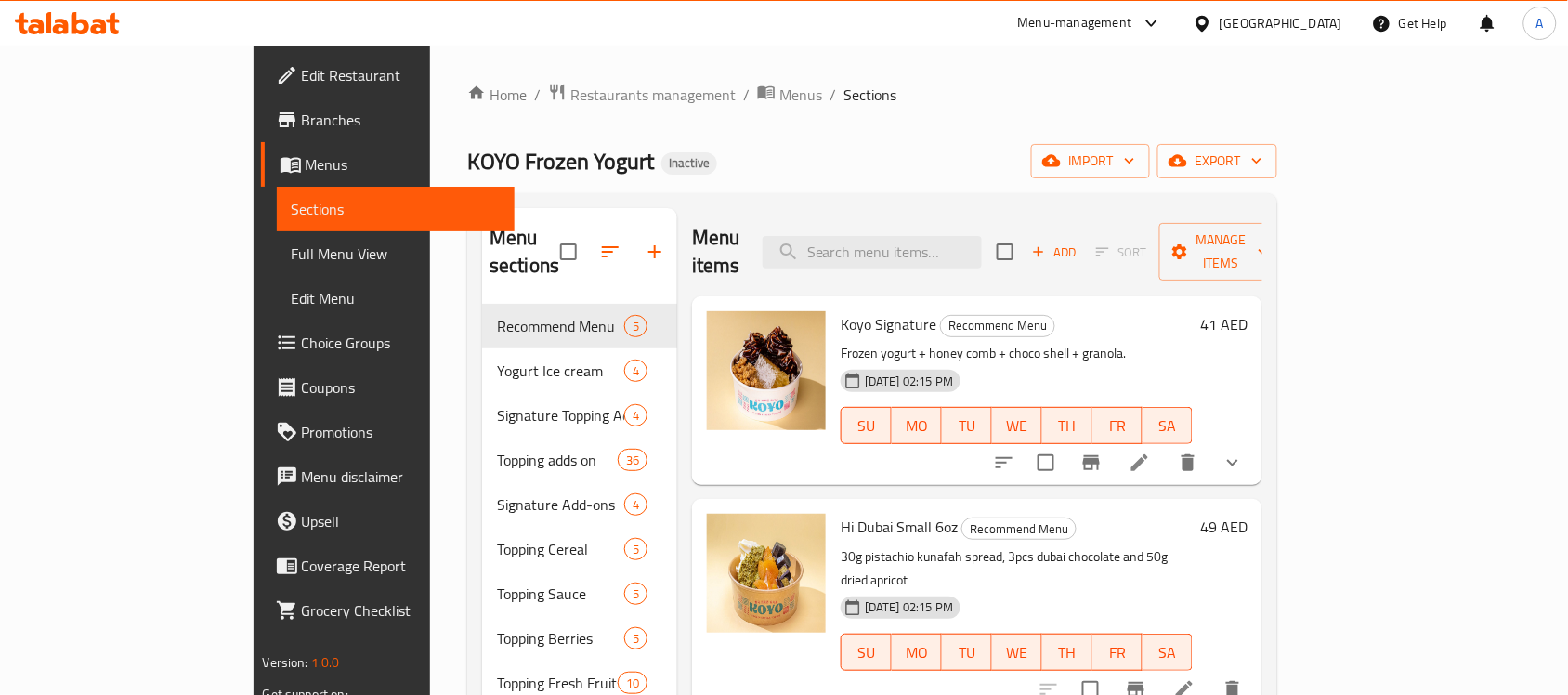
click at [291, 249] on span "Full Menu View" at bounding box center [396, 253] width 209 height 22
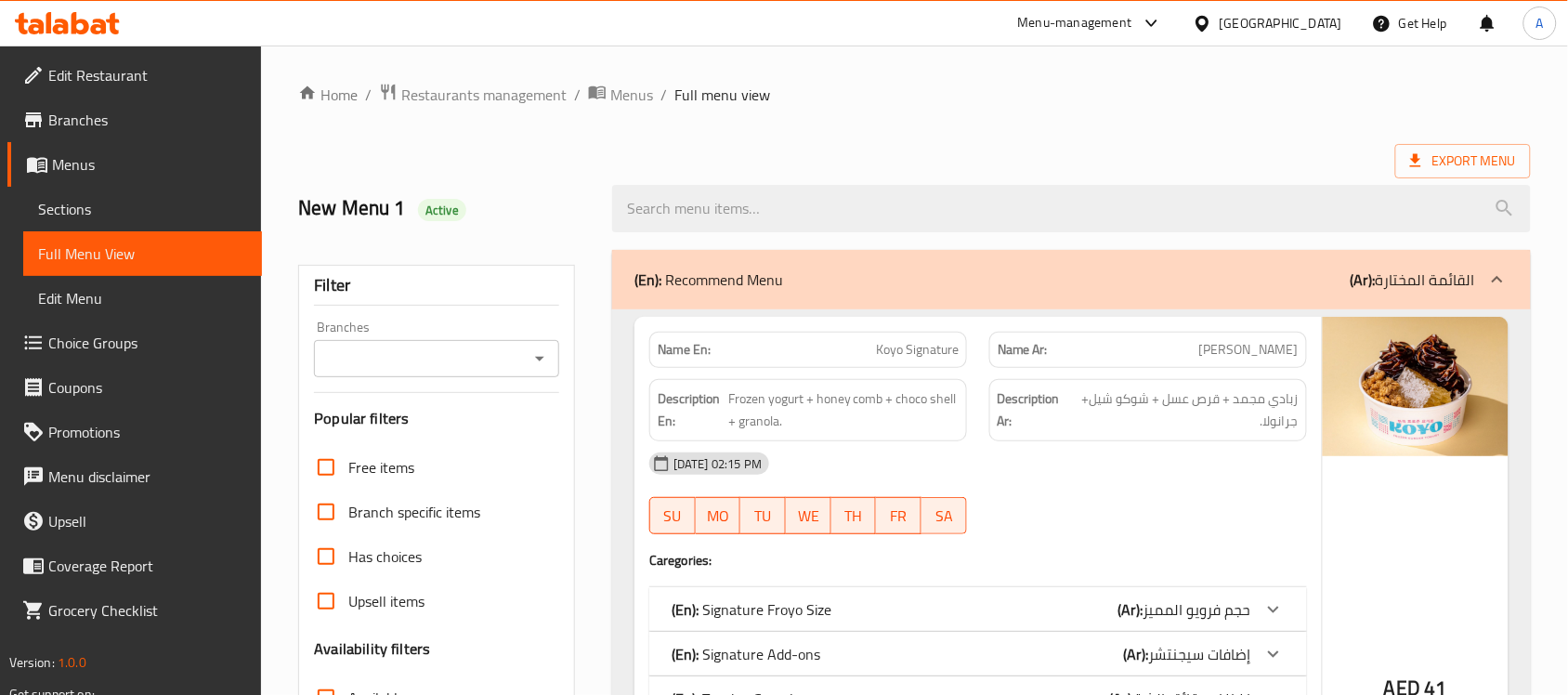
click at [884, 172] on div "New Menu 1 Active" at bounding box center [913, 208] width 1255 height 83
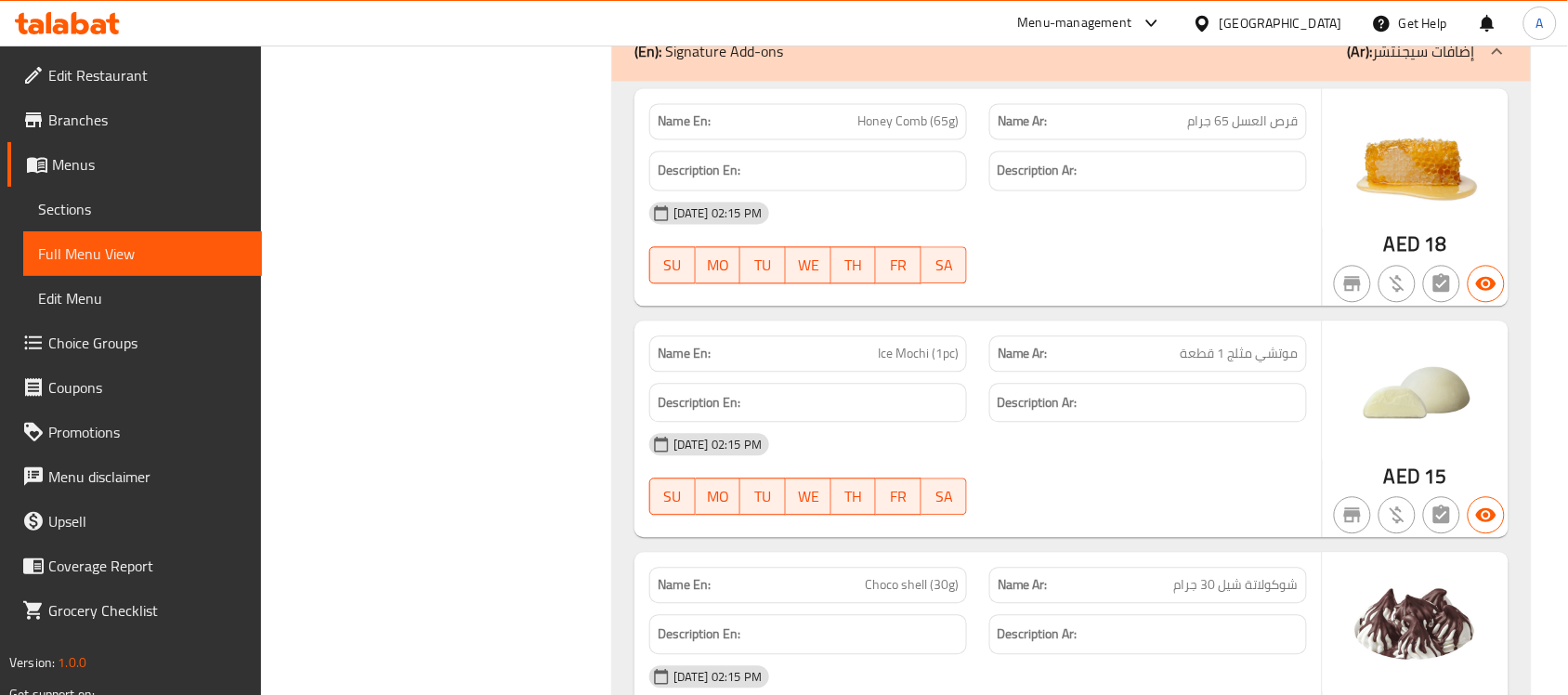
scroll to position [23917, 0]
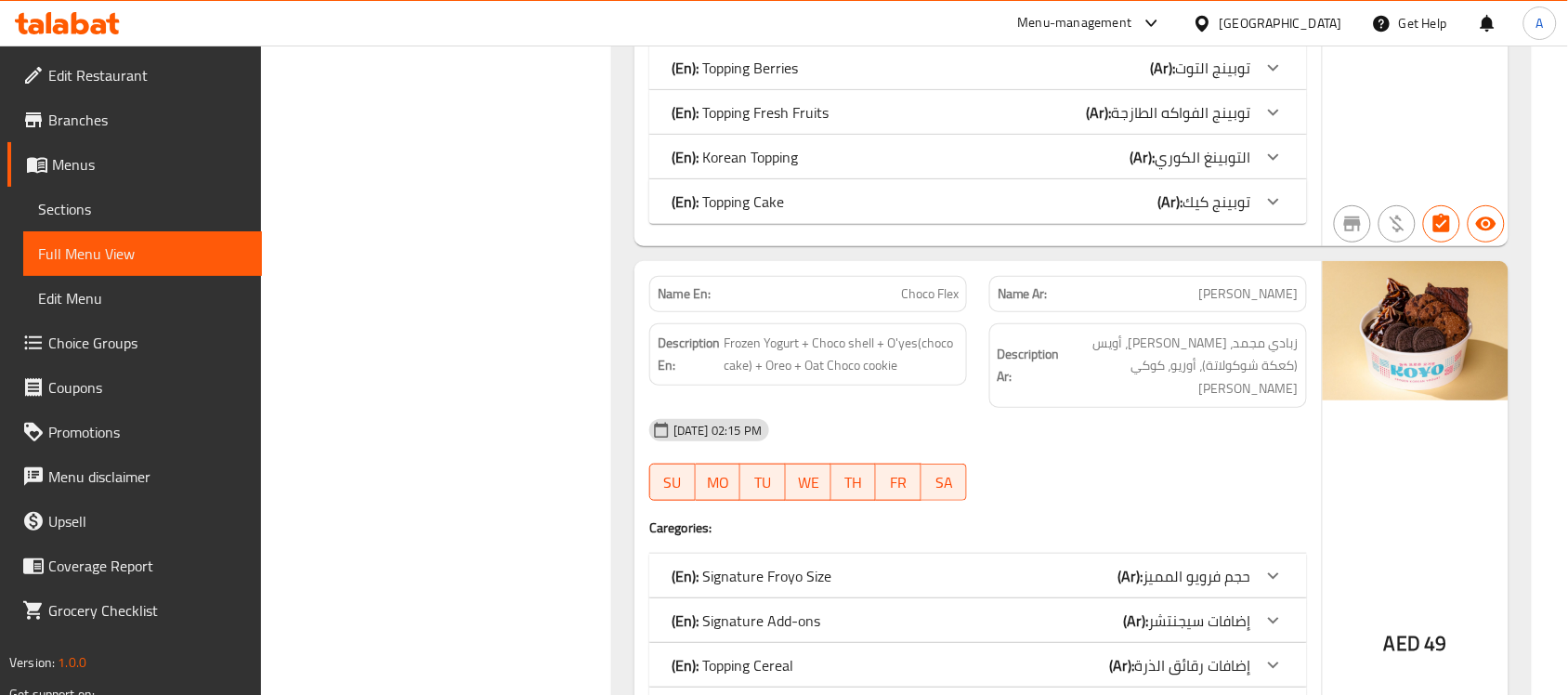
scroll to position [6045, 0]
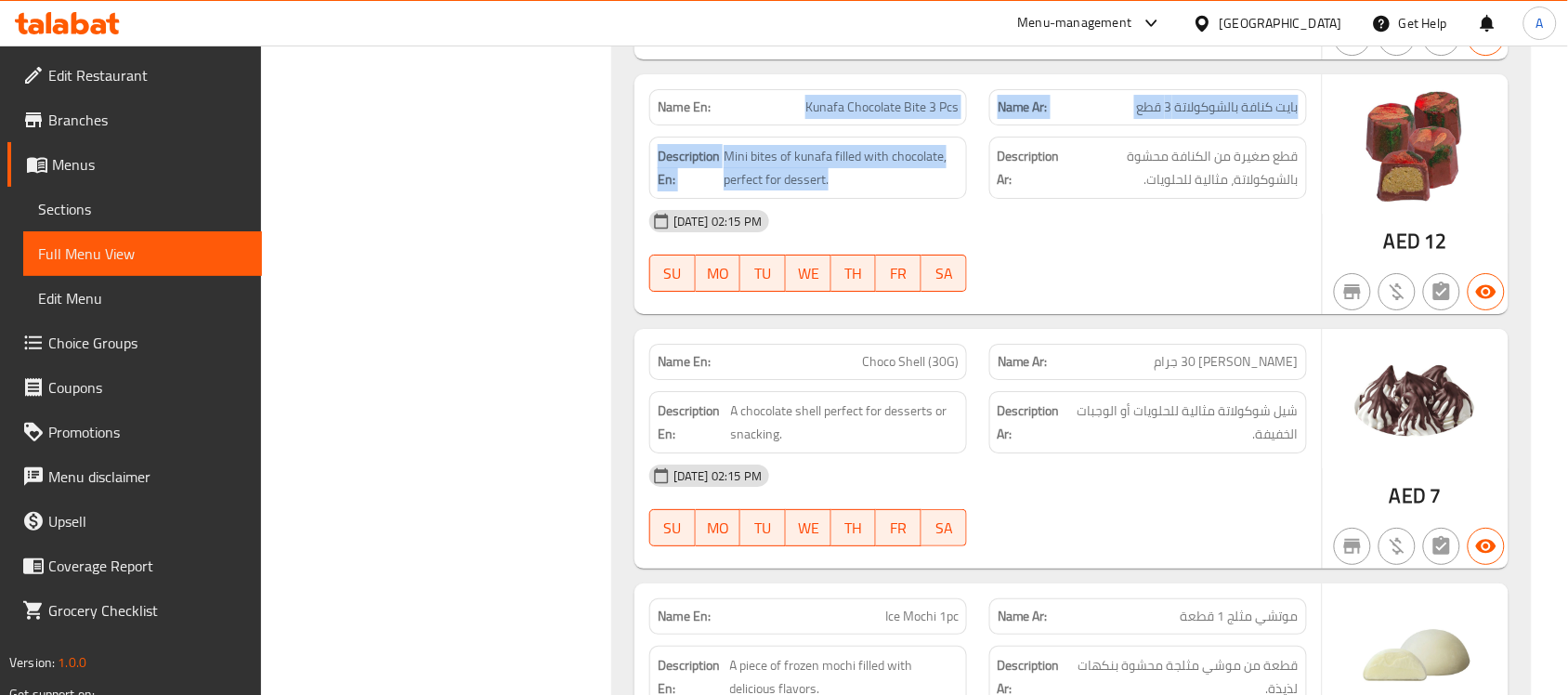
drag, startPoint x: 795, startPoint y: 94, endPoint x: 1127, endPoint y: 304, distance: 392.8
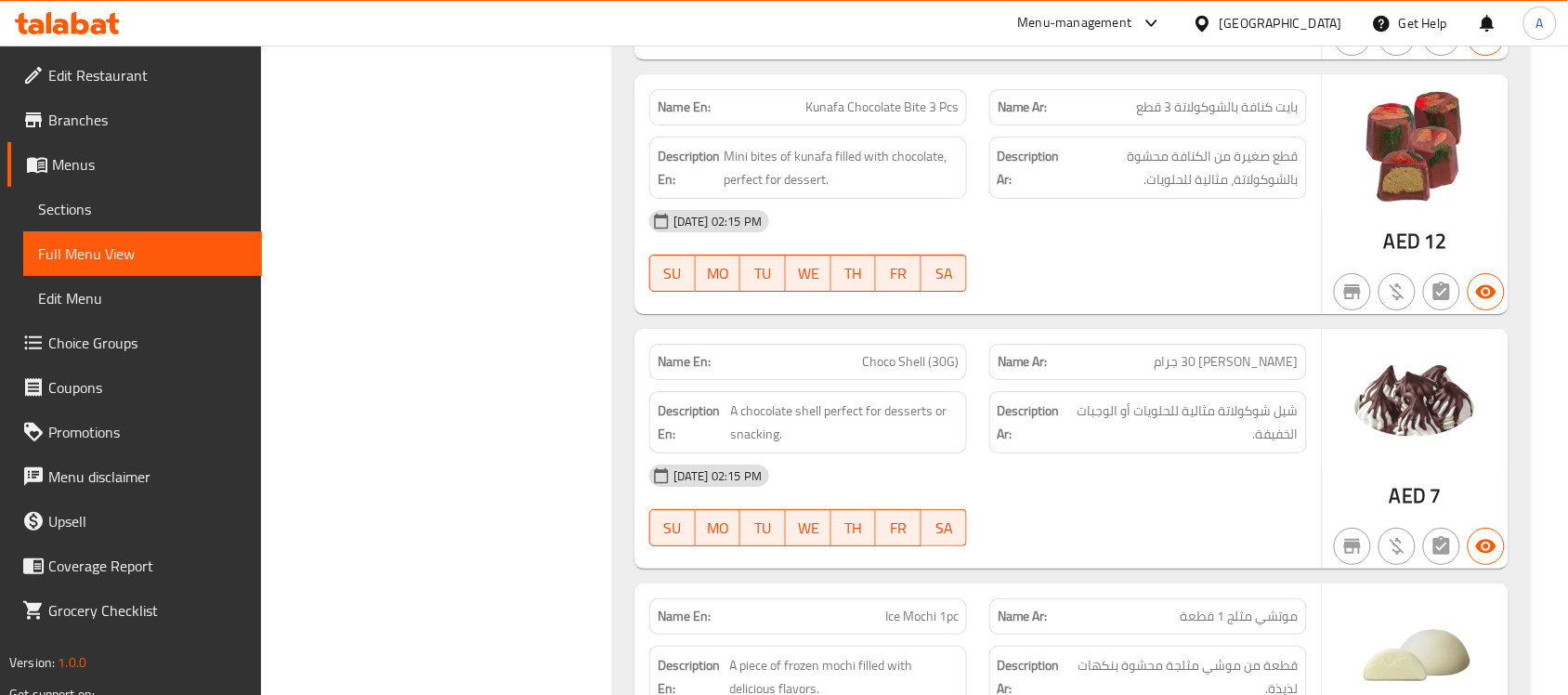
drag, startPoint x: 877, startPoint y: 347, endPoint x: 956, endPoint y: 347, distance: 79.0
copy span "Choco Shell (30G)"
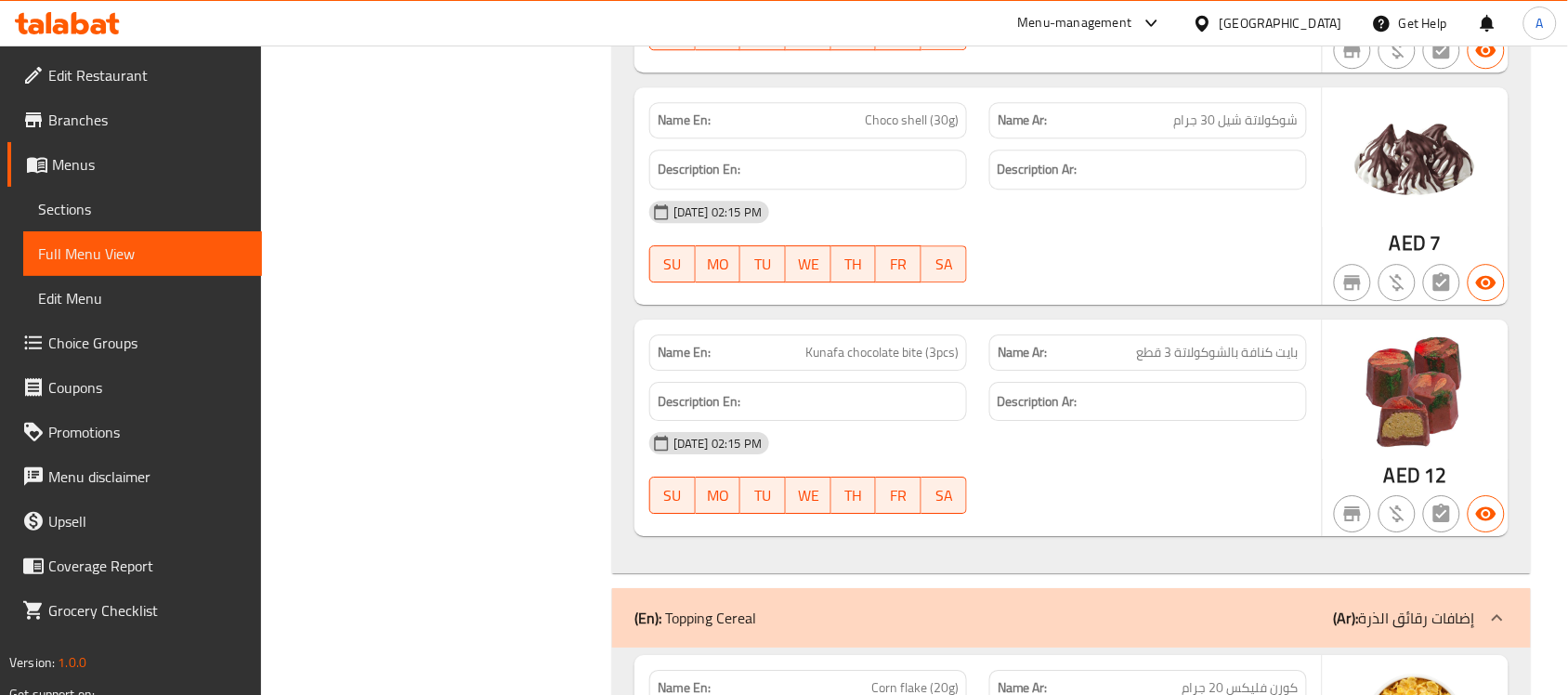
click at [121, 198] on span "Sections" at bounding box center [142, 208] width 209 height 22
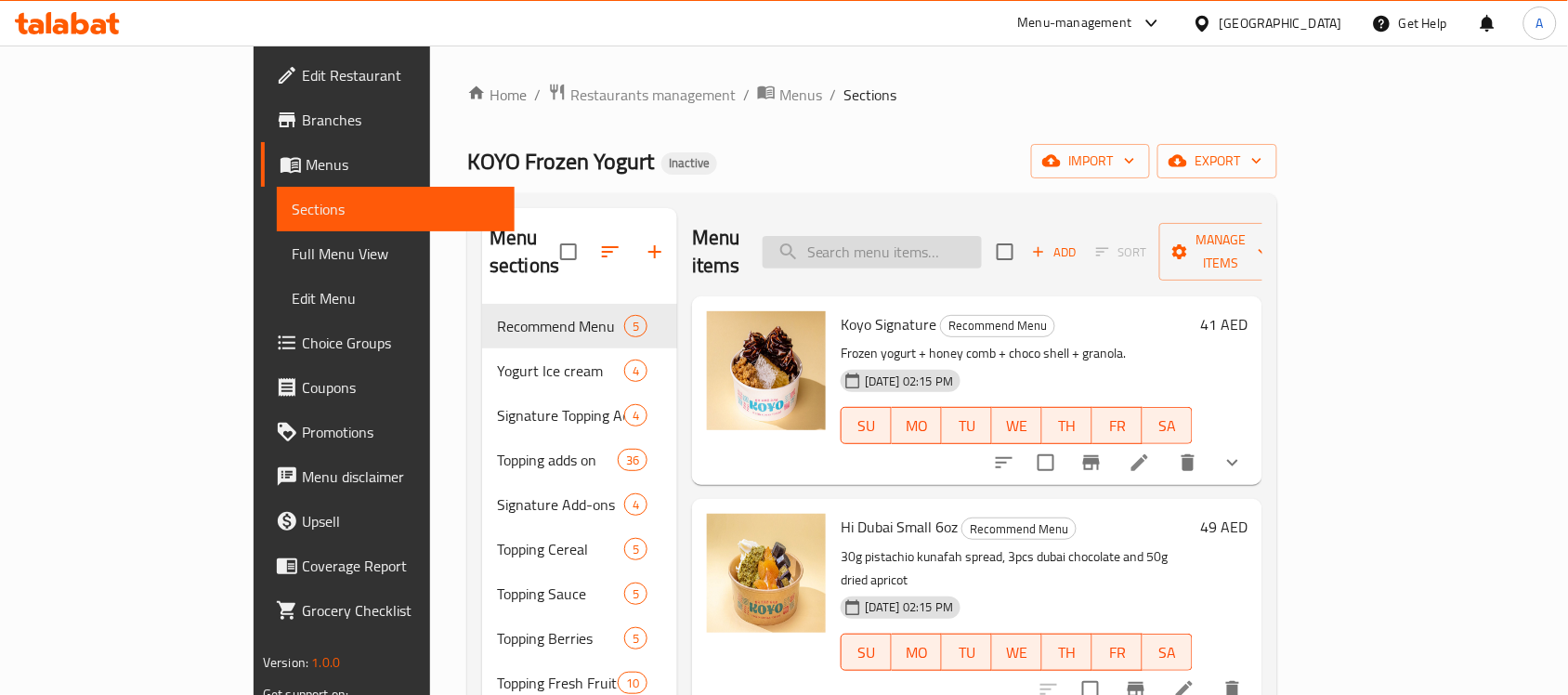
click at [943, 253] on input "search" at bounding box center [871, 252] width 219 height 33
paste input "Kunafa Chocolate Bite (3pcs)"
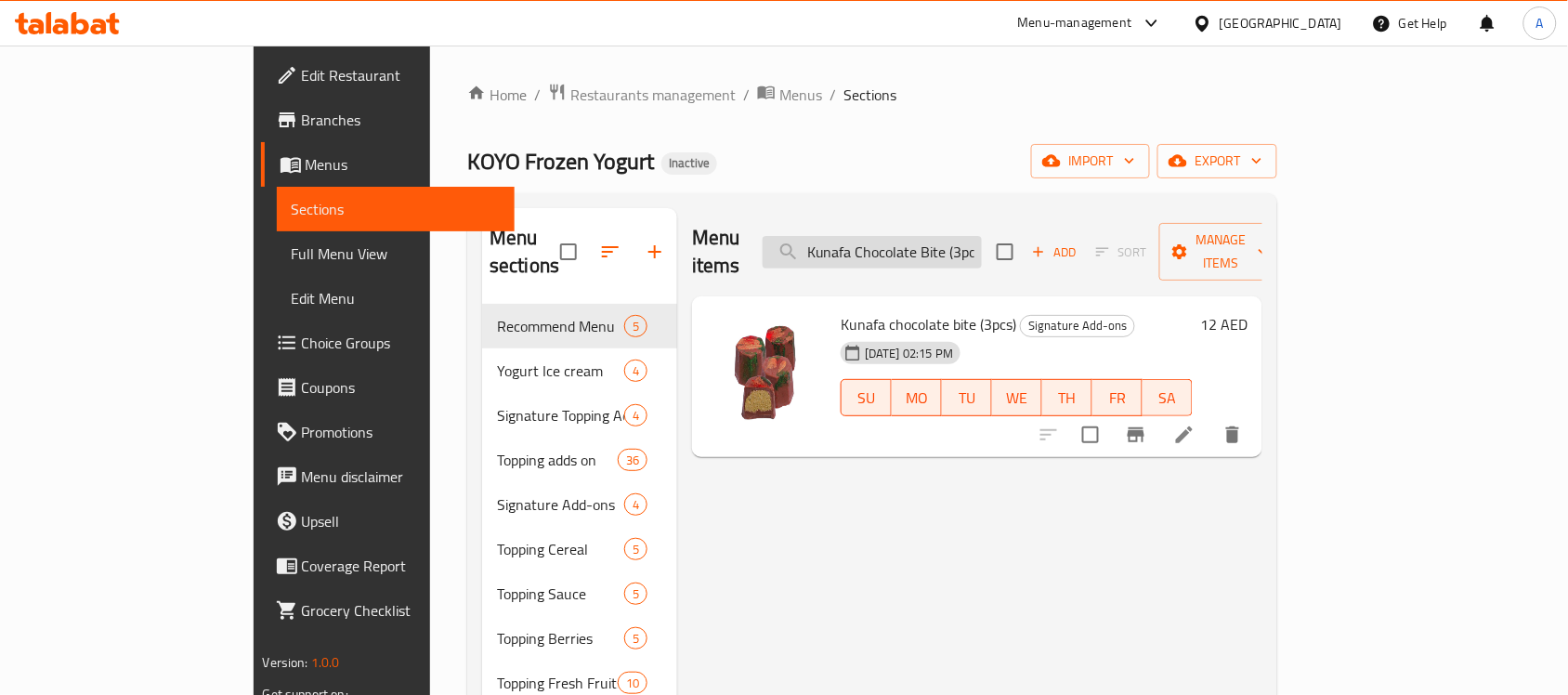
click at [953, 236] on input "Kunafa Chocolate Bite (3pcs)" at bounding box center [871, 252] width 219 height 33
paste input "Honey Comb (65g"
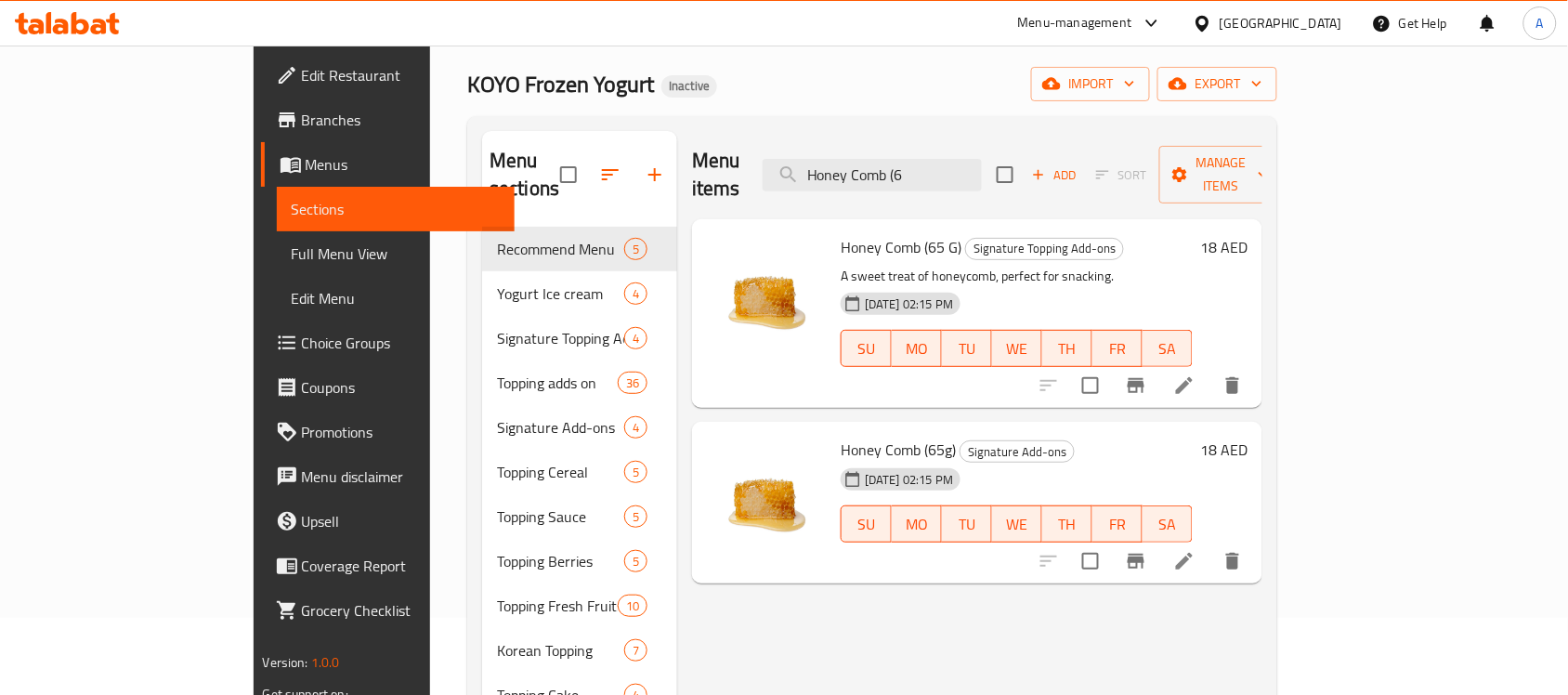
scroll to position [116, 0]
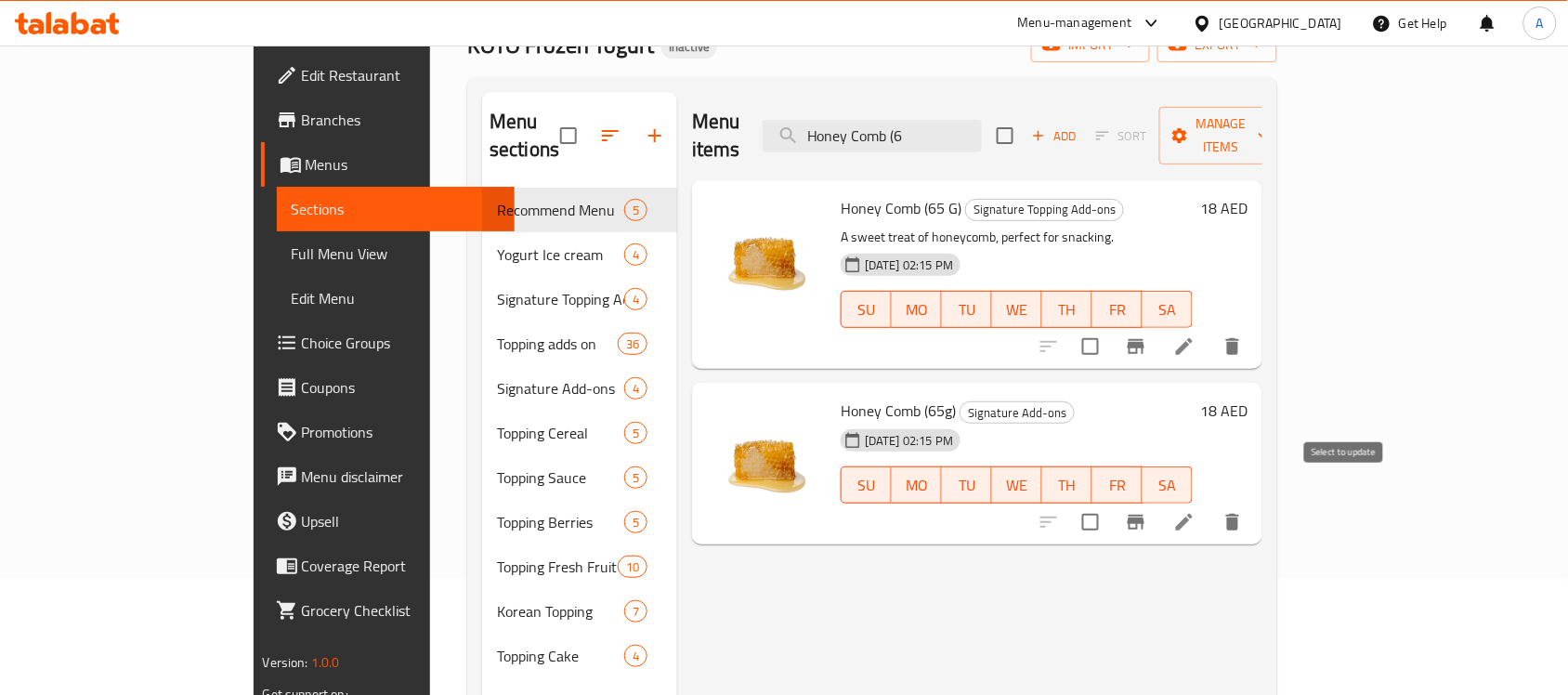
type input "Honey Comb (6"
click at [1109, 503] on input "checkbox" at bounding box center [1090, 522] width 39 height 39
checkbox input "true"
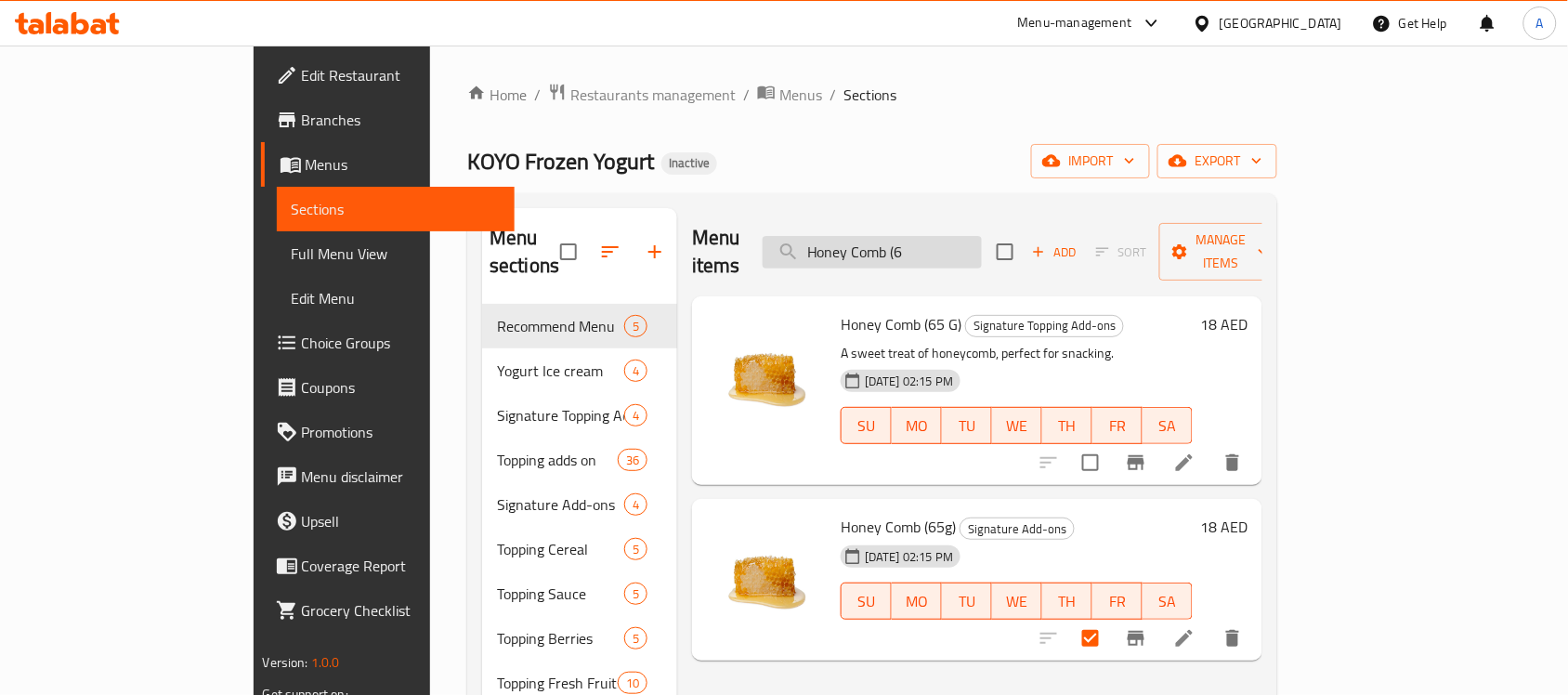
click at [956, 245] on input "Honey Comb (6" at bounding box center [871, 252] width 219 height 33
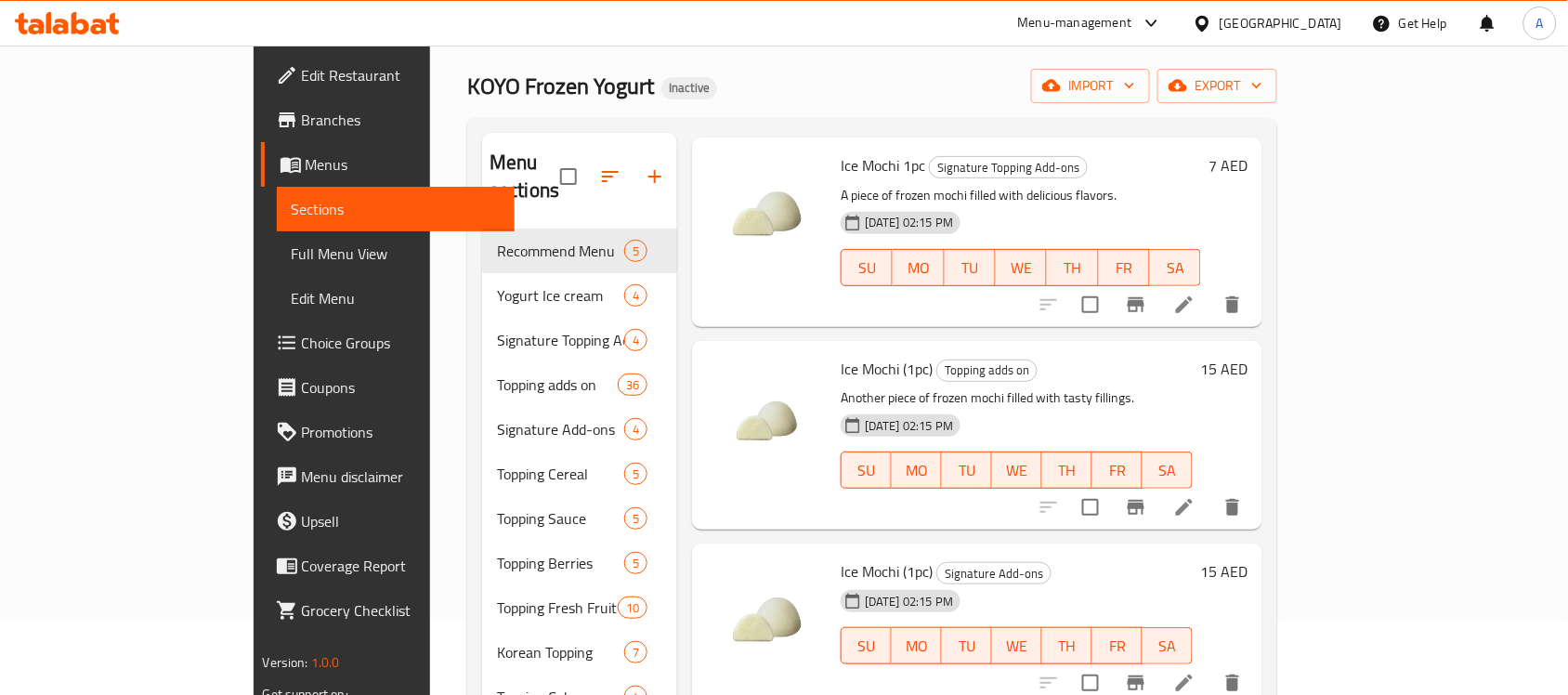
scroll to position [116, 0]
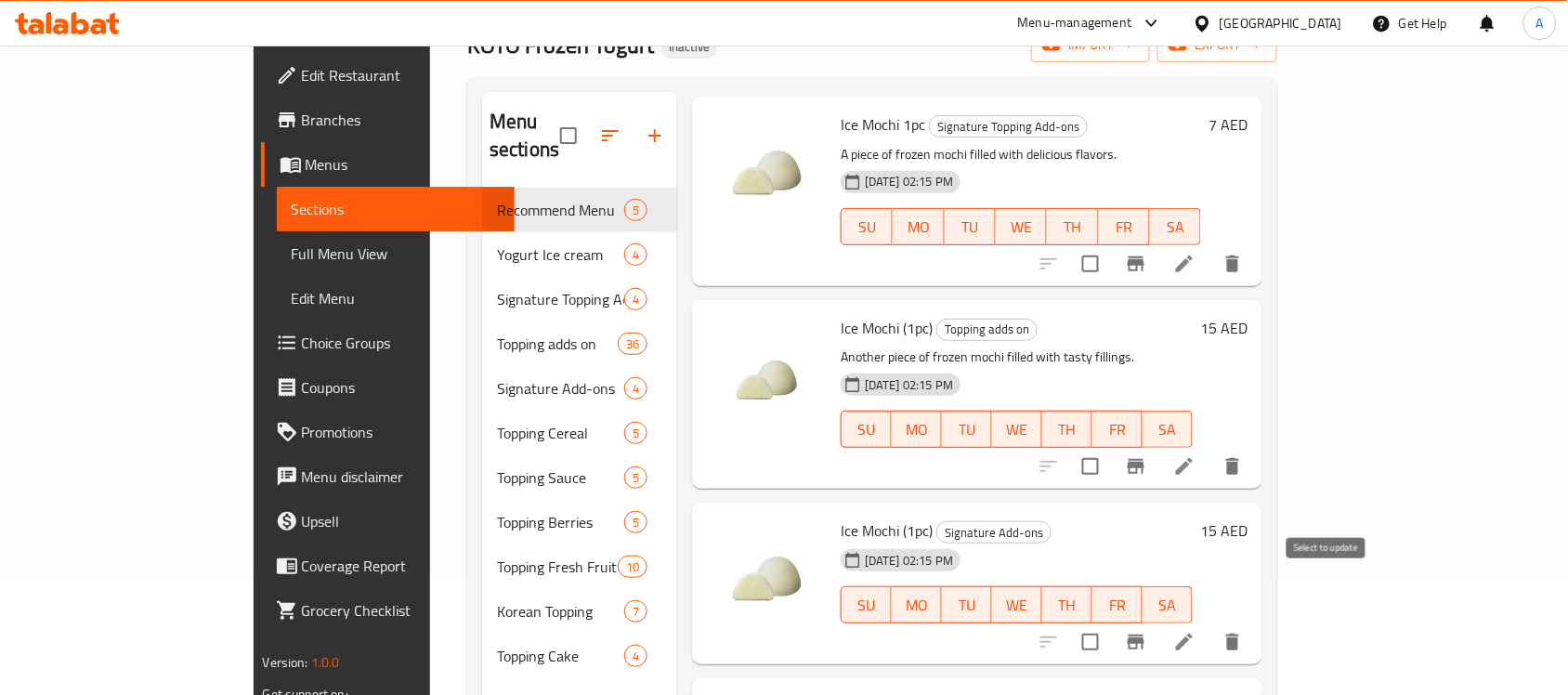
type input "ice m"
click at [1109, 622] on input "checkbox" at bounding box center [1090, 641] width 39 height 39
checkbox input "true"
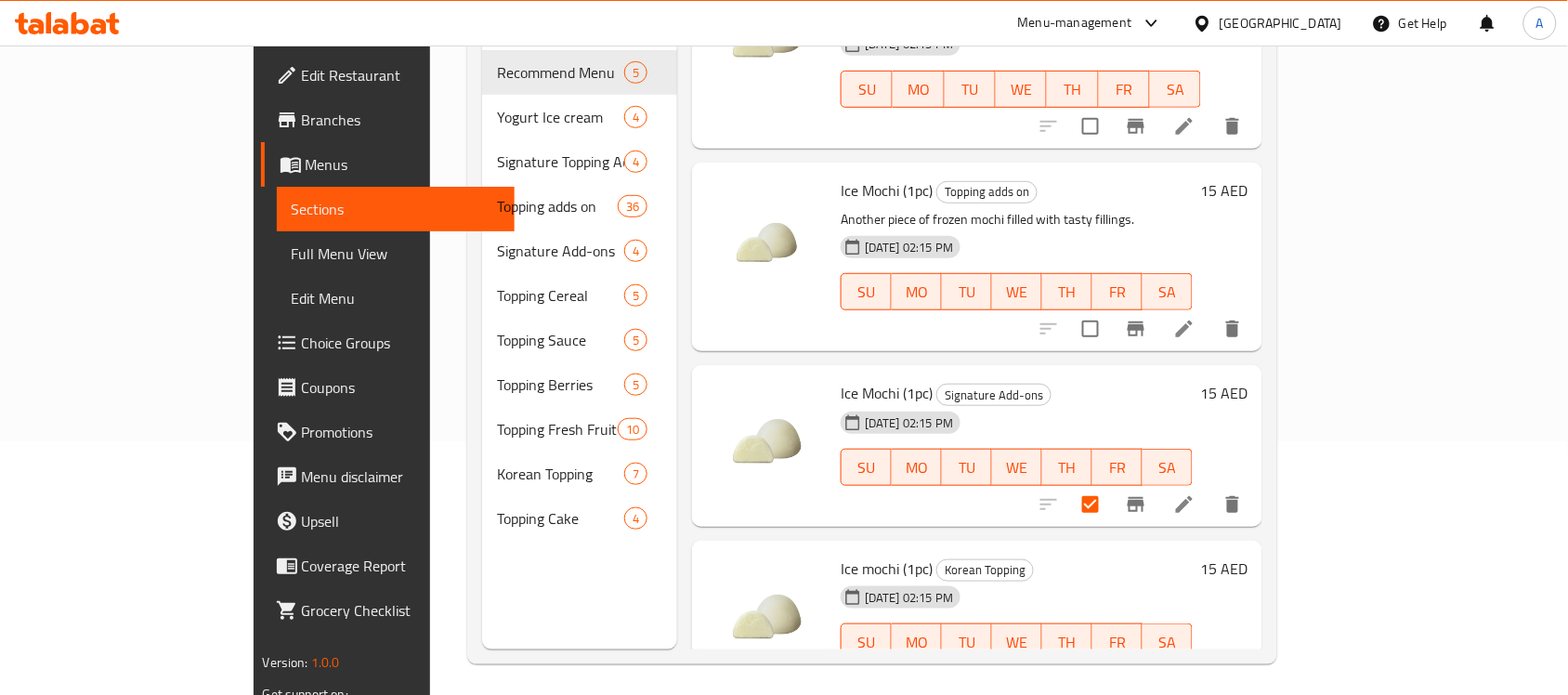
scroll to position [261, 0]
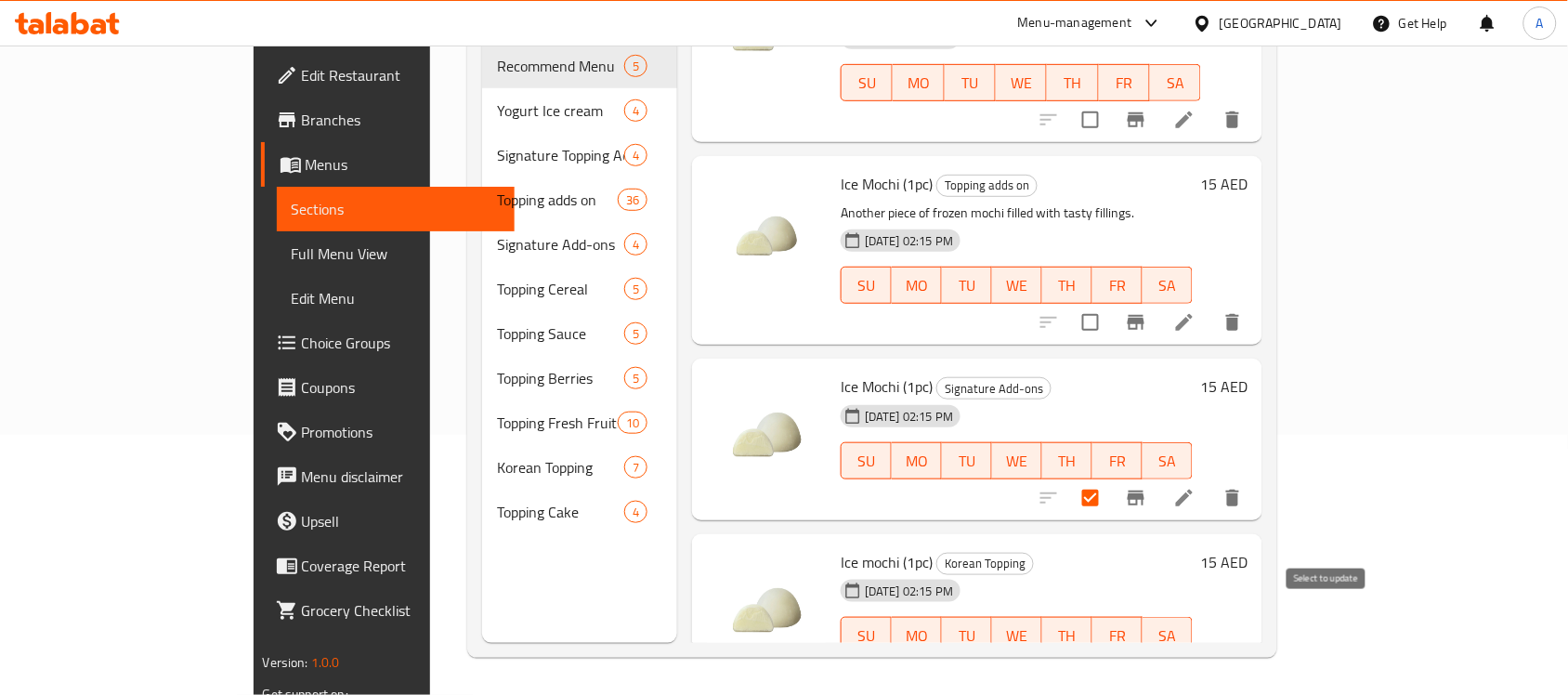
click at [1109, 653] on input "checkbox" at bounding box center [1090, 672] width 39 height 39
checkbox input "true"
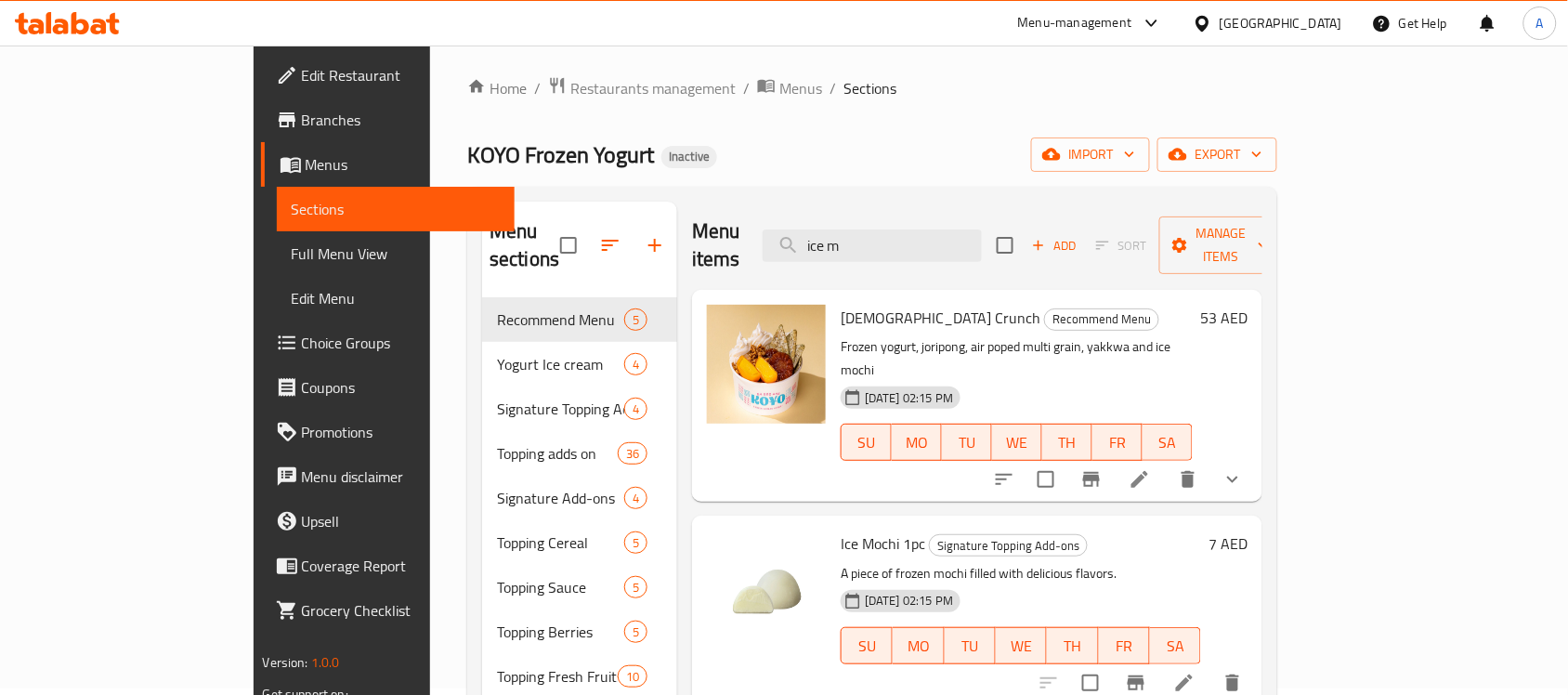
scroll to position [0, 0]
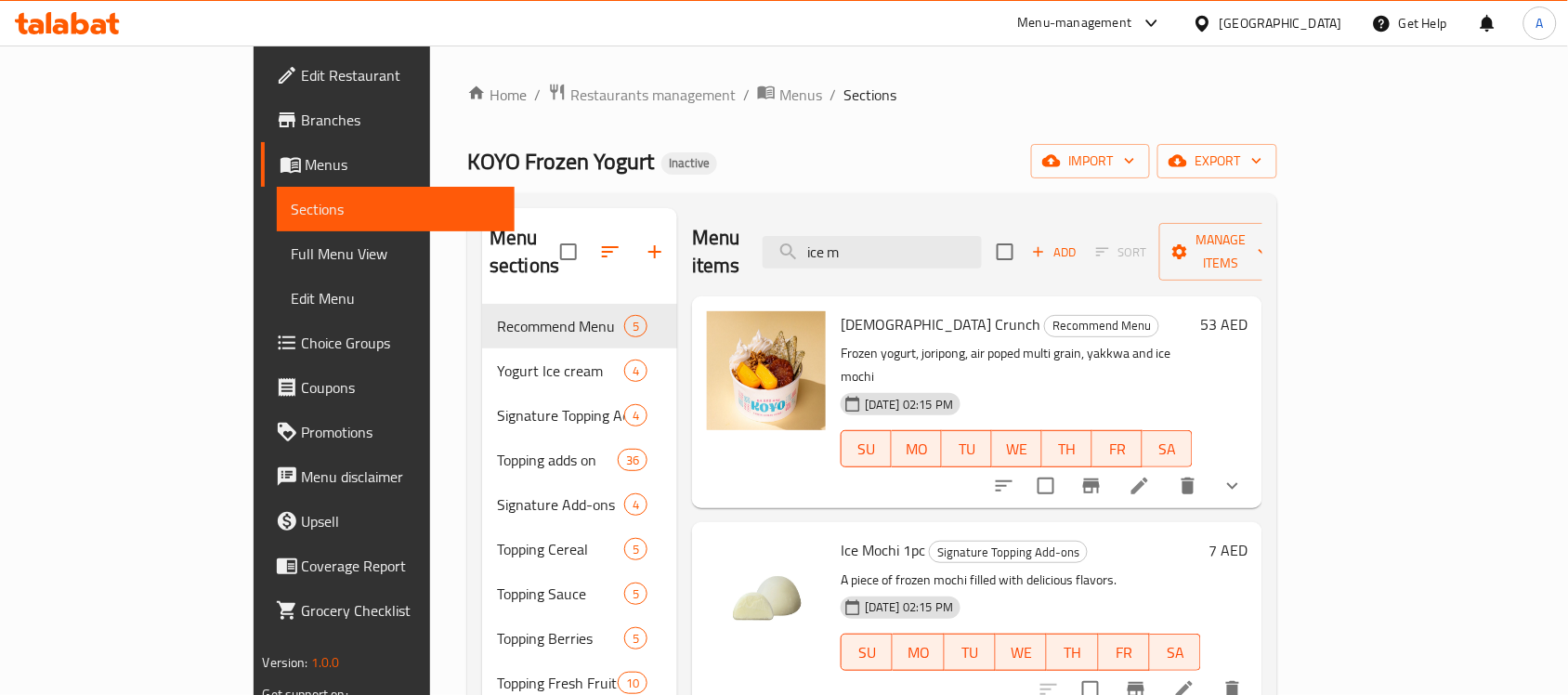
click at [467, 167] on span "KOYO Frozen Yogurt" at bounding box center [560, 162] width 186 height 42
drag, startPoint x: 378, startPoint y: 167, endPoint x: 618, endPoint y: 156, distance: 240.3
click at [613, 156] on div "KOYO Frozen Yogurt Inactive import export" at bounding box center [872, 162] width 810 height 34
click at [618, 156] on div "KOYO Frozen Yogurt Inactive import export" at bounding box center [872, 162] width 810 height 34
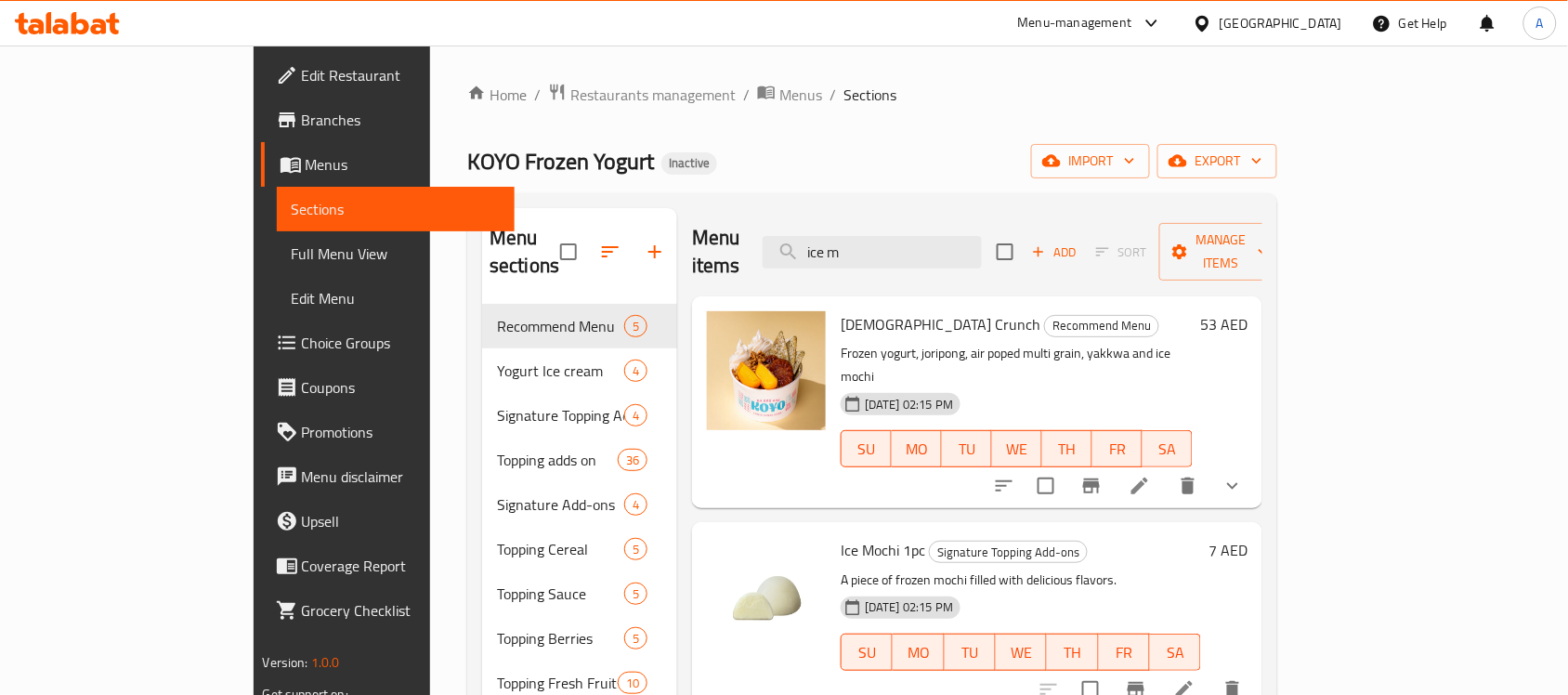
click at [467, 159] on span "KOYO Frozen Yogurt" at bounding box center [560, 162] width 186 height 42
drag, startPoint x: 433, startPoint y: 159, endPoint x: 672, endPoint y: 153, distance: 239.1
click at [591, 156] on div "KOYO Frozen Yogurt Inactive import export" at bounding box center [872, 162] width 810 height 34
click at [672, 153] on div "KOYO Frozen Yogurt Inactive import export" at bounding box center [872, 162] width 810 height 34
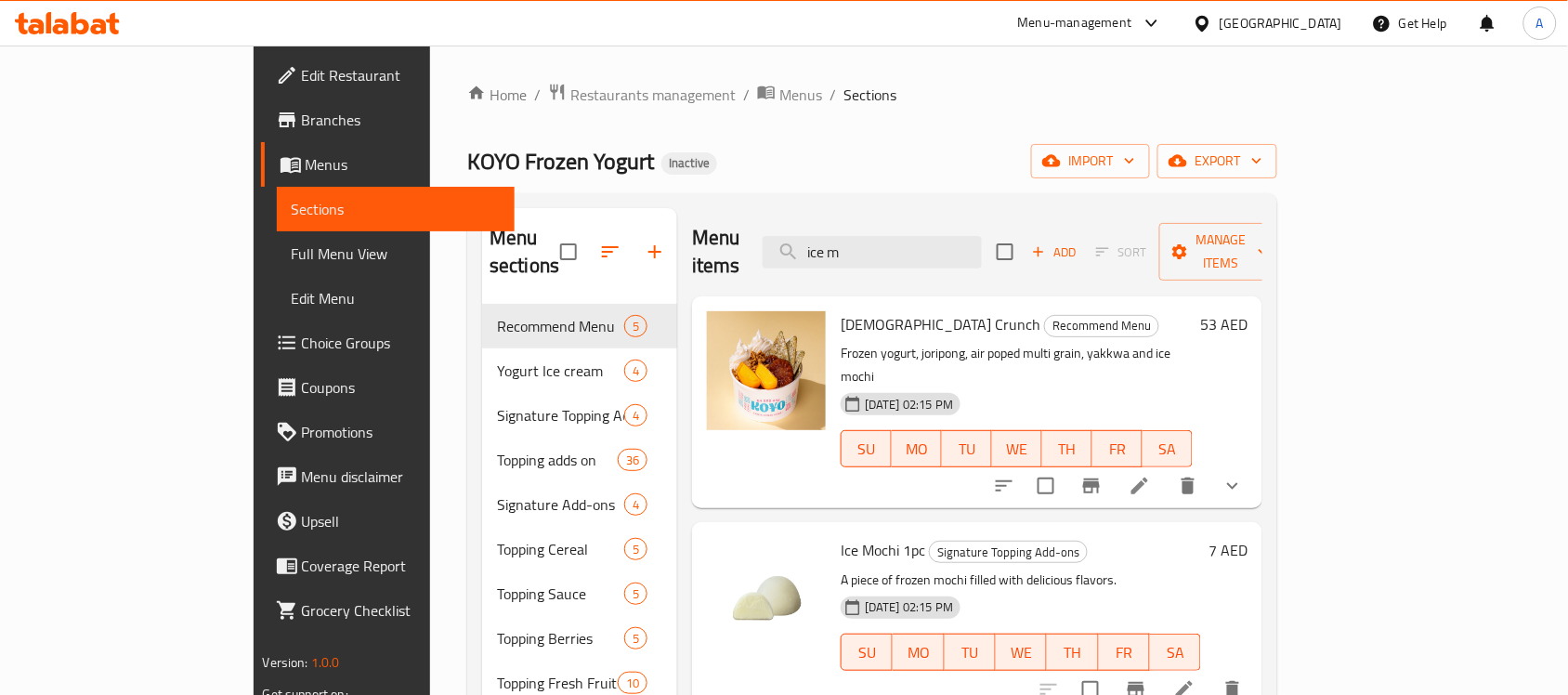
click at [467, 151] on span "KOYO Frozen Yogurt" at bounding box center [560, 162] width 186 height 42
click at [467, 153] on span "KOYO Frozen Yogurt" at bounding box center [560, 162] width 186 height 42
click at [680, 164] on div "KOYO Frozen Yogurt Inactive import export" at bounding box center [872, 162] width 810 height 34
click at [467, 177] on span "KOYO Frozen Yogurt" at bounding box center [560, 162] width 186 height 42
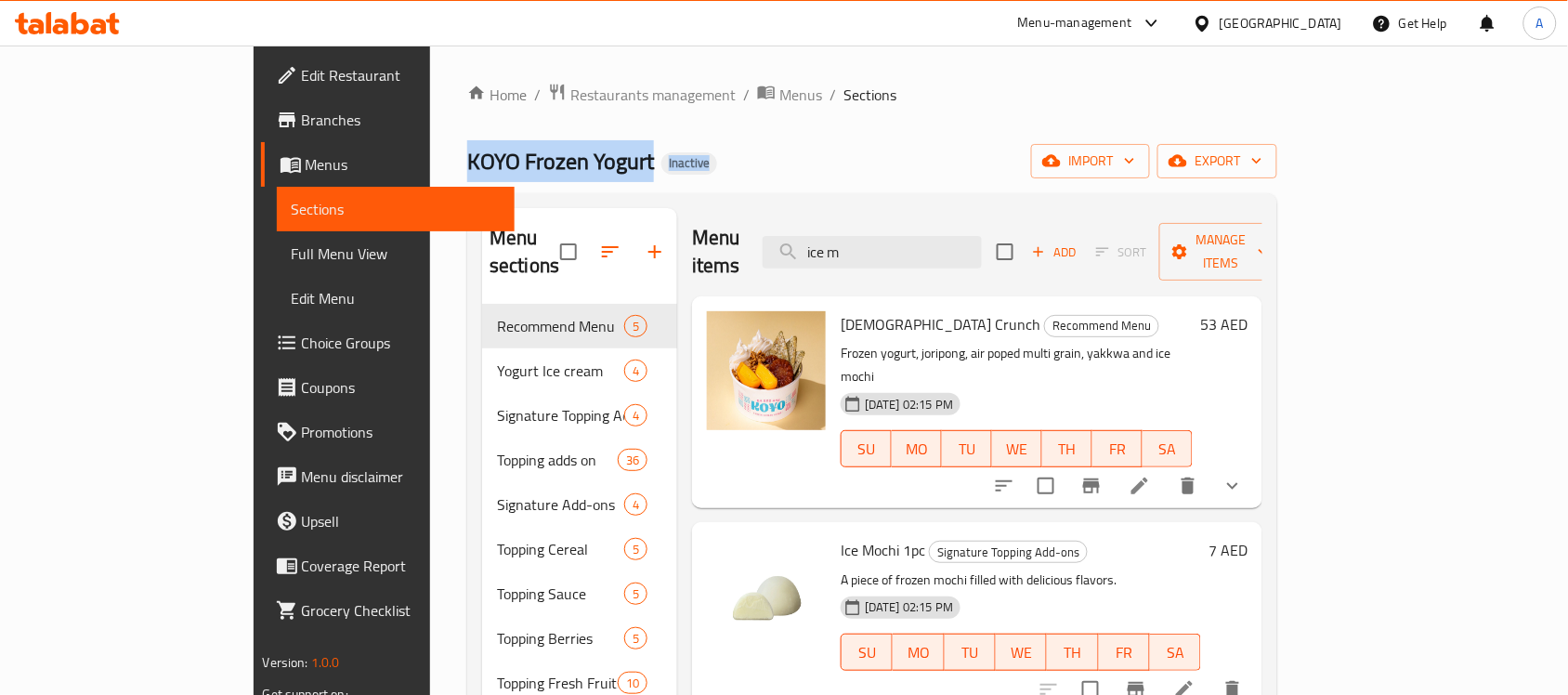
drag, startPoint x: 333, startPoint y: 177, endPoint x: 665, endPoint y: 147, distance: 333.4
click at [665, 147] on div "KOYO Frozen Yogurt Inactive import export" at bounding box center [872, 162] width 810 height 34
click at [467, 163] on span "KOYO Frozen Yogurt" at bounding box center [560, 162] width 186 height 42
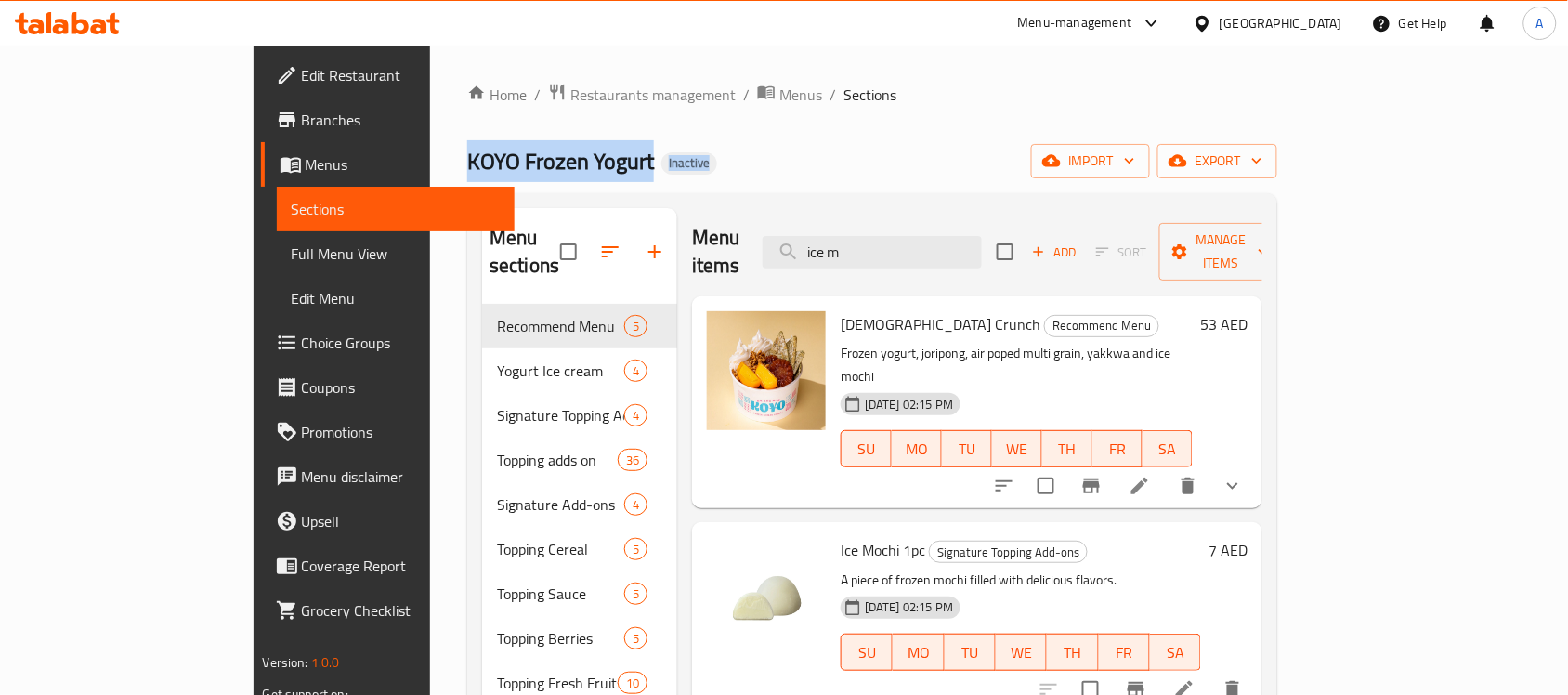
drag, startPoint x: 465, startPoint y: 163, endPoint x: 588, endPoint y: 167, distance: 123.1
click at [587, 167] on div "KOYO Frozen Yogurt Inactive import export" at bounding box center [872, 162] width 810 height 34
click at [591, 167] on div "KOYO Frozen Yogurt Inactive import export" at bounding box center [872, 162] width 810 height 34
click at [467, 161] on span "KOYO Frozen Yogurt" at bounding box center [560, 162] width 186 height 42
drag, startPoint x: 339, startPoint y: 161, endPoint x: 536, endPoint y: 172, distance: 197.3
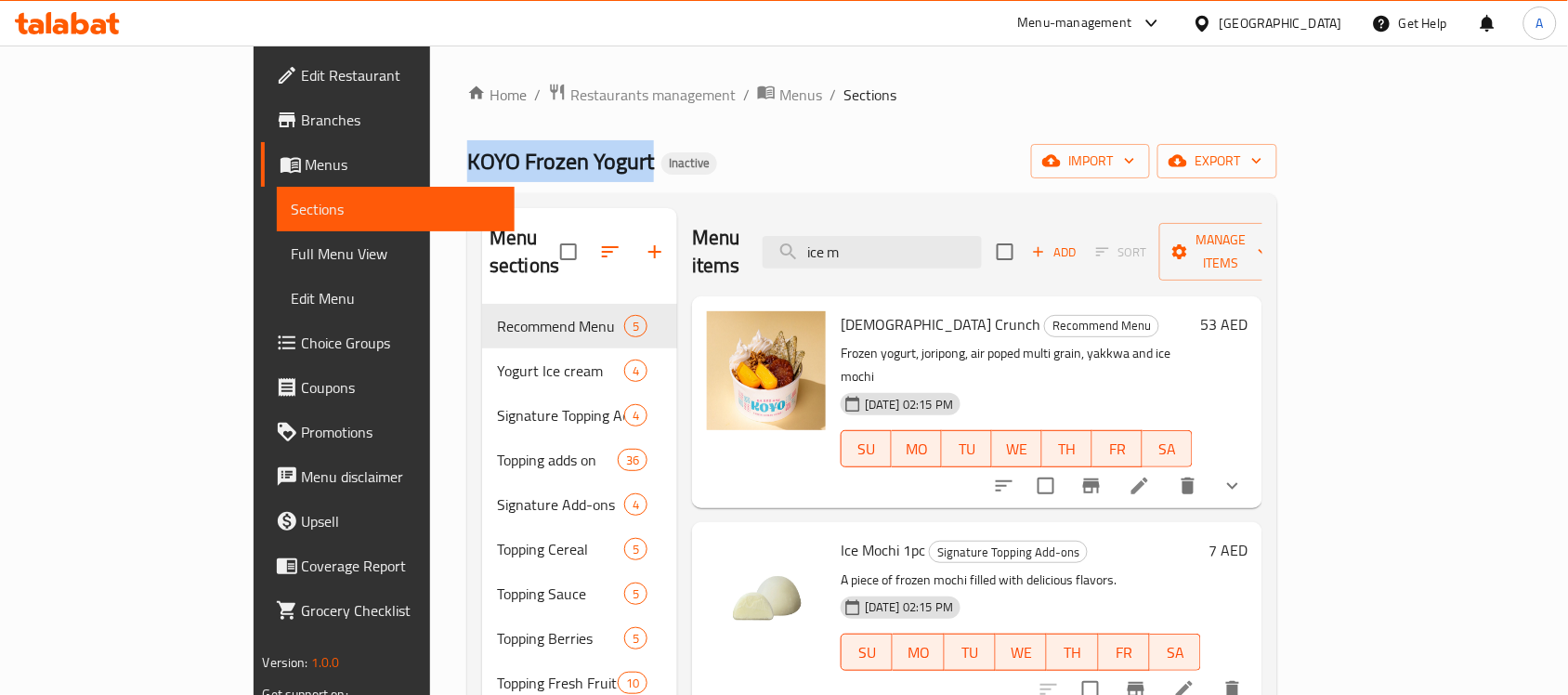
click at [535, 172] on h2 "KOYO Frozen Yogurt Inactive" at bounding box center [591, 162] width 249 height 30
click at [554, 170] on div "KOYO Frozen Yogurt Inactive import export" at bounding box center [872, 162] width 810 height 34
click at [467, 163] on span "KOYO Frozen Yogurt" at bounding box center [560, 162] width 186 height 42
drag, startPoint x: 358, startPoint y: 163, endPoint x: 530, endPoint y: 167, distance: 172.0
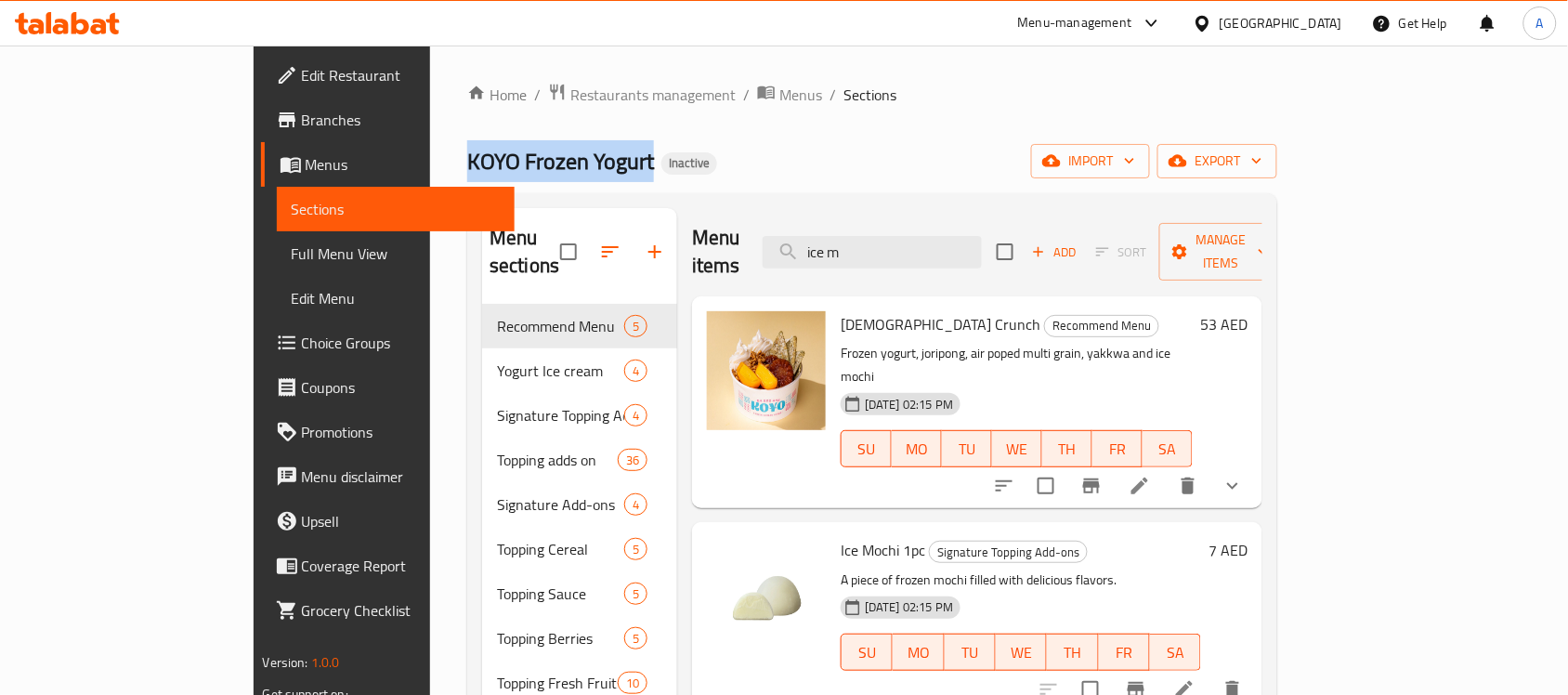
click at [529, 167] on h2 "KOYO Frozen Yogurt Inactive" at bounding box center [591, 162] width 249 height 30
click at [636, 158] on div "KOYO Frozen Yogurt Inactive import export" at bounding box center [872, 162] width 810 height 34
click at [467, 163] on span "KOYO Frozen Yogurt" at bounding box center [560, 162] width 186 height 42
drag, startPoint x: 307, startPoint y: 163, endPoint x: 576, endPoint y: 156, distance: 269.1
click at [571, 156] on div "KOYO Frozen Yogurt Inactive import export" at bounding box center [872, 162] width 810 height 34
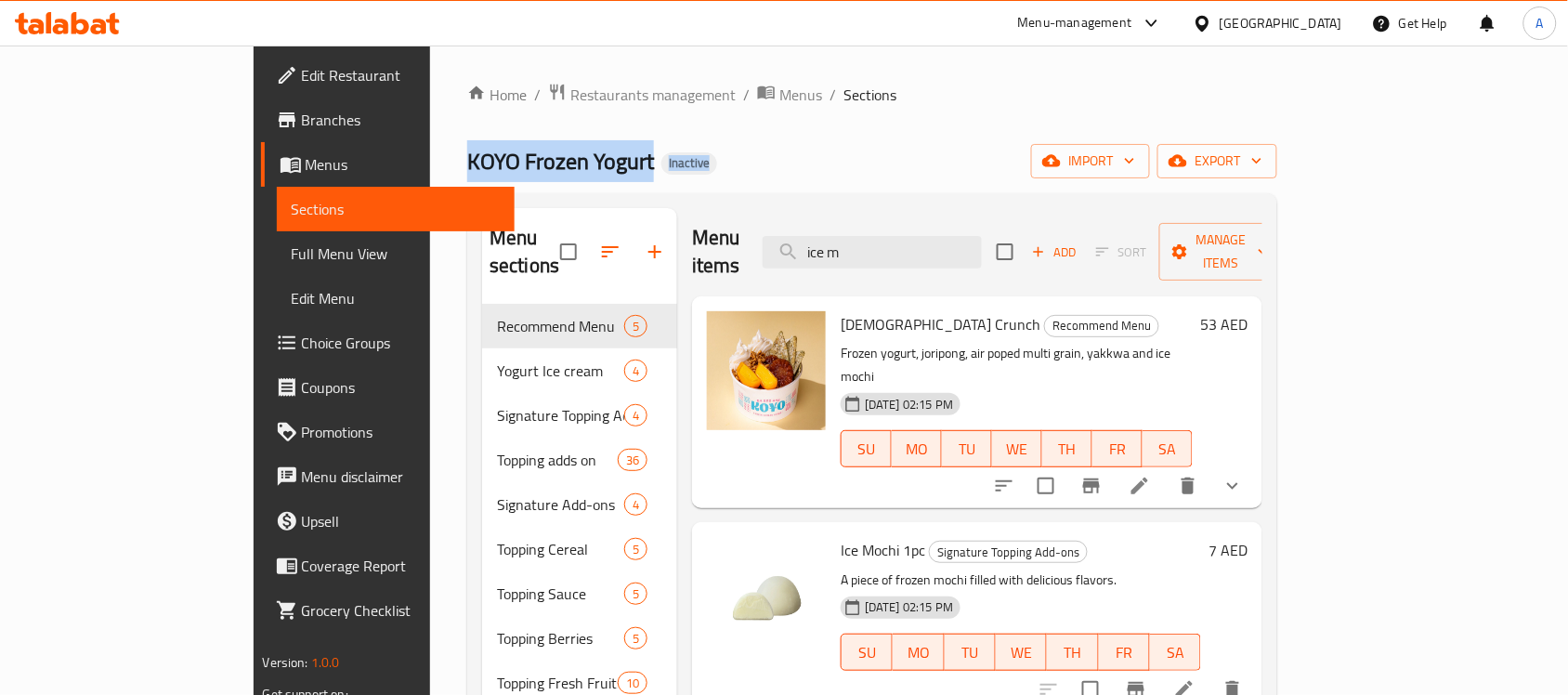
click at [633, 161] on div "KOYO Frozen Yogurt Inactive import export" at bounding box center [872, 162] width 810 height 34
click at [467, 173] on span "KOYO Frozen Yogurt" at bounding box center [560, 162] width 186 height 42
drag, startPoint x: 339, startPoint y: 173, endPoint x: 591, endPoint y: 183, distance: 252.2
click at [587, 183] on div "Home / Restaurants management / Menus / Sections KOYO Frozen Yogurt Inactive im…" at bounding box center [872, 501] width 810 height 836
click at [610, 179] on div "KOYO Frozen Yogurt Inactive import export" at bounding box center [872, 162] width 810 height 34
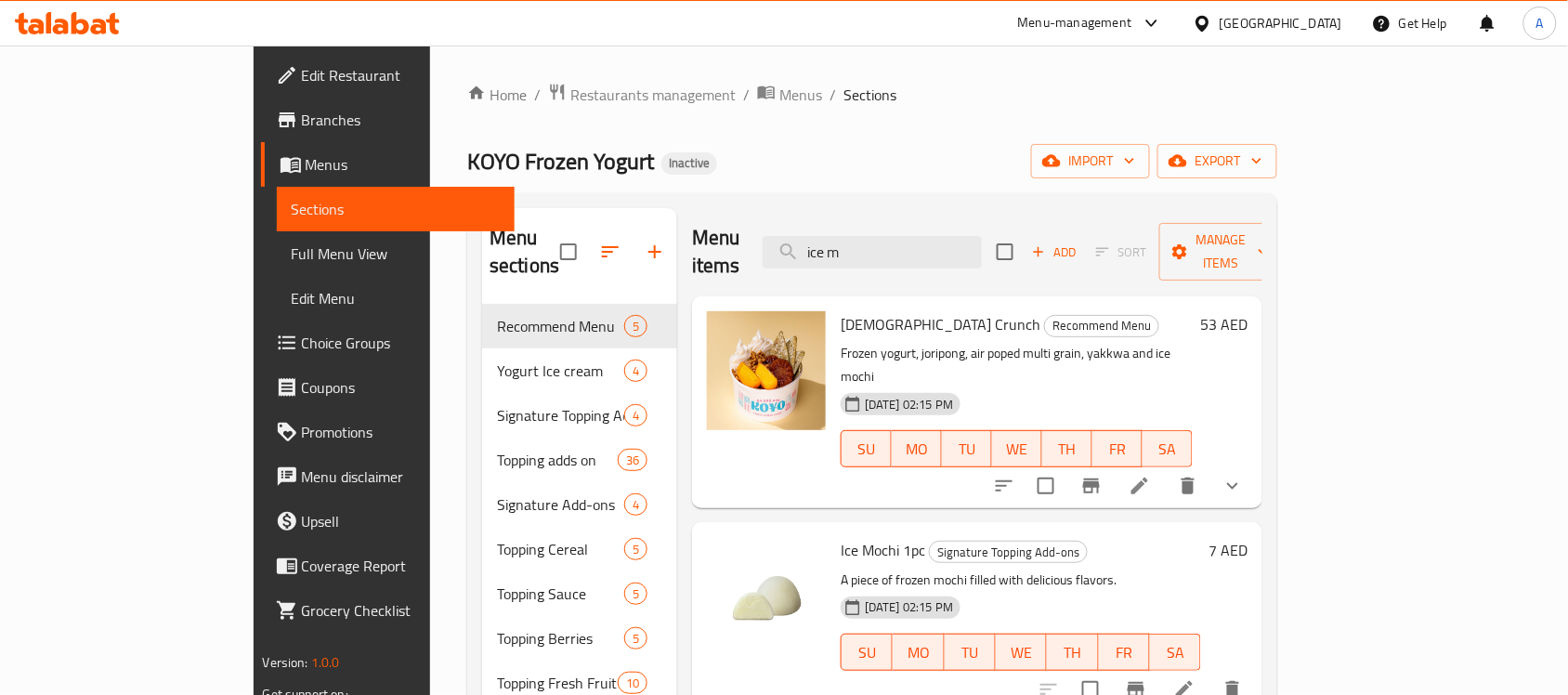
click at [467, 170] on span "KOYO Frozen Yogurt" at bounding box center [560, 162] width 186 height 42
drag, startPoint x: 312, startPoint y: 170, endPoint x: 655, endPoint y: 165, distance: 343.0
click at [636, 165] on div "KOYO Frozen Yogurt Inactive import export" at bounding box center [872, 162] width 810 height 34
click at [655, 165] on div "KOYO Frozen Yogurt Inactive import export" at bounding box center [872, 162] width 810 height 34
click at [467, 164] on span "KOYO Frozen Yogurt" at bounding box center [560, 162] width 186 height 42
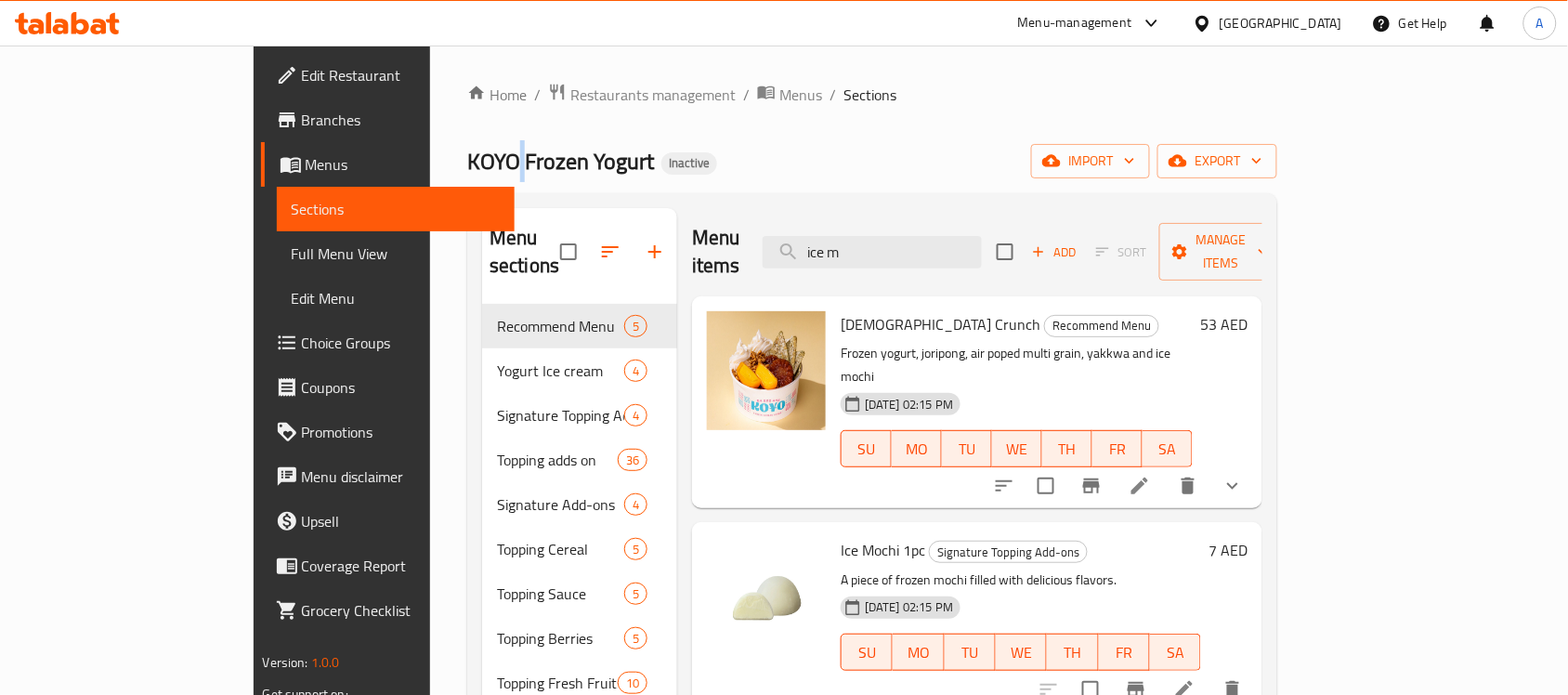
click at [467, 164] on span "KOYO Frozen Yogurt" at bounding box center [560, 162] width 186 height 42
drag, startPoint x: 347, startPoint y: 164, endPoint x: 677, endPoint y: 174, distance: 330.2
click at [624, 174] on div "KOYO Frozen Yogurt Inactive import export" at bounding box center [872, 162] width 810 height 34
click at [678, 174] on div "KOYO Frozen Yogurt Inactive import export" at bounding box center [872, 162] width 810 height 34
click at [467, 156] on span "KOYO Frozen Yogurt" at bounding box center [560, 162] width 186 height 42
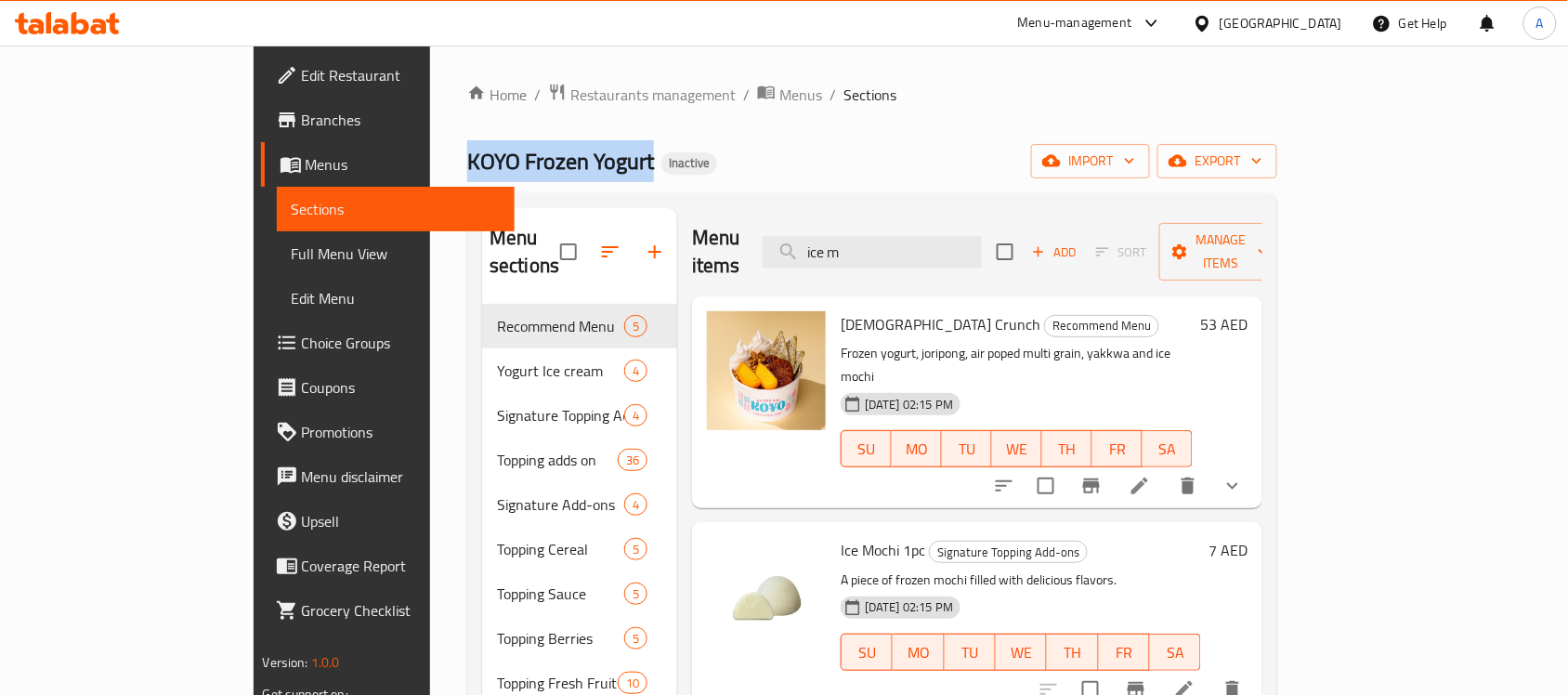
drag, startPoint x: 335, startPoint y: 156, endPoint x: 652, endPoint y: 183, distance: 318.1
click at [650, 182] on div "Home / Restaurants management / Menus / Sections KOYO Frozen Yogurt Inactive im…" at bounding box center [872, 501] width 810 height 836
click at [655, 183] on div "Home / Restaurants management / Menus / Sections KOYO Frozen Yogurt Inactive im…" at bounding box center [872, 501] width 810 height 836
click at [467, 161] on span "KOYO Frozen Yogurt" at bounding box center [560, 162] width 186 height 42
drag, startPoint x: 321, startPoint y: 161, endPoint x: 565, endPoint y: 177, distance: 244.5
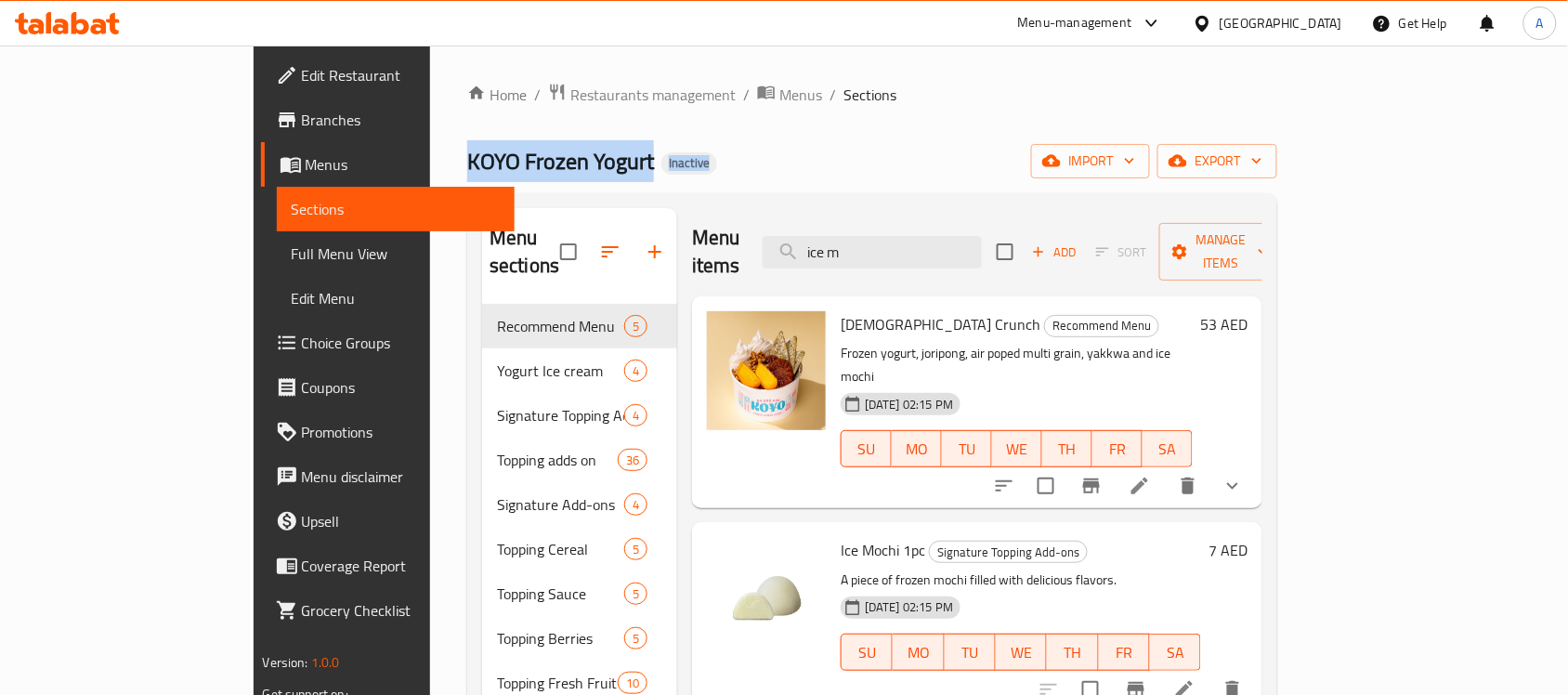
click at [564, 177] on div "KOYO Frozen Yogurt Inactive import export" at bounding box center [872, 162] width 810 height 34
click at [601, 163] on div "KOYO Frozen Yogurt Inactive import export" at bounding box center [872, 162] width 810 height 34
click at [467, 174] on span "KOYO Frozen Yogurt" at bounding box center [560, 162] width 186 height 42
drag, startPoint x: 370, startPoint y: 174, endPoint x: 674, endPoint y: 186, distance: 304.2
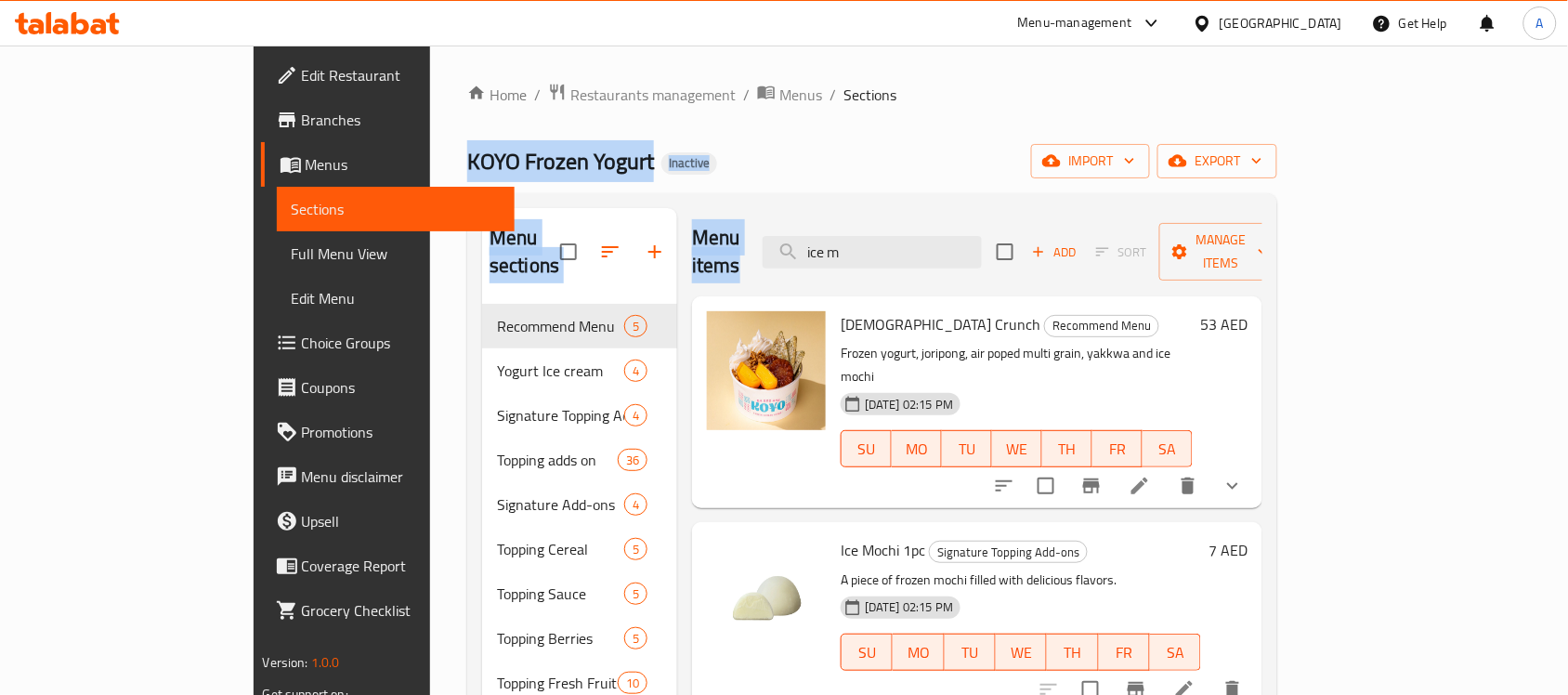
click at [674, 186] on div "Home / Restaurants management / Menus / Sections KOYO Frozen Yogurt Inactive im…" at bounding box center [872, 501] width 810 height 836
click at [702, 164] on div "KOYO Frozen Yogurt Inactive import export" at bounding box center [872, 162] width 810 height 34
drag, startPoint x: 702, startPoint y: 164, endPoint x: 297, endPoint y: 144, distance: 405.5
click at [430, 144] on div "Home / Restaurants management / Menus / Sections KOYO Frozen Yogurt Inactive im…" at bounding box center [871, 501] width 884 height 910
click at [467, 149] on span "KOYO Frozen Yogurt" at bounding box center [560, 162] width 186 height 42
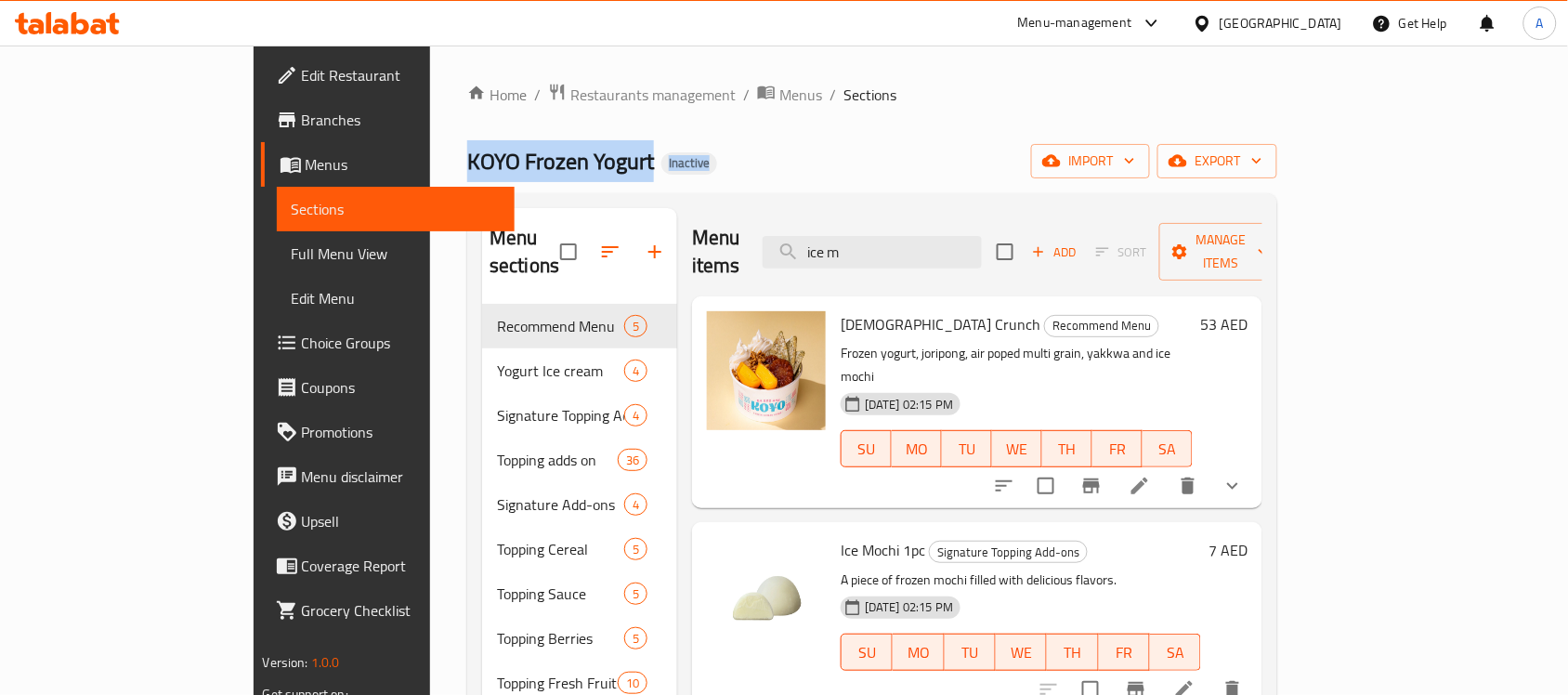
drag, startPoint x: 308, startPoint y: 149, endPoint x: 759, endPoint y: 165, distance: 451.3
click at [758, 165] on div "KOYO Frozen Yogurt Inactive import export" at bounding box center [872, 162] width 810 height 34
click at [760, 165] on div "KOYO Frozen Yogurt Inactive import export" at bounding box center [872, 162] width 810 height 34
click at [467, 161] on span "KOYO Frozen Yogurt" at bounding box center [560, 162] width 186 height 42
drag, startPoint x: 304, startPoint y: 161, endPoint x: 730, endPoint y: 190, distance: 427.0
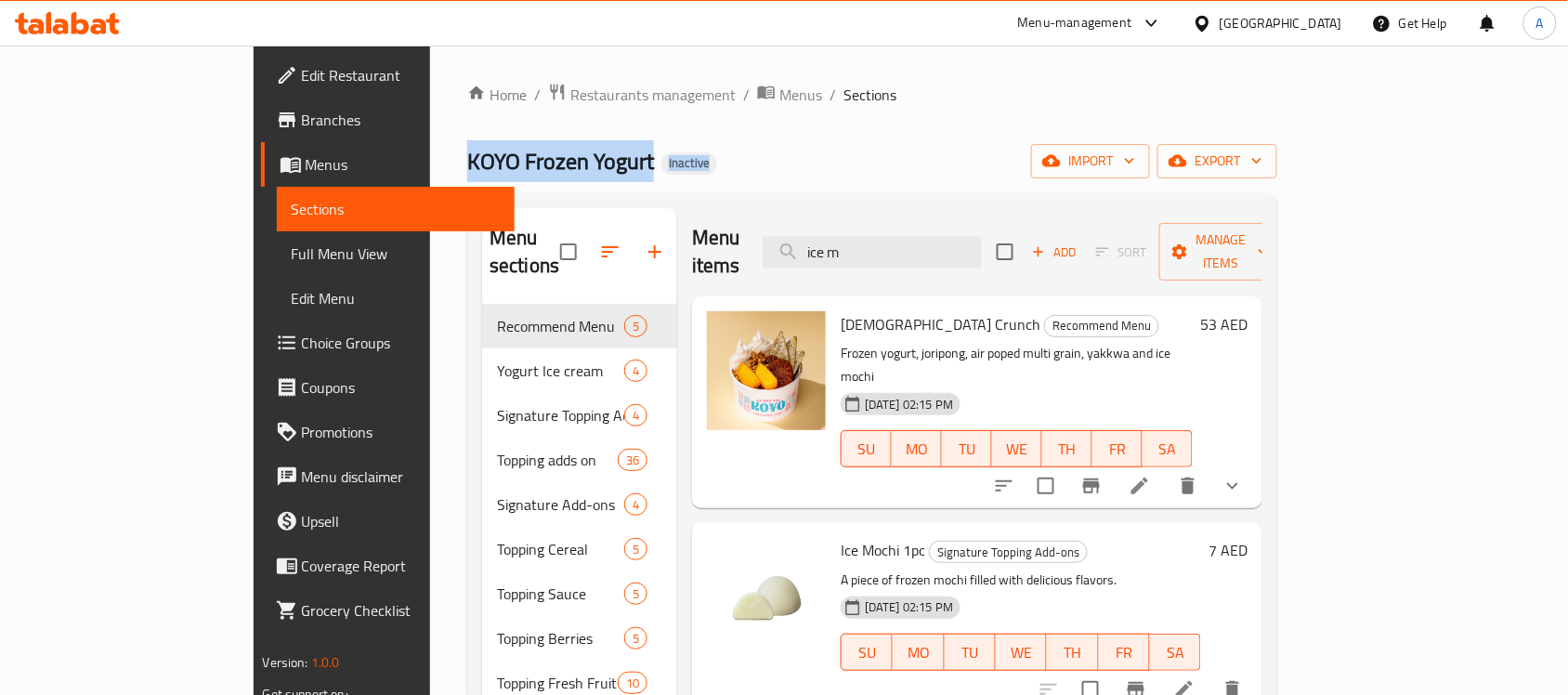
click at [677, 184] on div "Home / Restaurants management / Menus / Sections KOYO Frozen Yogurt Inactive im…" at bounding box center [872, 501] width 810 height 836
click at [737, 182] on div "Home / Restaurants management / Menus / Sections KOYO Frozen Yogurt Inactive im…" at bounding box center [872, 501] width 810 height 836
click at [430, 159] on div "Home / Restaurants management / Menus / Sections KOYO Frozen Yogurt Inactive im…" at bounding box center [871, 501] width 884 height 910
drag, startPoint x: 290, startPoint y: 159, endPoint x: 777, endPoint y: 183, distance: 487.6
click at [769, 183] on div "Home / Restaurants management / Menus / Sections KOYO Frozen Yogurt Inactive im…" at bounding box center [871, 501] width 884 height 910
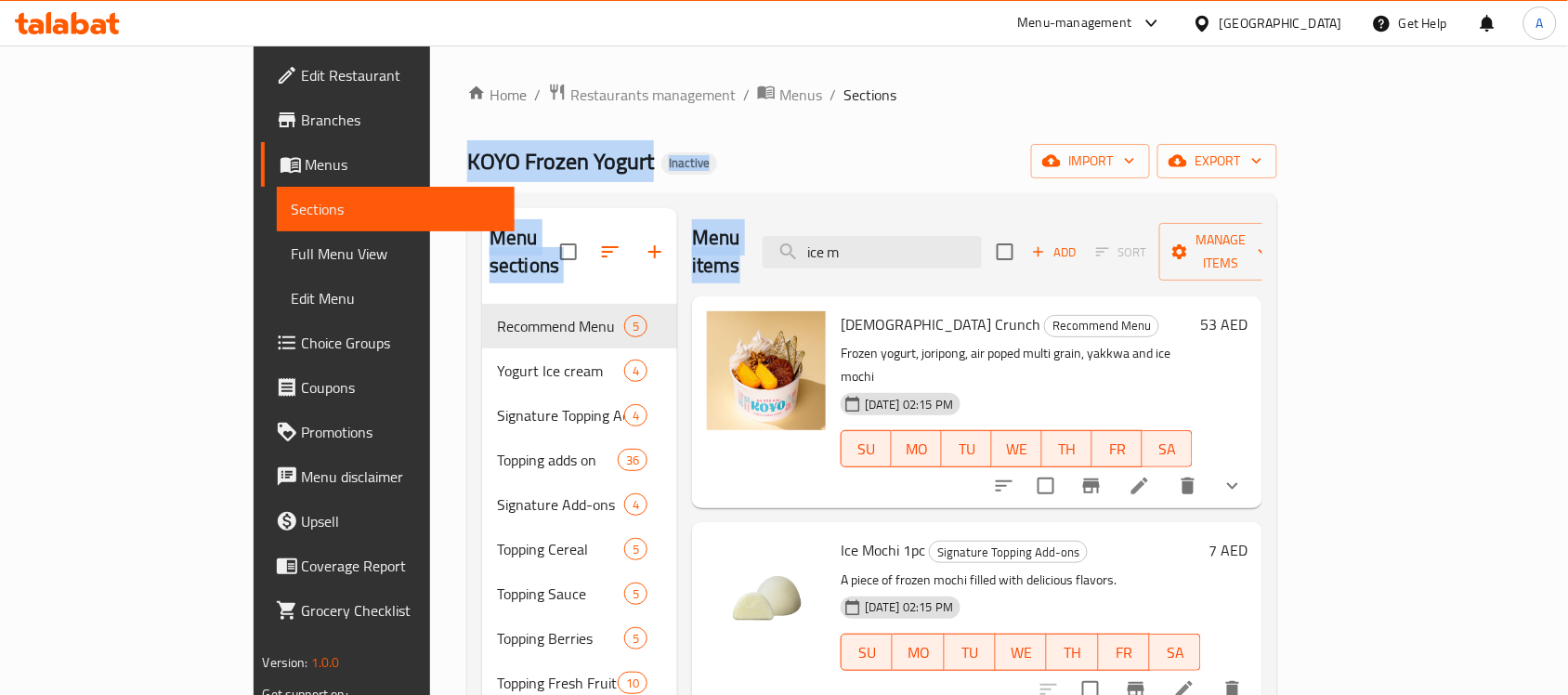
click at [791, 178] on div "KOYO Frozen Yogurt Inactive import export" at bounding box center [872, 162] width 810 height 34
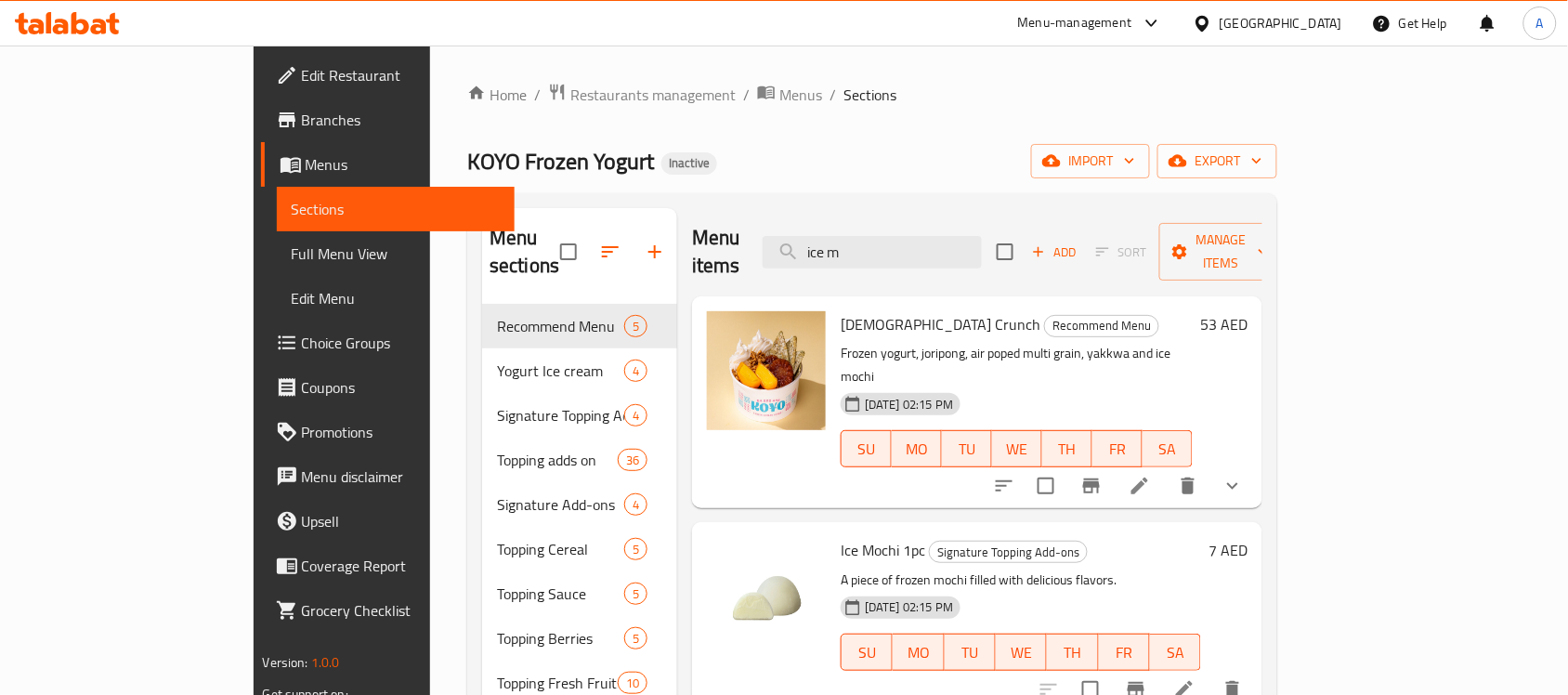
click at [467, 159] on span "KOYO Frozen Yogurt" at bounding box center [560, 162] width 186 height 42
drag, startPoint x: 350, startPoint y: 159, endPoint x: 599, endPoint y: 161, distance: 249.0
click at [535, 159] on h2 "KOYO Frozen Yogurt Inactive" at bounding box center [591, 162] width 249 height 30
click at [689, 159] on div "KOYO Frozen Yogurt Inactive import export" at bounding box center [872, 162] width 810 height 34
click at [1226, 16] on div "United Arab Emirates" at bounding box center [1280, 23] width 122 height 20
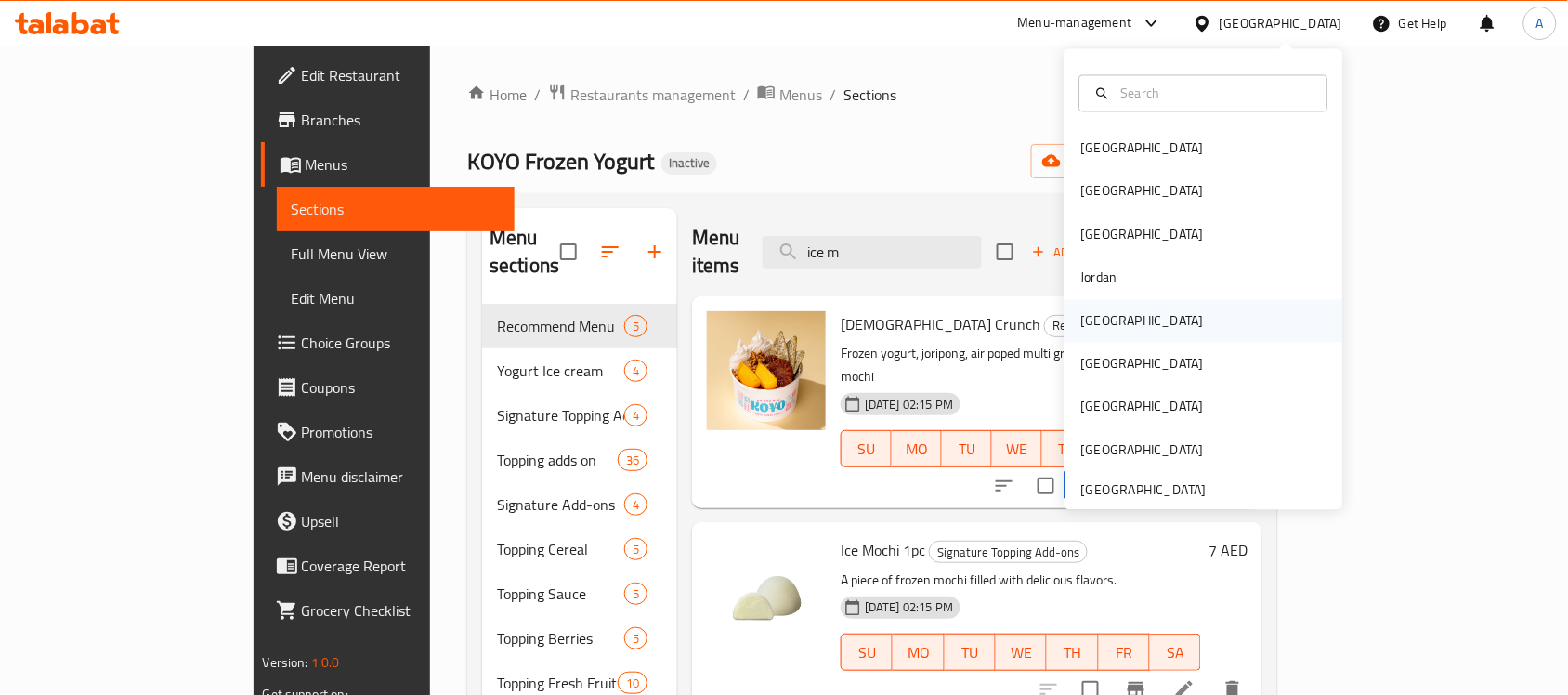
click at [1088, 330] on div "[GEOGRAPHIC_DATA]" at bounding box center [1142, 320] width 122 height 20
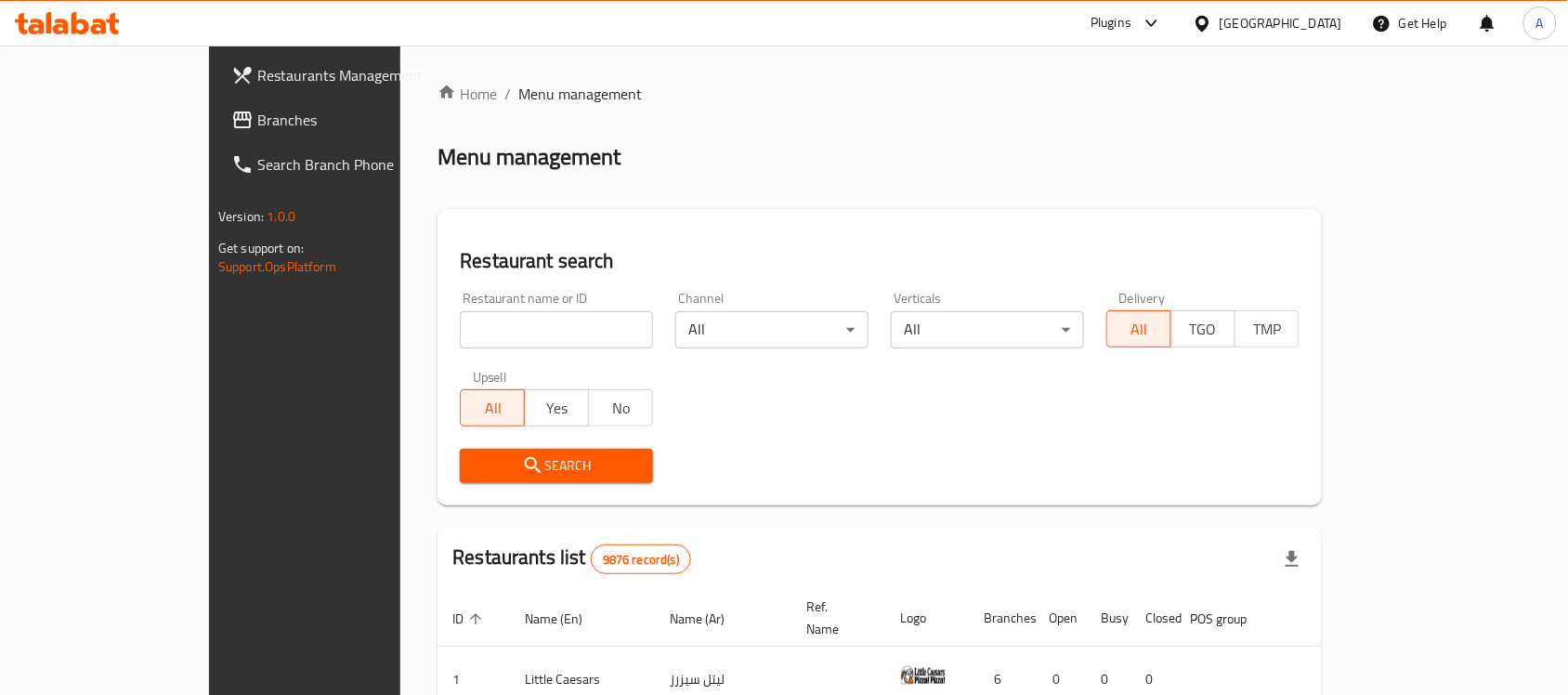
click at [257, 113] on span "Branches" at bounding box center [356, 119] width 199 height 22
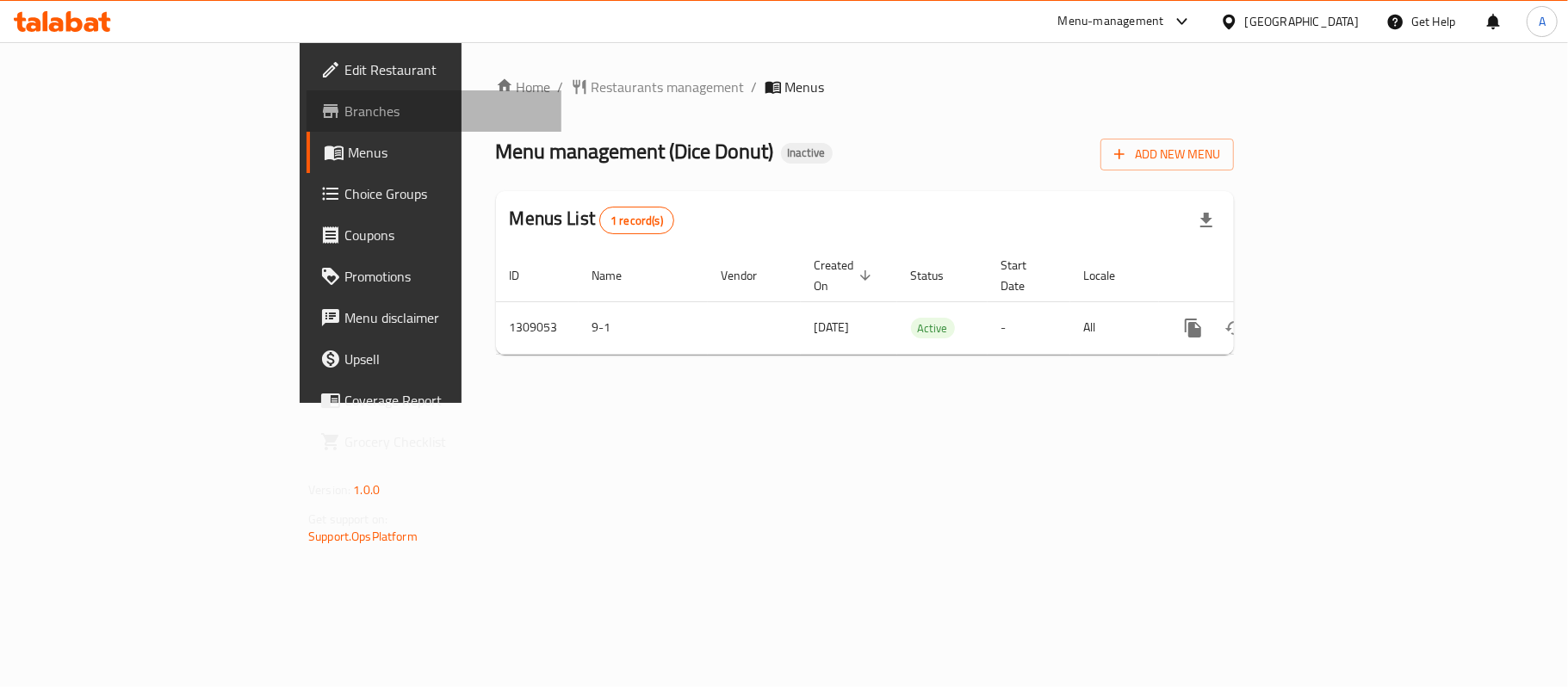
click at [345, 113] on span "Branches" at bounding box center [446, 111] width 203 height 20
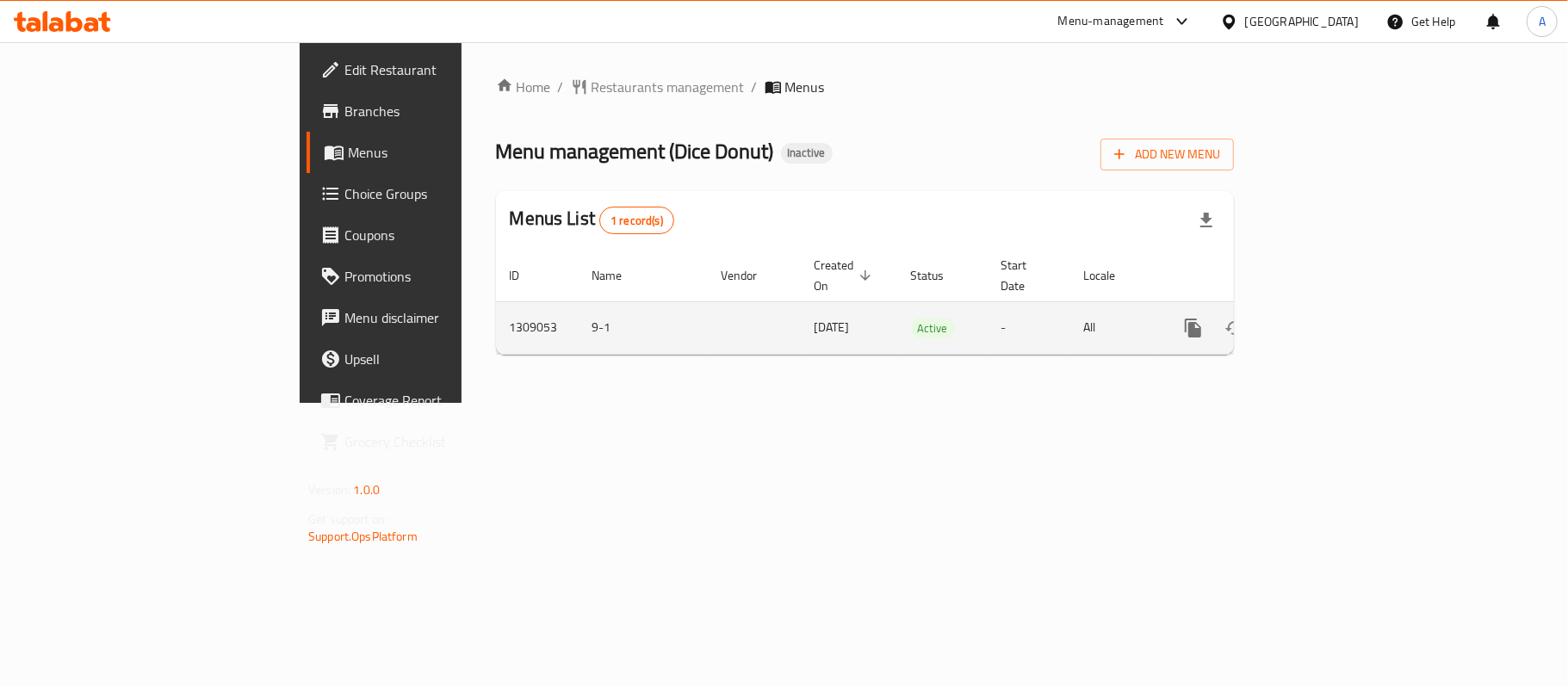
click at [1338, 307] on link "enhanced table" at bounding box center [1317, 328] width 42 height 42
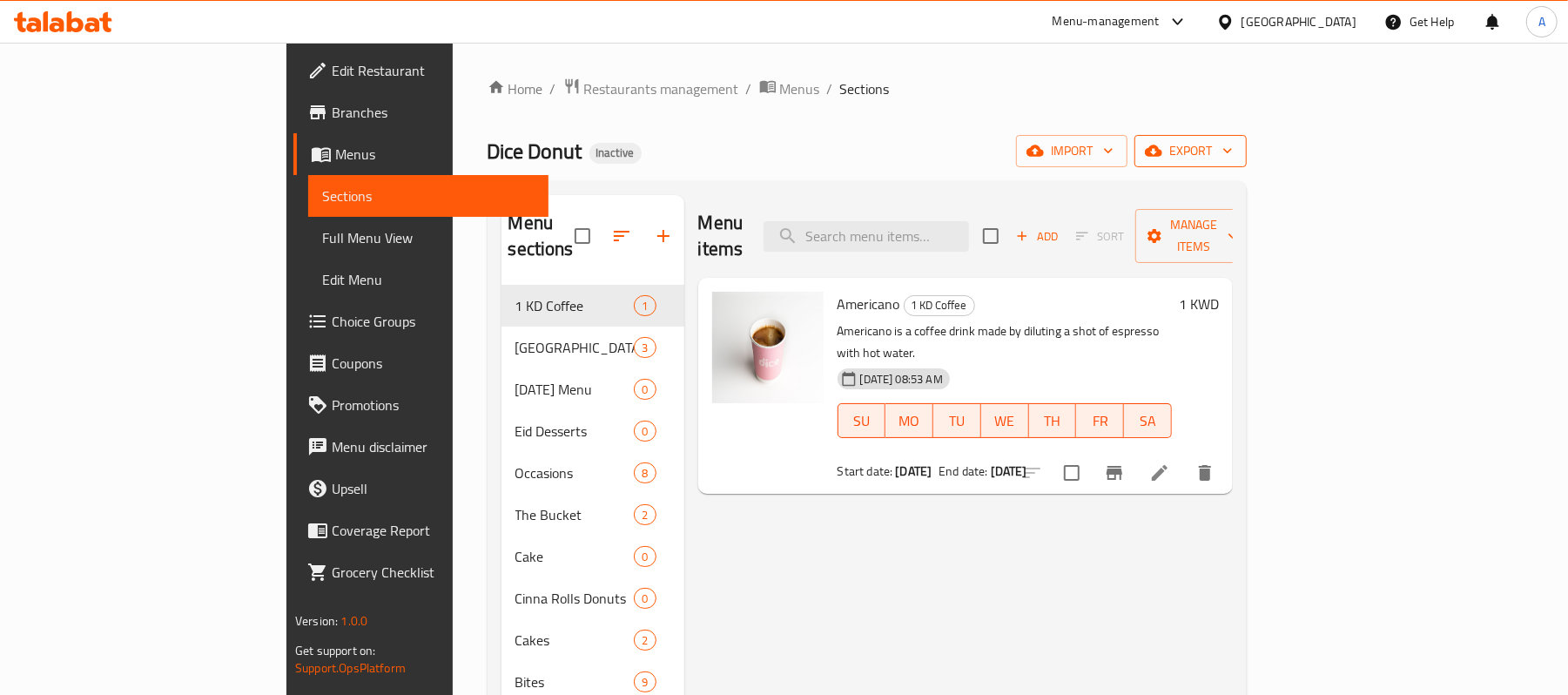
click at [1233, 148] on span "export" at bounding box center [1191, 150] width 84 height 21
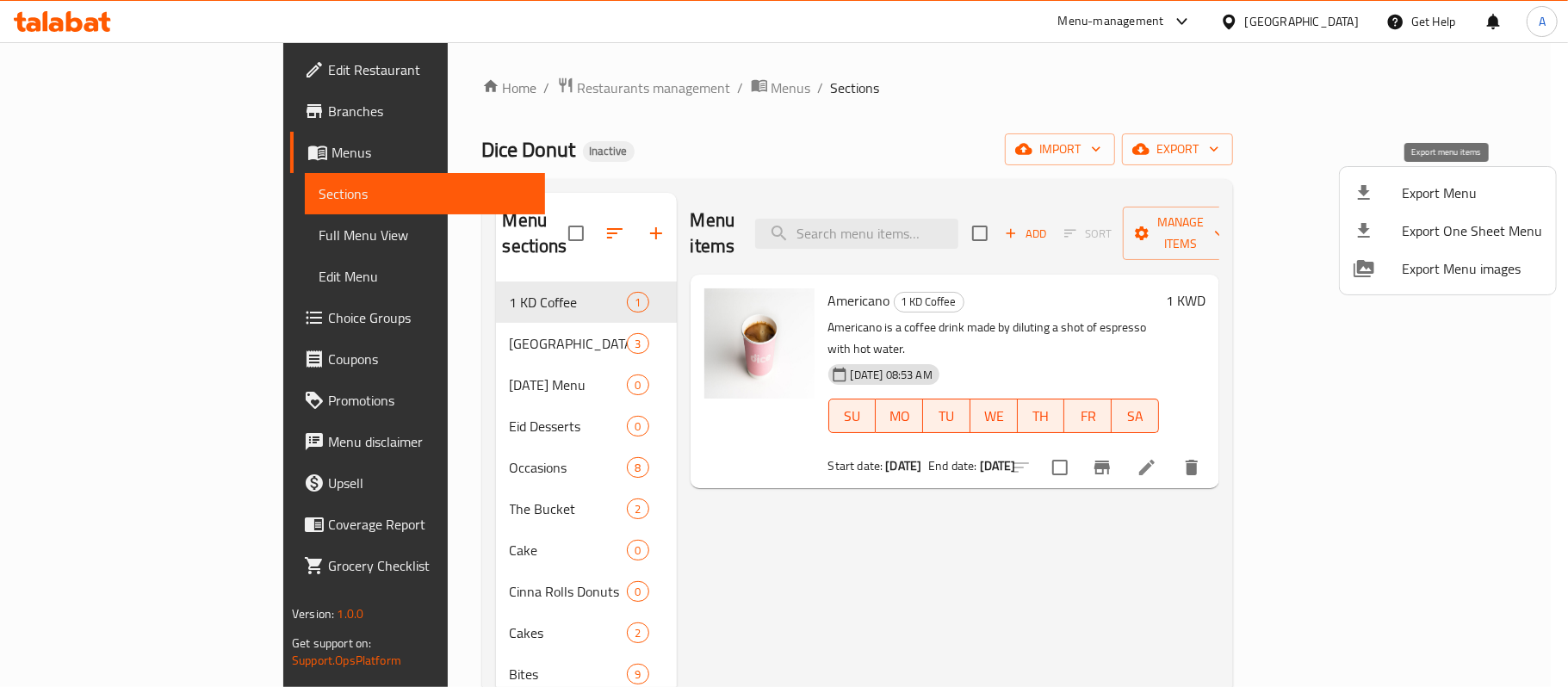
click at [1427, 193] on span "Export Menu" at bounding box center [1471, 192] width 140 height 20
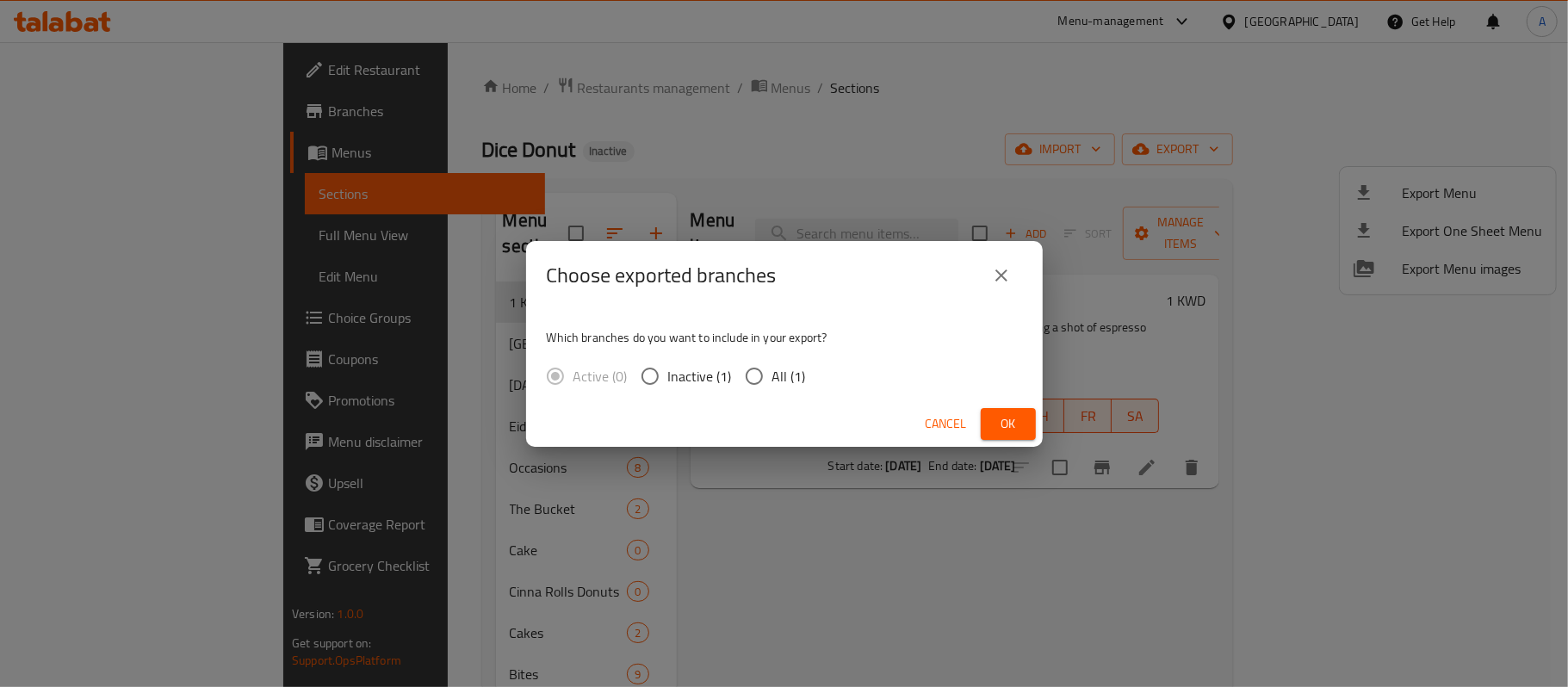
click at [749, 383] on input "All (1)" at bounding box center [754, 375] width 36 height 36
radio input "true"
click at [1017, 425] on span "Ok" at bounding box center [1008, 424] width 27 height 21
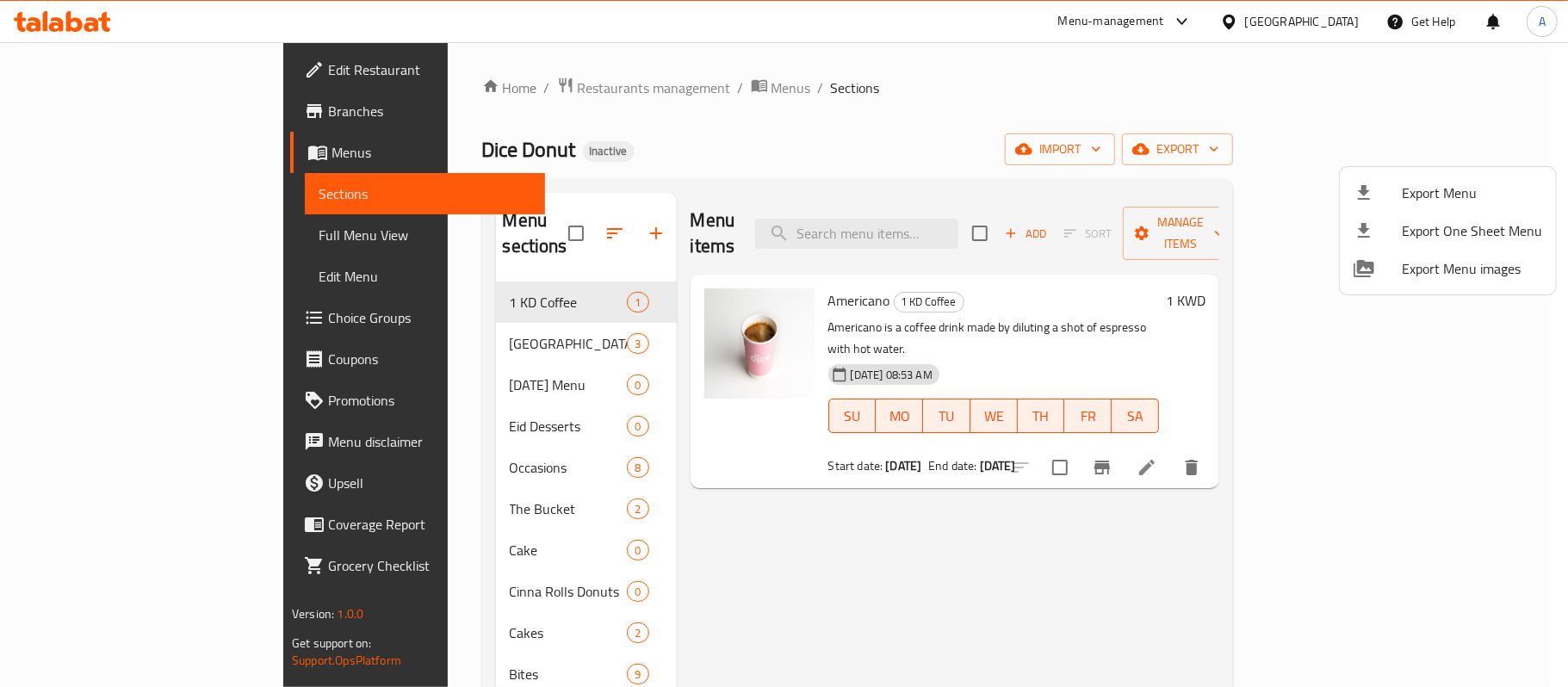
click at [889, 538] on div at bounding box center [784, 344] width 1568 height 687
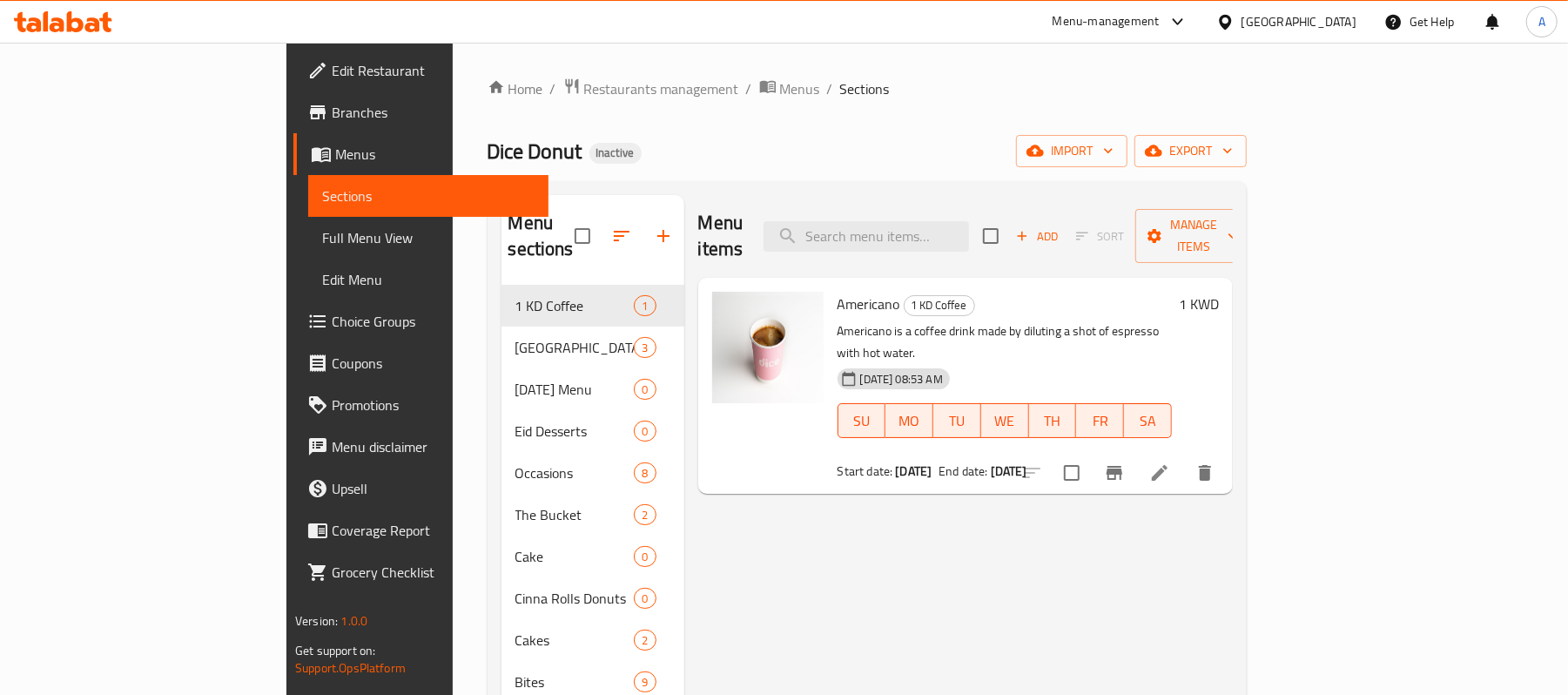
click at [487, 157] on span "Dice Donut" at bounding box center [535, 151] width 95 height 39
click at [1018, 153] on div "Dice Donut Inactive import export" at bounding box center [867, 151] width 760 height 32
click at [487, 161] on span "Dice Donut" at bounding box center [535, 151] width 95 height 39
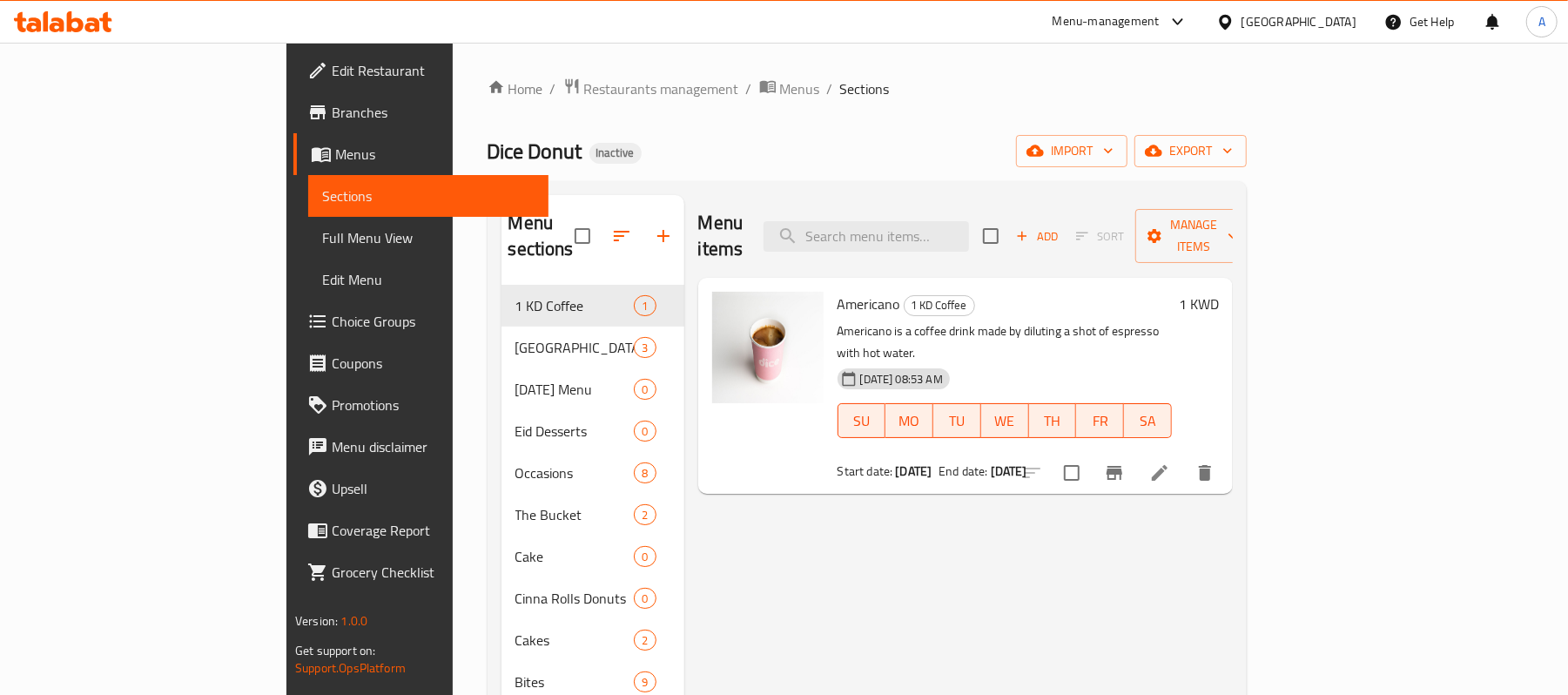
click at [487, 161] on span "Dice Donut" at bounding box center [535, 151] width 95 height 39
drag, startPoint x: 336, startPoint y: 161, endPoint x: 436, endPoint y: 160, distance: 100.0
click at [487, 160] on h2 "Dice Donut Inactive" at bounding box center [564, 151] width 154 height 28
click at [487, 153] on div "Dice Donut Inactive import export" at bounding box center [867, 151] width 760 height 32
click at [487, 147] on span "Dice Donut" at bounding box center [535, 151] width 95 height 39
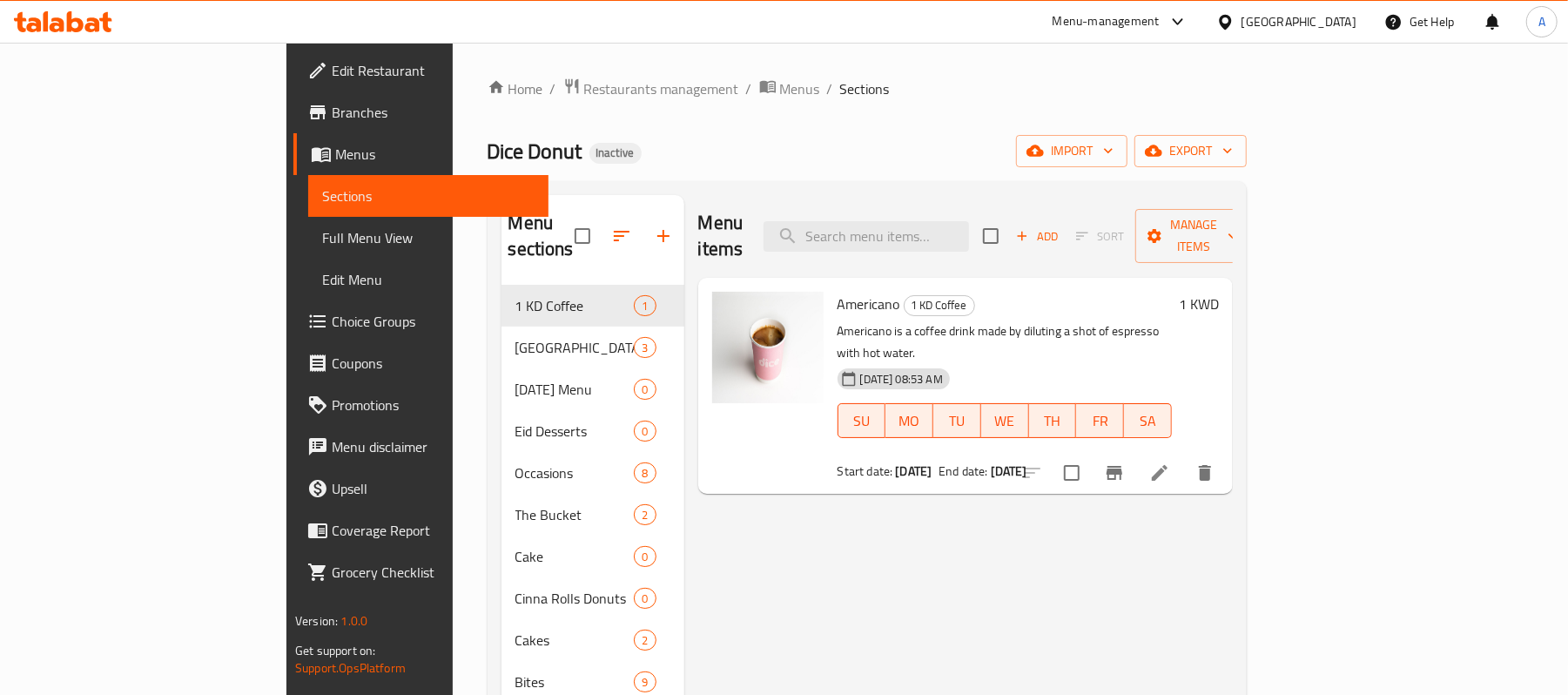
click at [487, 147] on span "Dice Donut" at bounding box center [535, 151] width 95 height 39
drag, startPoint x: 380, startPoint y: 147, endPoint x: 458, endPoint y: 150, distance: 78.1
click at [487, 150] on div "Dice Donut Inactive import export" at bounding box center [867, 151] width 760 height 32
click at [495, 150] on div "Dice Donut Inactive import export" at bounding box center [867, 151] width 760 height 32
click at [487, 143] on span "Dice Donut" at bounding box center [535, 151] width 95 height 39
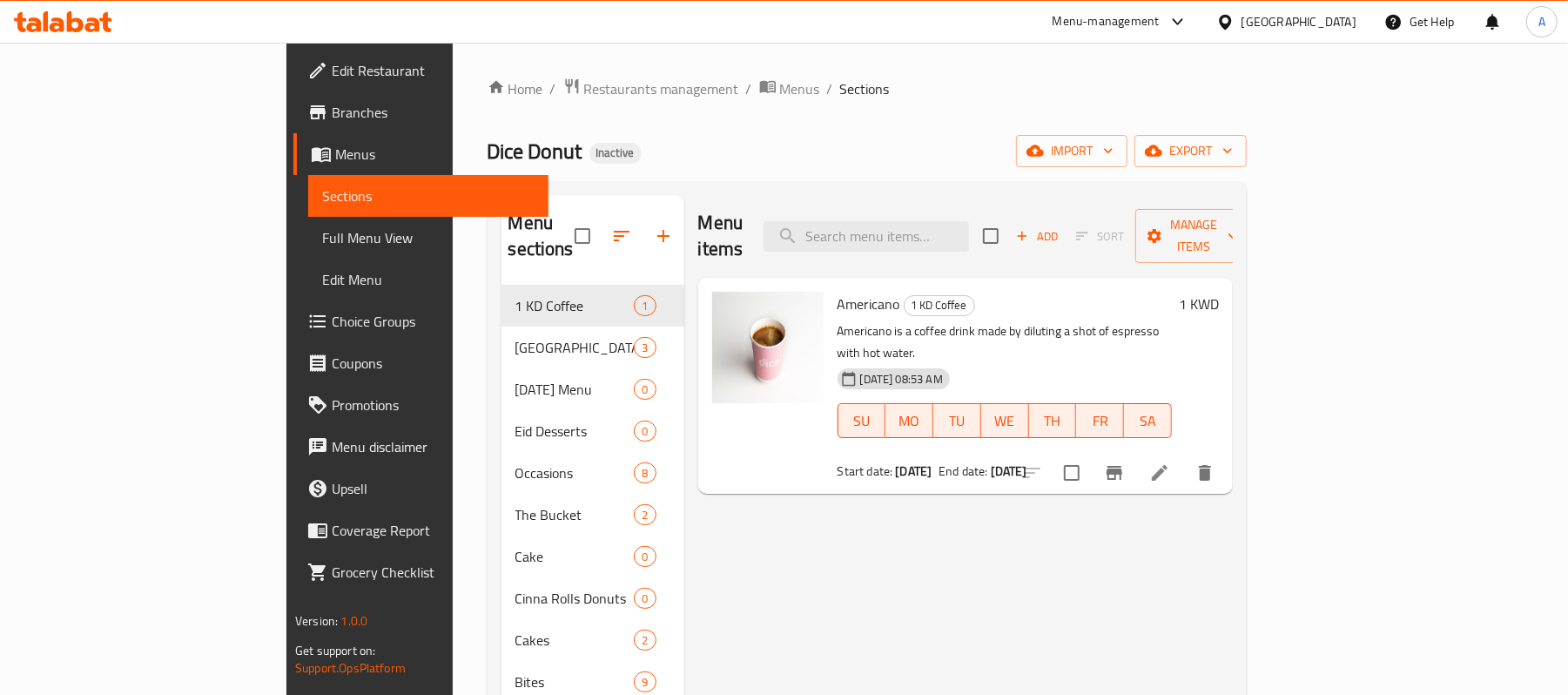
click at [487, 143] on span "Dice Donut" at bounding box center [535, 151] width 95 height 39
click at [712, 157] on div "Dice Donut Inactive import export" at bounding box center [867, 151] width 760 height 32
click at [323, 282] on span "Edit Menu" at bounding box center [428, 279] width 212 height 21
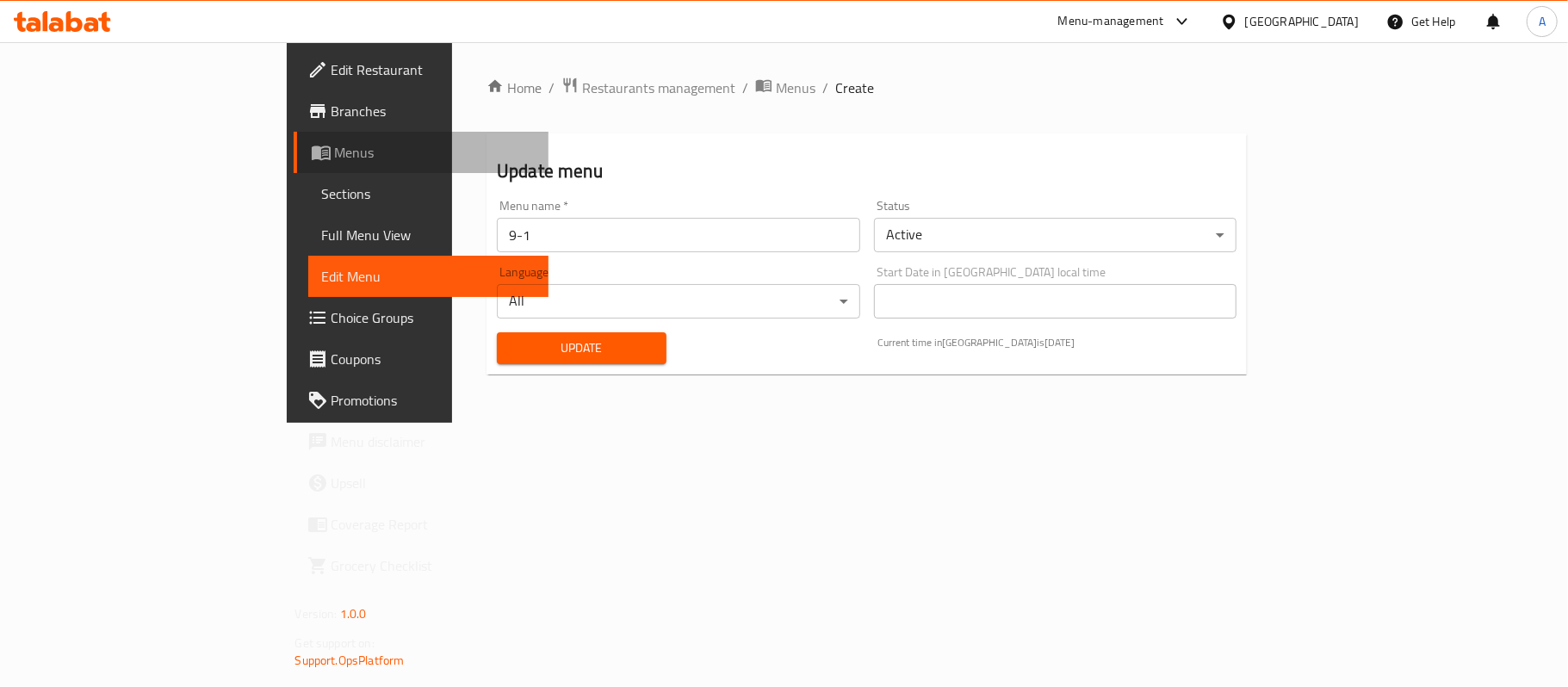
click at [335, 153] on span "Menus" at bounding box center [434, 151] width 199 height 20
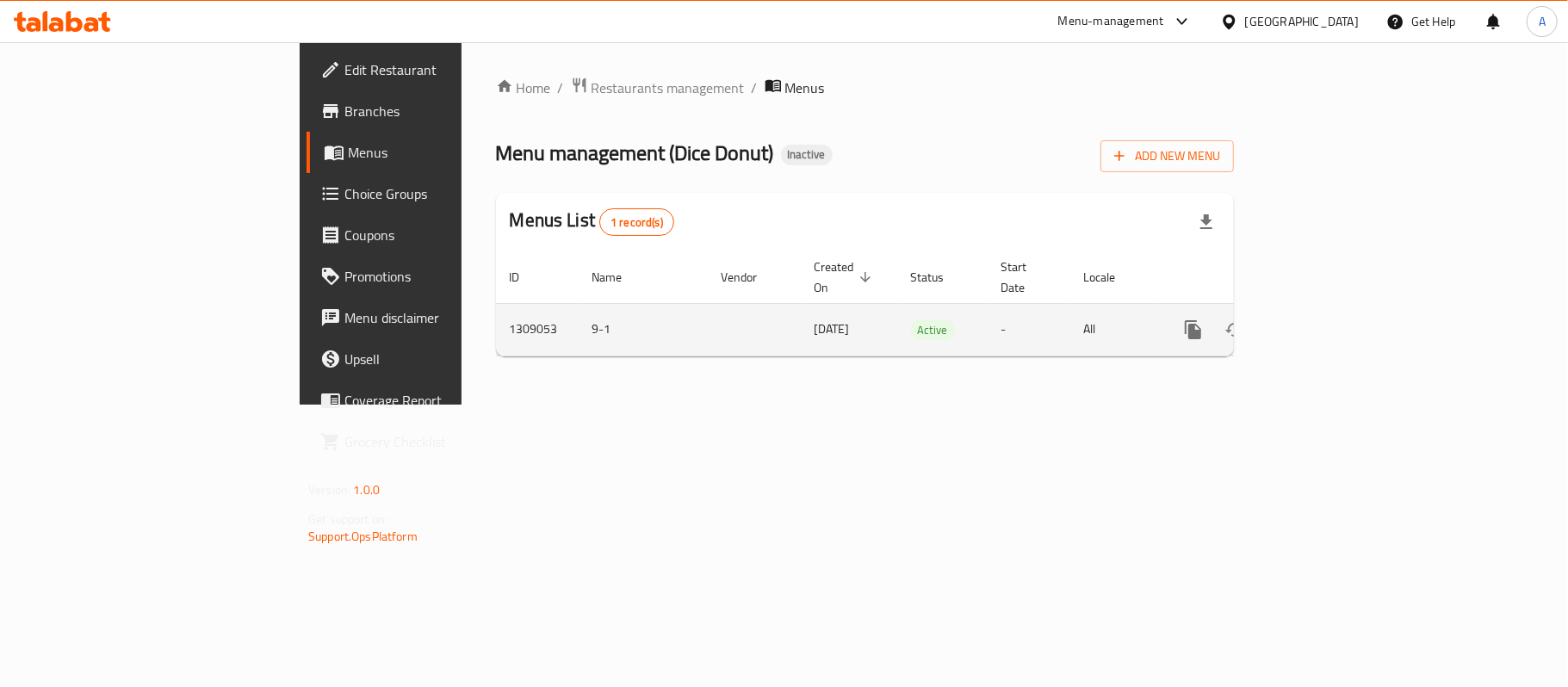
click at [1338, 314] on link "enhanced table" at bounding box center [1317, 329] width 42 height 42
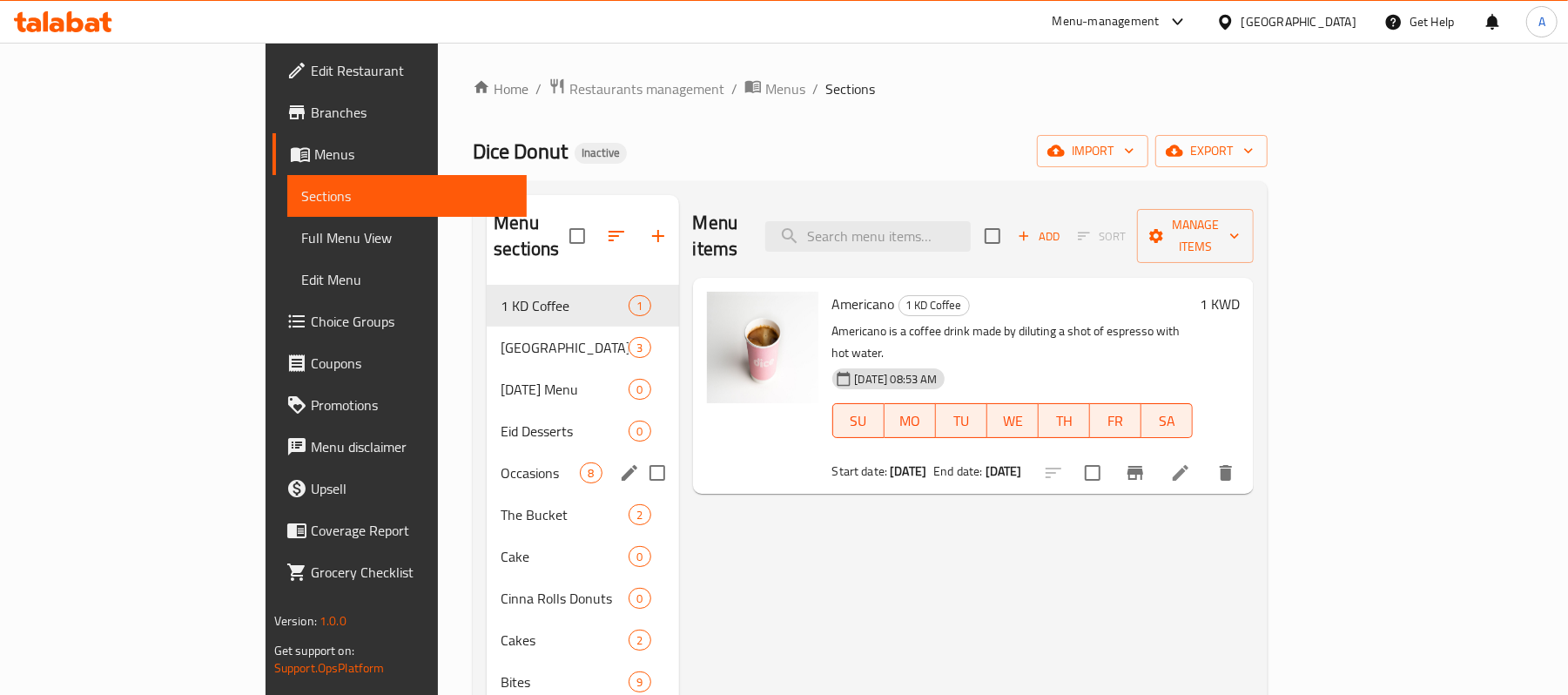
scroll to position [330, 0]
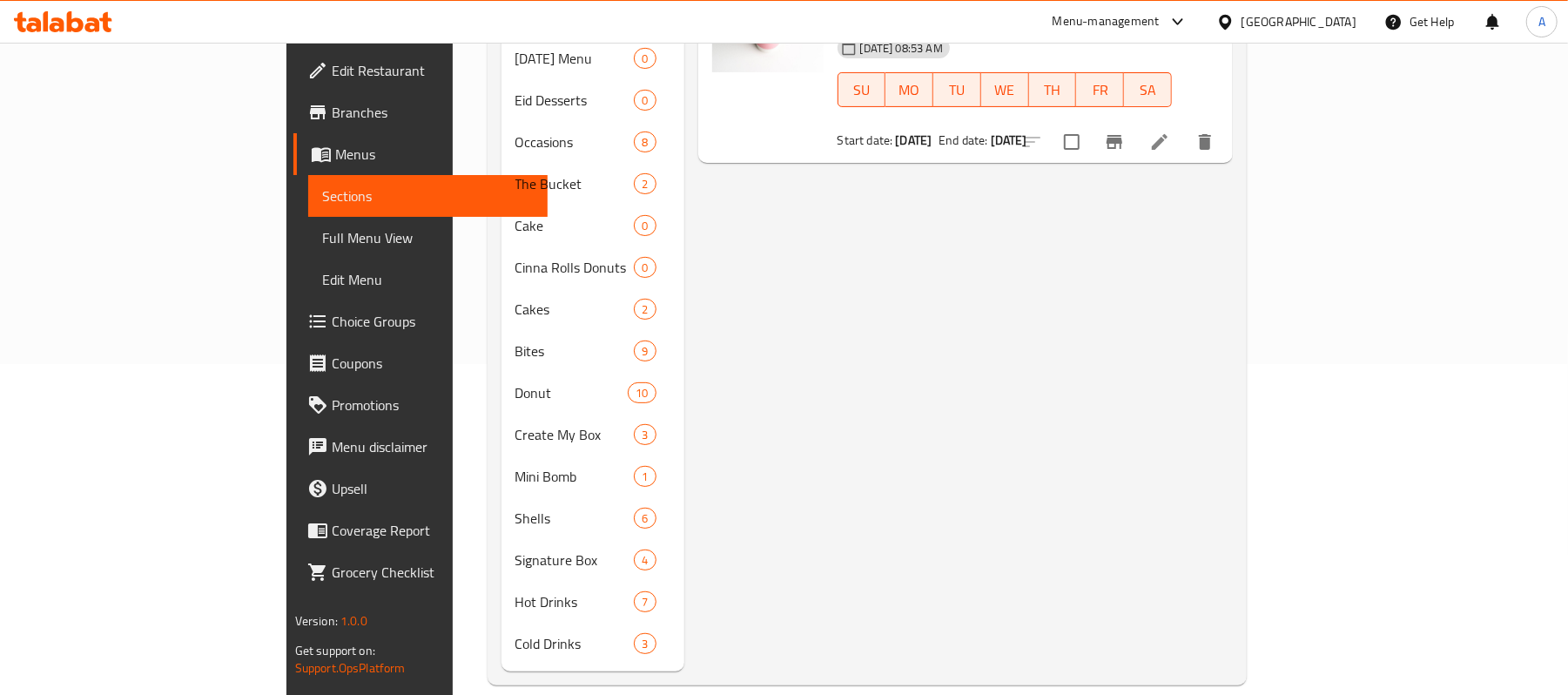
click at [825, 463] on div "Menu items Add Sort Manage items Americano 1 KD Coffee Americano is a coffee dr…" at bounding box center [959, 267] width 548 height 807
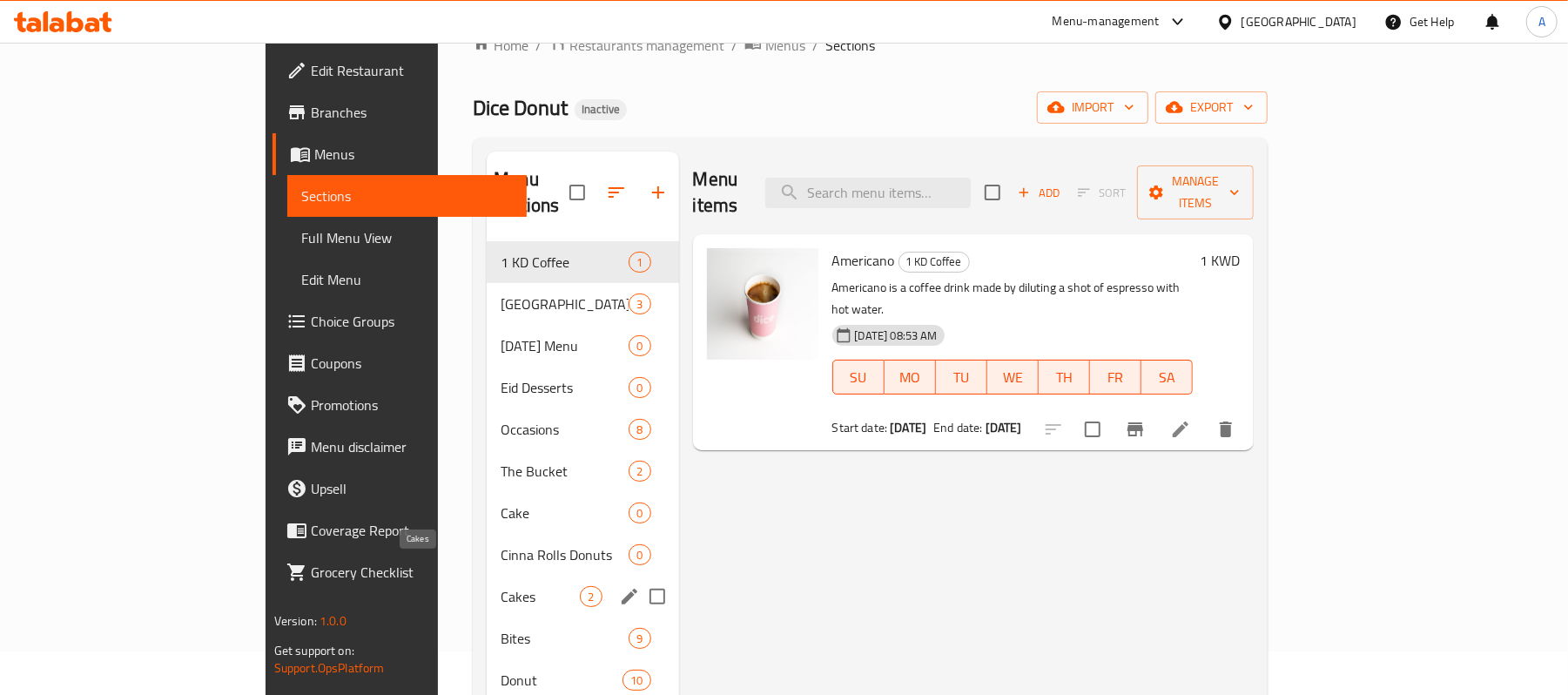
scroll to position [0, 0]
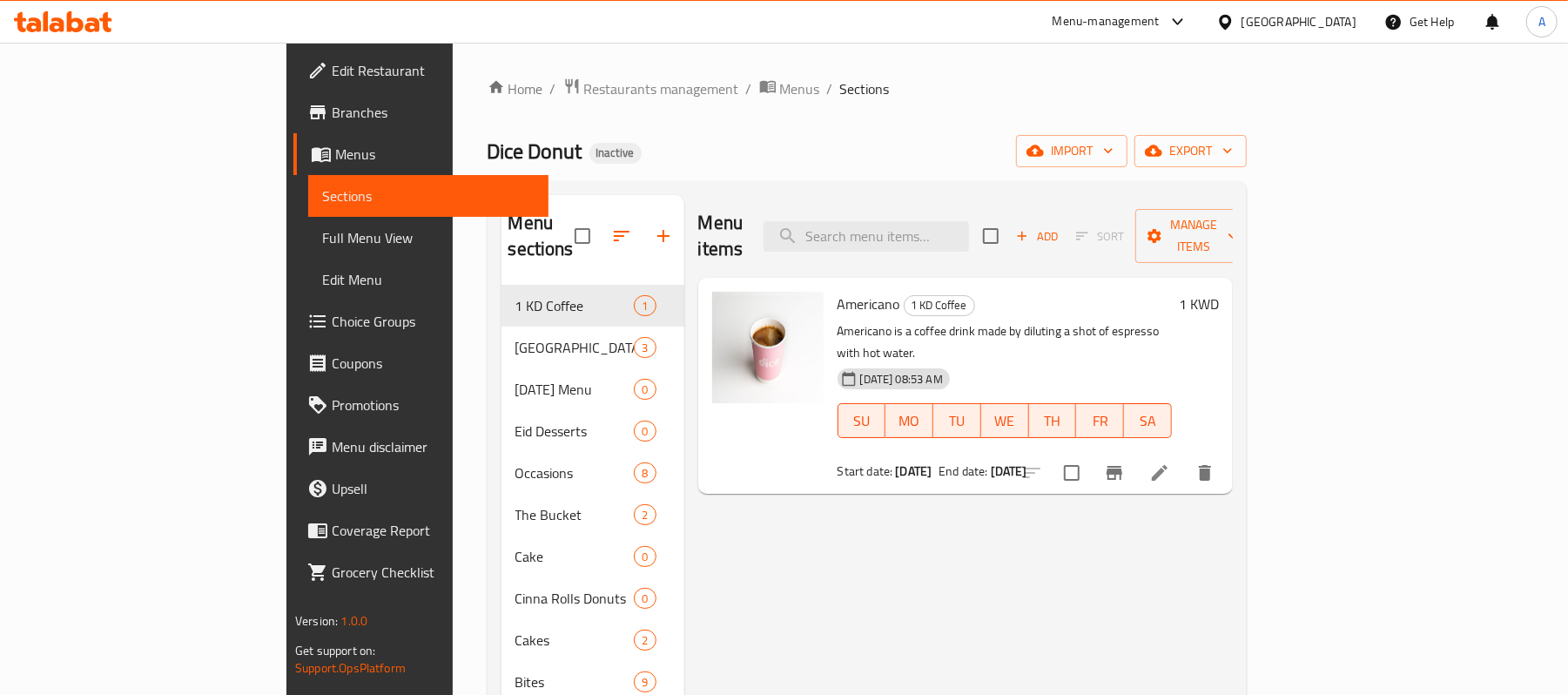
click at [857, 569] on div "Menu items Add Sort Manage items Americano 1 KD Coffee Americano is a coffee dr…" at bounding box center [959, 598] width 548 height 807
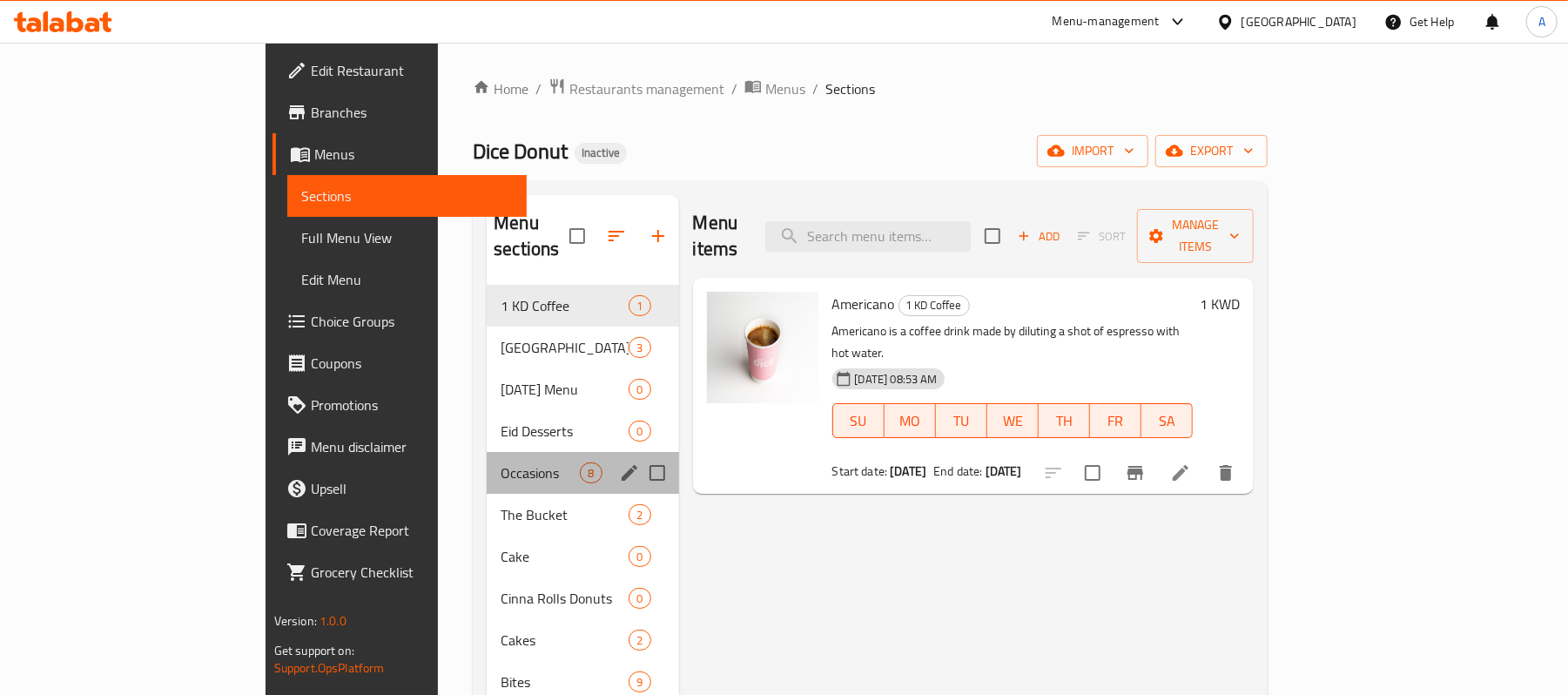
click at [487, 451] on div "Occasions 8" at bounding box center [582, 472] width 192 height 42
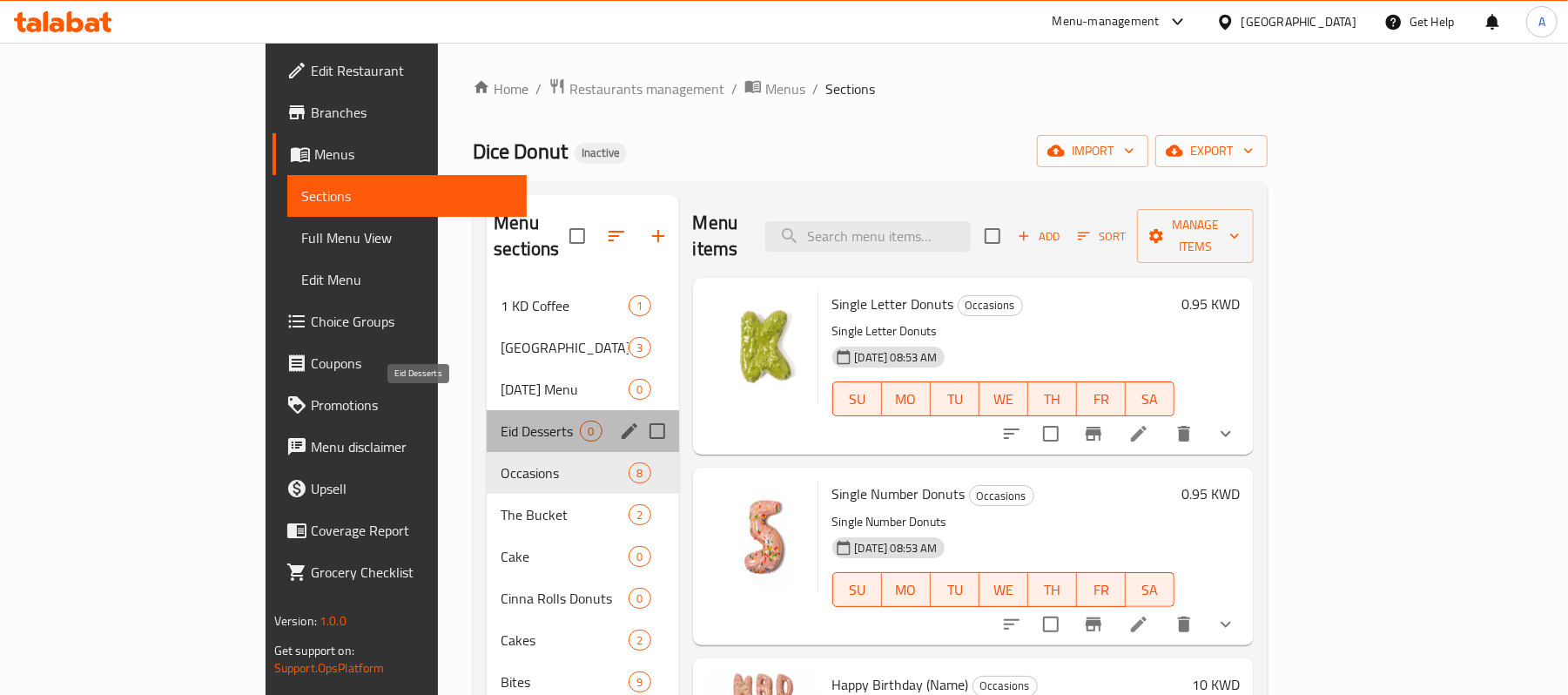
click at [501, 420] on span "Eid Desserts" at bounding box center [540, 430] width 79 height 21
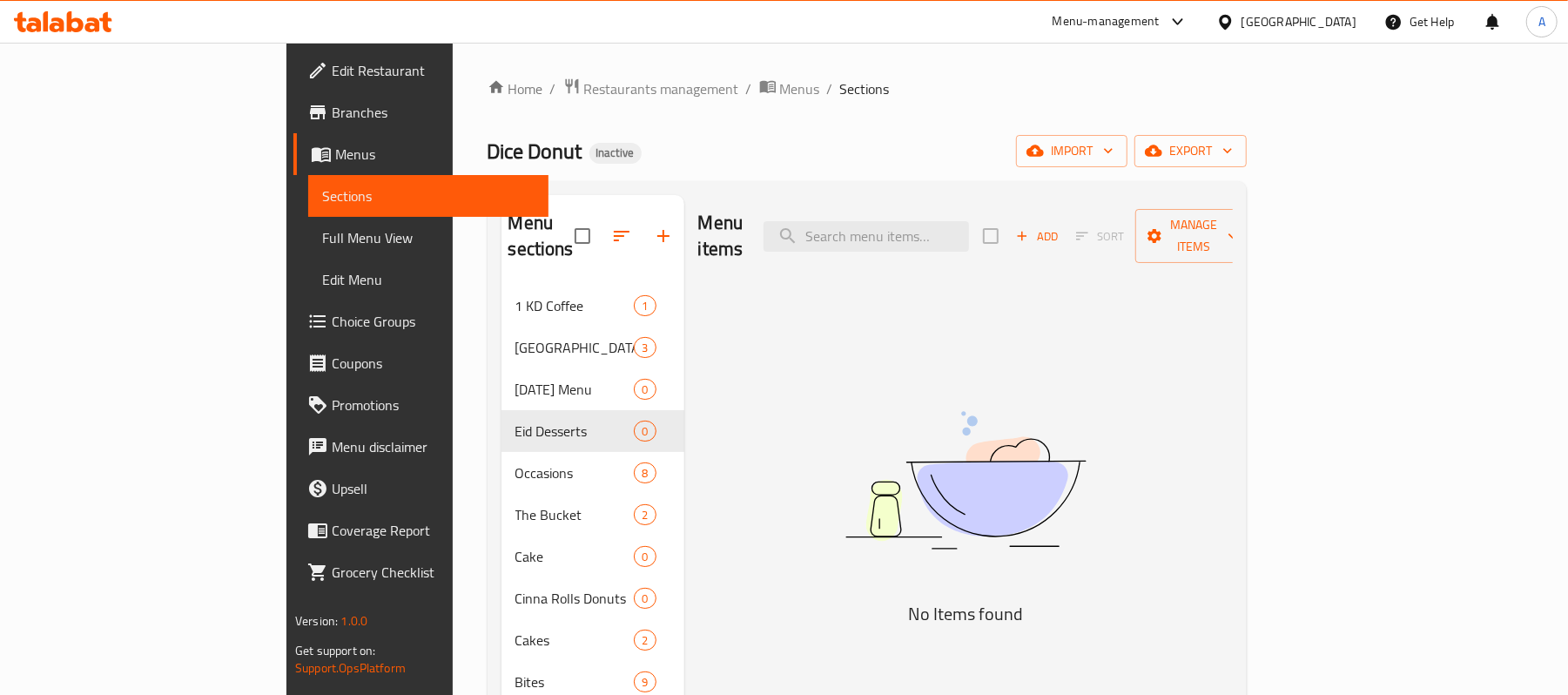
click at [332, 60] on span "Edit Restaurant" at bounding box center [433, 70] width 202 height 21
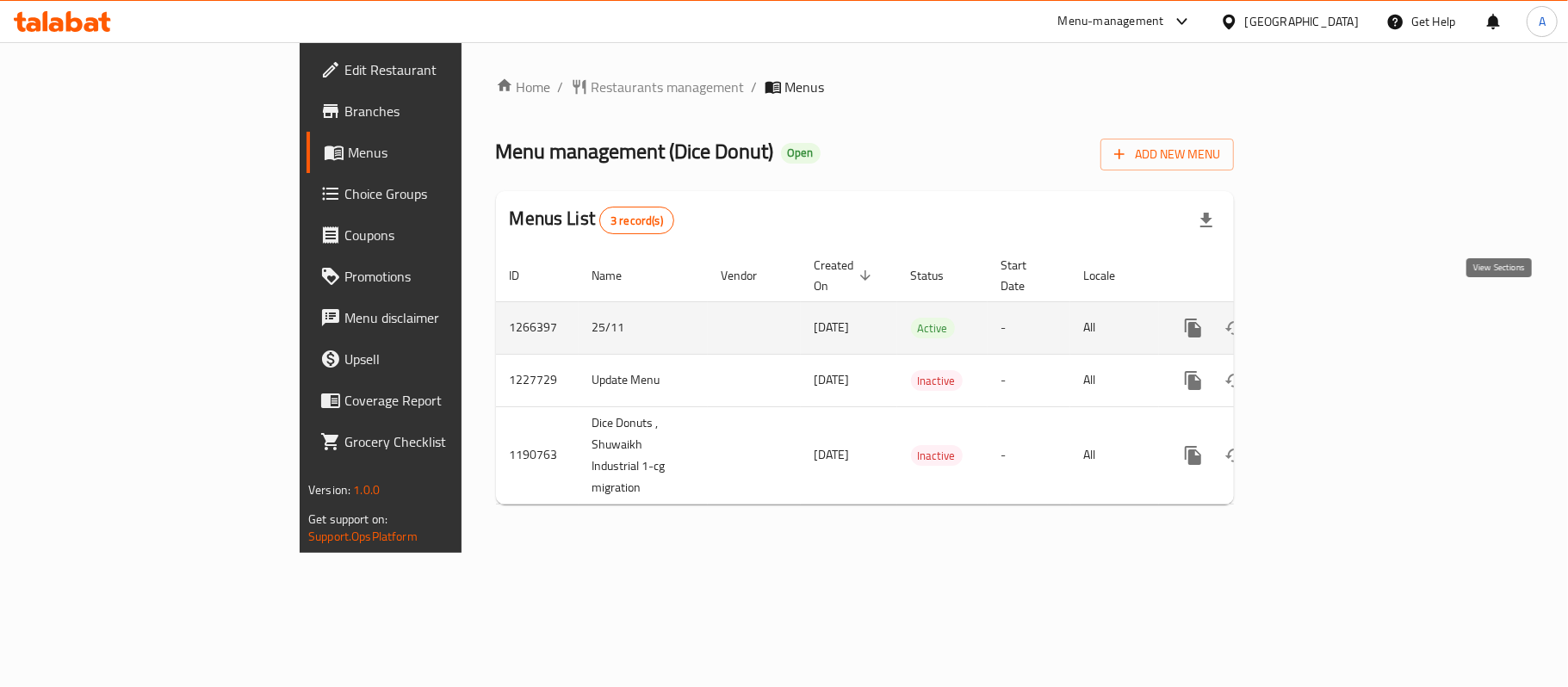
click at [1328, 318] on icon "enhanced table" at bounding box center [1316, 328] width 20 height 20
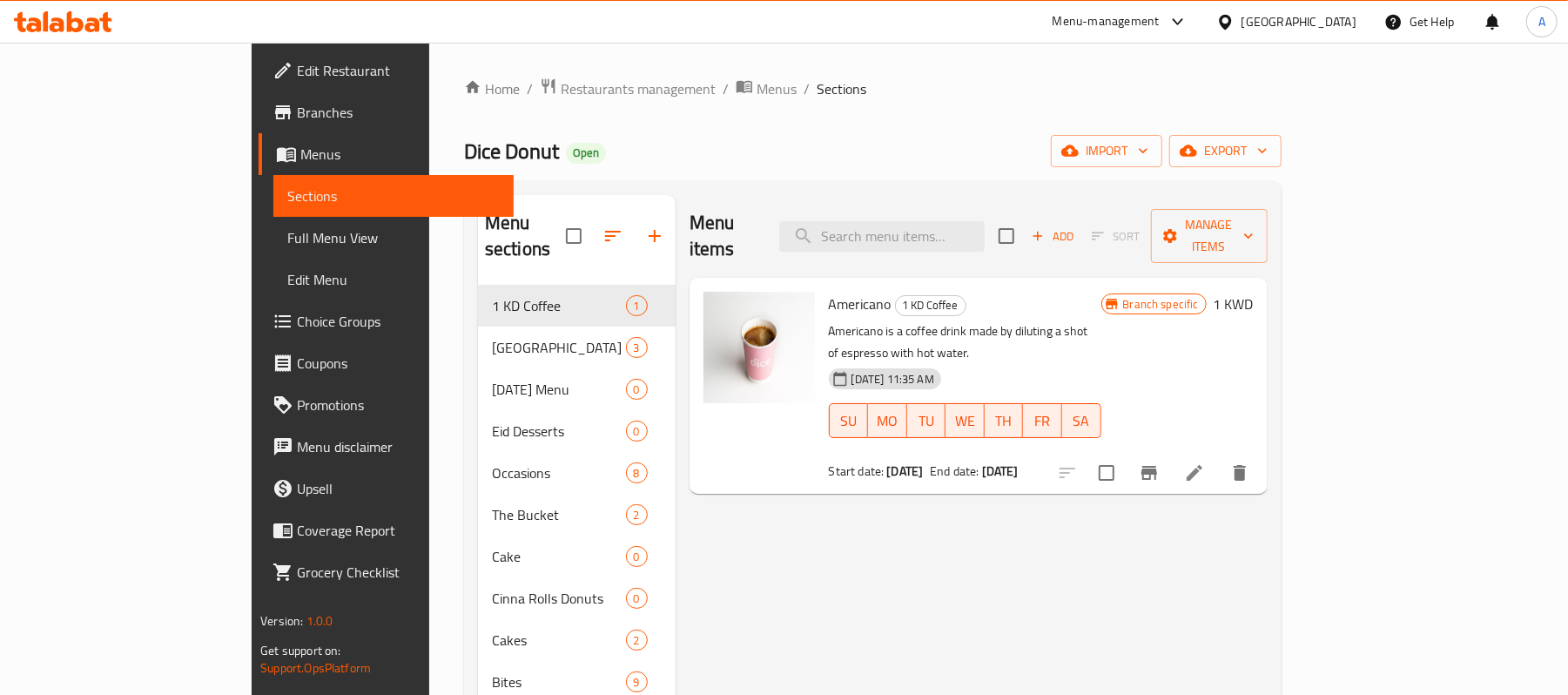
click at [788, 122] on div "Home / Restaurants management / Menus / Sections Dice Donut Open import export …" at bounding box center [873, 547] width 818 height 939
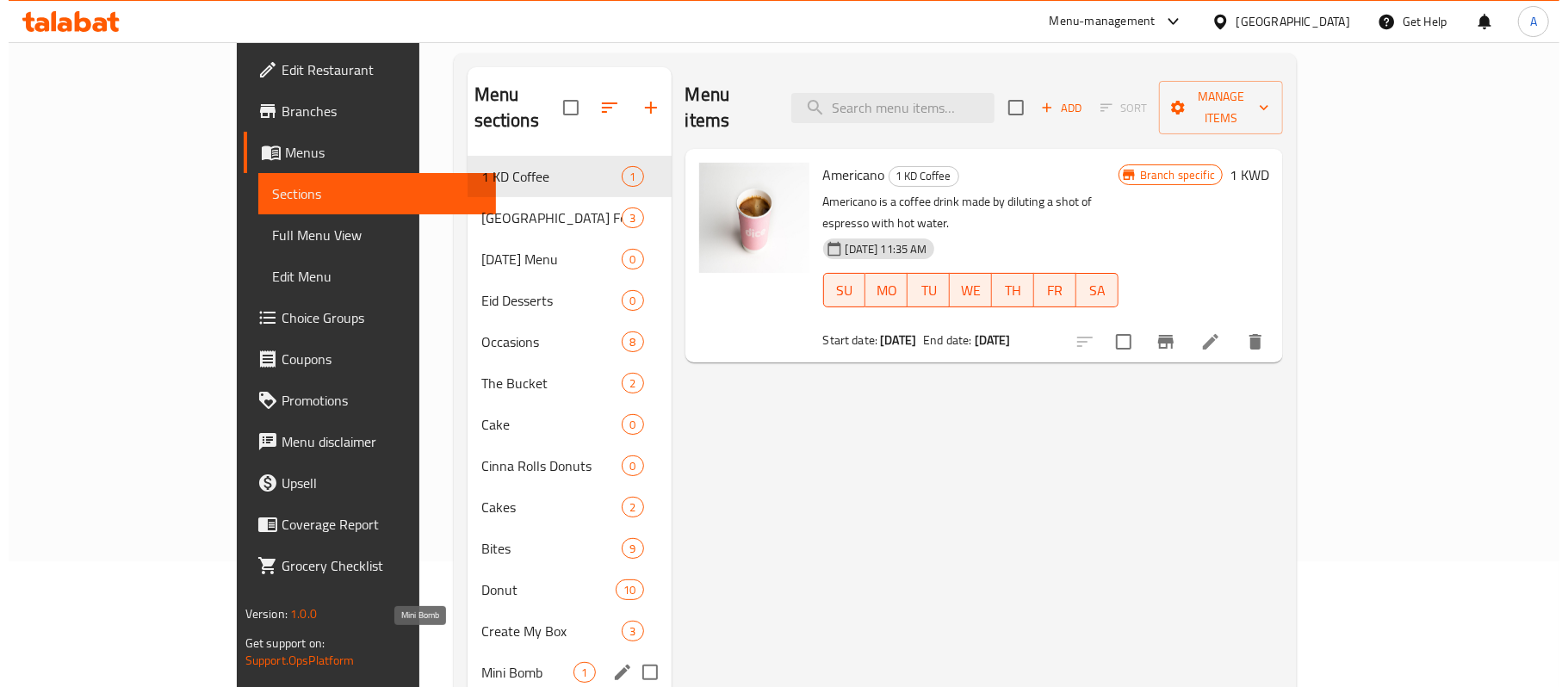
scroll to position [97, 0]
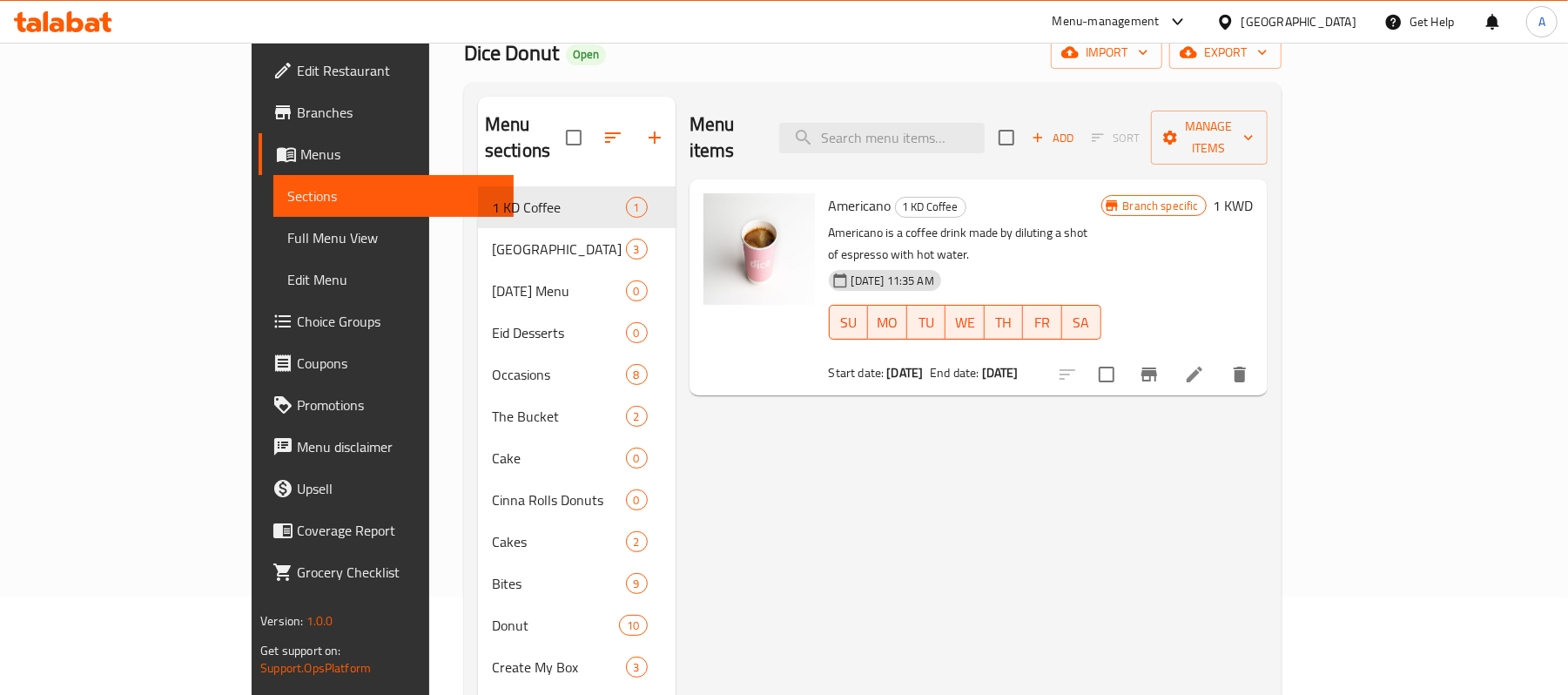
click at [977, 66] on div "Dice Donut Open import export" at bounding box center [873, 53] width 818 height 32
click at [1268, 50] on span "export" at bounding box center [1226, 53] width 84 height 21
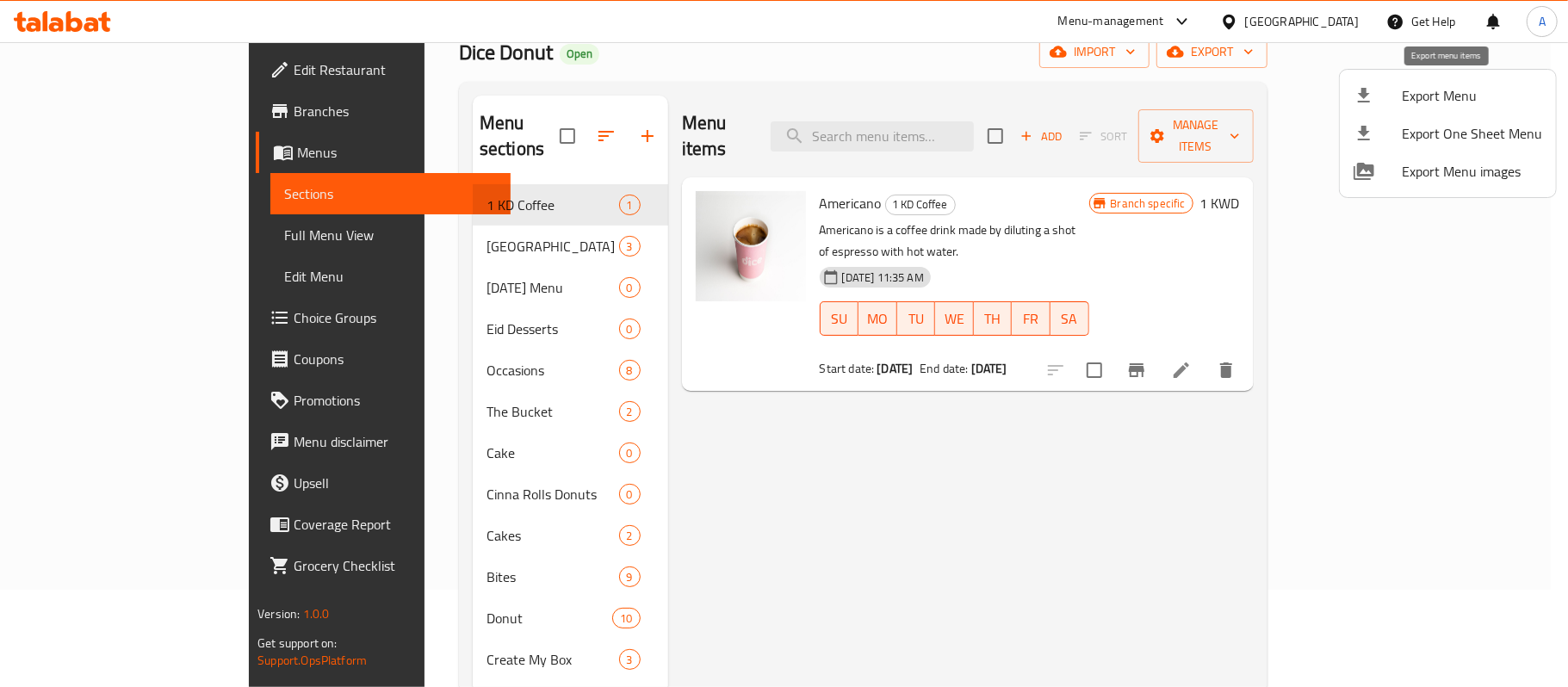
click at [1395, 95] on div at bounding box center [1378, 95] width 48 height 20
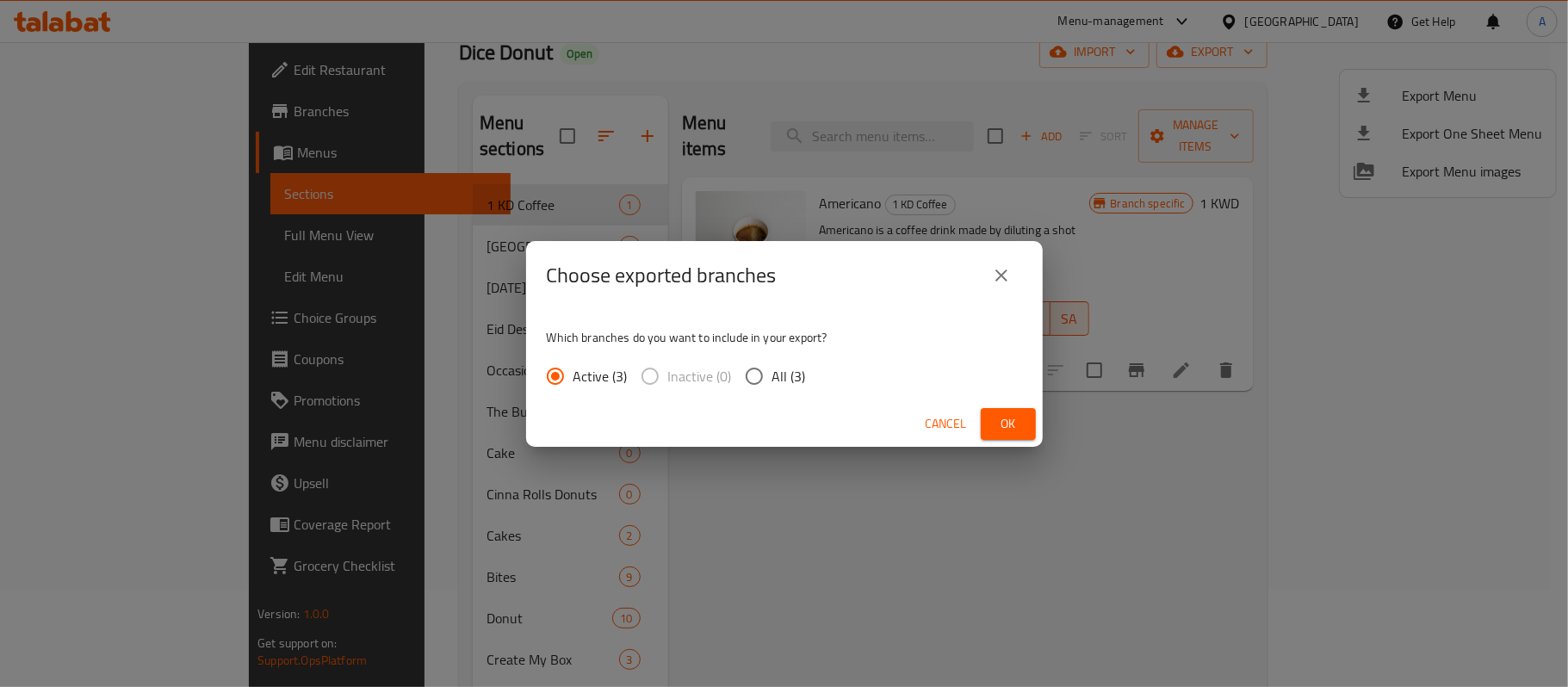
click at [749, 373] on input "All (3)" at bounding box center [754, 375] width 36 height 36
radio input "true"
click at [997, 414] on span "Ok" at bounding box center [1008, 424] width 27 height 21
